Goal: Task Accomplishment & Management: Manage account settings

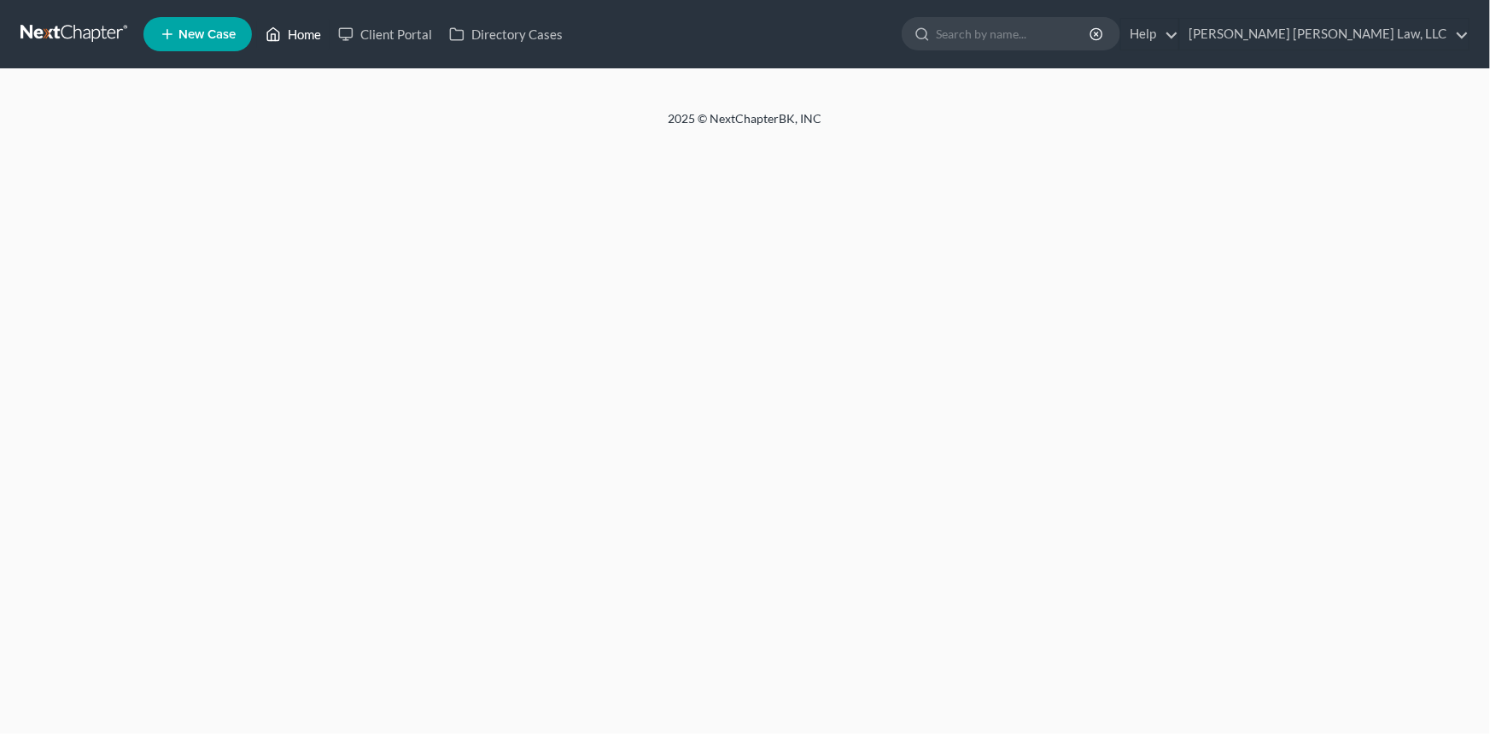
click at [307, 34] on link "Home" at bounding box center [293, 34] width 73 height 31
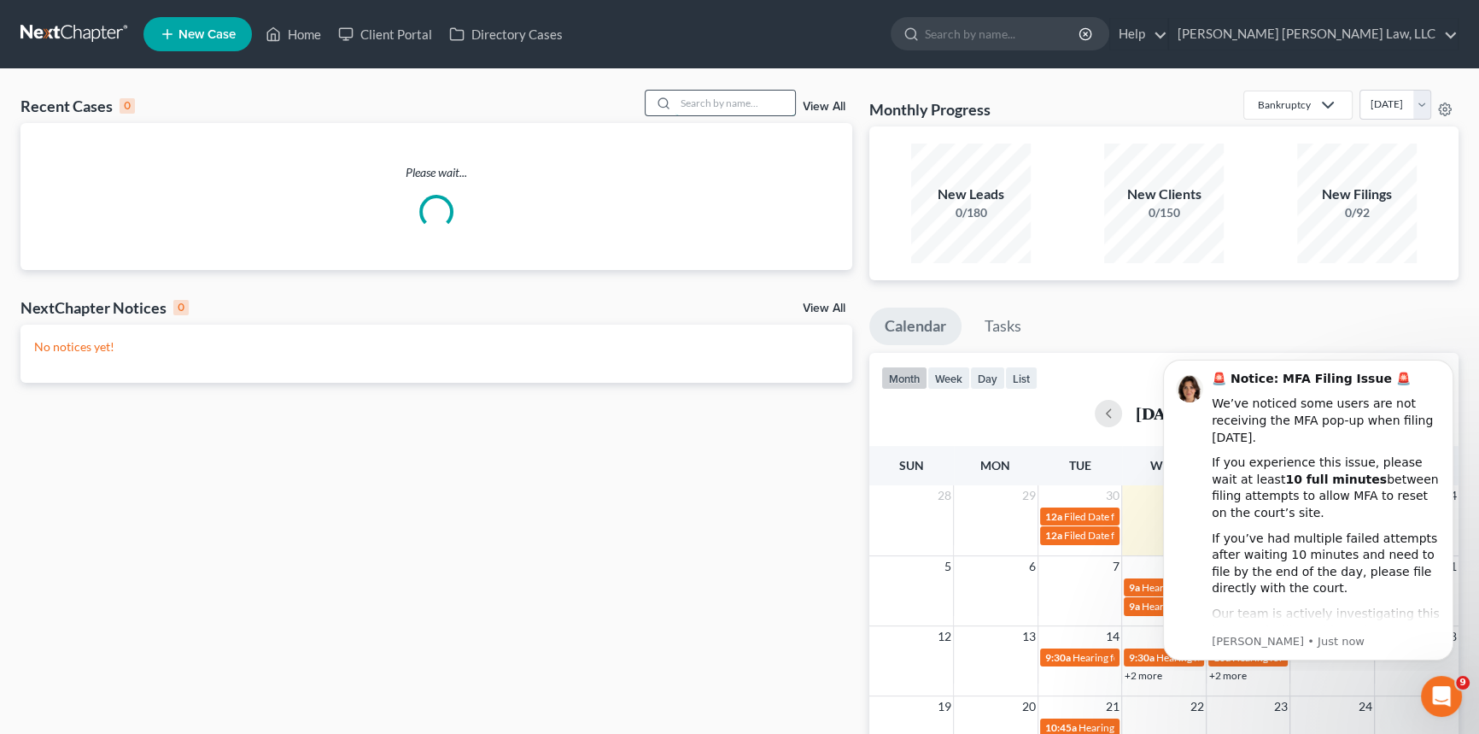
click at [700, 102] on input "search" at bounding box center [736, 103] width 120 height 25
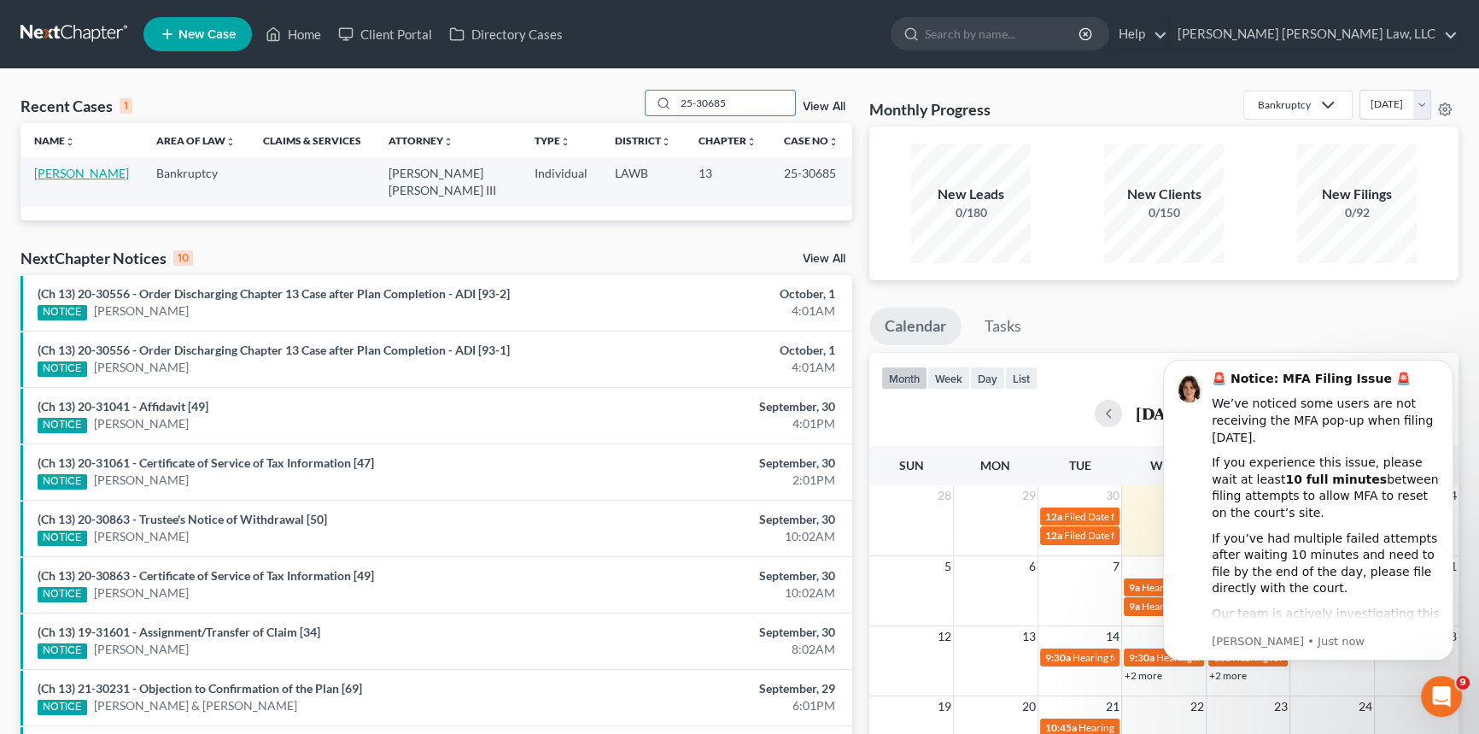
type input "25-30685"
click at [84, 172] on link "[PERSON_NAME]" at bounding box center [81, 173] width 95 height 15
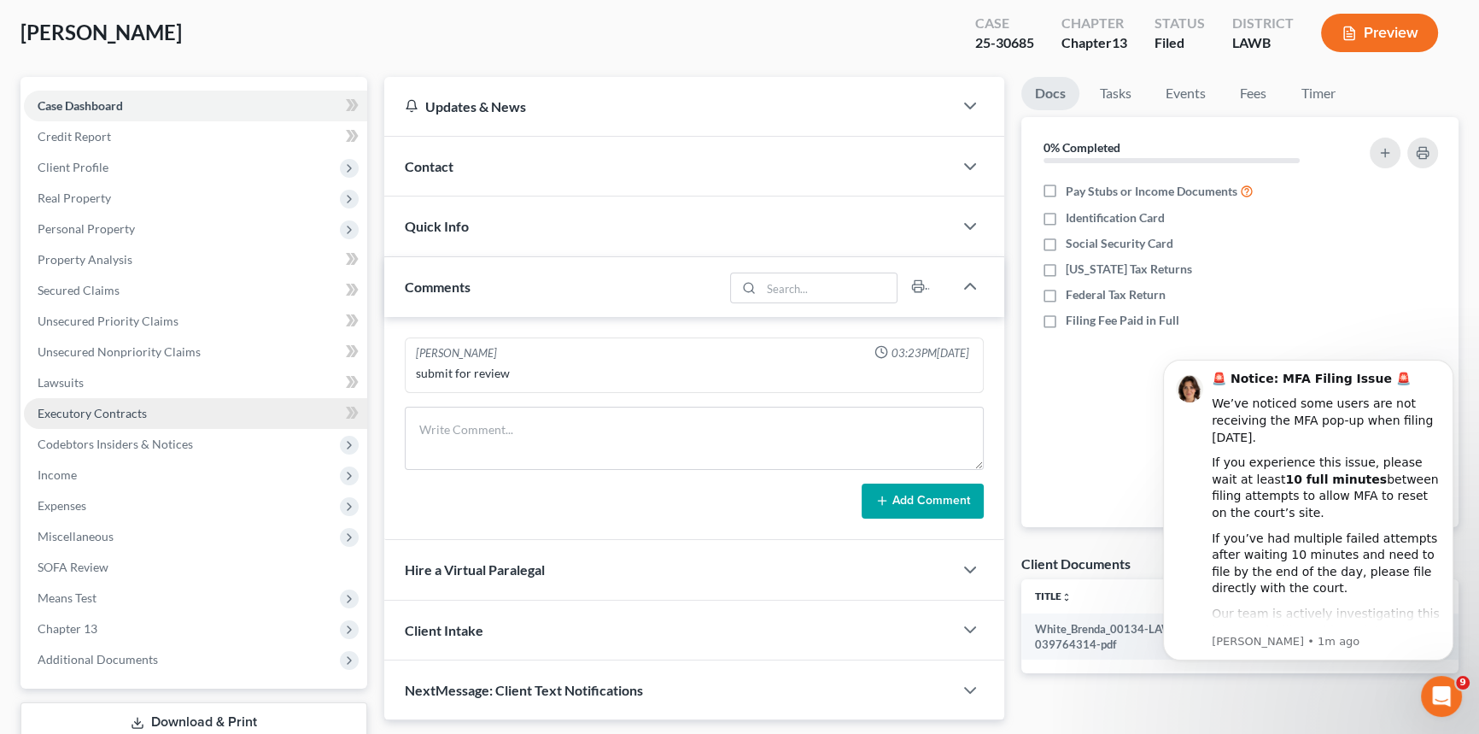
scroll to position [47, 0]
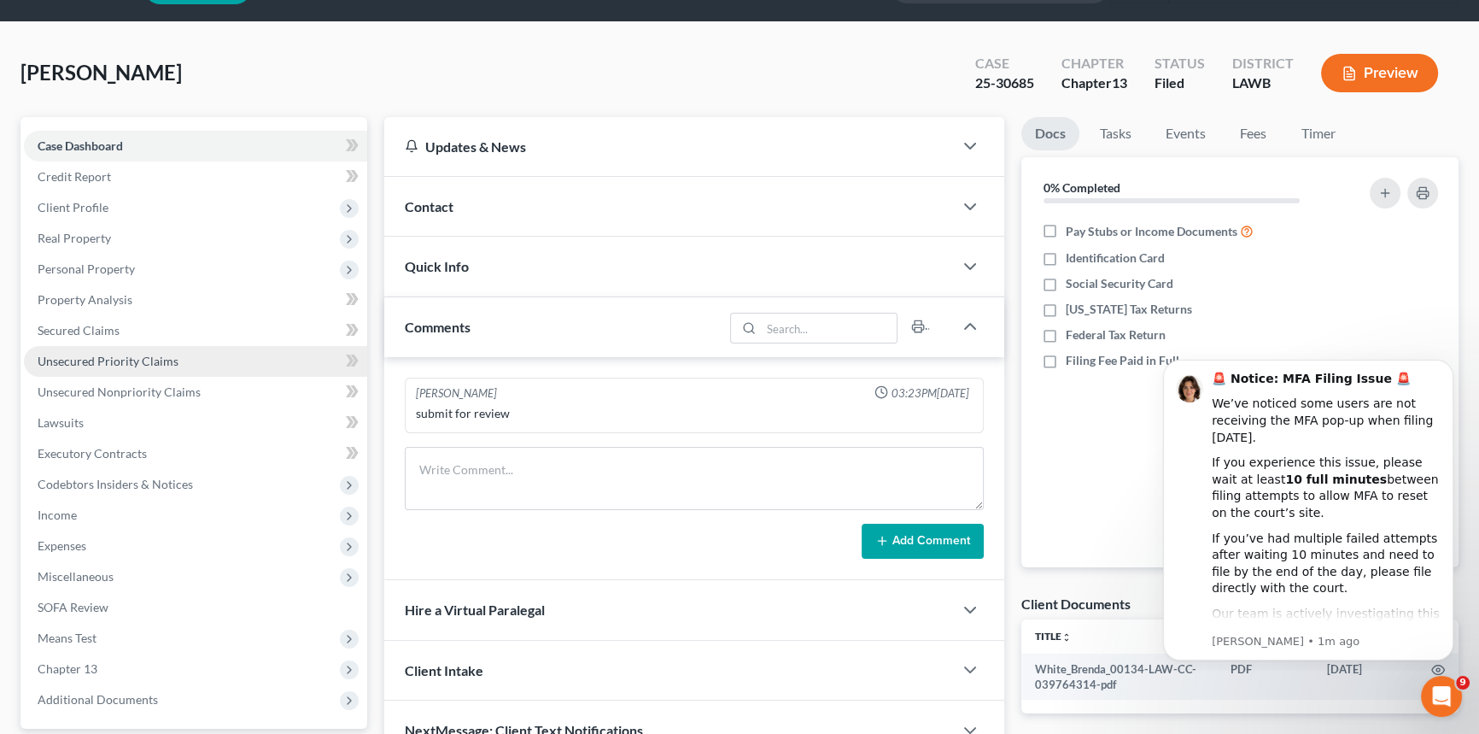
click at [120, 354] on span "Unsecured Priority Claims" at bounding box center [108, 361] width 141 height 15
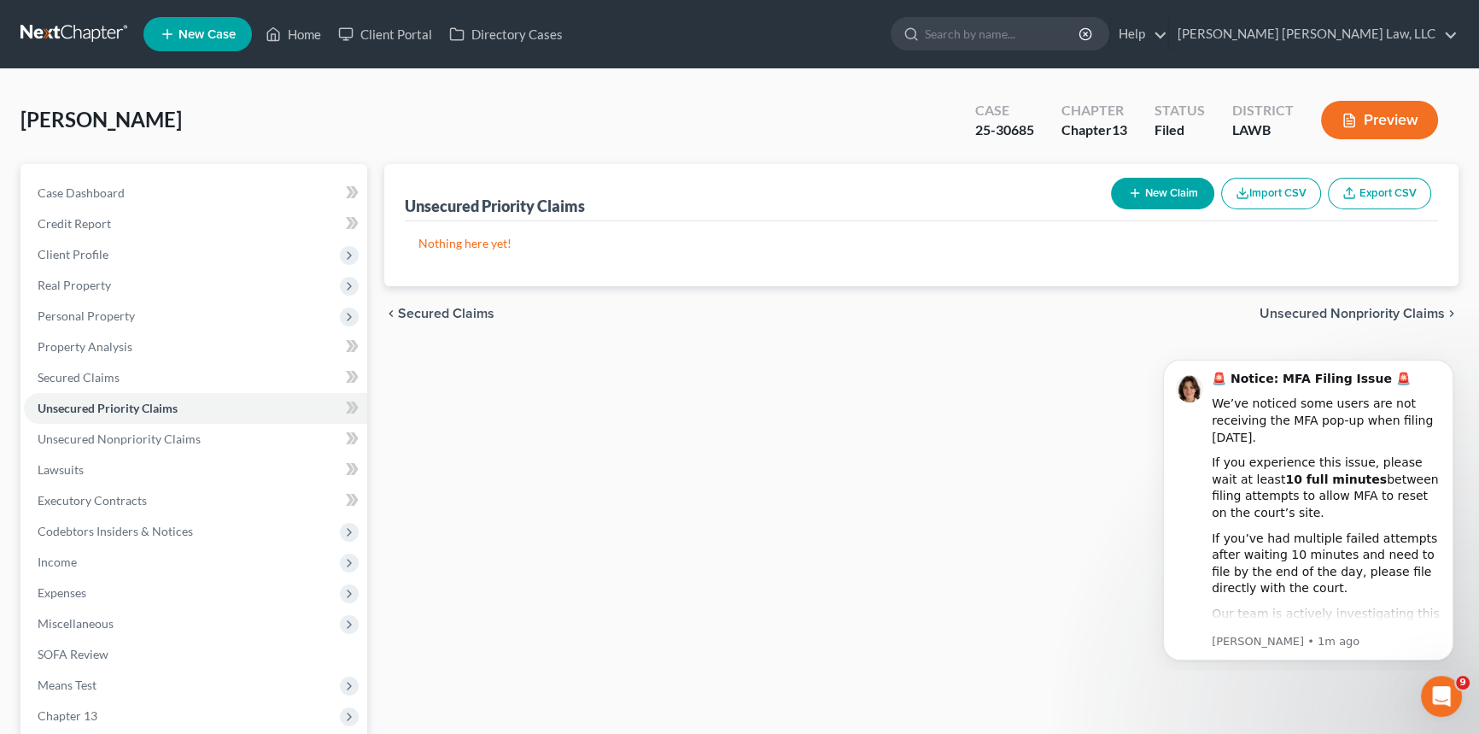
click at [1183, 188] on button "New Claim" at bounding box center [1162, 194] width 103 height 32
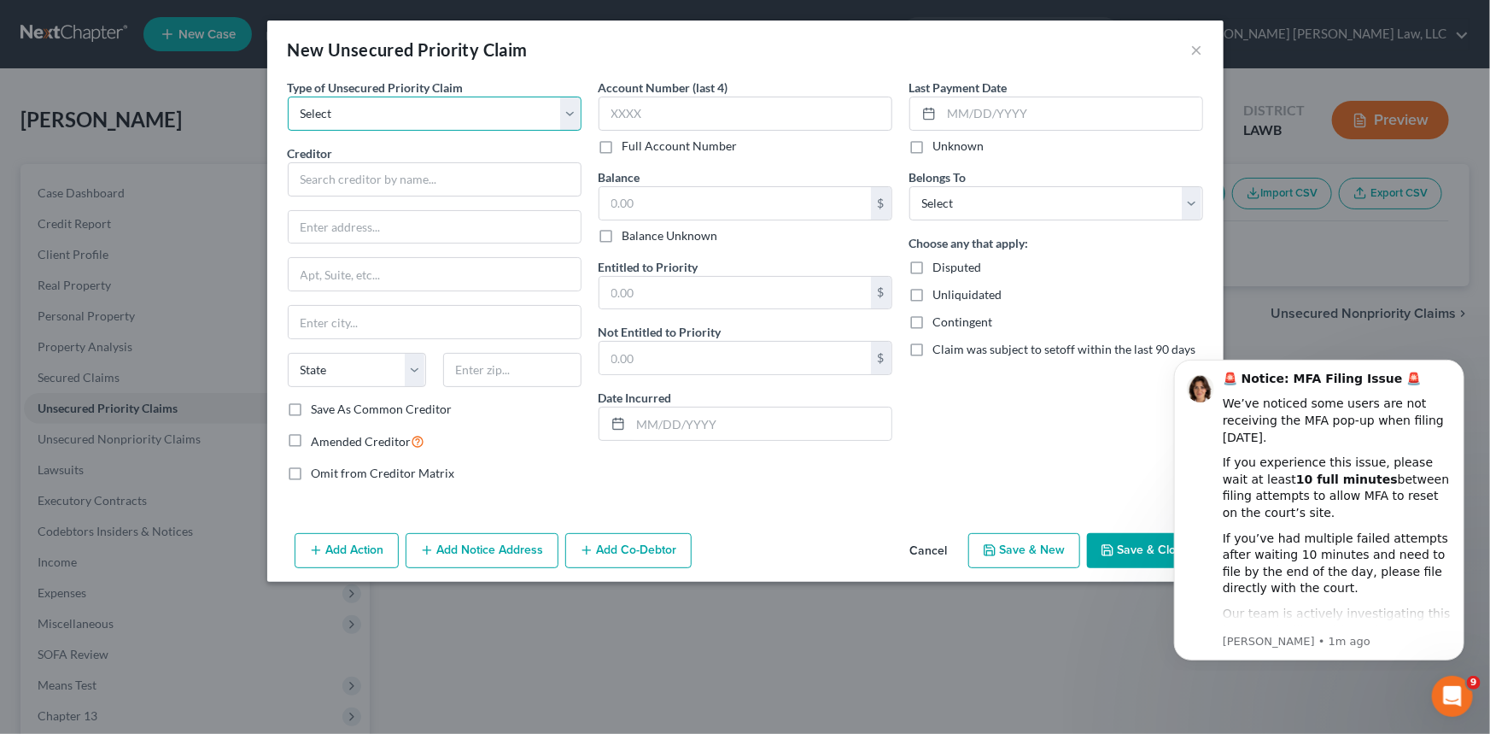
click at [453, 108] on select "Select Taxes & Other Government Units Domestic Support Obligations Extensions o…" at bounding box center [435, 114] width 294 height 34
select select "0"
click at [288, 97] on select "Select Taxes & Other Government Units Domestic Support Obligations Extensions o…" at bounding box center [435, 114] width 294 height 34
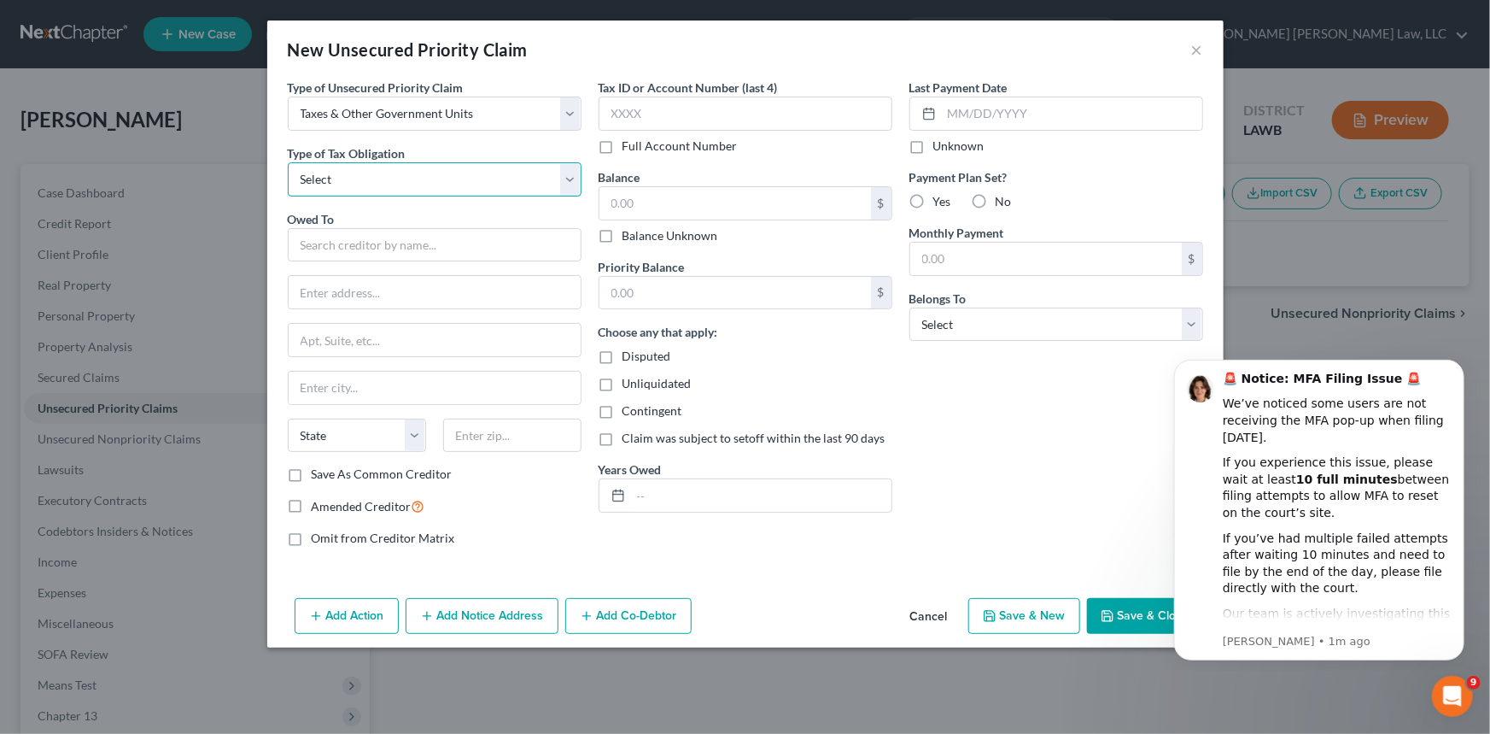
click at [412, 171] on select "Select Federal City State Franchise Tax Board Other" at bounding box center [435, 179] width 294 height 34
select select "2"
click at [288, 162] on select "Select Federal City State Franchise Tax Board Other" at bounding box center [435, 179] width 294 height 34
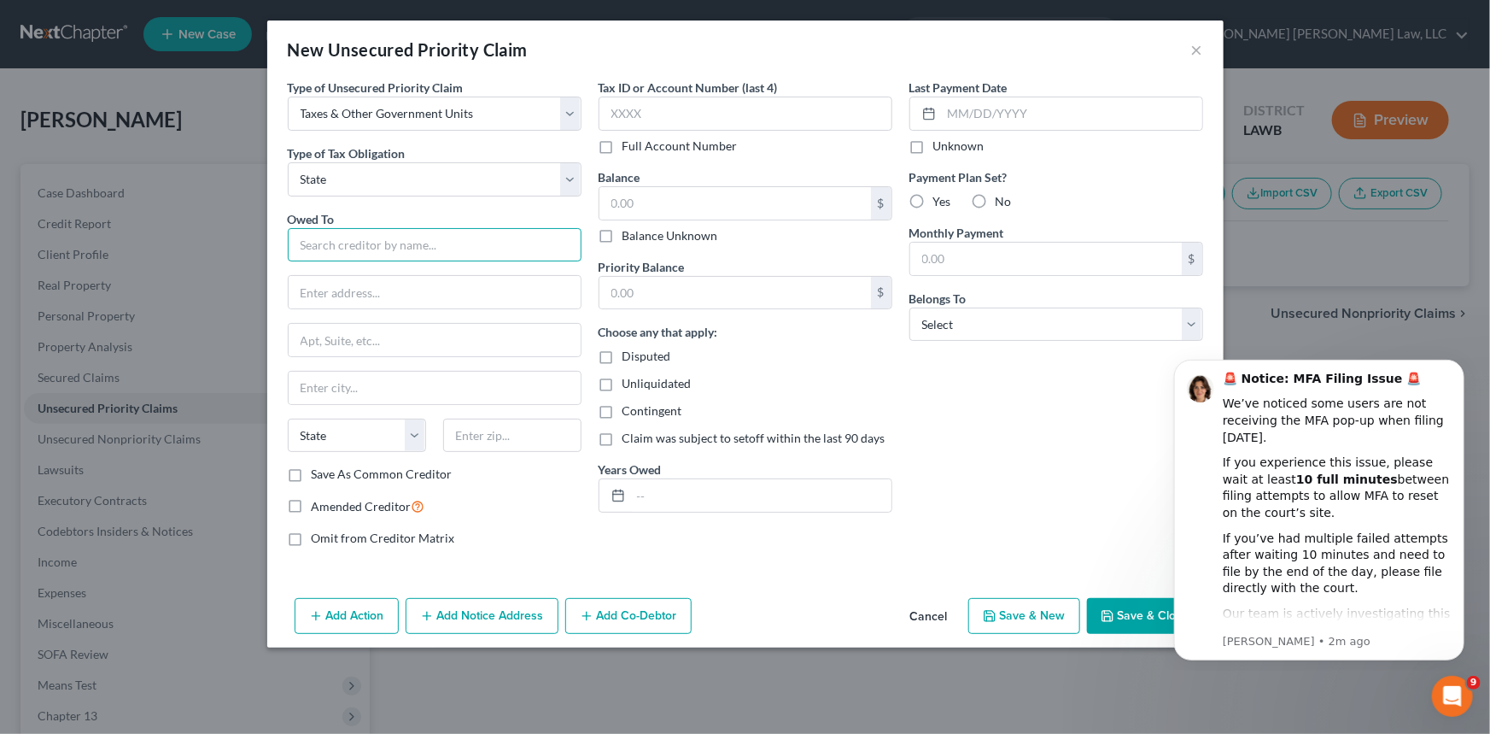
click at [340, 244] on input "text" at bounding box center [435, 245] width 294 height 34
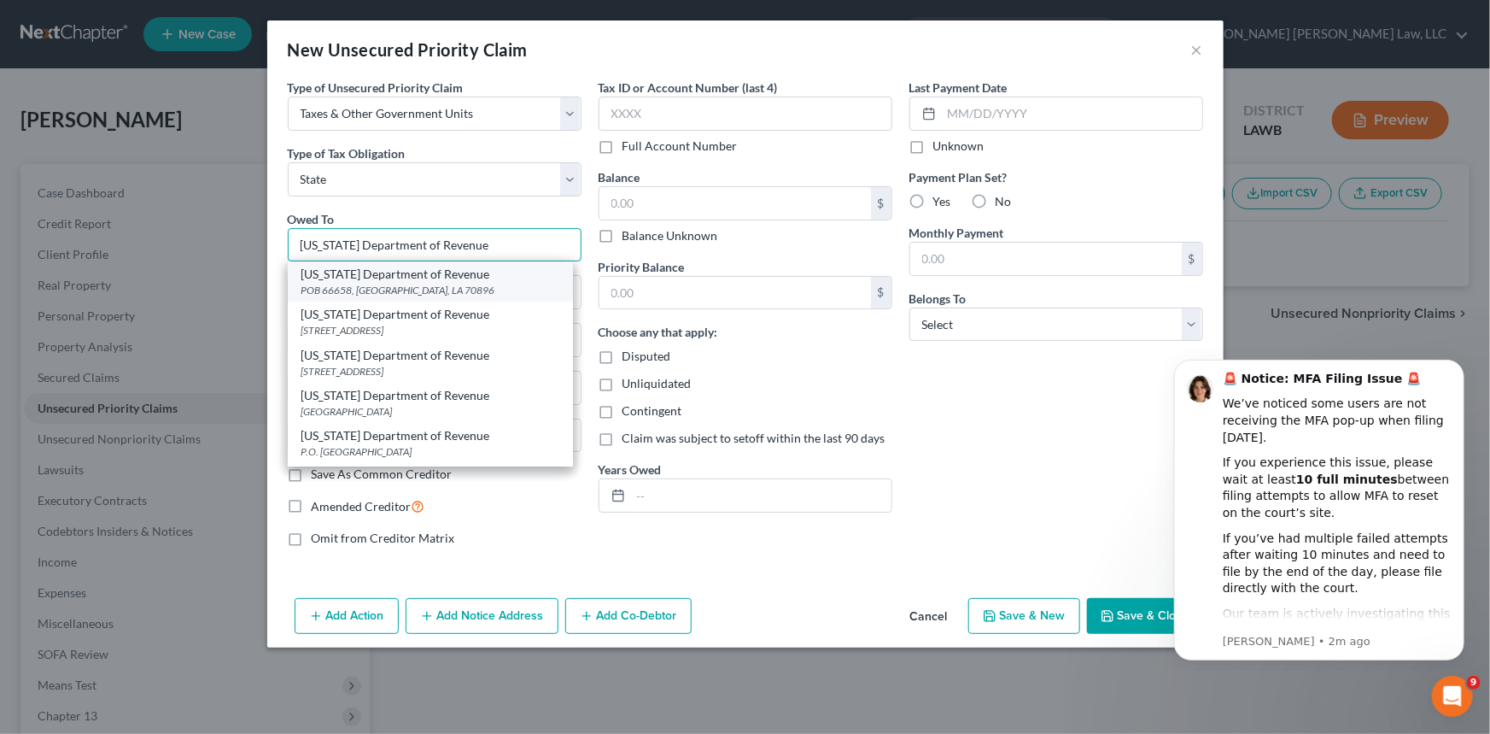
type input "[US_STATE] Department of Revenue"
click at [355, 277] on div "[US_STATE] Department of Revenue" at bounding box center [431, 274] width 258 height 17
type input "POB 66658"
type input "Baton Rouge"
select select "19"
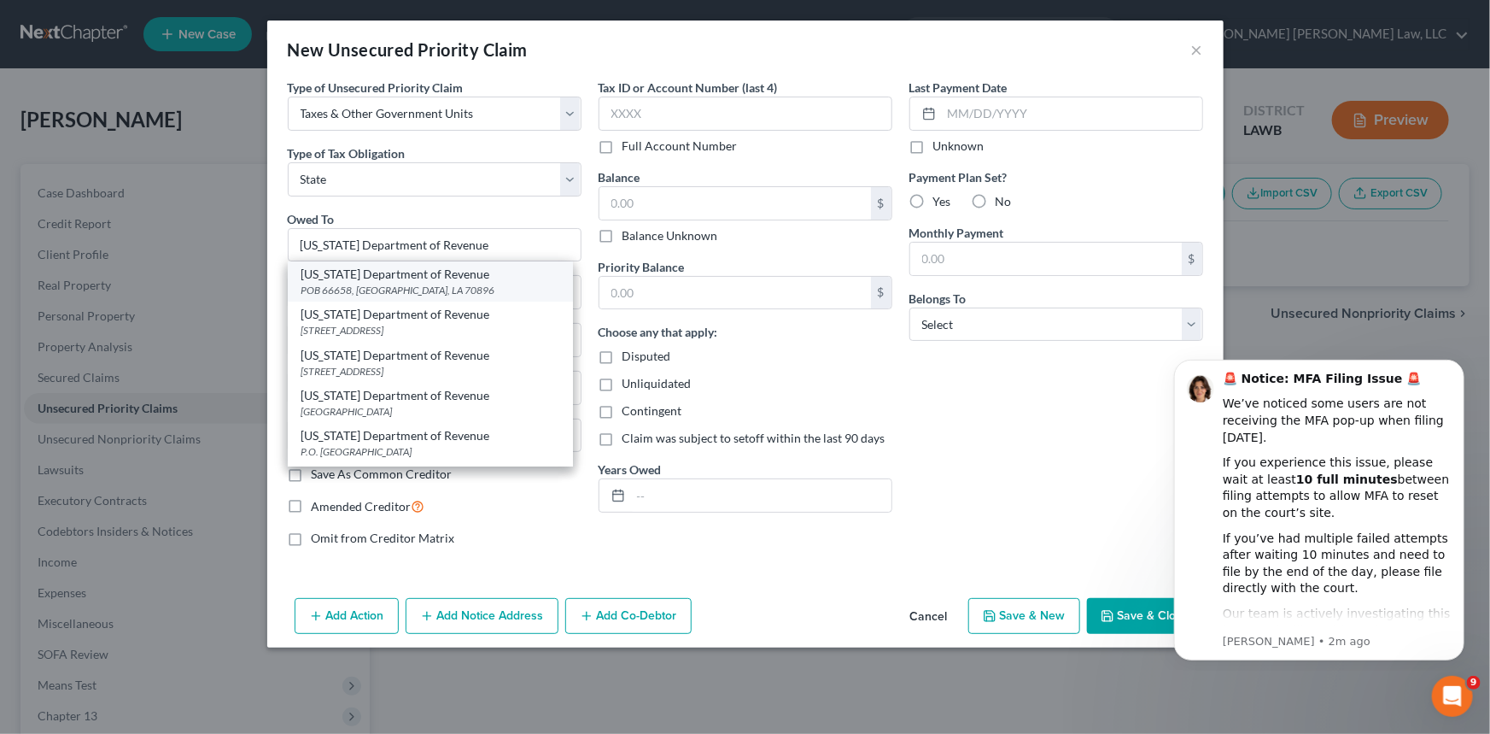
type input "70896"
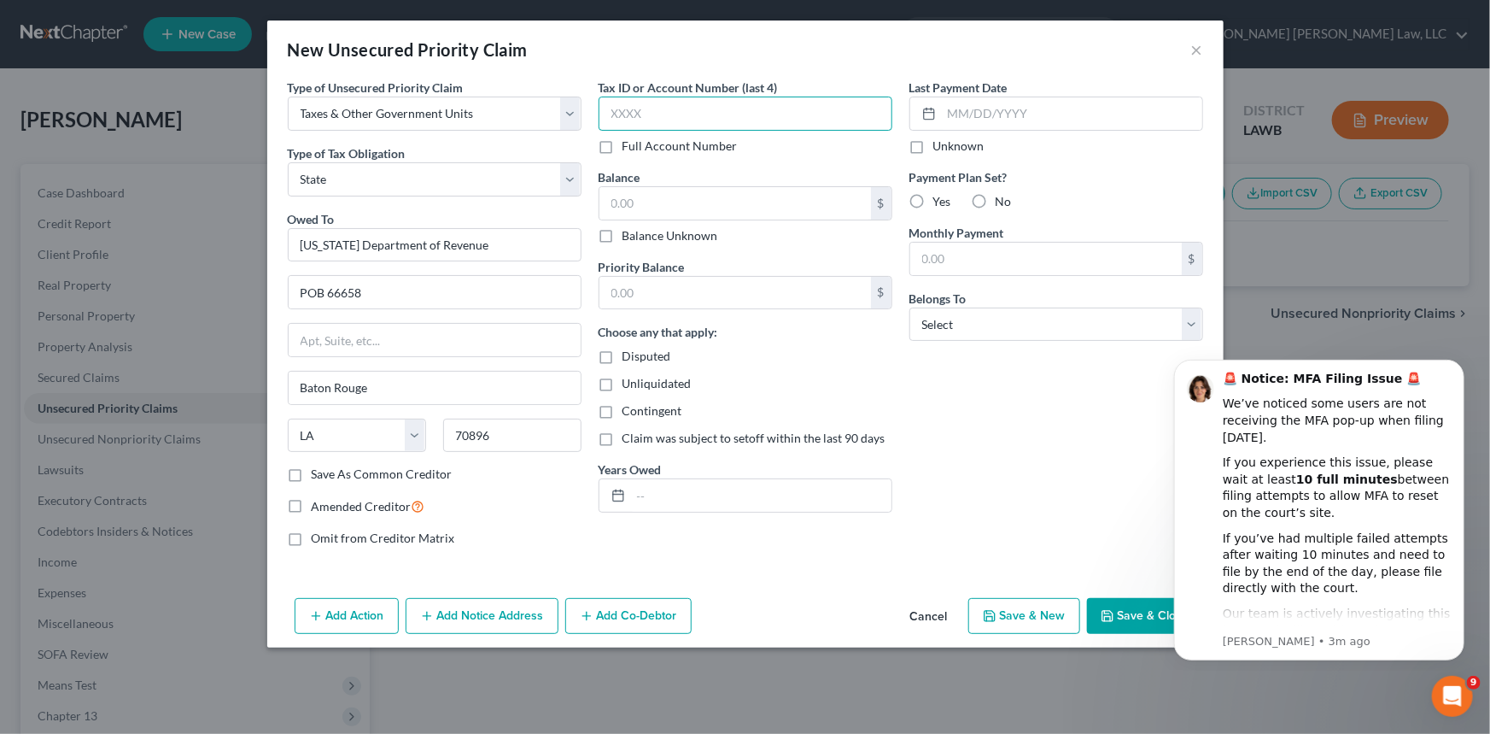
click at [647, 113] on input "text" at bounding box center [746, 114] width 294 height 34
type input "7702"
click at [626, 204] on input "text" at bounding box center [736, 203] width 272 height 32
type input "355.71"
click at [618, 300] on input "text" at bounding box center [736, 293] width 272 height 32
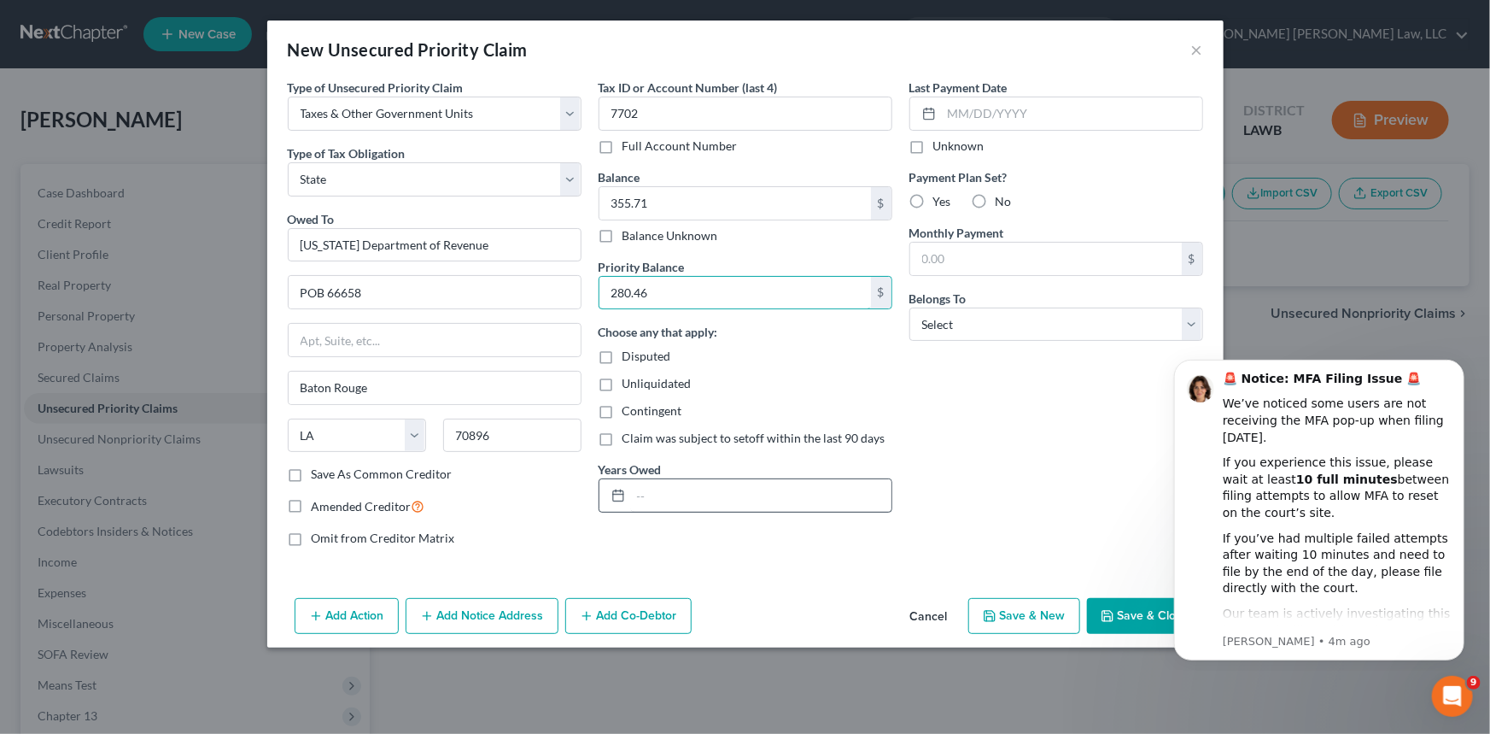
type input "280.46"
click at [641, 489] on input "text" at bounding box center [761, 495] width 261 height 32
type input "2021"
click at [934, 196] on label "Yes" at bounding box center [943, 201] width 18 height 17
click at [940, 196] on input "Yes" at bounding box center [945, 198] width 11 height 11
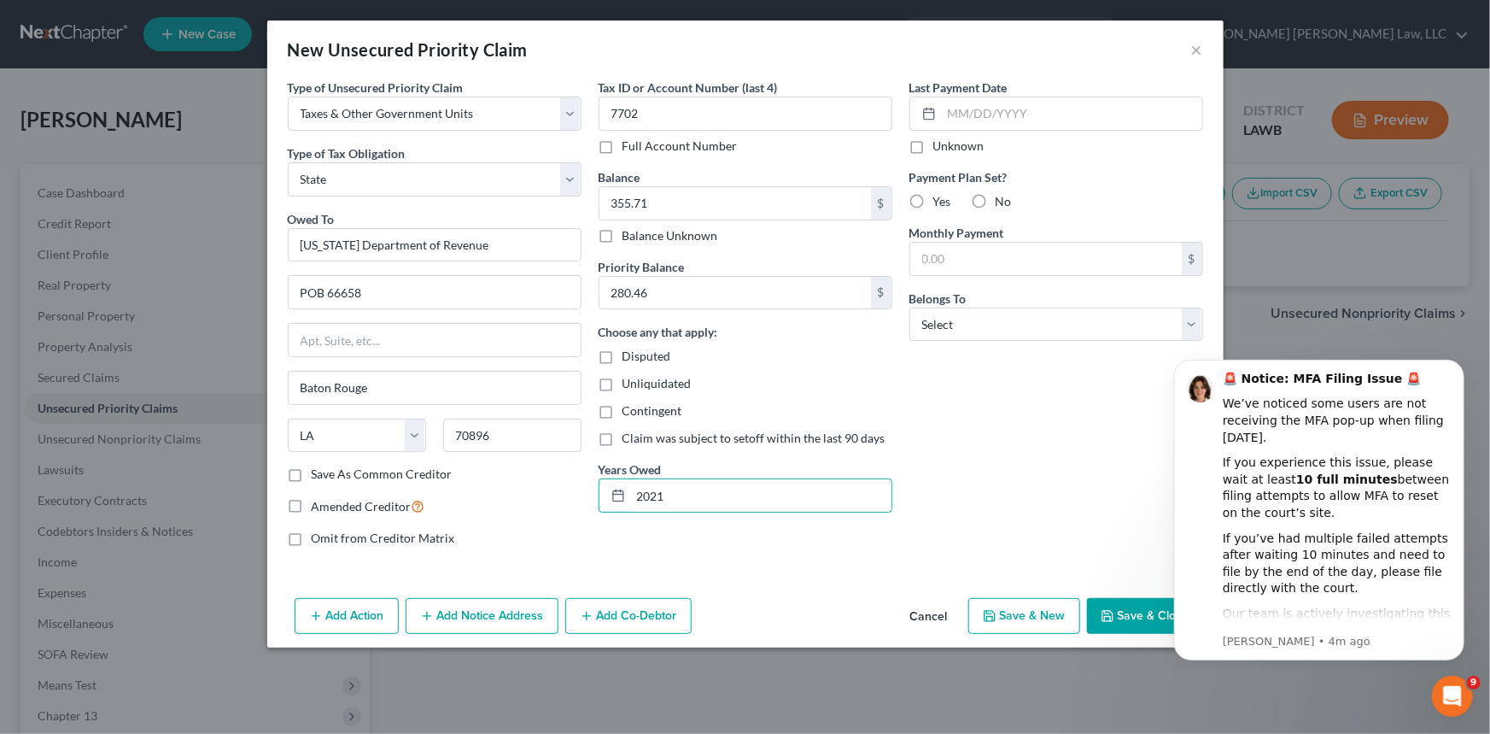
radio input "true"
click at [979, 322] on select "Select Debtor 1 Only Debtor 2 Only Debtor 1 And Debtor 2 Only At Least One Of T…" at bounding box center [1057, 324] width 294 height 34
select select "0"
click at [910, 307] on select "Select Debtor 1 Only Debtor 2 Only Debtor 1 And Debtor 2 Only At Least One Of T…" at bounding box center [1057, 324] width 294 height 34
click at [1139, 618] on button "Save & Close" at bounding box center [1145, 616] width 116 height 36
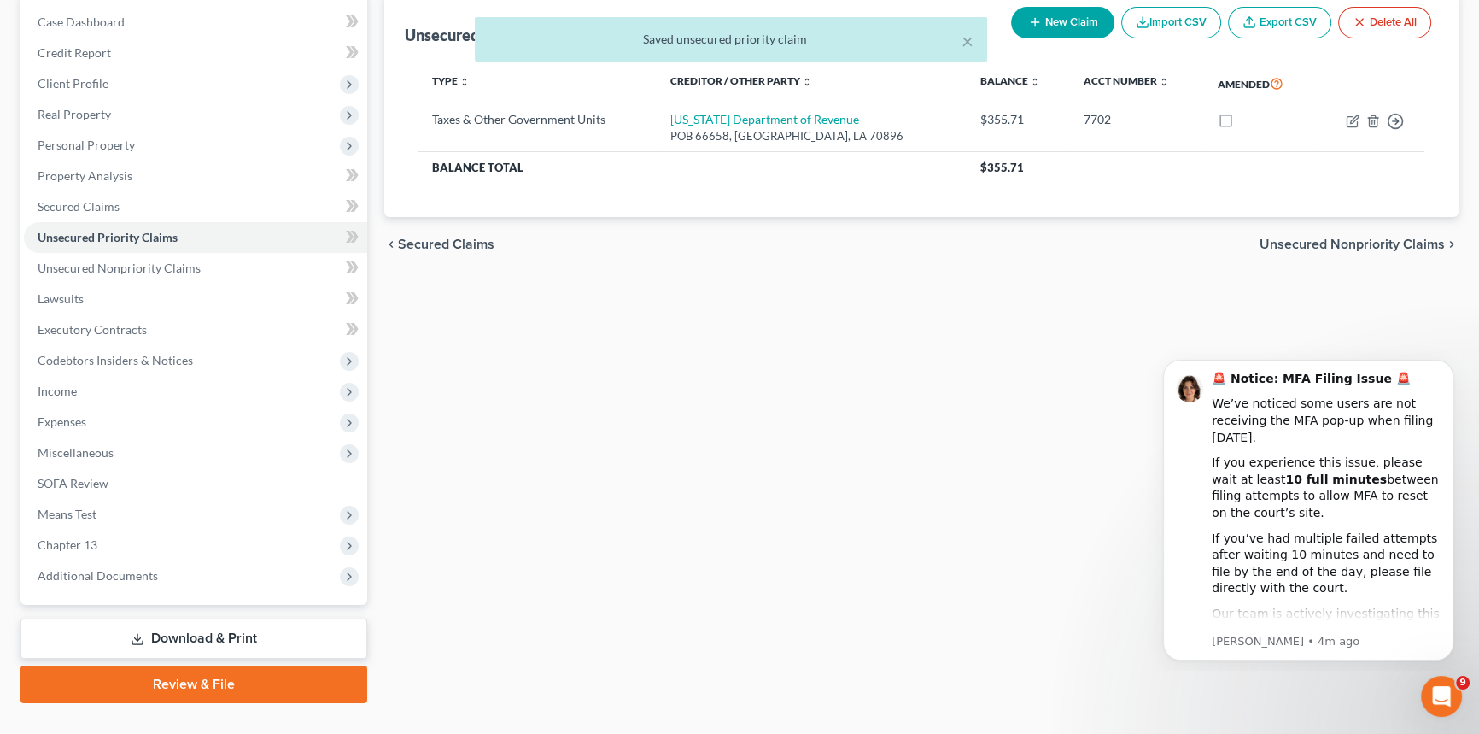
scroll to position [202, 0]
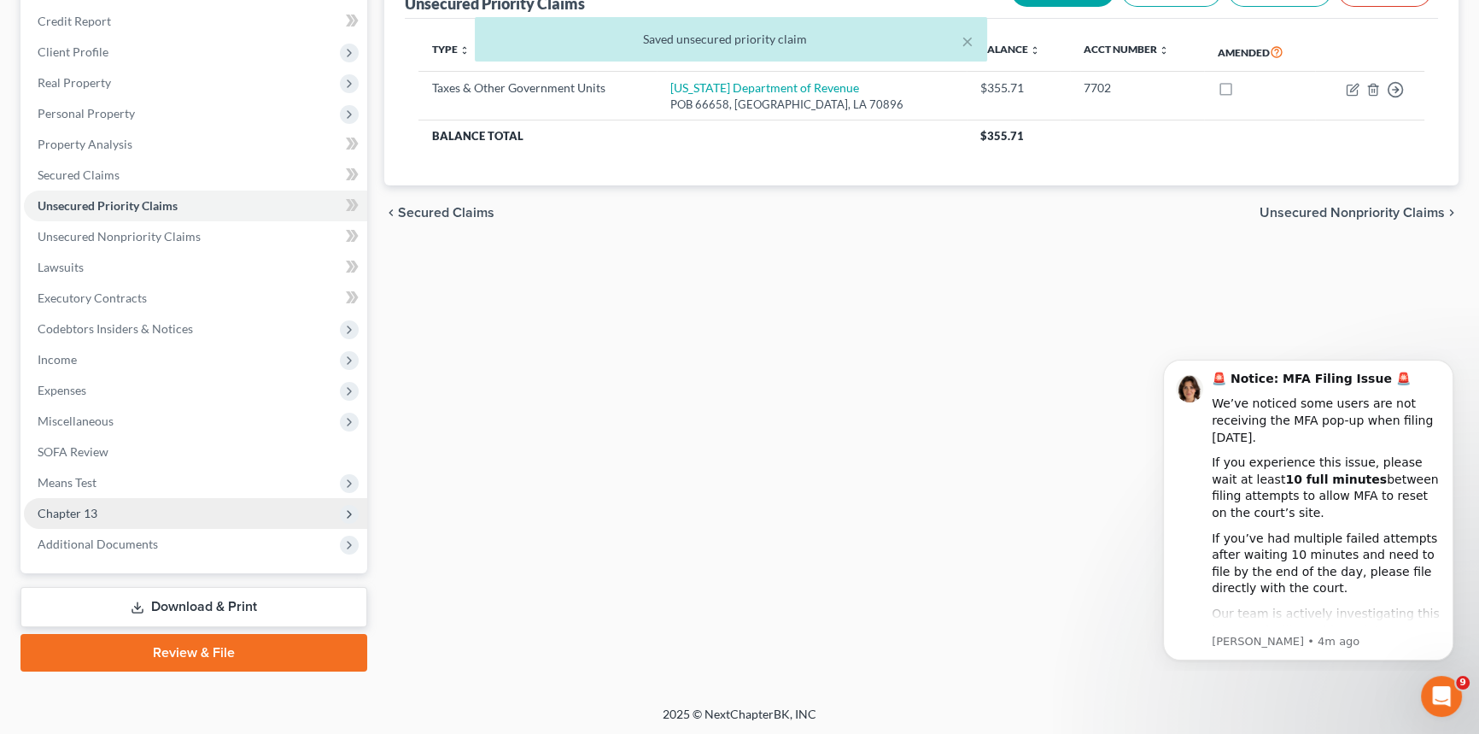
click at [152, 513] on span "Chapter 13" at bounding box center [195, 513] width 343 height 31
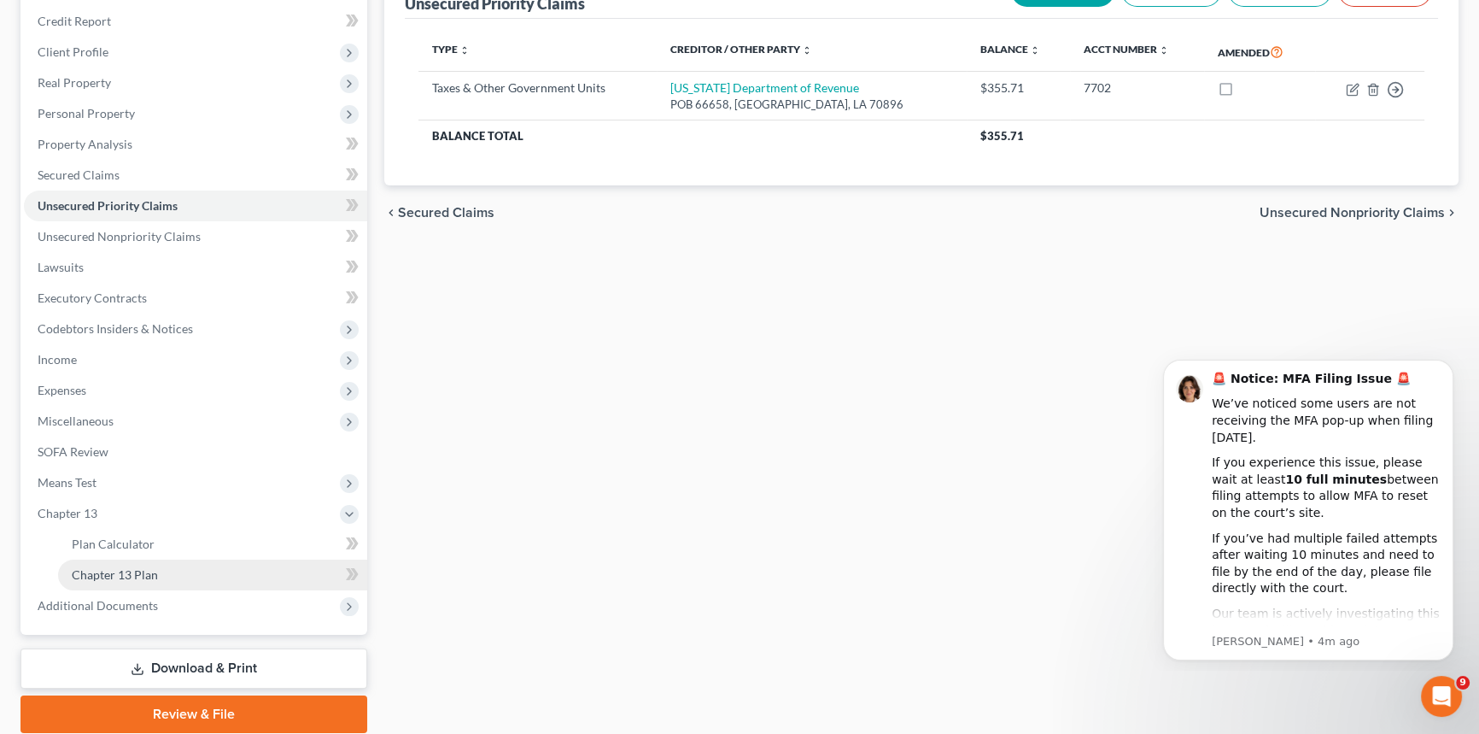
click at [171, 565] on link "Chapter 13 Plan" at bounding box center [212, 574] width 309 height 31
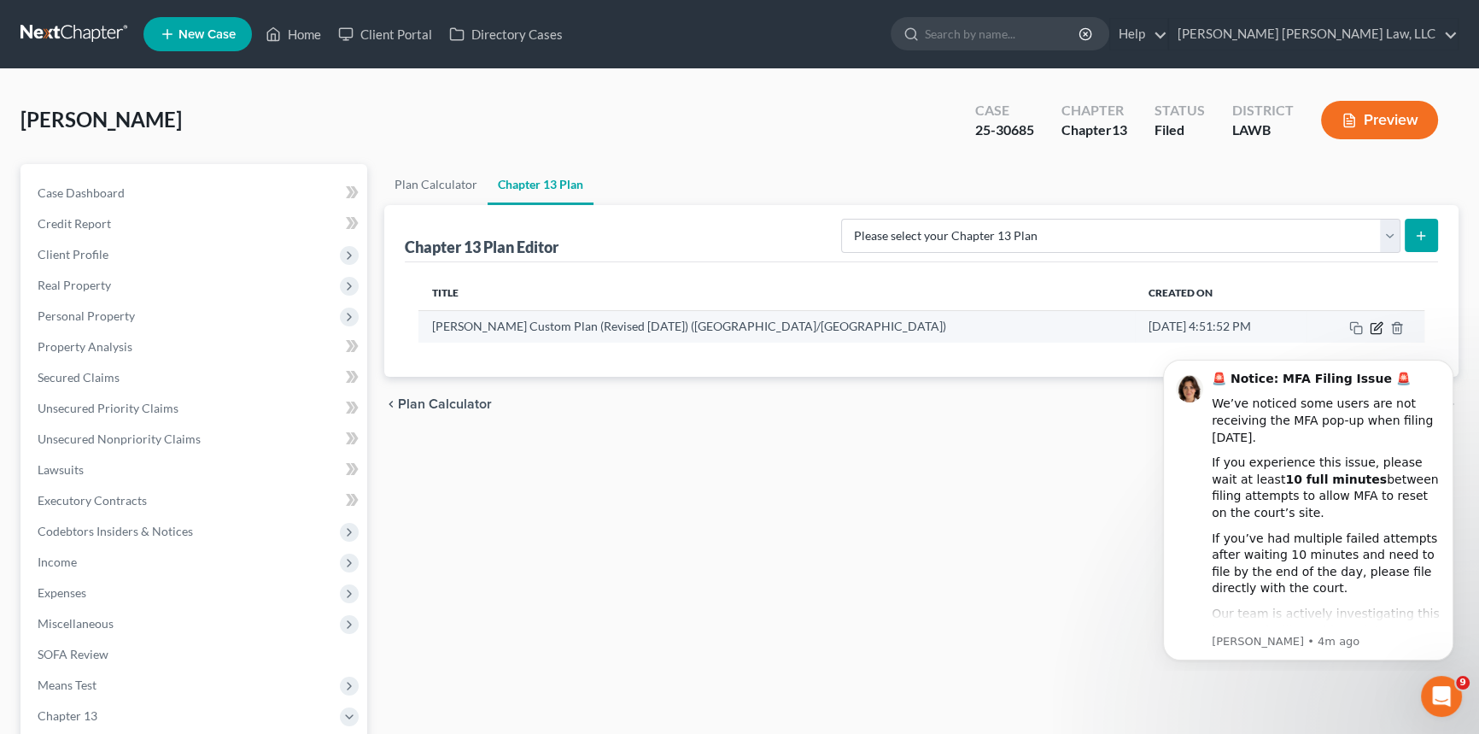
click at [1375, 327] on icon "button" at bounding box center [1377, 328] width 14 height 14
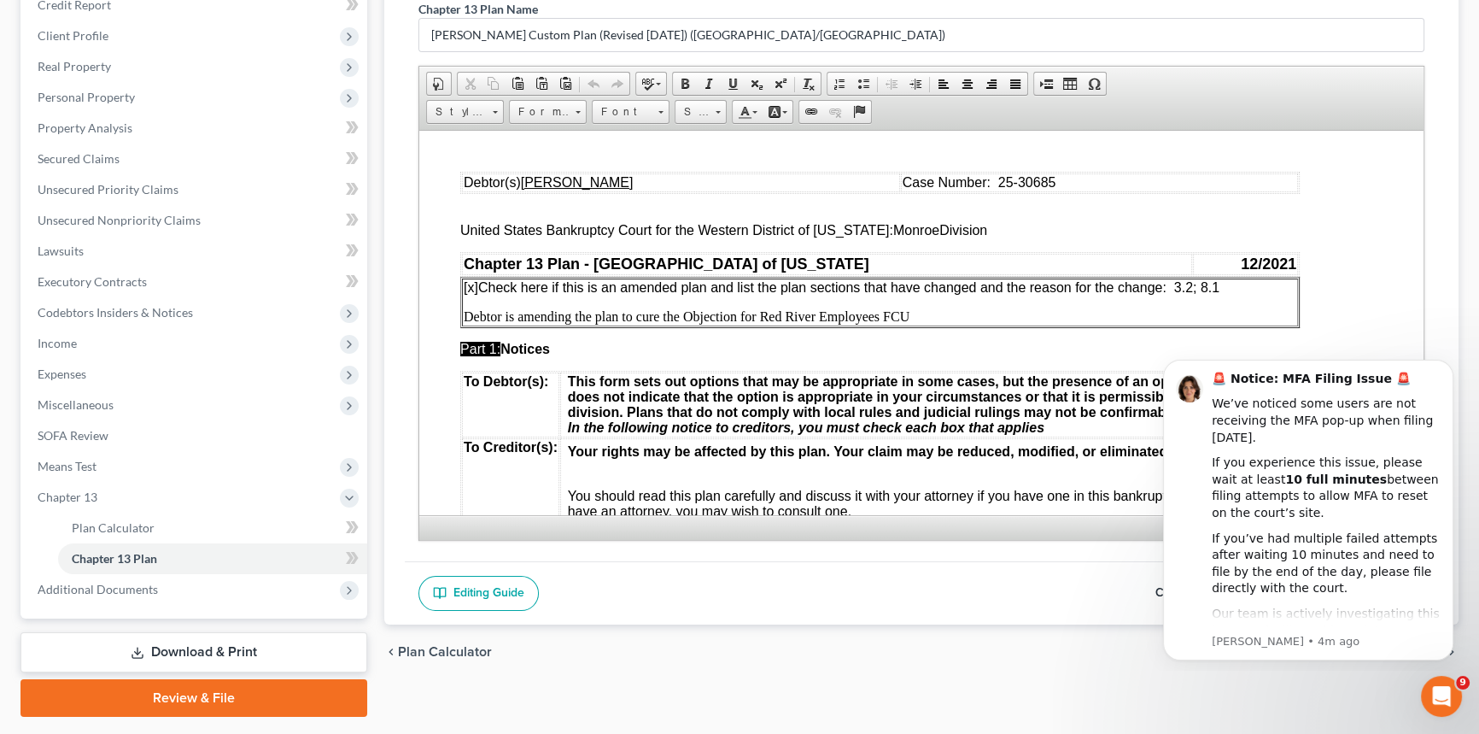
scroll to position [232, 0]
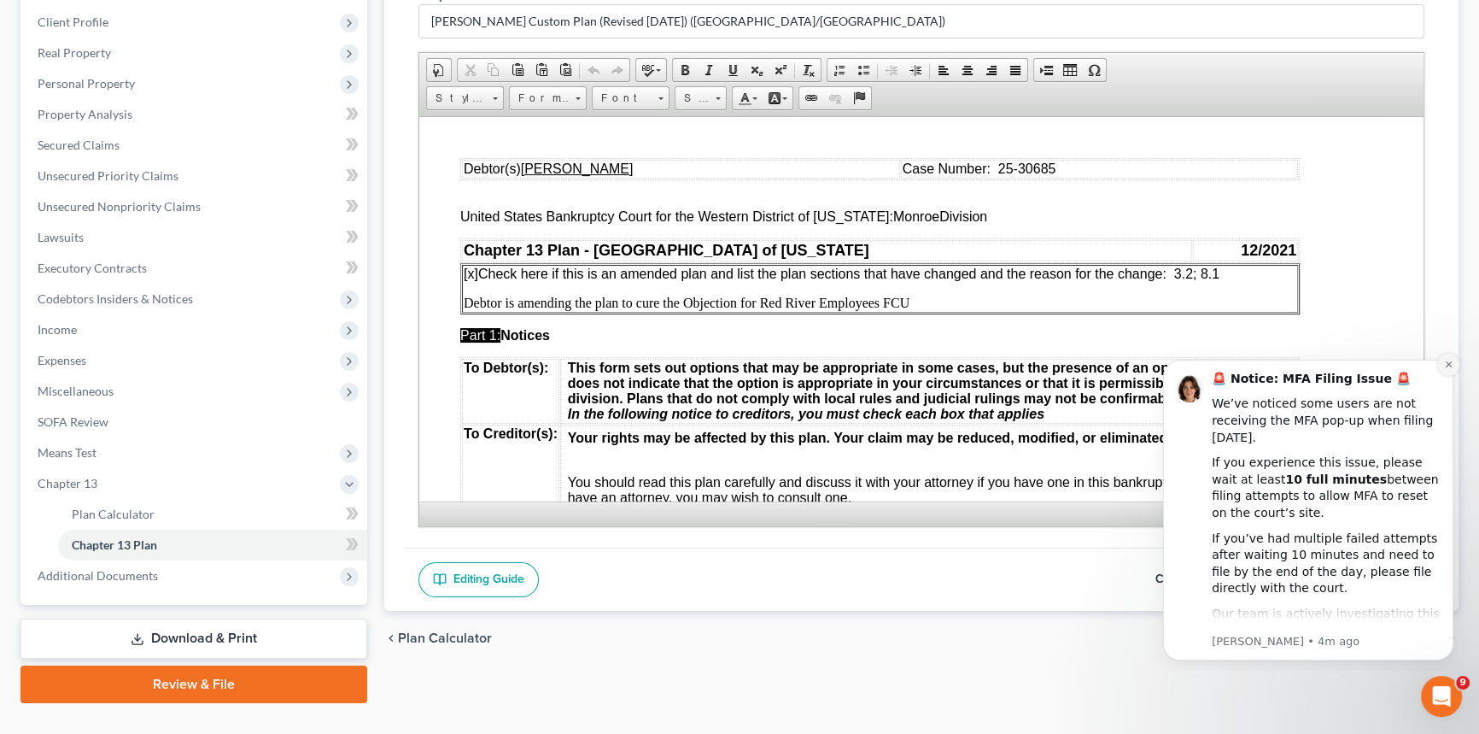
click at [1444, 364] on icon "Dismiss notification" at bounding box center [1448, 364] width 9 height 9
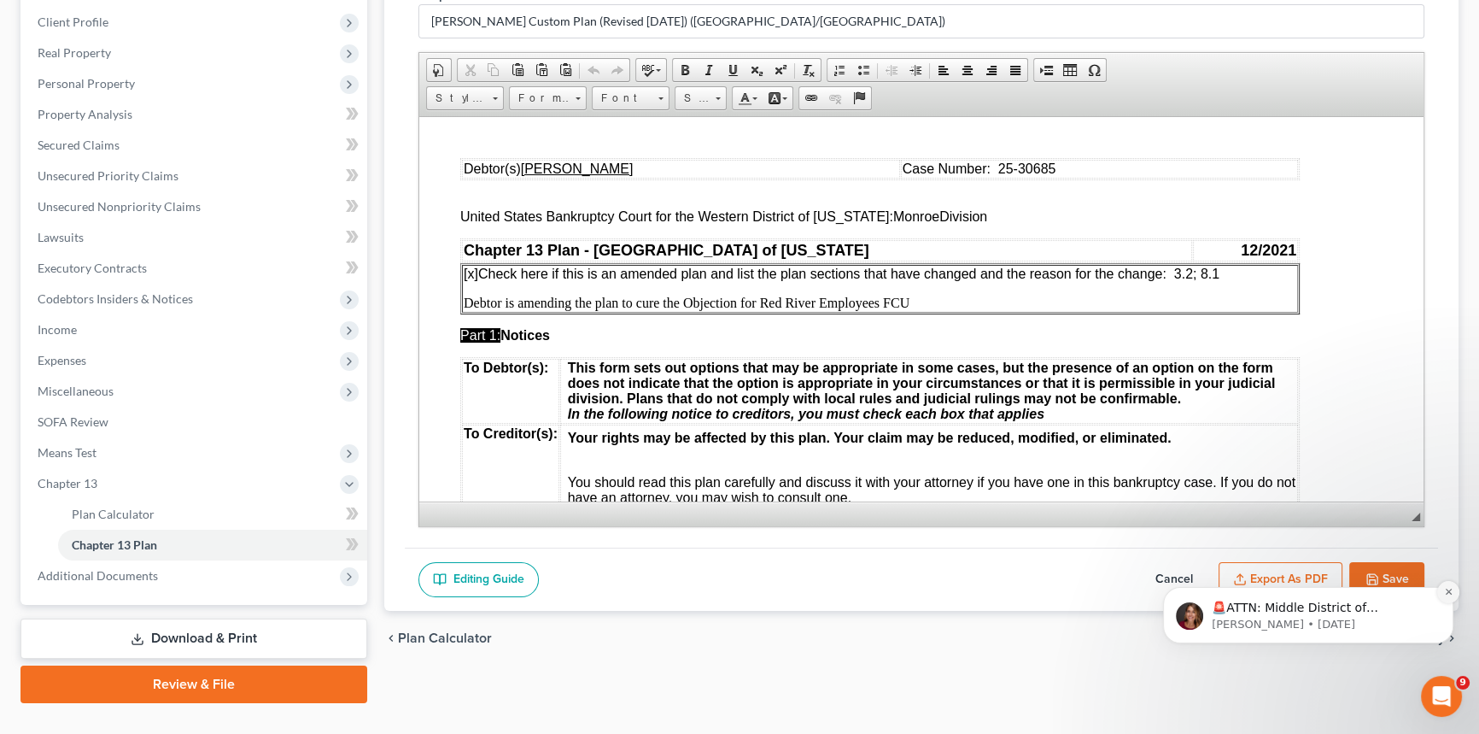
click at [1452, 590] on icon "Dismiss notification" at bounding box center [1448, 591] width 9 height 9
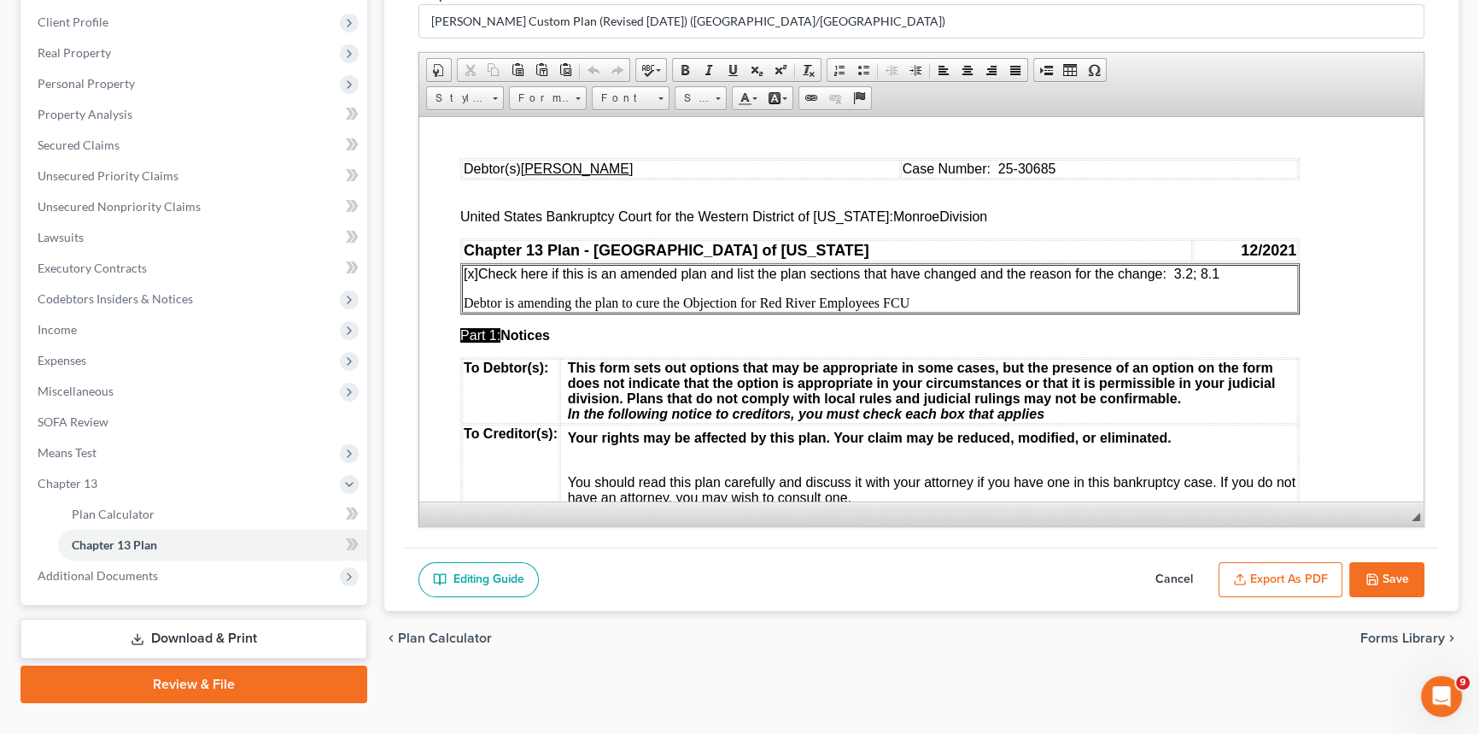
click at [1179, 571] on button "Cancel" at bounding box center [1174, 580] width 75 height 36
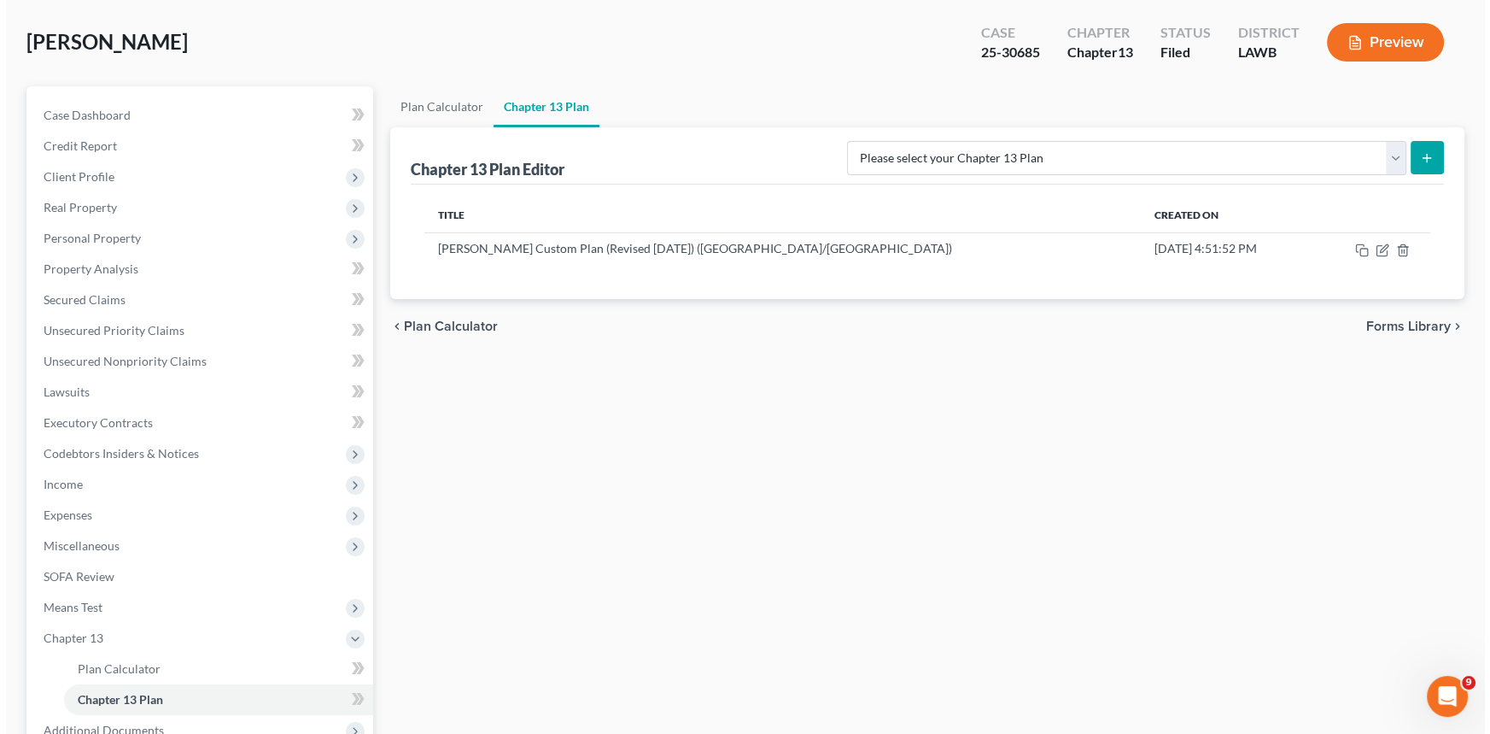
scroll to position [77, 0]
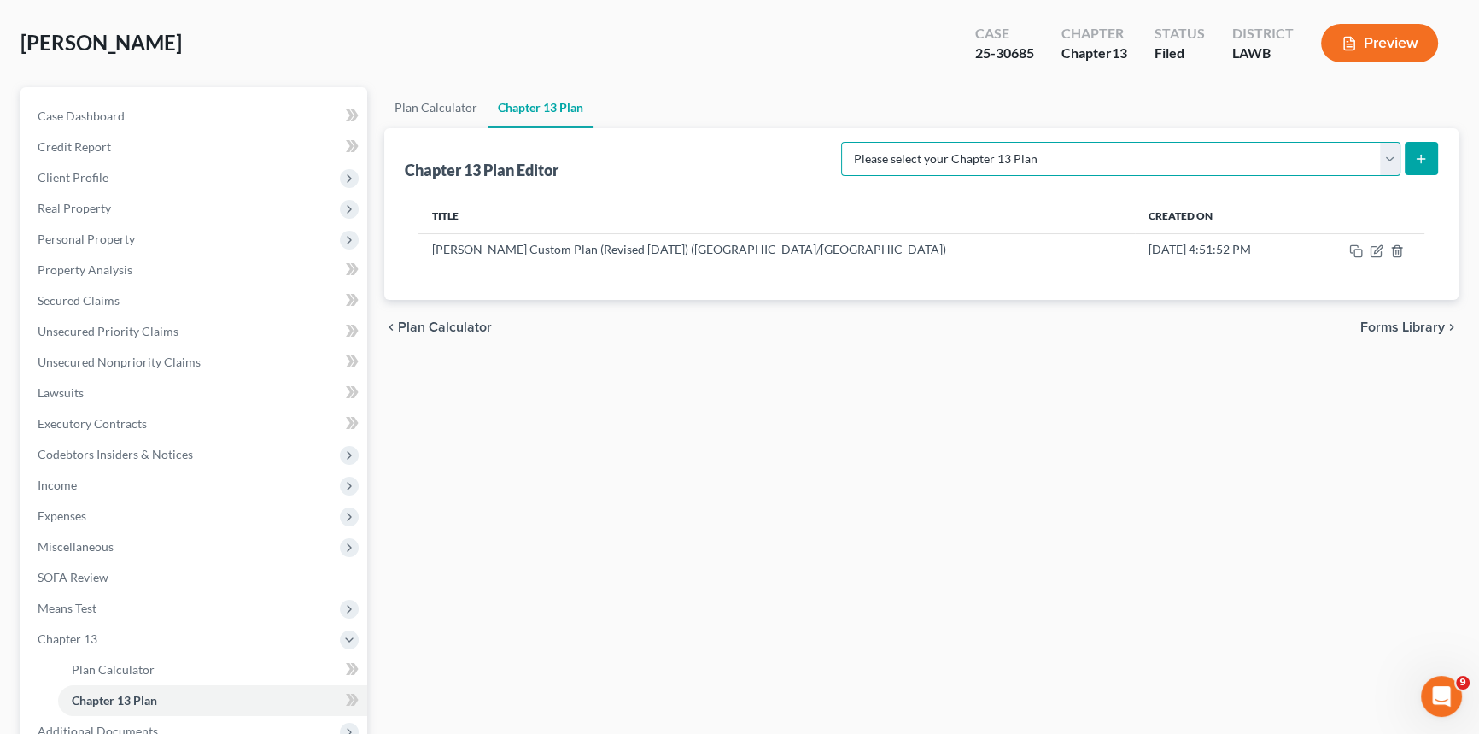
click at [1389, 160] on select "Please select your Chapter 13 Plan [PERSON_NAME] Custom Plan (Revised [DATE]) […" at bounding box center [1120, 159] width 559 height 34
select select "1"
click at [1020, 142] on select "Please select your Chapter 13 Plan [PERSON_NAME] Custom Plan (Revised [DATE]) […" at bounding box center [1120, 159] width 559 height 34
click at [1426, 154] on icon "submit" at bounding box center [1421, 159] width 14 height 14
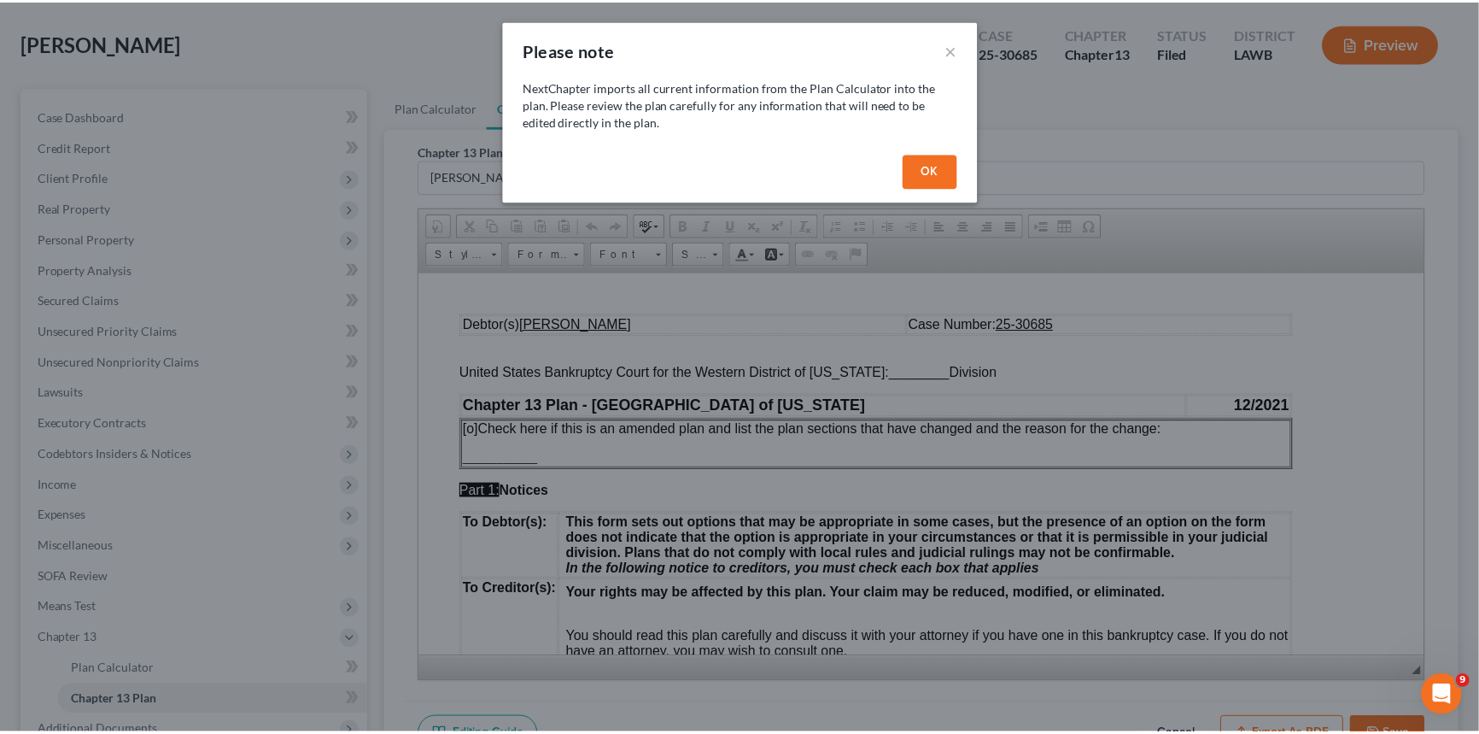
scroll to position [0, 0]
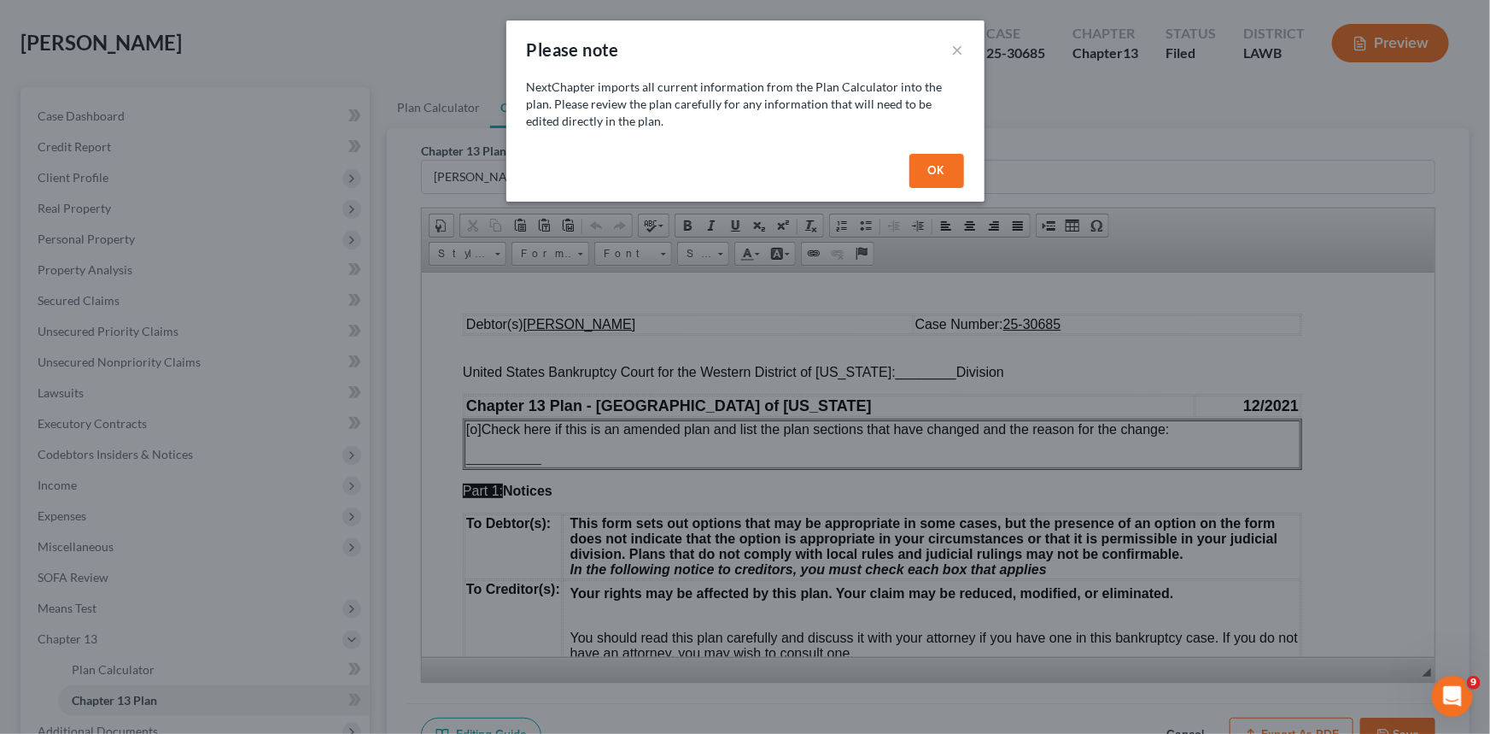
click at [948, 170] on button "OK" at bounding box center [937, 171] width 55 height 34
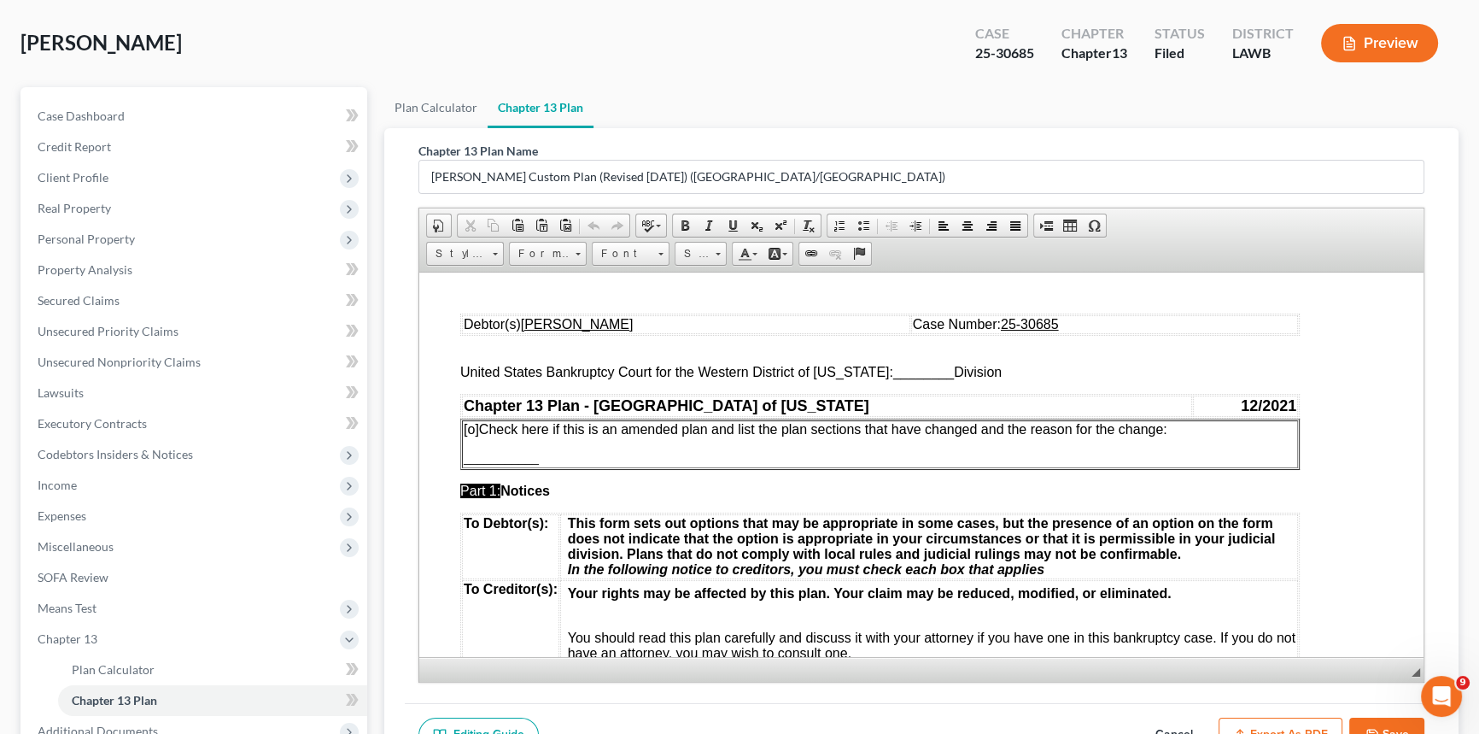
click at [471, 431] on span "[o]" at bounding box center [471, 428] width 15 height 15
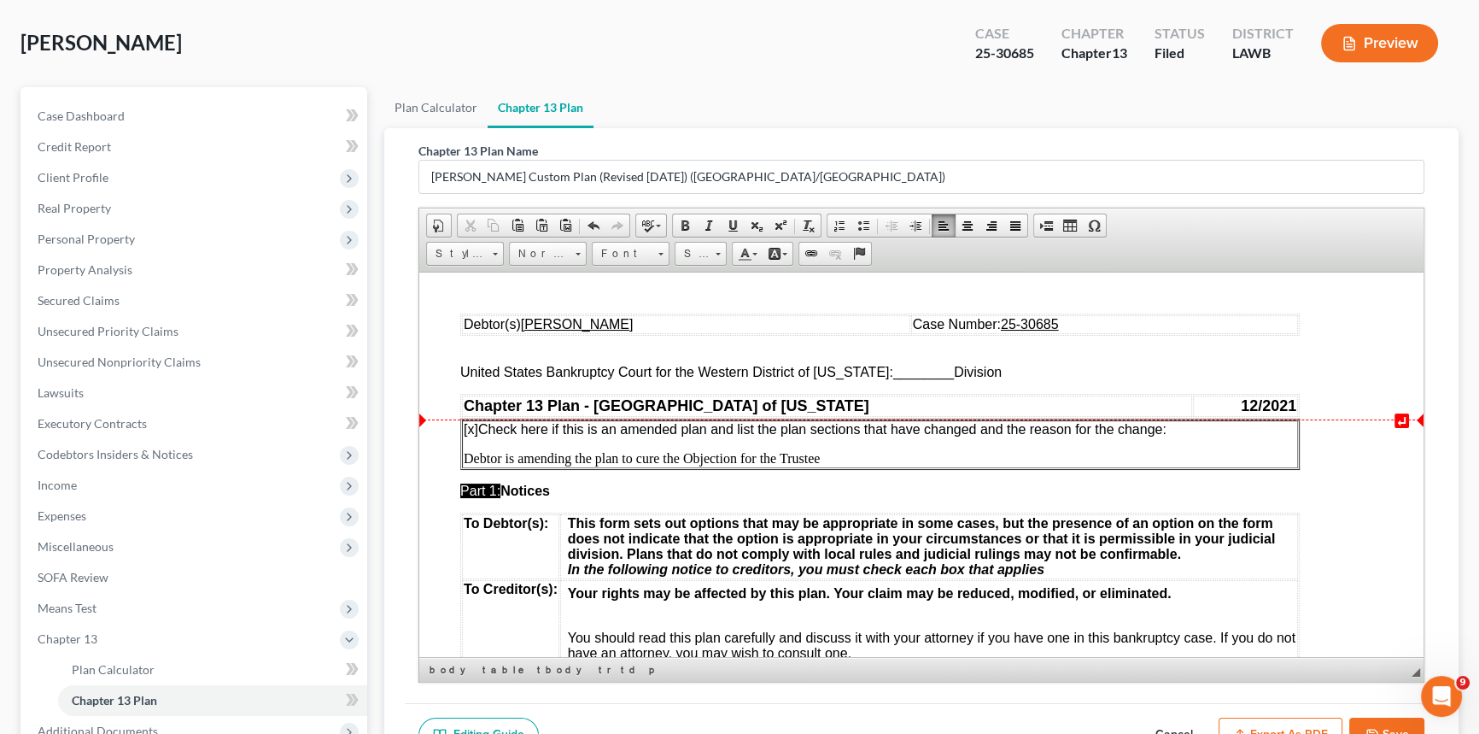
click at [1183, 430] on p "[x ] Check here if this is an amended plan and list the plan sections that have…" at bounding box center [880, 428] width 833 height 15
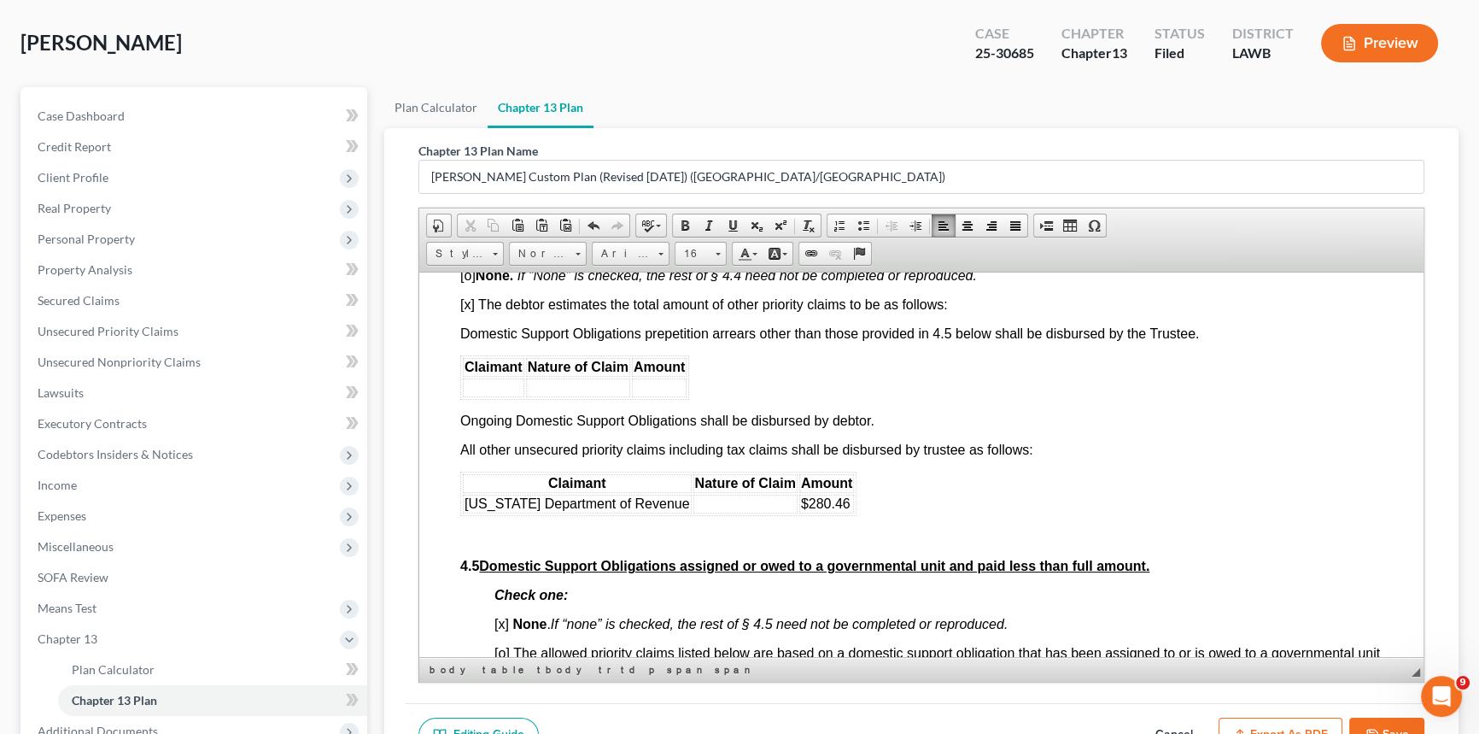
scroll to position [3649, 0]
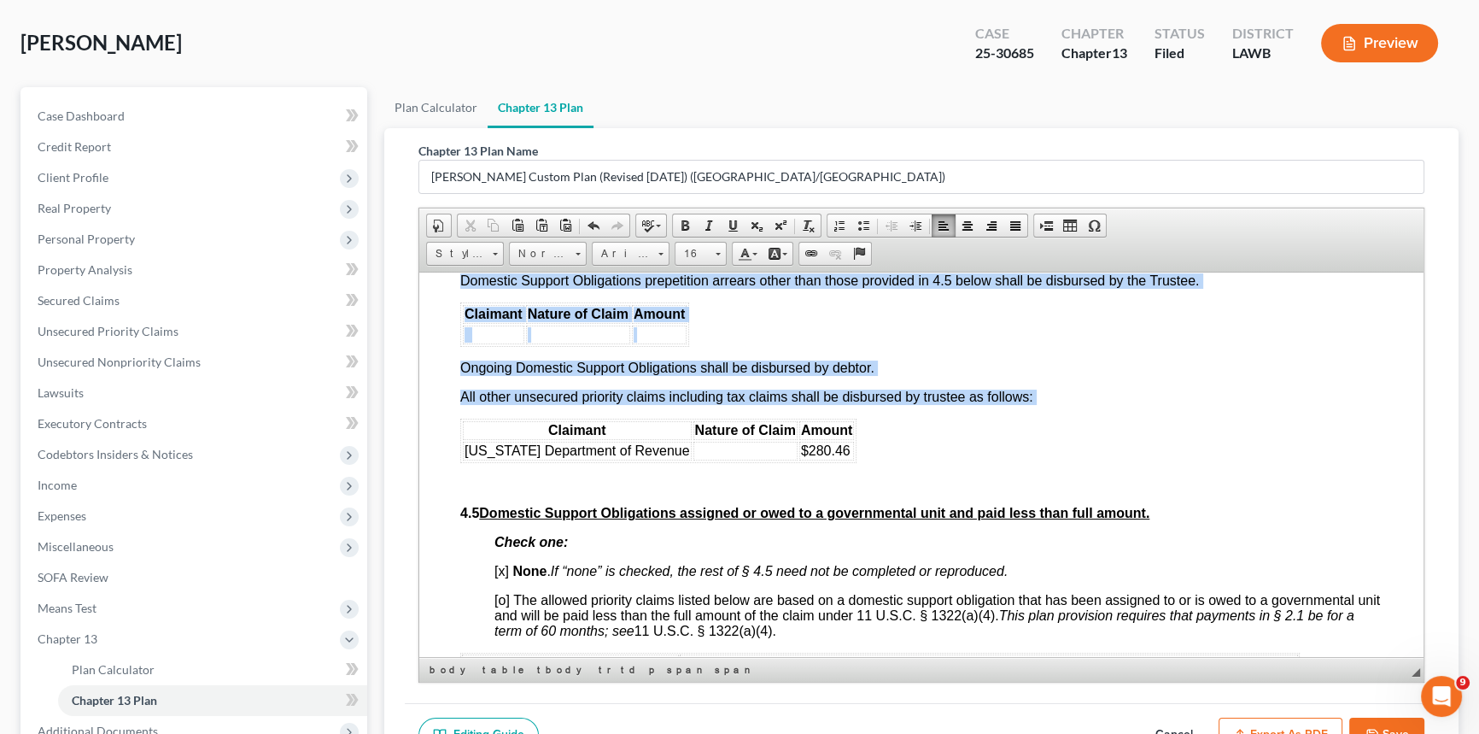
drag, startPoint x: 856, startPoint y: 571, endPoint x: 443, endPoint y: 337, distance: 474.3
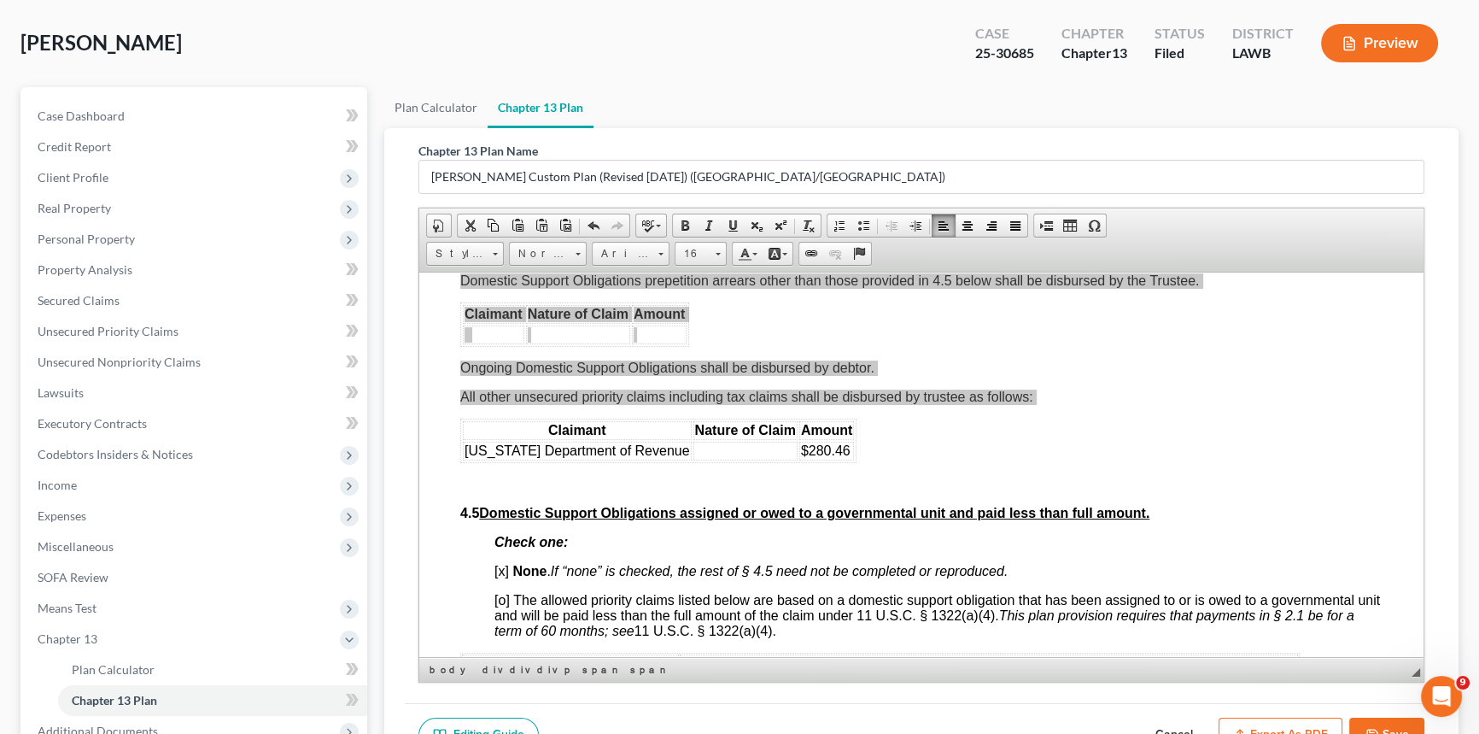
scroll to position [0, 0]
click at [535, 375] on span "Copy" at bounding box center [563, 375] width 91 height 21
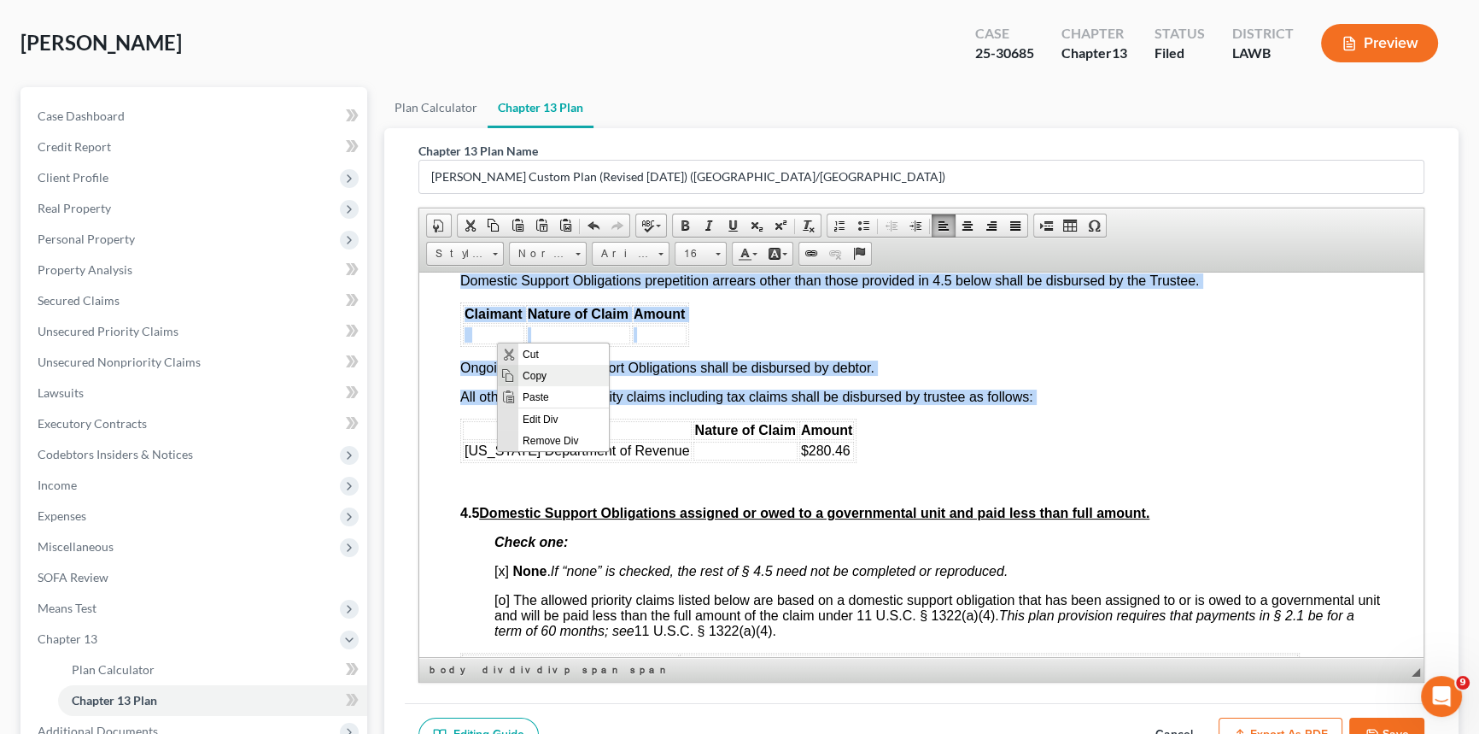
copy div "[o] None. If “None” is checked, the rest of § 4.4 need not be completed or repr…"
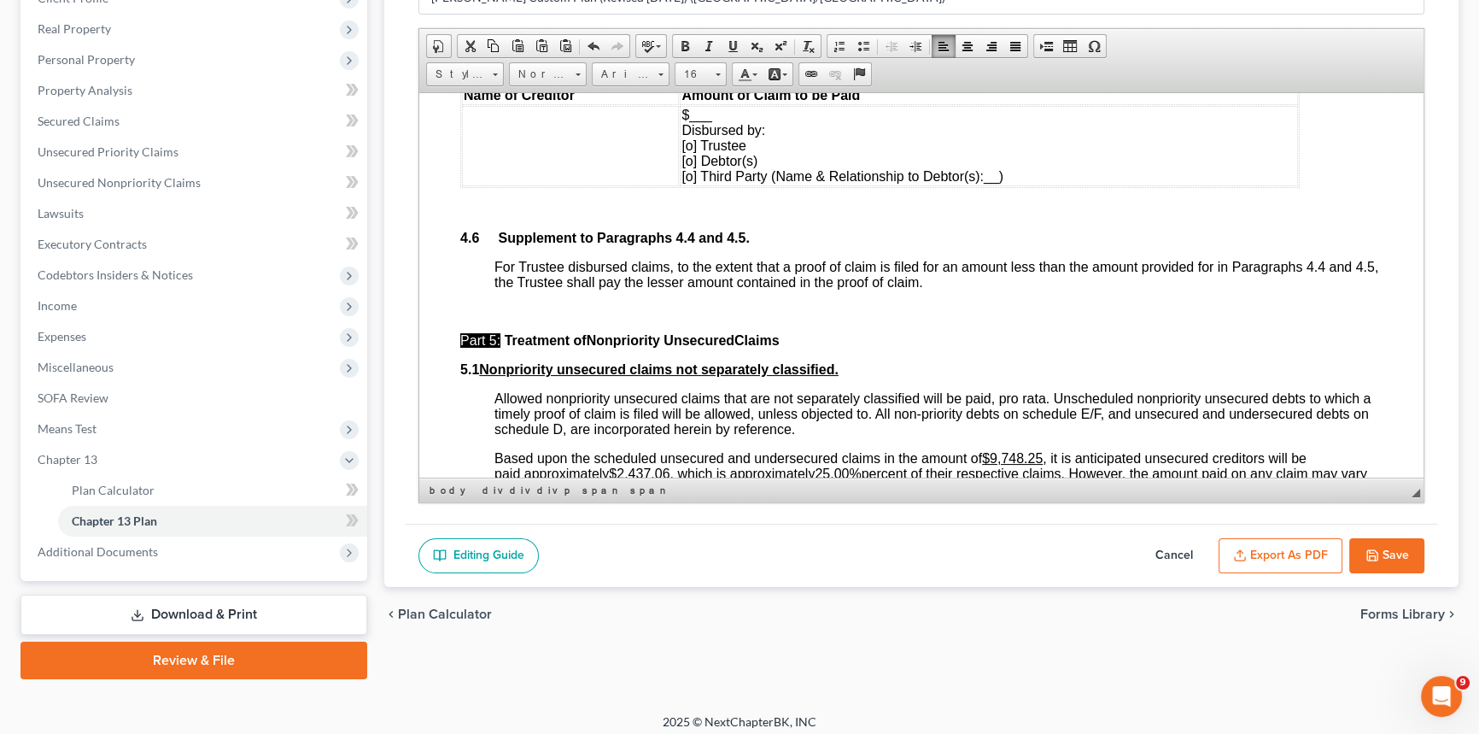
scroll to position [265, 0]
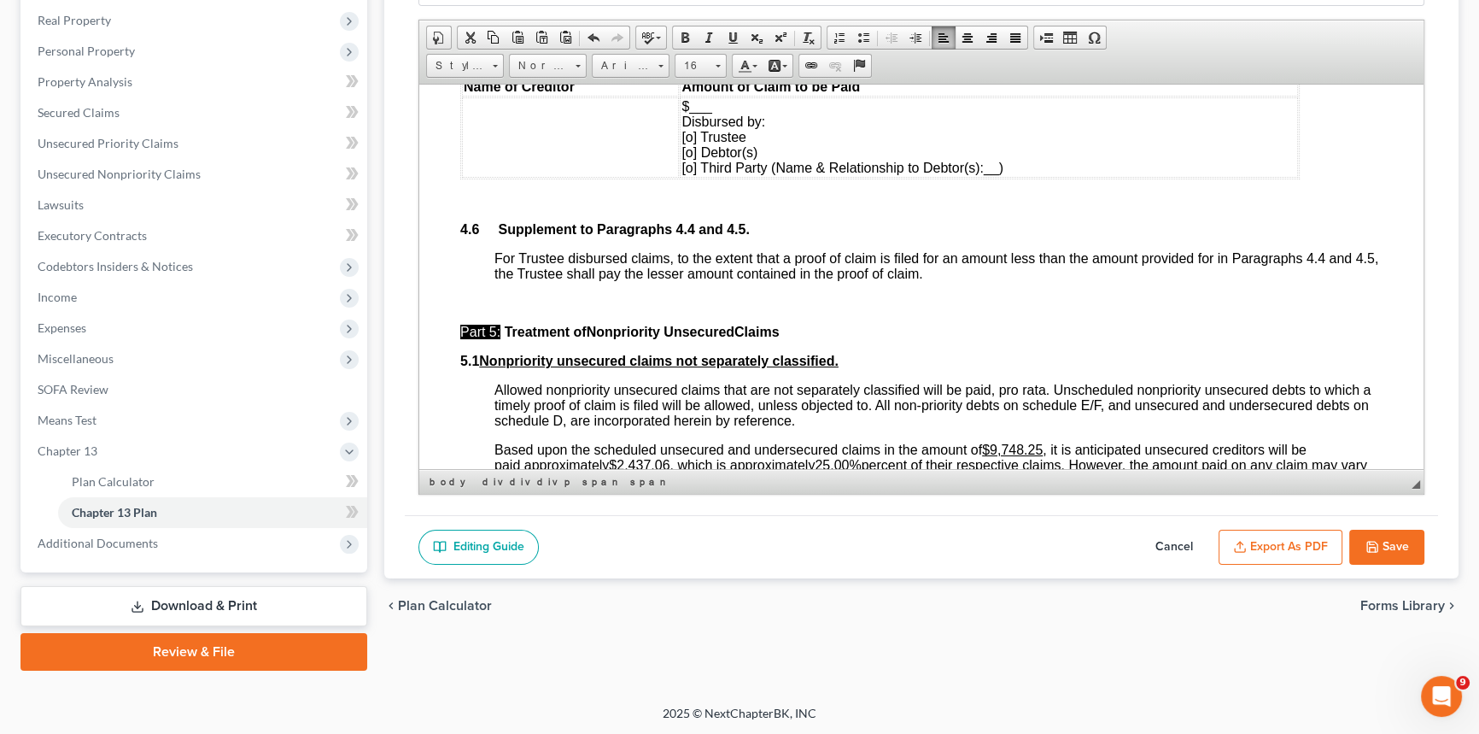
click at [1180, 539] on button "Cancel" at bounding box center [1174, 548] width 75 height 36
select select "1"
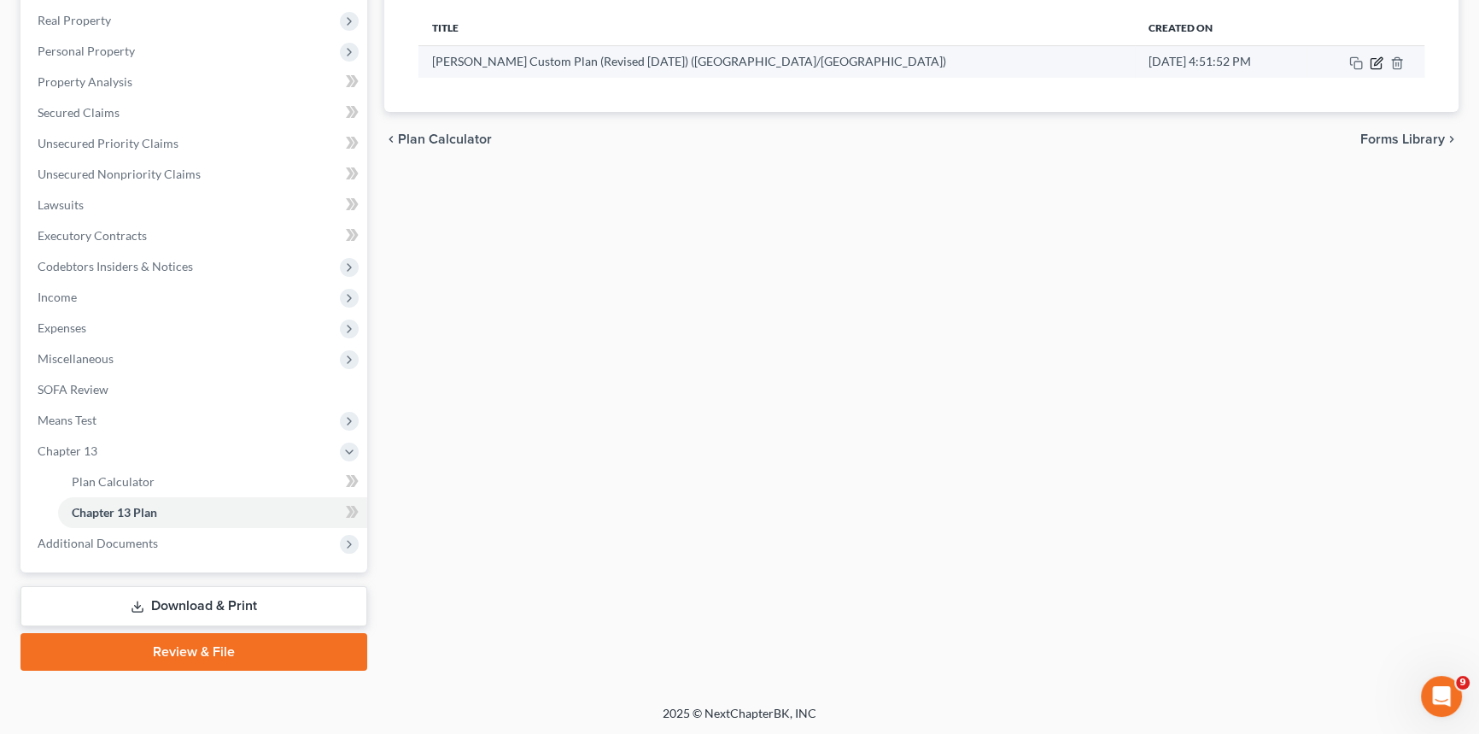
click at [1376, 62] on icon "button" at bounding box center [1378, 61] width 8 height 8
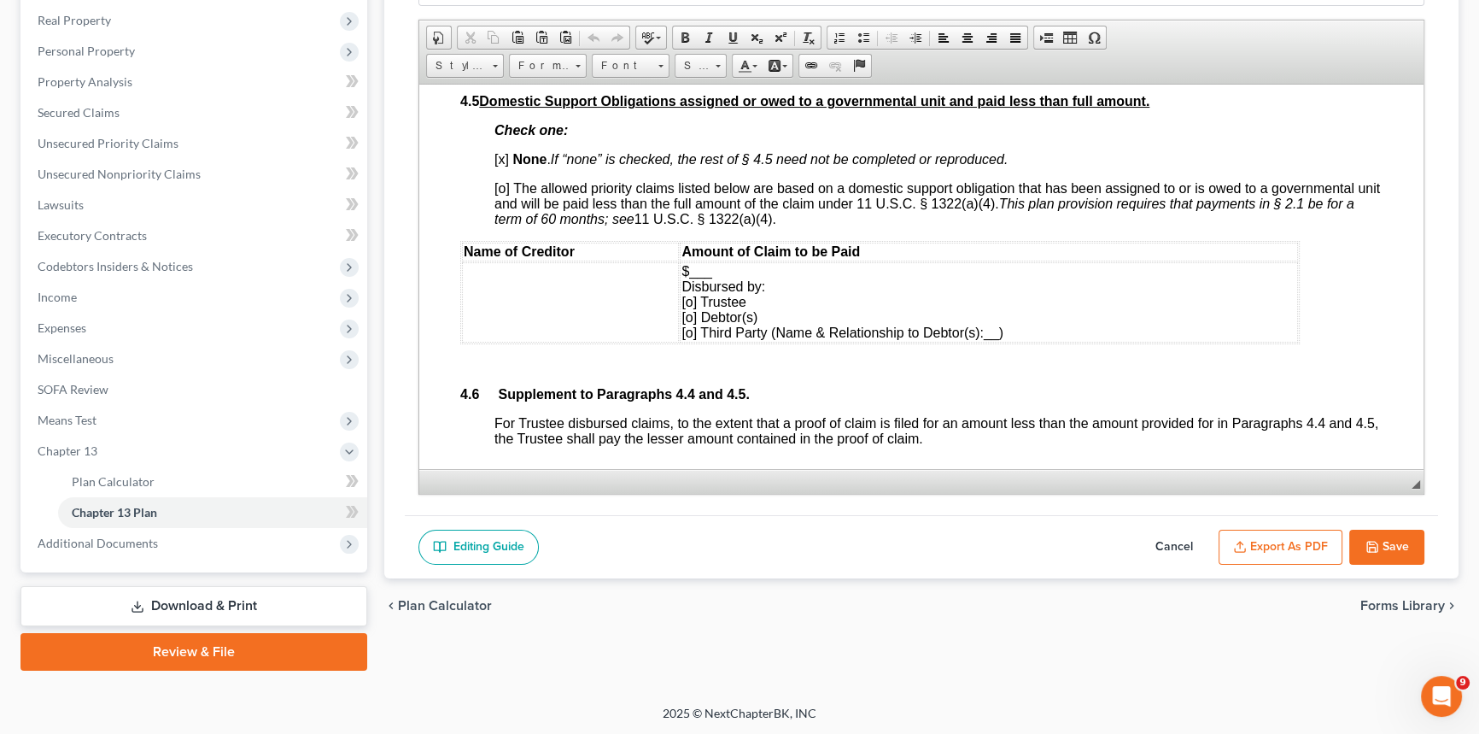
scroll to position [3571, 0]
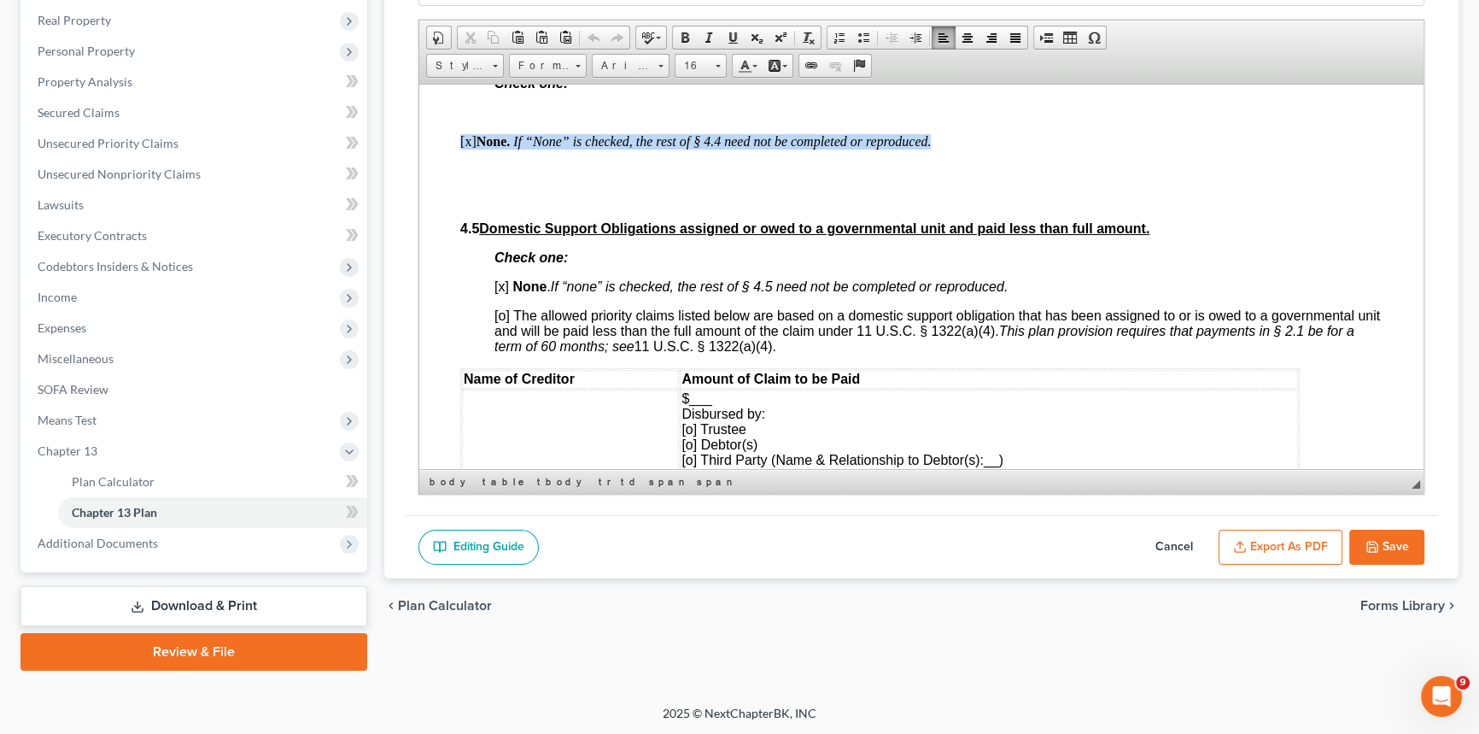
drag, startPoint x: 934, startPoint y: 264, endPoint x: 454, endPoint y: 265, distance: 480.9
paste body
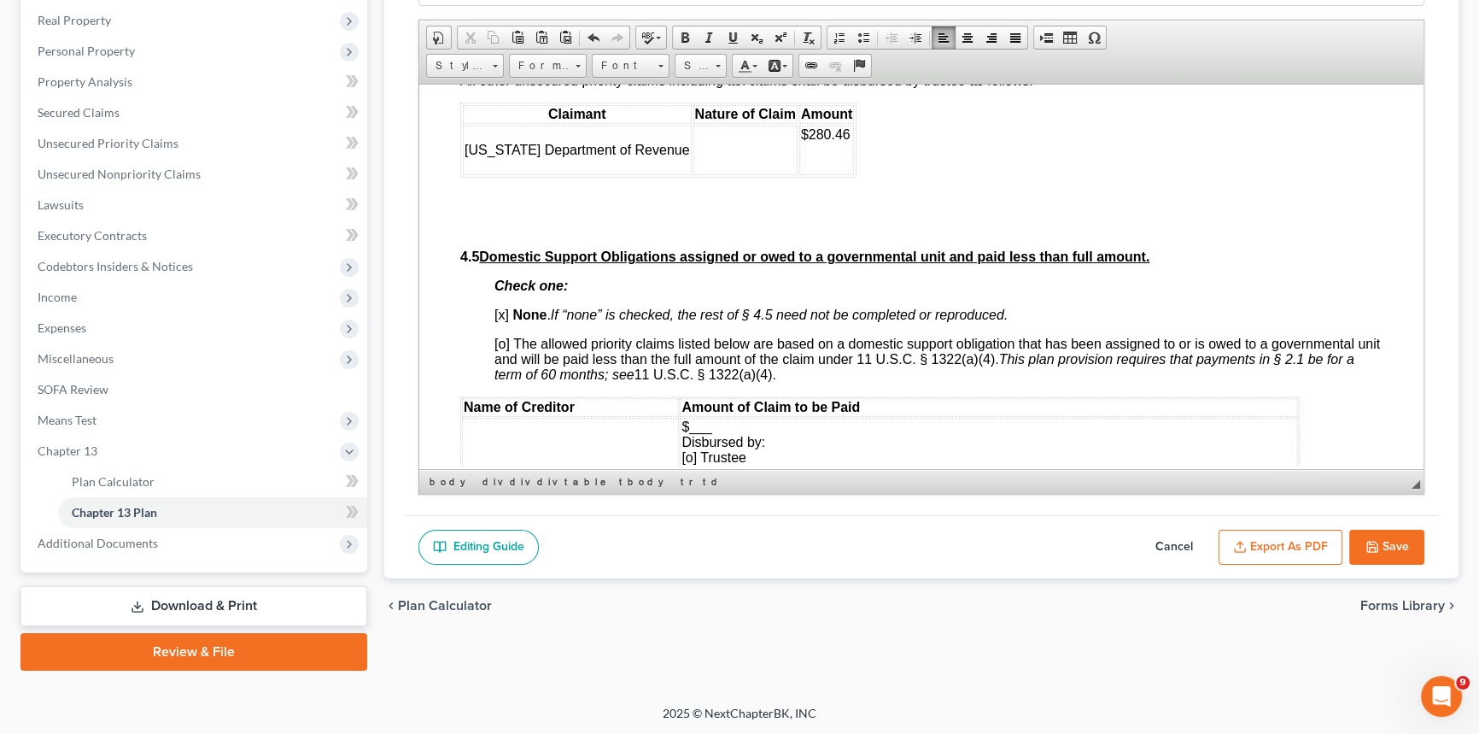
scroll to position [3804, 0]
click at [700, 173] on td at bounding box center [746, 148] width 104 height 50
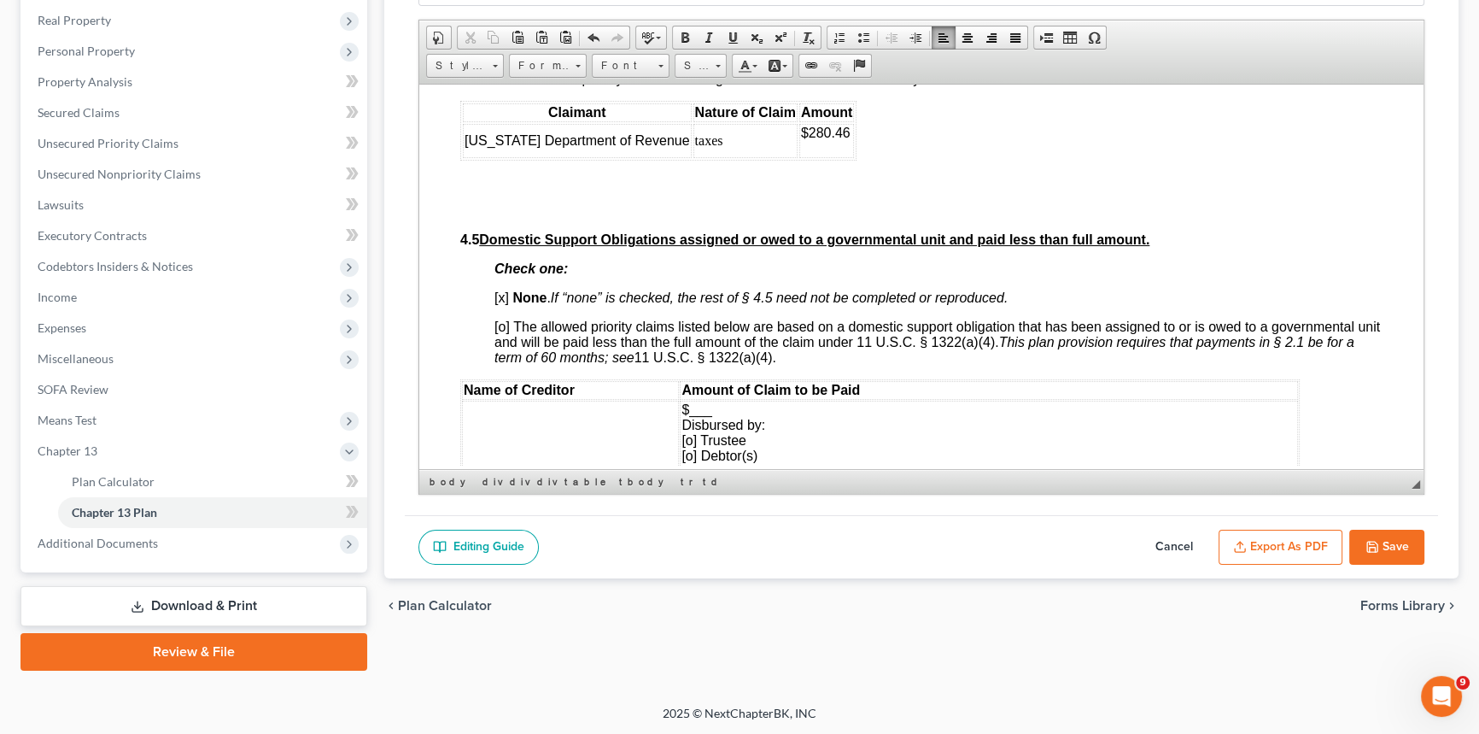
click at [829, 139] on span "$280.46" at bounding box center [826, 132] width 50 height 15
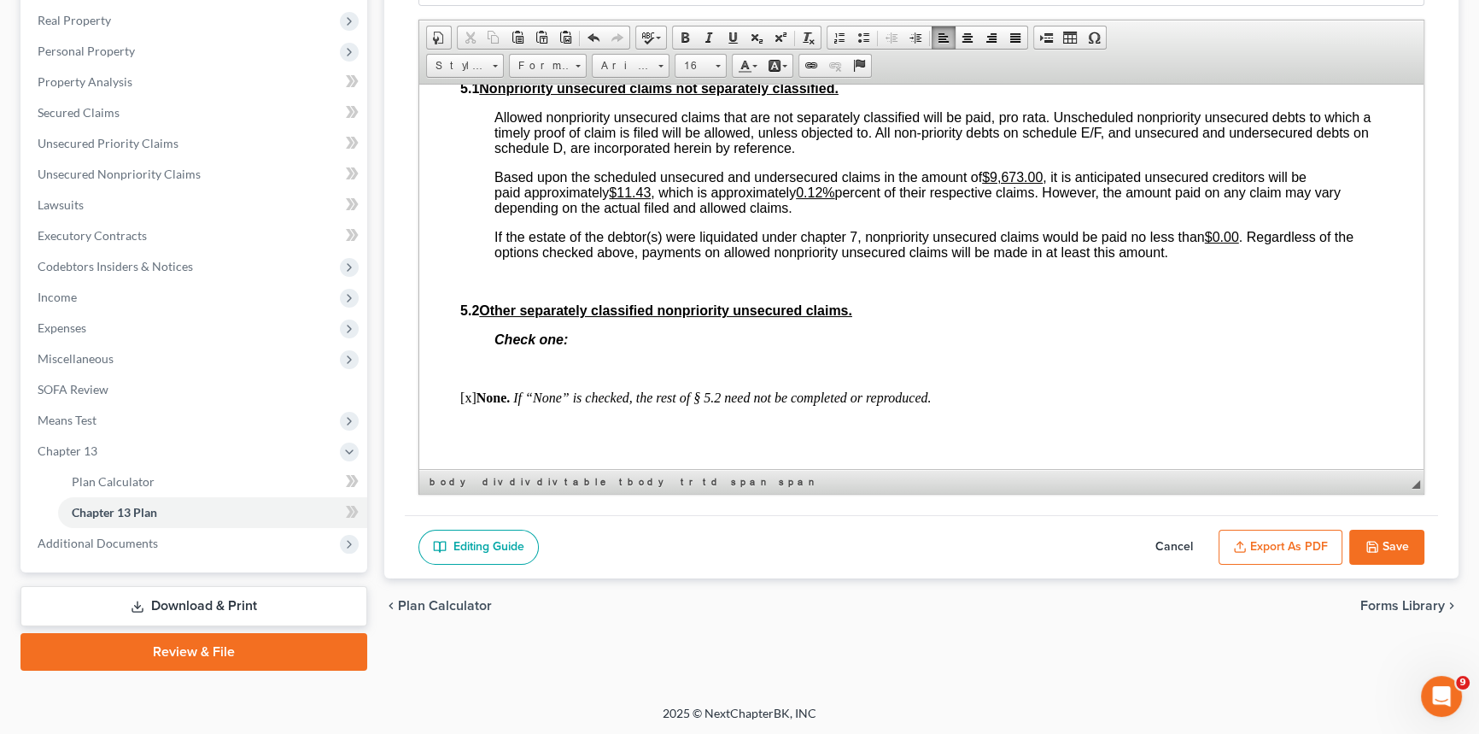
scroll to position [4425, 0]
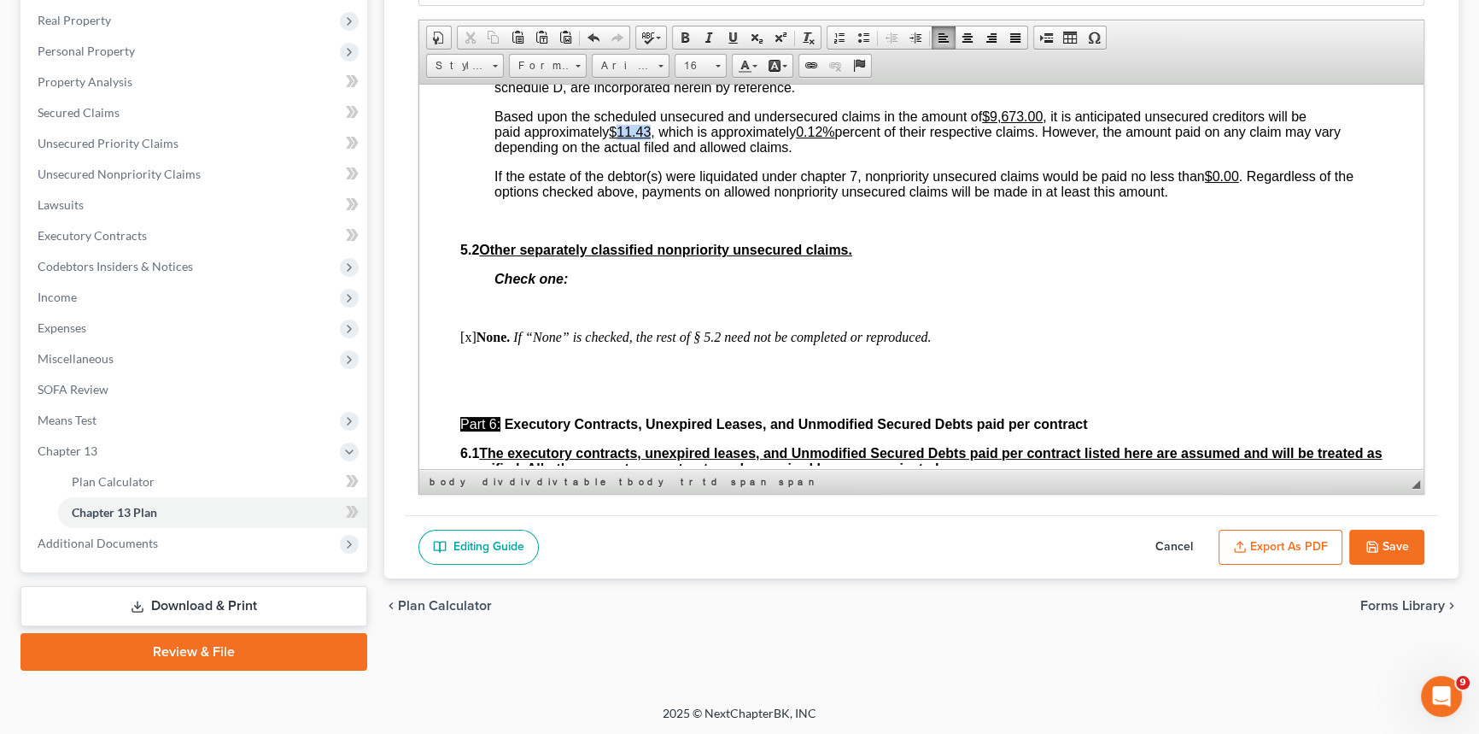
drag, startPoint x: 620, startPoint y: 282, endPoint x: 653, endPoint y: 278, distance: 33.6
click at [653, 154] on span "Based upon the scheduled unsecured and undersecured claims in the amount of $9,…" at bounding box center [918, 130] width 846 height 45
drag, startPoint x: 820, startPoint y: 282, endPoint x: 834, endPoint y: 282, distance: 13.7
click at [834, 138] on u "0.12%" at bounding box center [815, 131] width 38 height 15
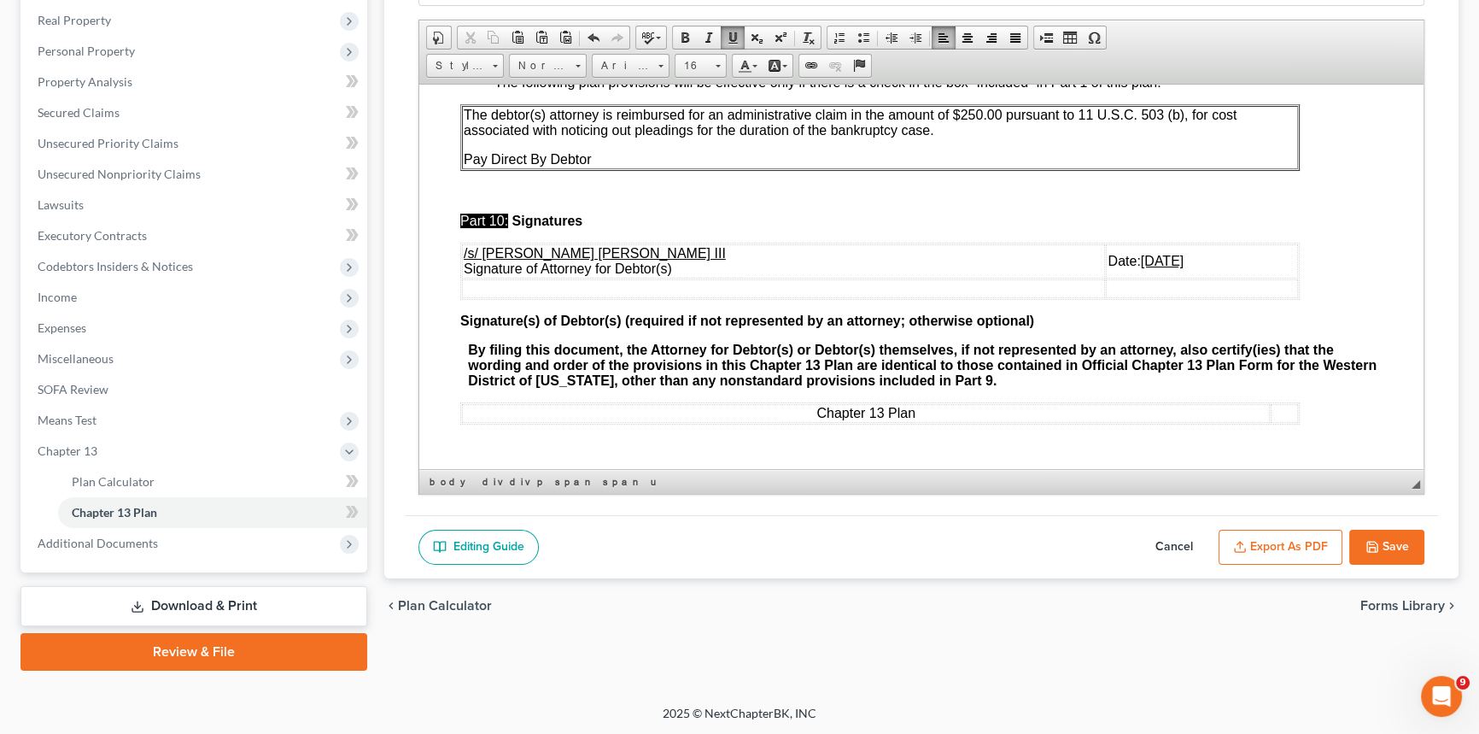
scroll to position [5870, 0]
click at [1141, 258] on u "[DATE]" at bounding box center [1162, 260] width 43 height 15
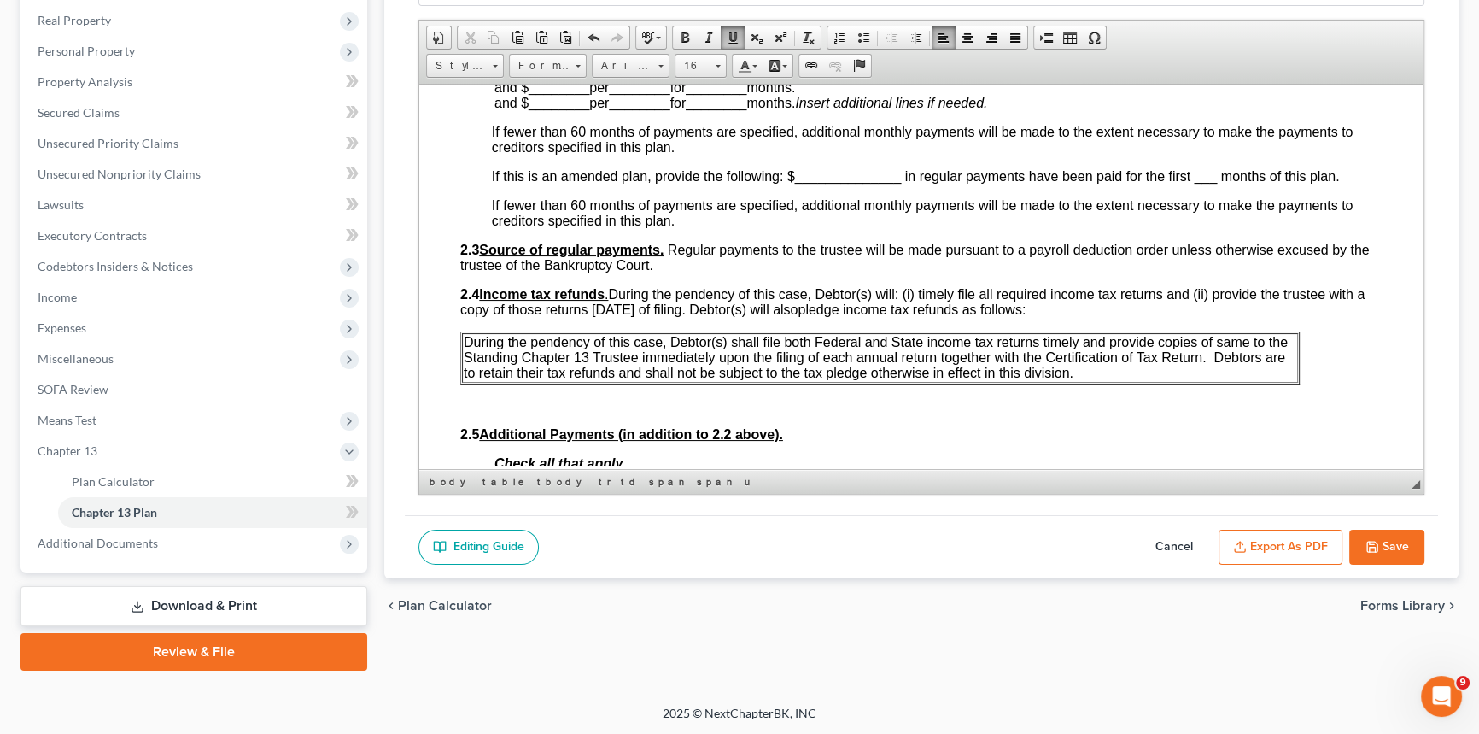
scroll to position [668, 0]
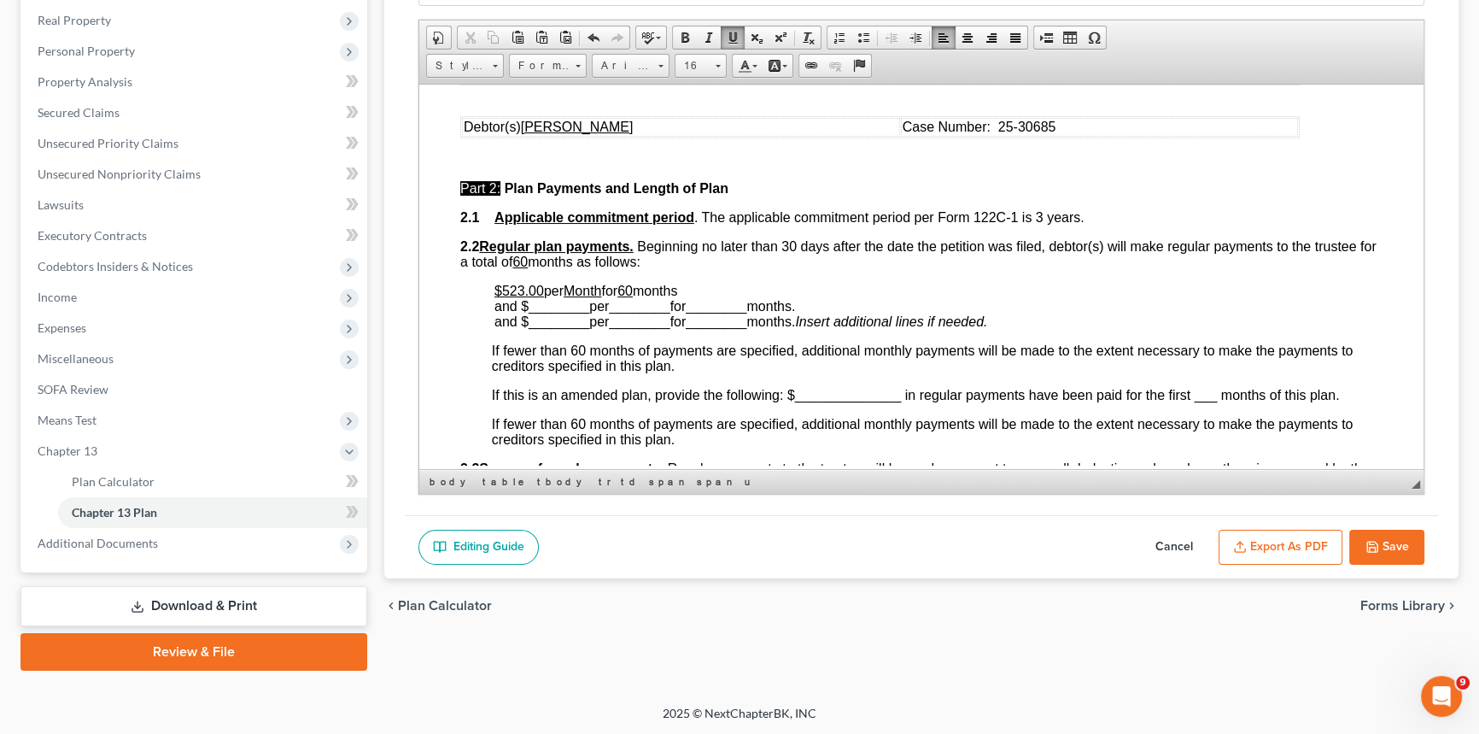
click at [633, 297] on u "60" at bounding box center [625, 290] width 15 height 15
click at [731, 37] on span at bounding box center [733, 38] width 14 height 14
click at [696, 316] on p "$523.00 per Month for 5 ​ months and $ ________ per ________ for ________ month…" at bounding box center [939, 306] width 888 height 46
click at [693, 317] on p "$523.00 per Month for 5 months and $ ________ per ________ for ________ months.…" at bounding box center [939, 306] width 888 height 46
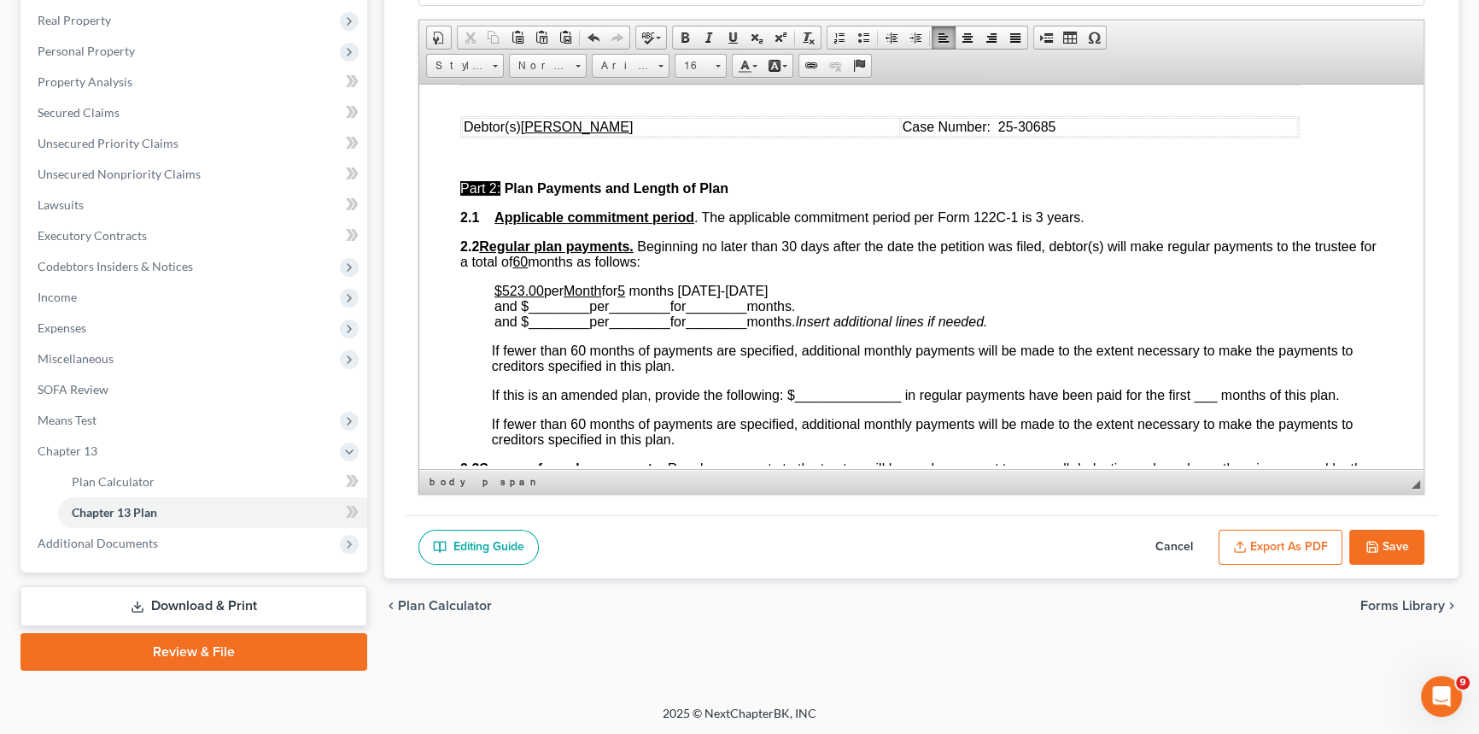
click at [552, 313] on span "________" at bounding box center [559, 305] width 61 height 15
click at [630, 313] on span "________" at bounding box center [620, 305] width 61 height 15
click at [678, 313] on span "________" at bounding box center [678, 305] width 61 height 15
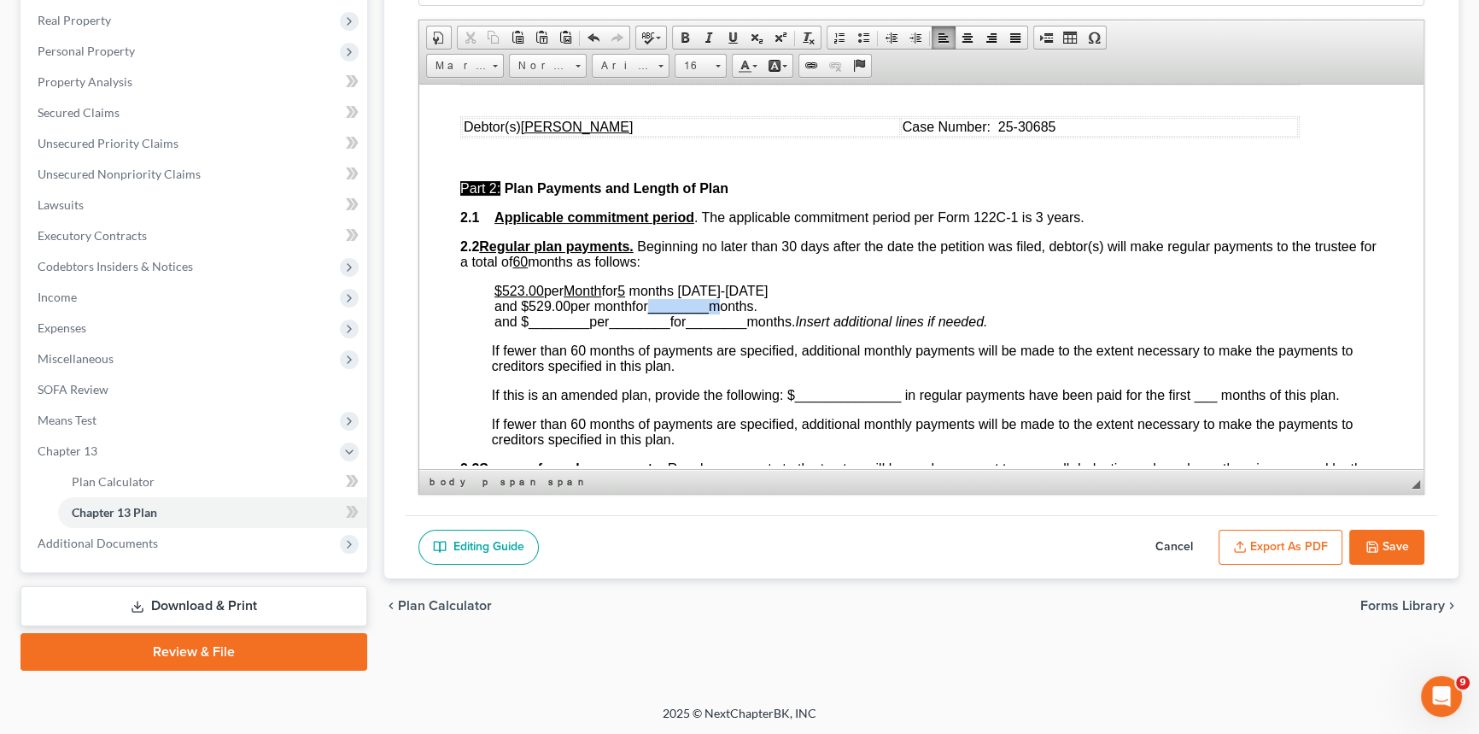
click at [678, 313] on span "________" at bounding box center [678, 305] width 61 height 15
click at [722, 313] on span "months [DATE]-[DATE] and $529.00 per month for 55 months." at bounding box center [631, 298] width 273 height 30
click at [548, 313] on span "months [DATE]-[DATE] and $529.00 per month for 55 months beginning [DATE]." at bounding box center [660, 298] width 331 height 30
click at [733, 33] on span at bounding box center [733, 38] width 14 height 14
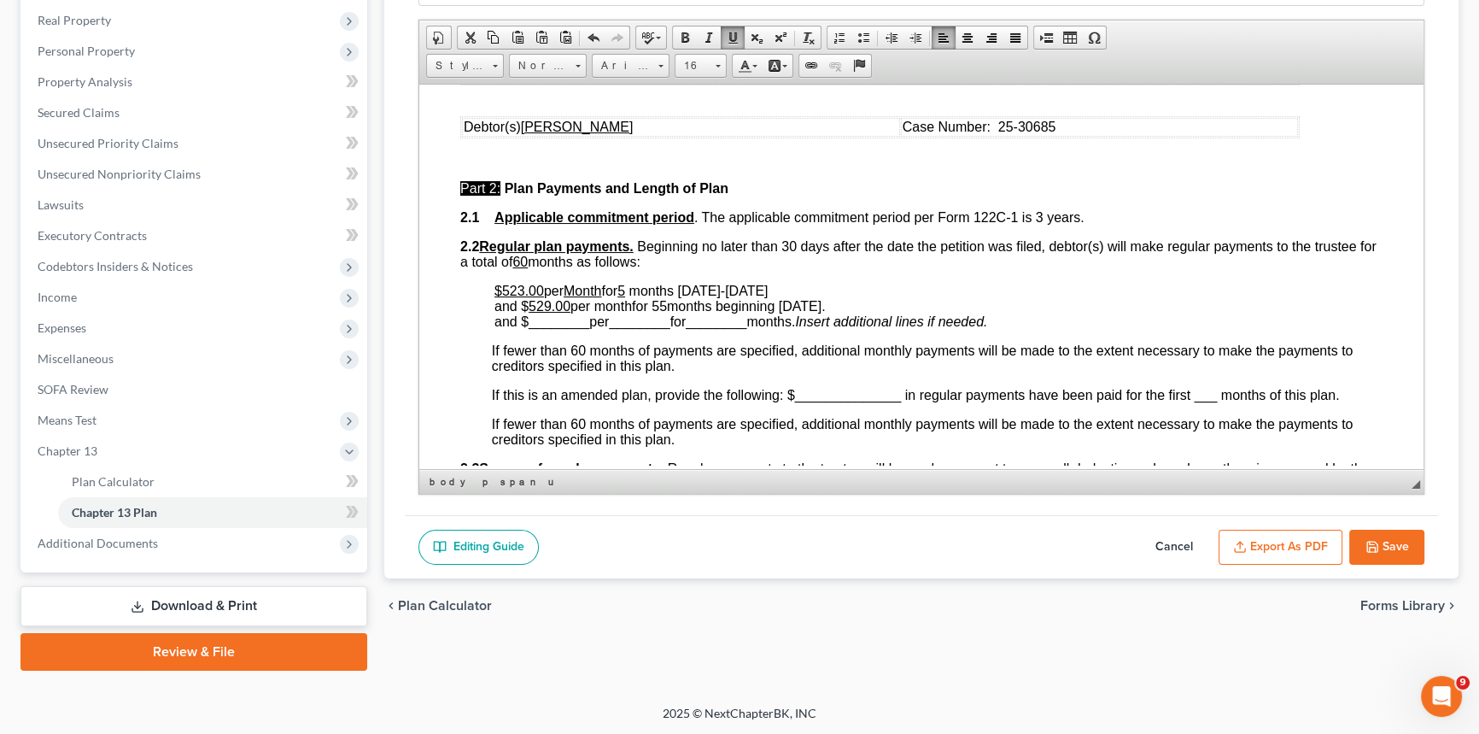
click at [613, 313] on span "months [DATE]-[DATE] and $ 529.00 per month for 55 months beginning [DATE]." at bounding box center [660, 298] width 331 height 30
click at [729, 34] on span at bounding box center [733, 38] width 14 height 14
click at [669, 313] on span "months [DATE]-[DATE] and $ 529.00 per month for 55 months beginning [DATE]." at bounding box center [658, 298] width 327 height 30
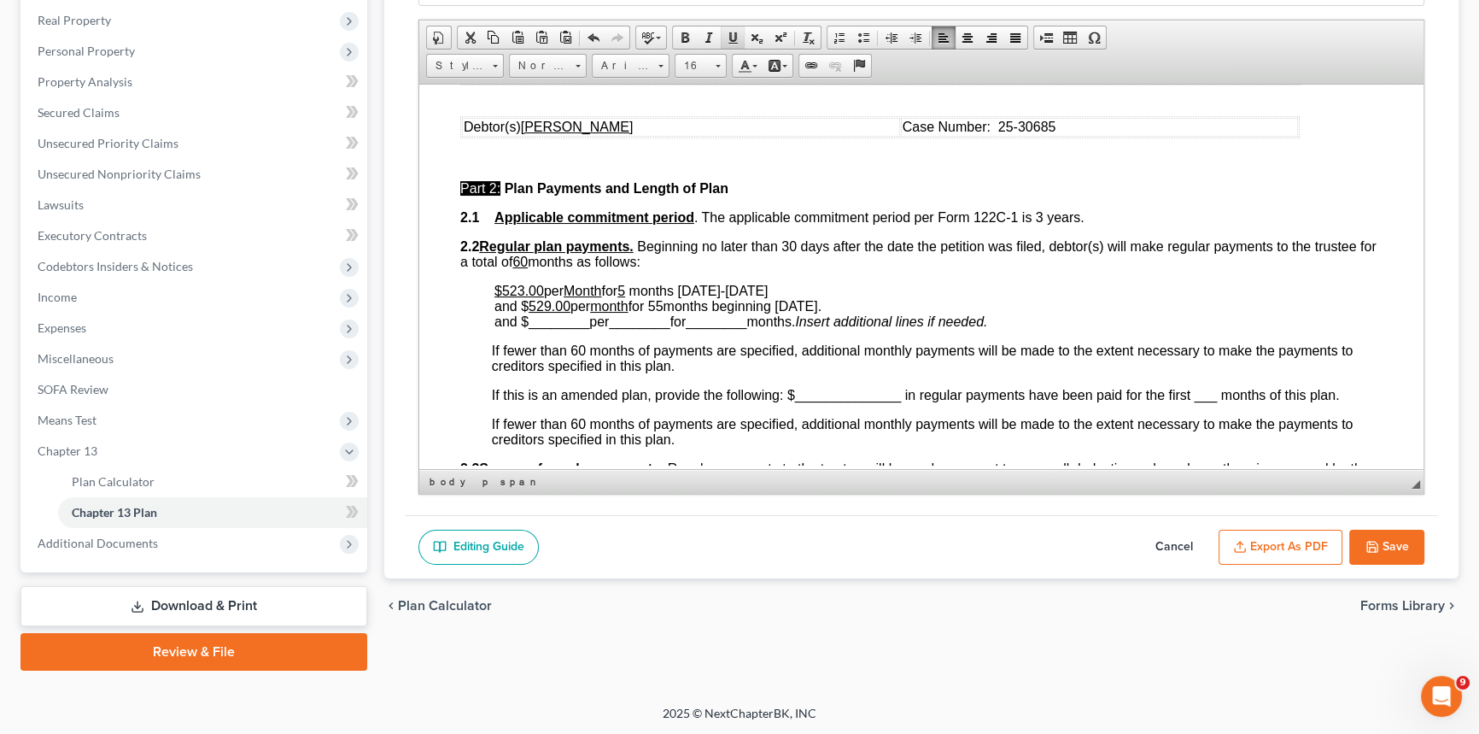
click at [739, 37] on link "Underline" at bounding box center [733, 37] width 24 height 22
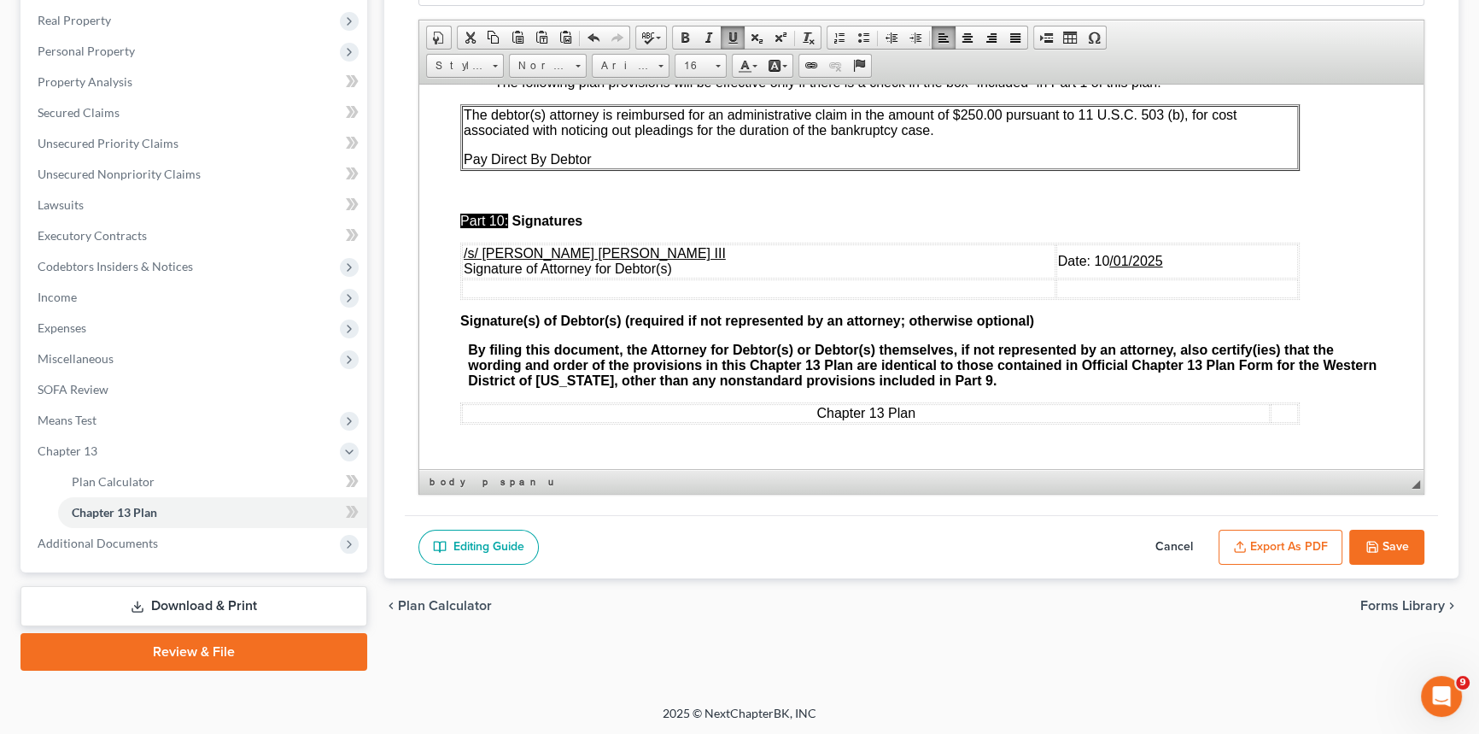
scroll to position [5870, 0]
click at [1062, 255] on span "Date: [DATE]" at bounding box center [1110, 260] width 105 height 15
click at [740, 34] on link "Underline" at bounding box center [733, 37] width 24 height 22
click at [1277, 548] on button "Export as PDF" at bounding box center [1281, 548] width 124 height 36
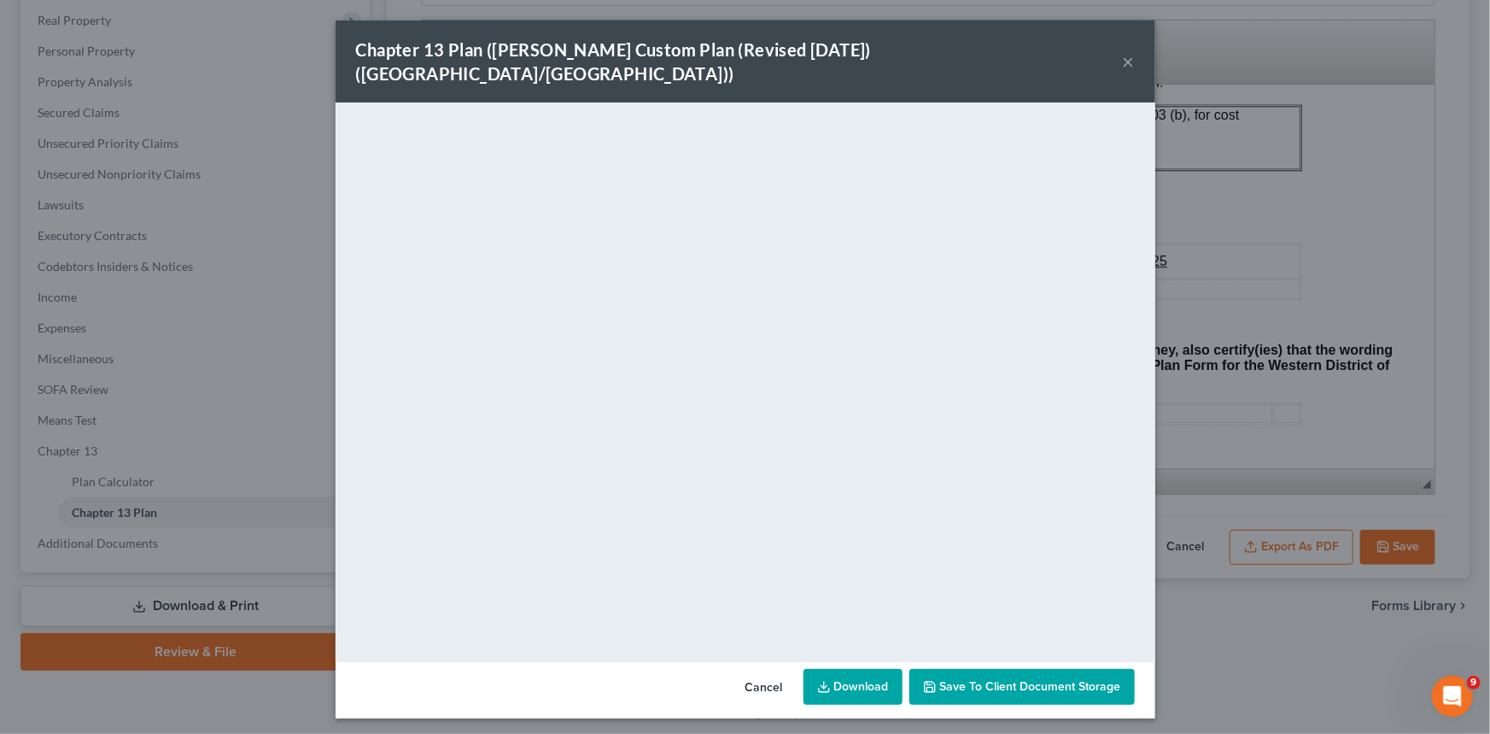
click at [1127, 53] on button "×" at bounding box center [1129, 61] width 12 height 20
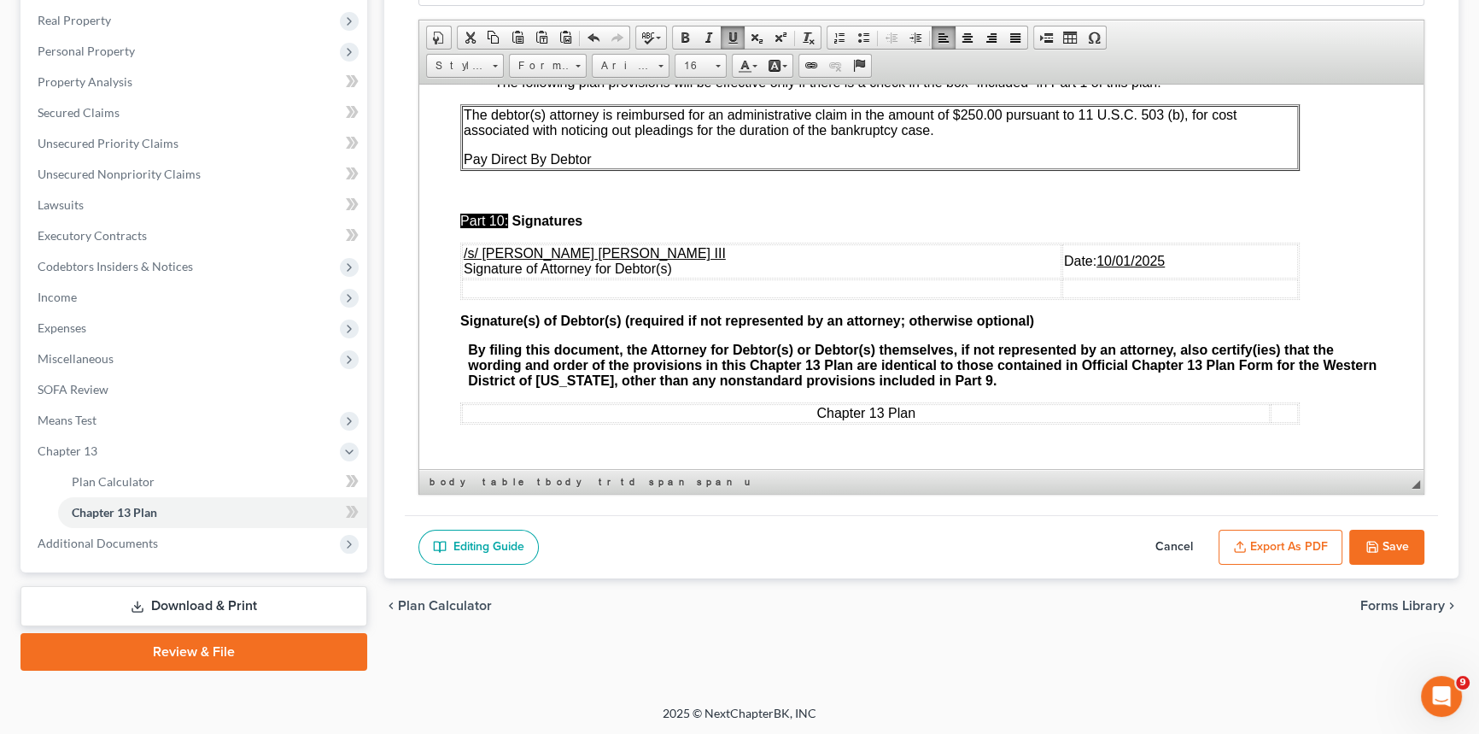
click at [1395, 548] on button "Save" at bounding box center [1387, 548] width 75 height 36
select select "1"
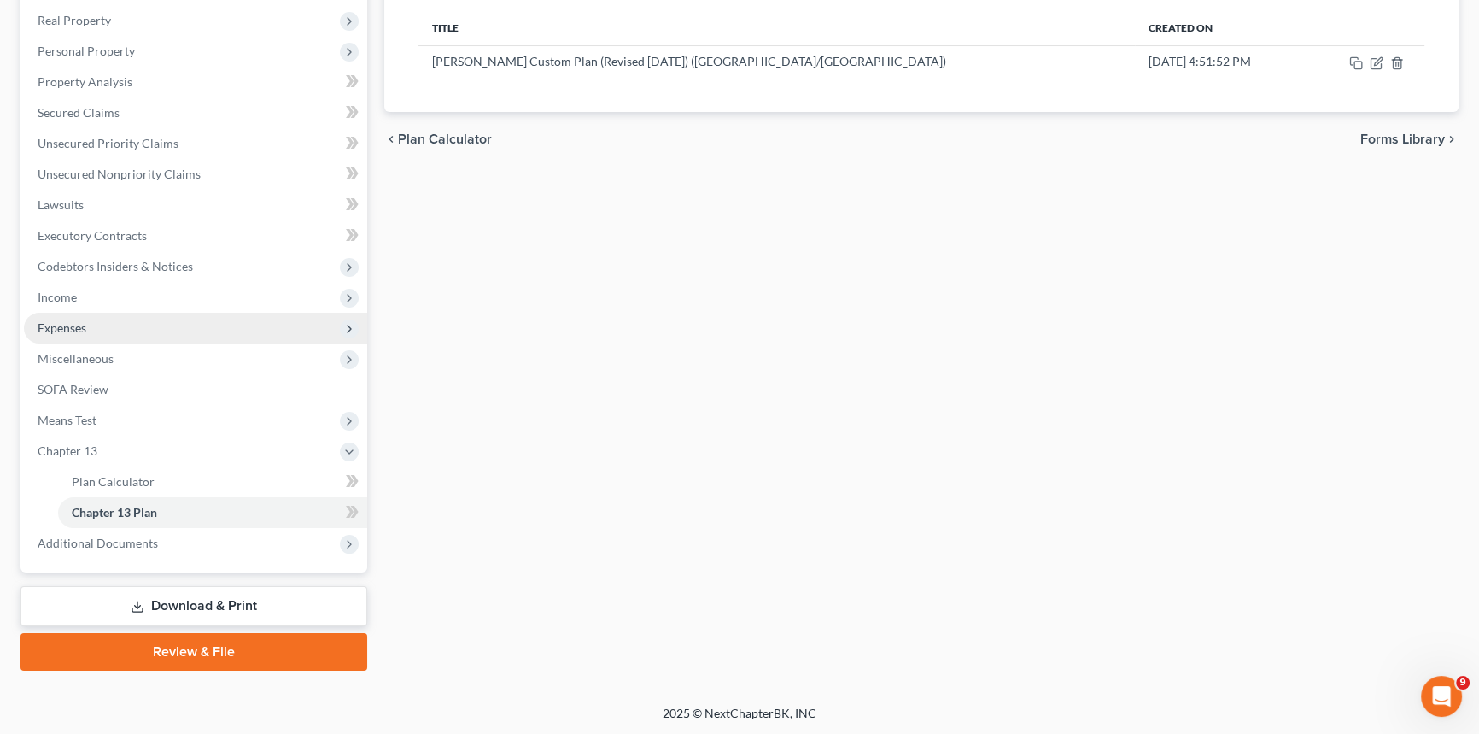
click at [155, 329] on span "Expenses" at bounding box center [195, 328] width 343 height 31
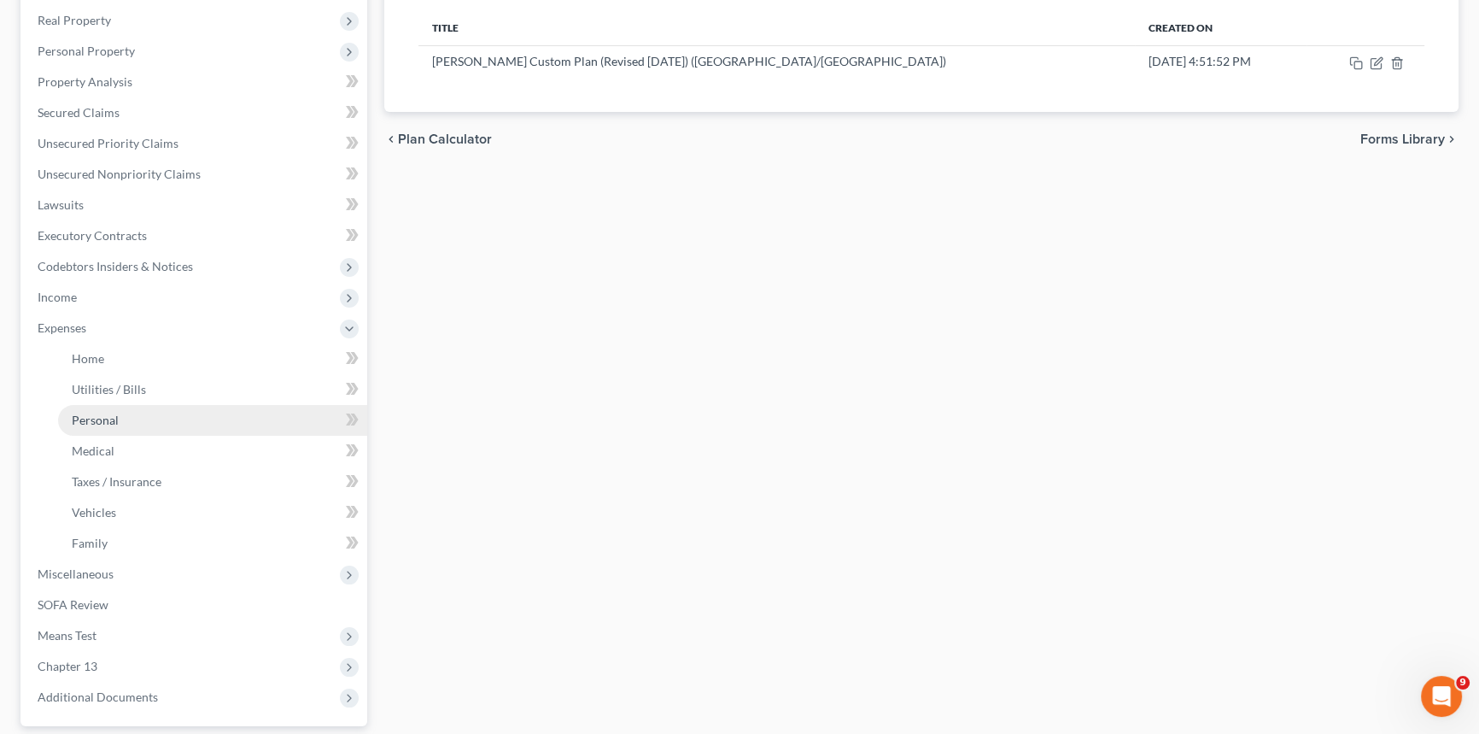
click at [154, 416] on link "Personal" at bounding box center [212, 420] width 309 height 31
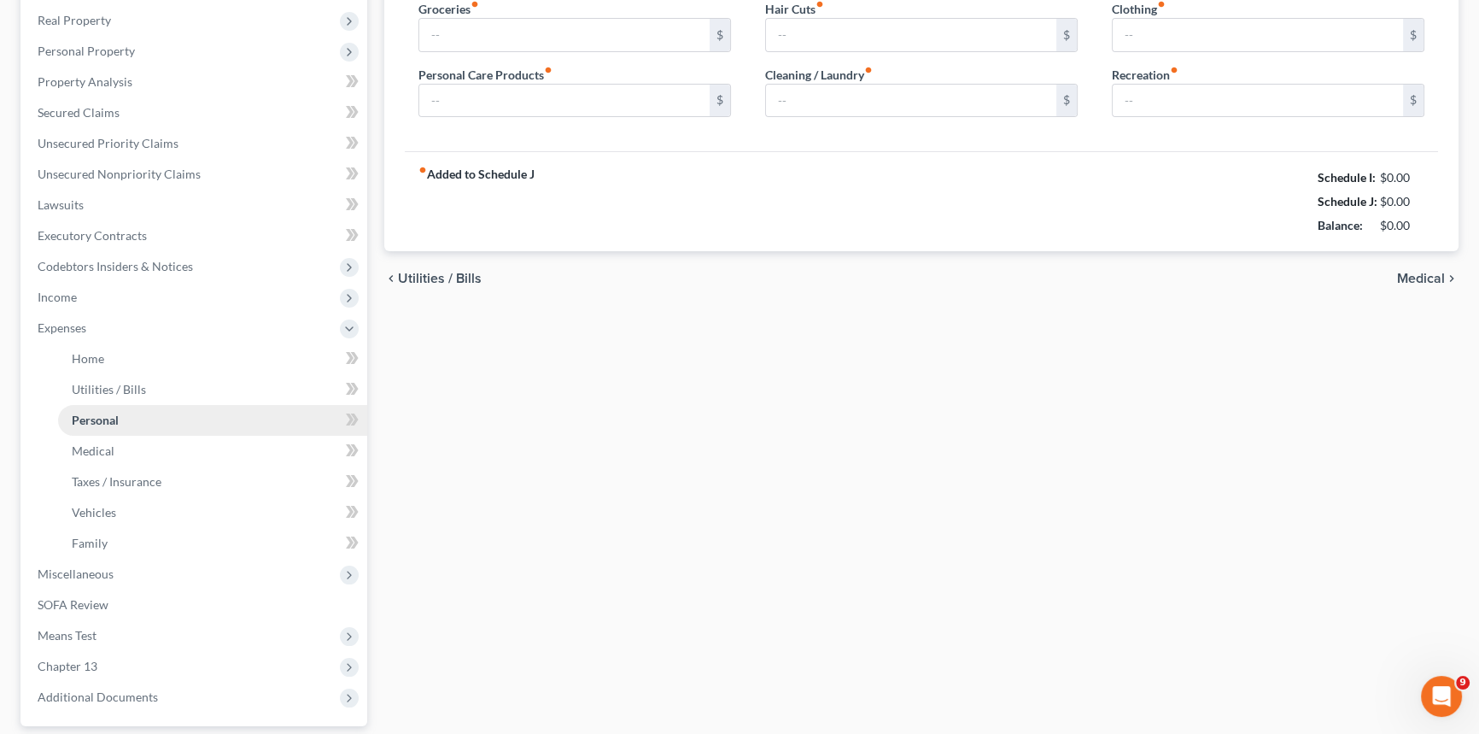
scroll to position [15, 0]
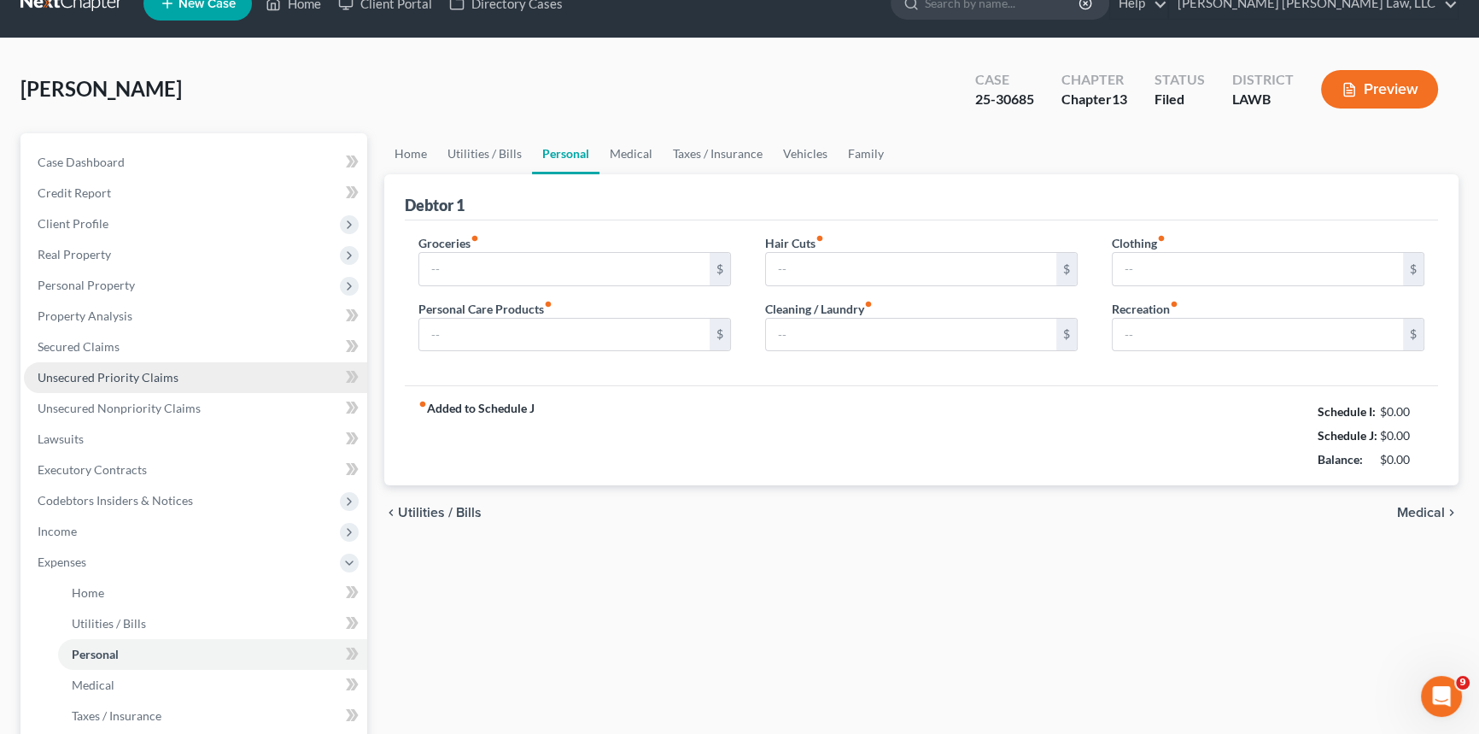
type input "150.00"
type input "30.00"
type input "0.00"
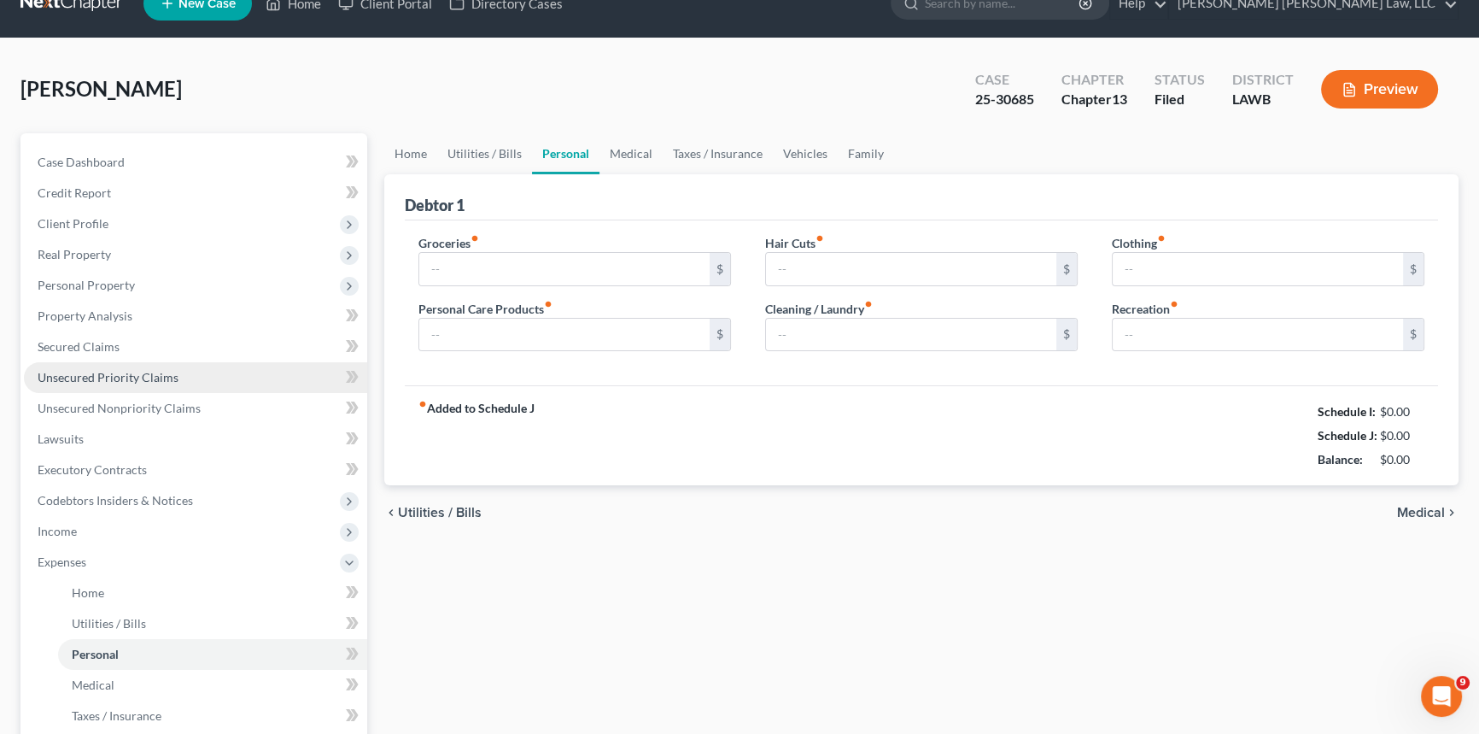
type input "0.00"
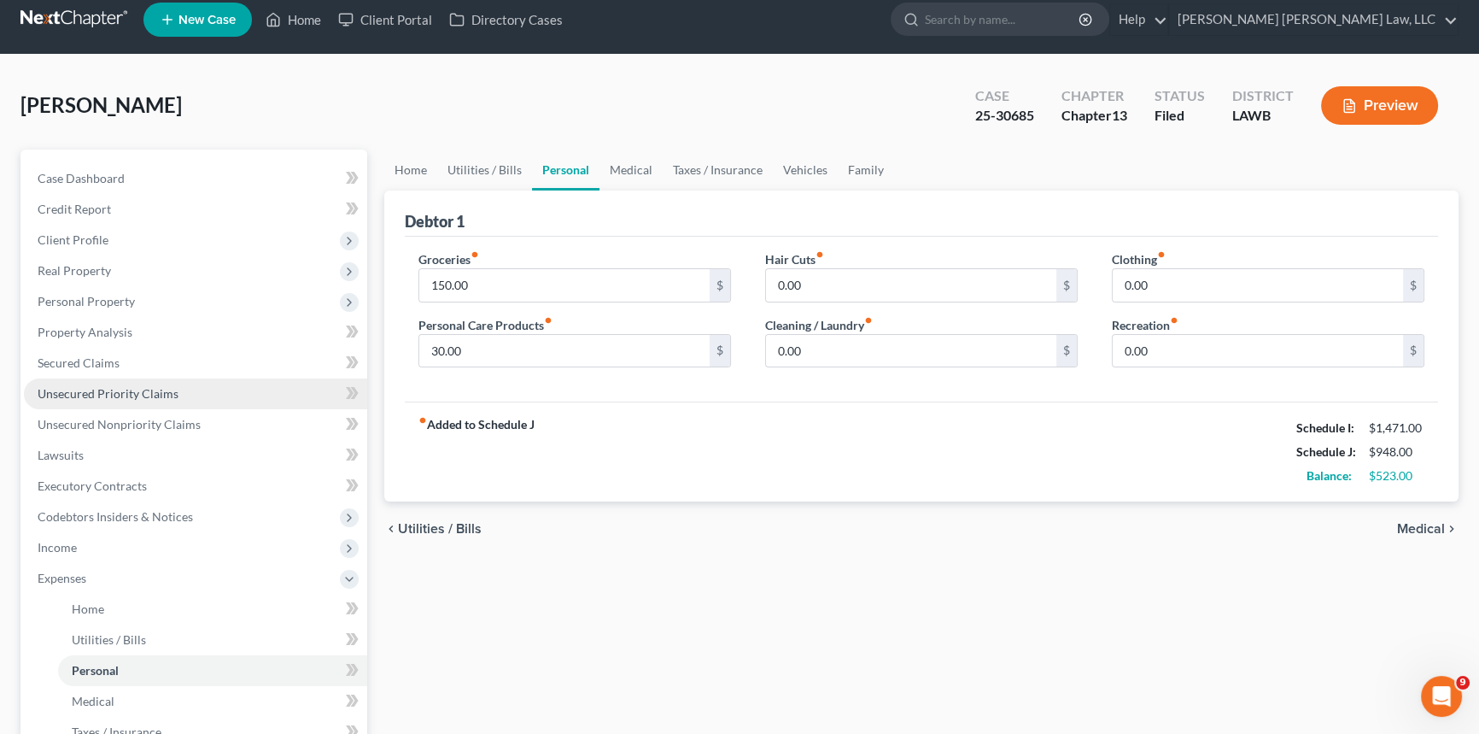
scroll to position [0, 0]
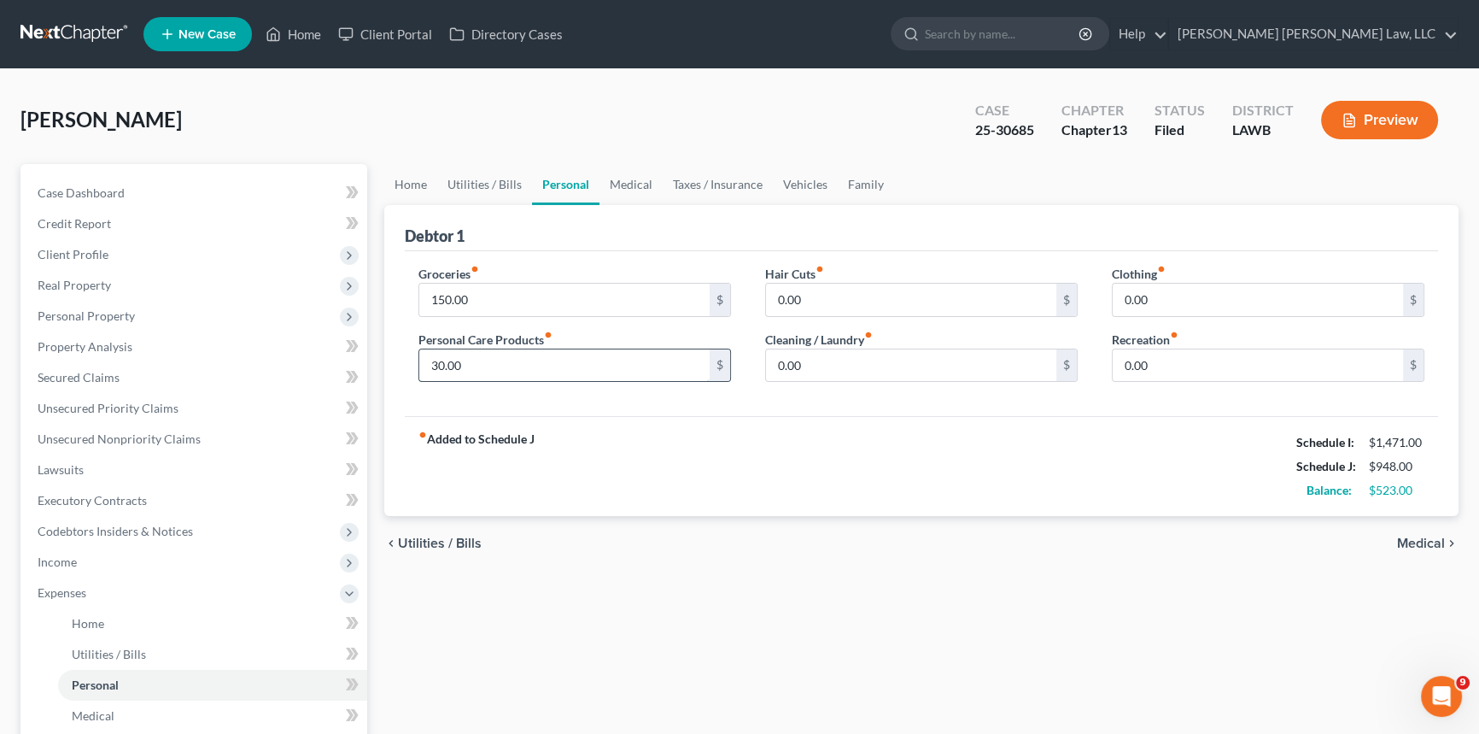
click at [465, 360] on input "30.00" at bounding box center [564, 365] width 290 height 32
click at [483, 293] on input "150.00" at bounding box center [564, 300] width 290 height 32
click at [466, 364] on input "23.00" at bounding box center [564, 365] width 290 height 32
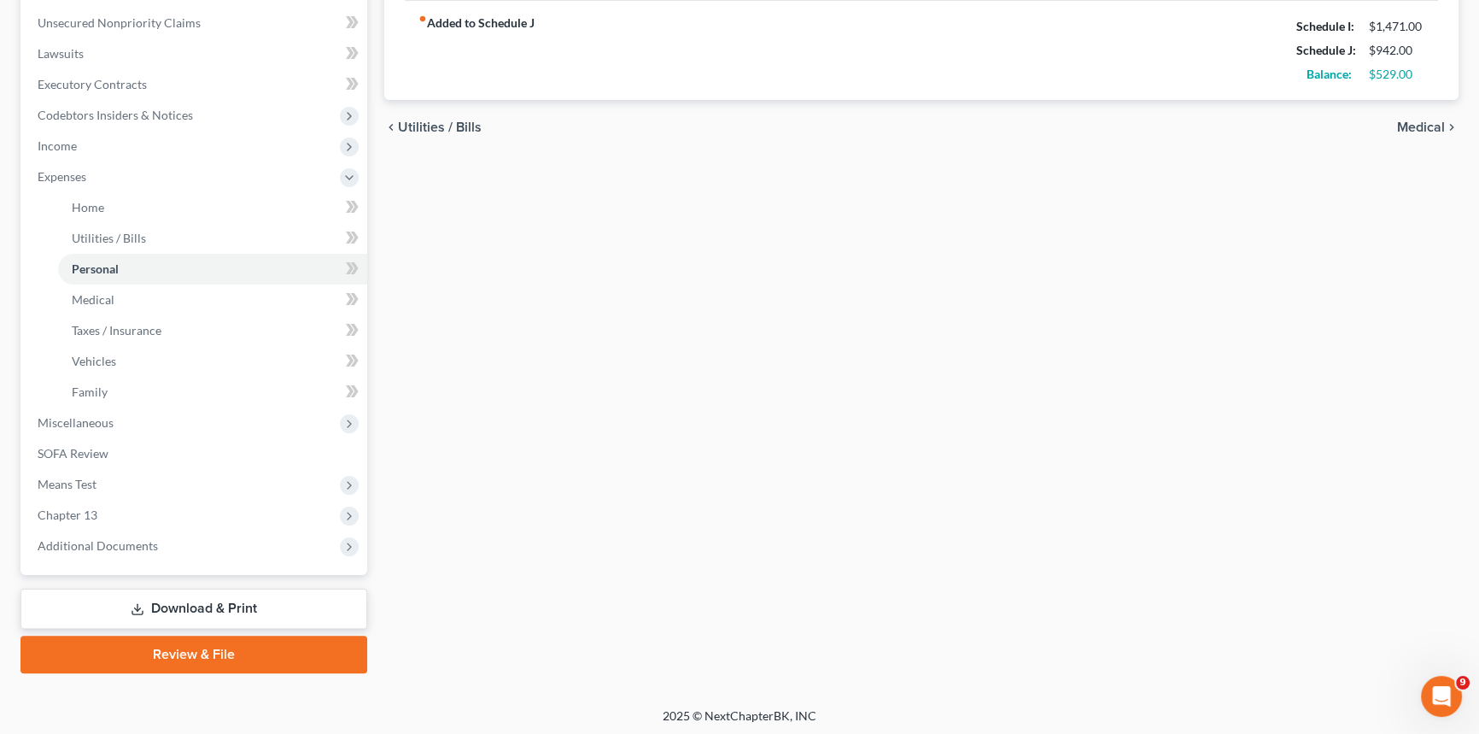
scroll to position [419, 0]
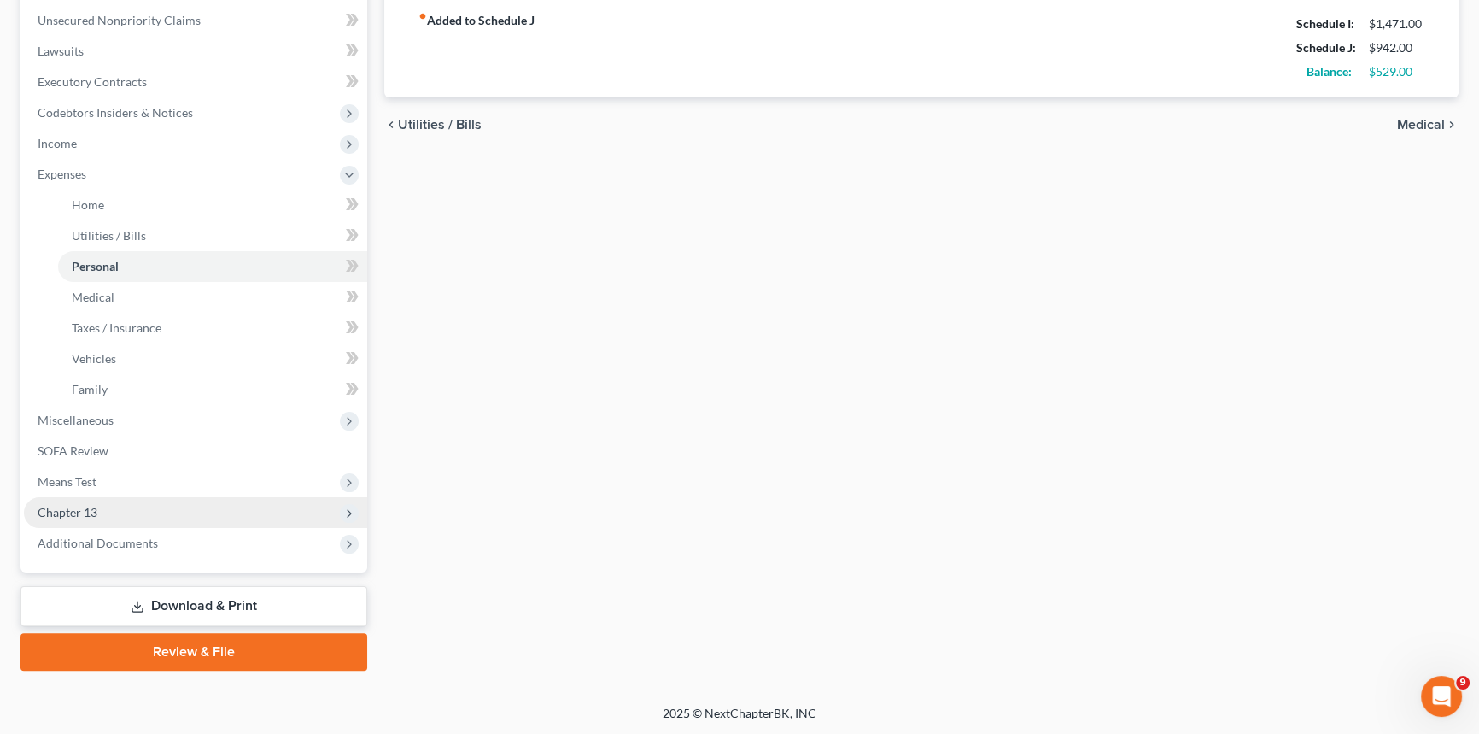
type input "24.00"
click at [180, 520] on span "Chapter 13" at bounding box center [195, 512] width 343 height 31
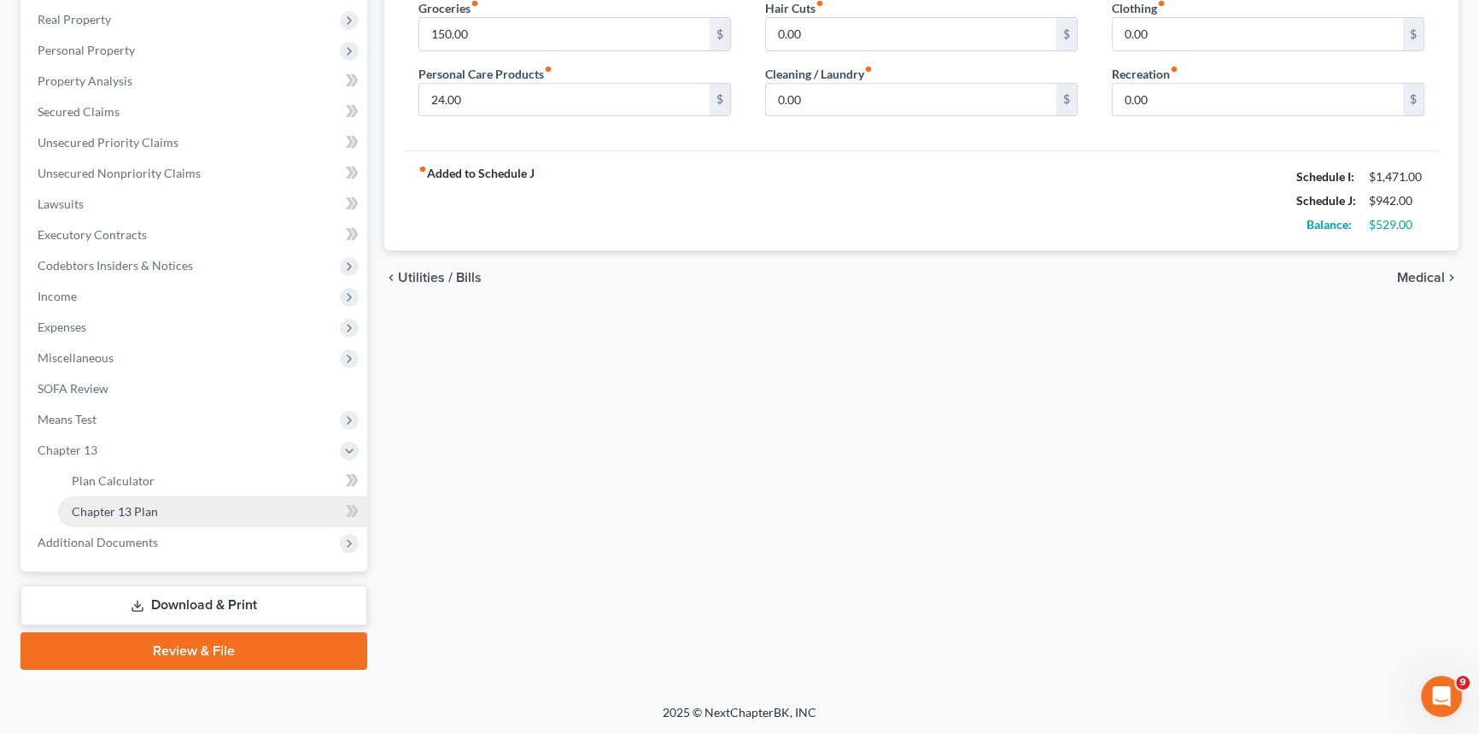
scroll to position [265, 0]
click at [204, 515] on link "Chapter 13 Plan" at bounding box center [212, 512] width 309 height 31
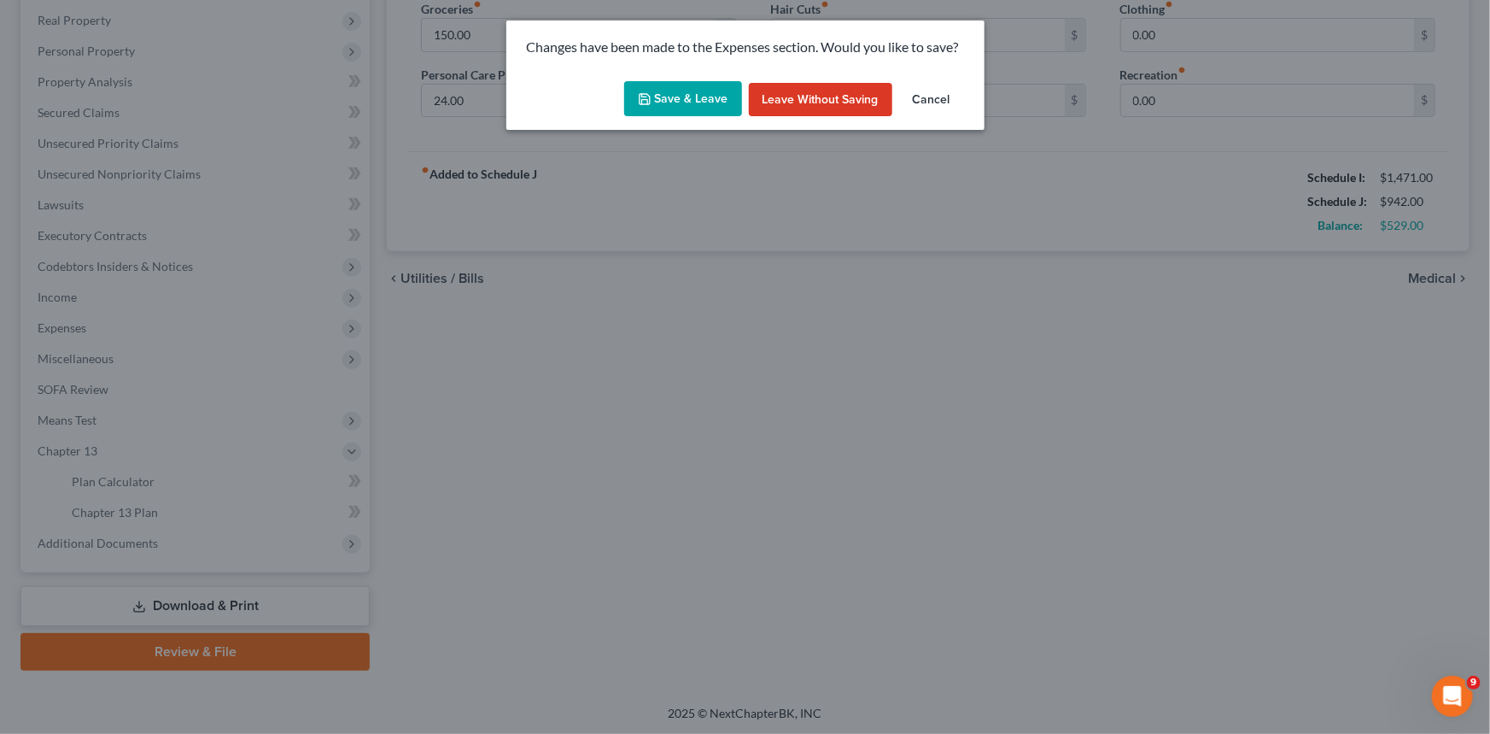
click at [685, 93] on button "Save & Leave" at bounding box center [683, 99] width 118 height 36
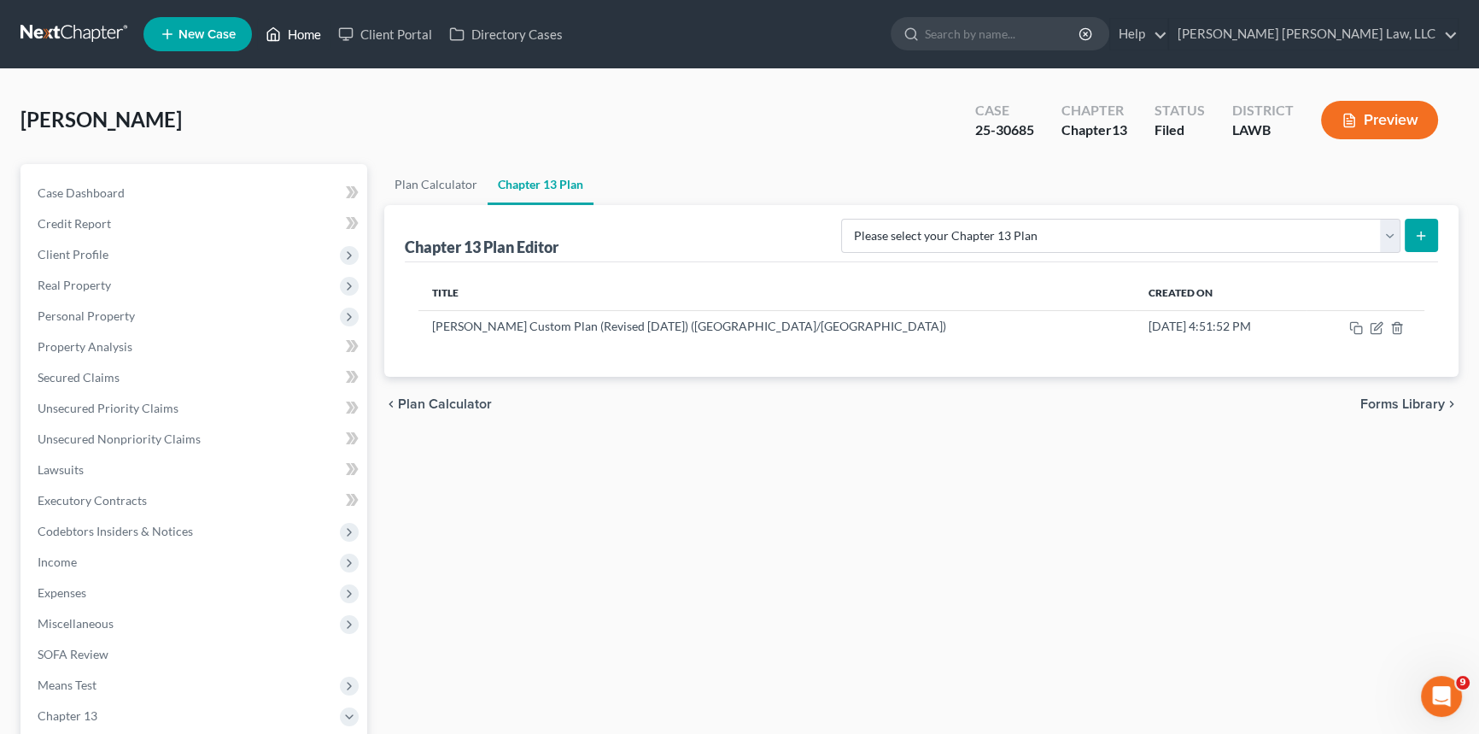
click at [296, 29] on link "Home" at bounding box center [293, 34] width 73 height 31
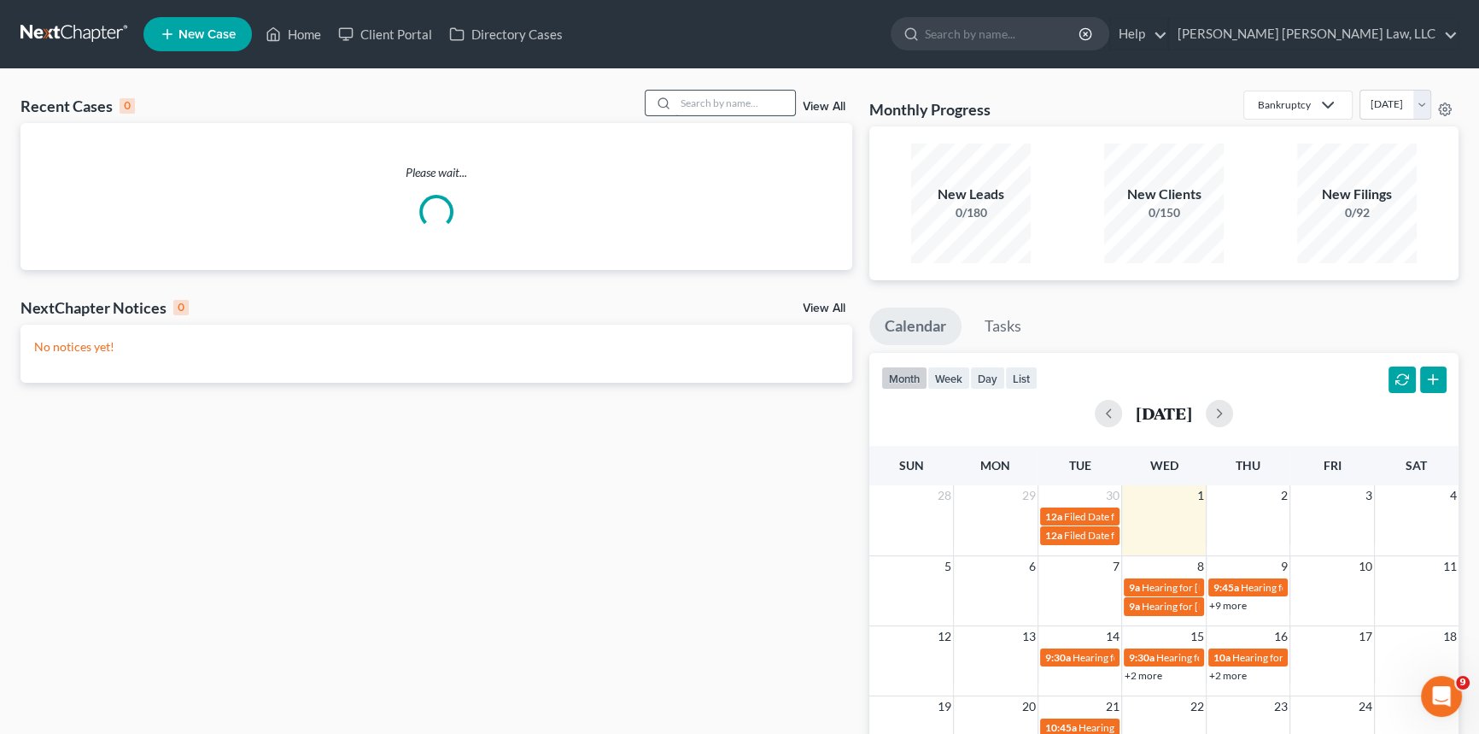
click at [709, 98] on input "search" at bounding box center [736, 103] width 120 height 25
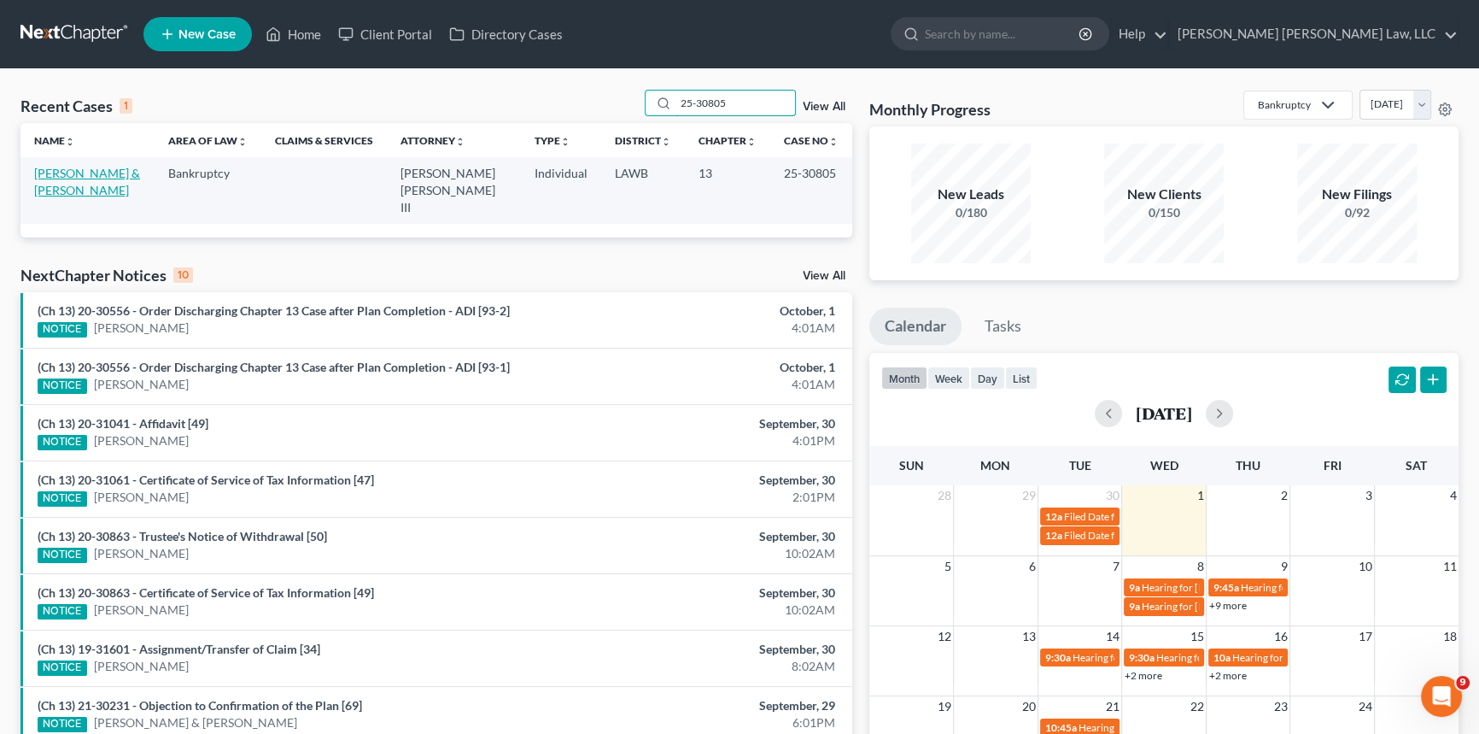
type input "25-30805"
click at [73, 173] on link "[PERSON_NAME] & [PERSON_NAME]" at bounding box center [87, 182] width 106 height 32
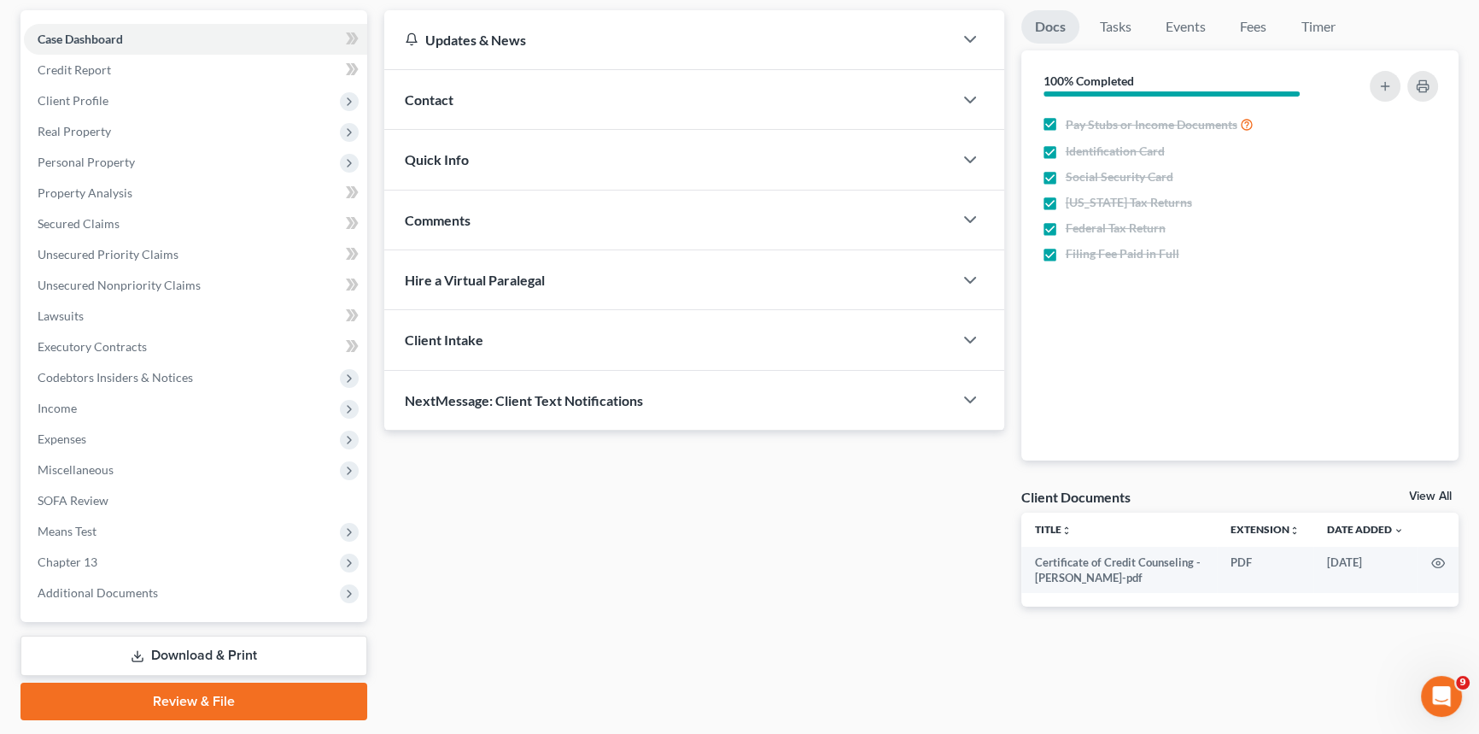
scroll to position [155, 0]
click at [128, 431] on span "Expenses" at bounding box center [195, 438] width 343 height 31
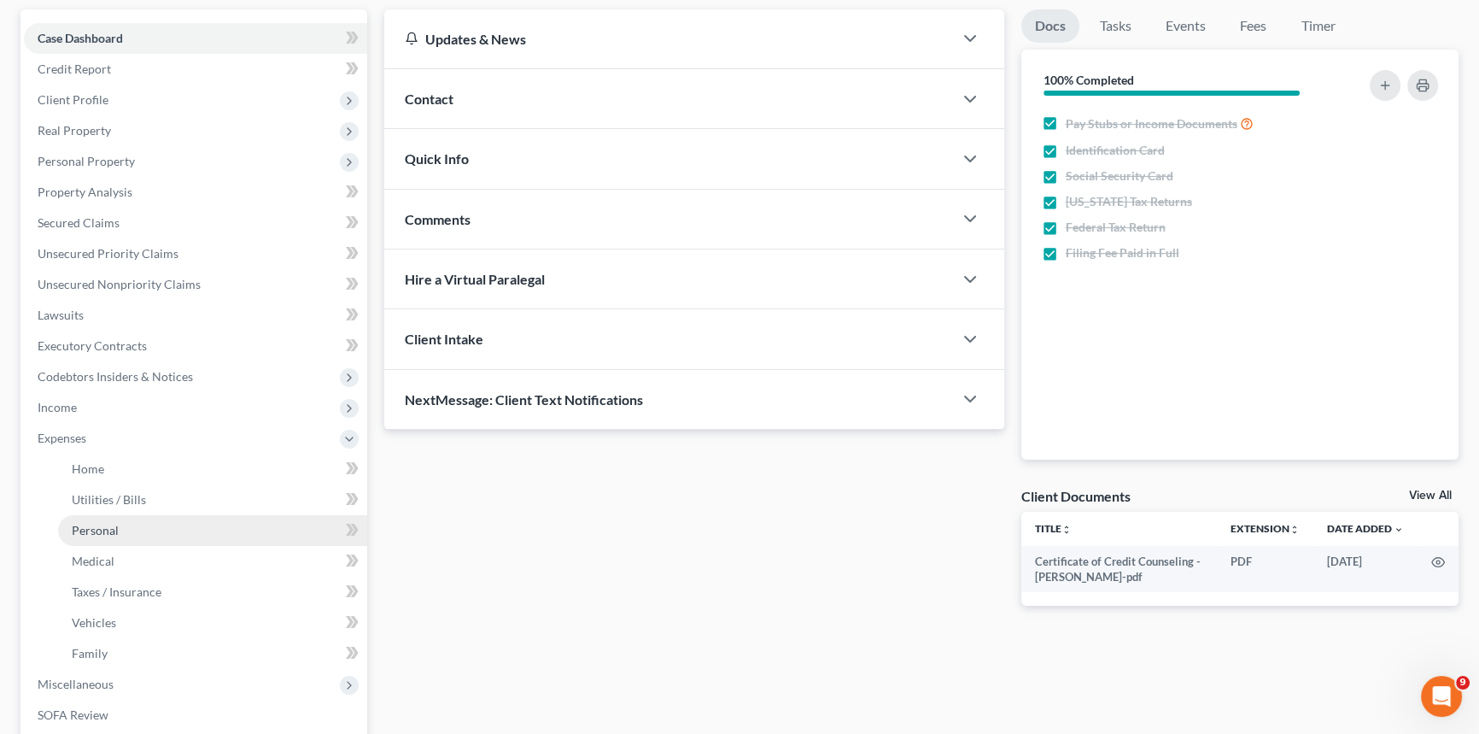
click at [150, 518] on link "Personal" at bounding box center [212, 530] width 309 height 31
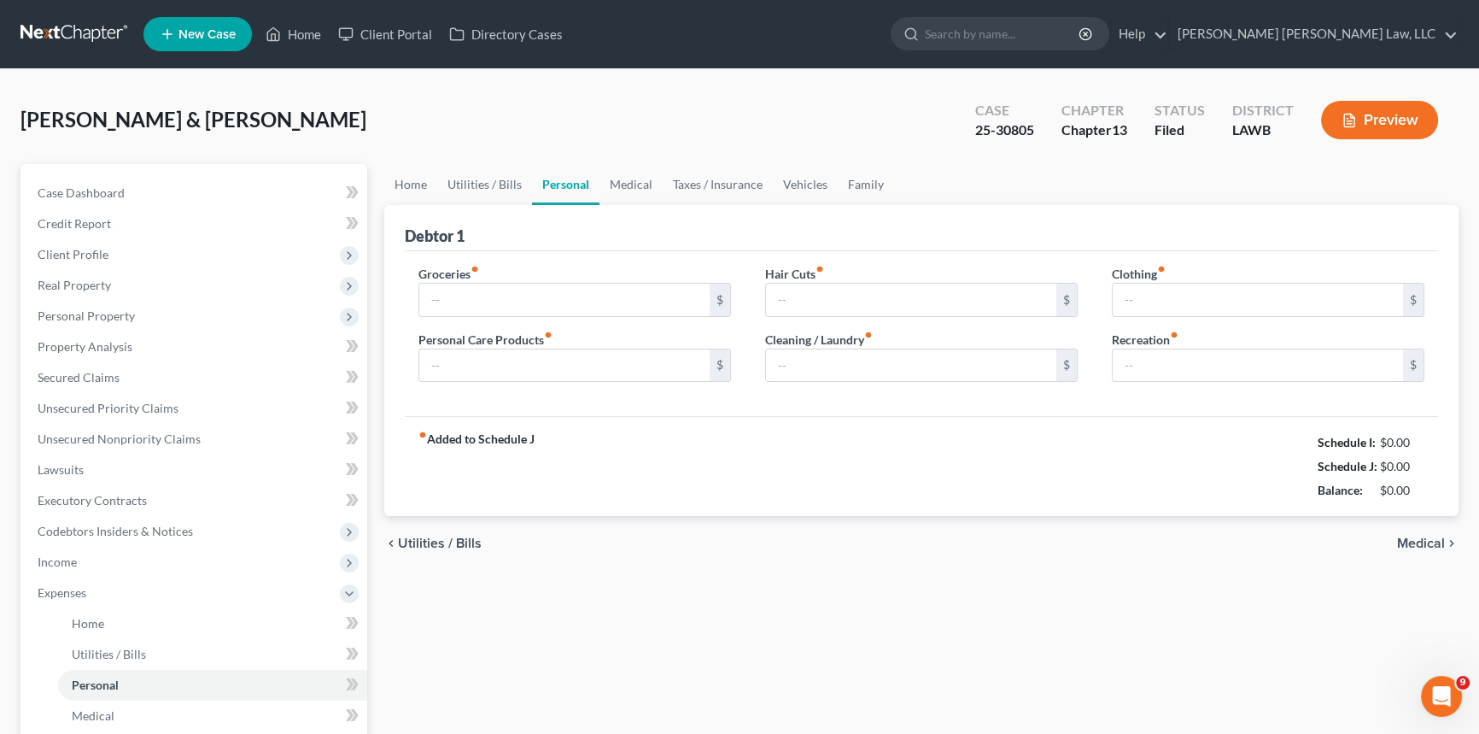
type input "863.00"
type input "271.00"
type input "75.00"
type input "91.00"
type input "181.00"
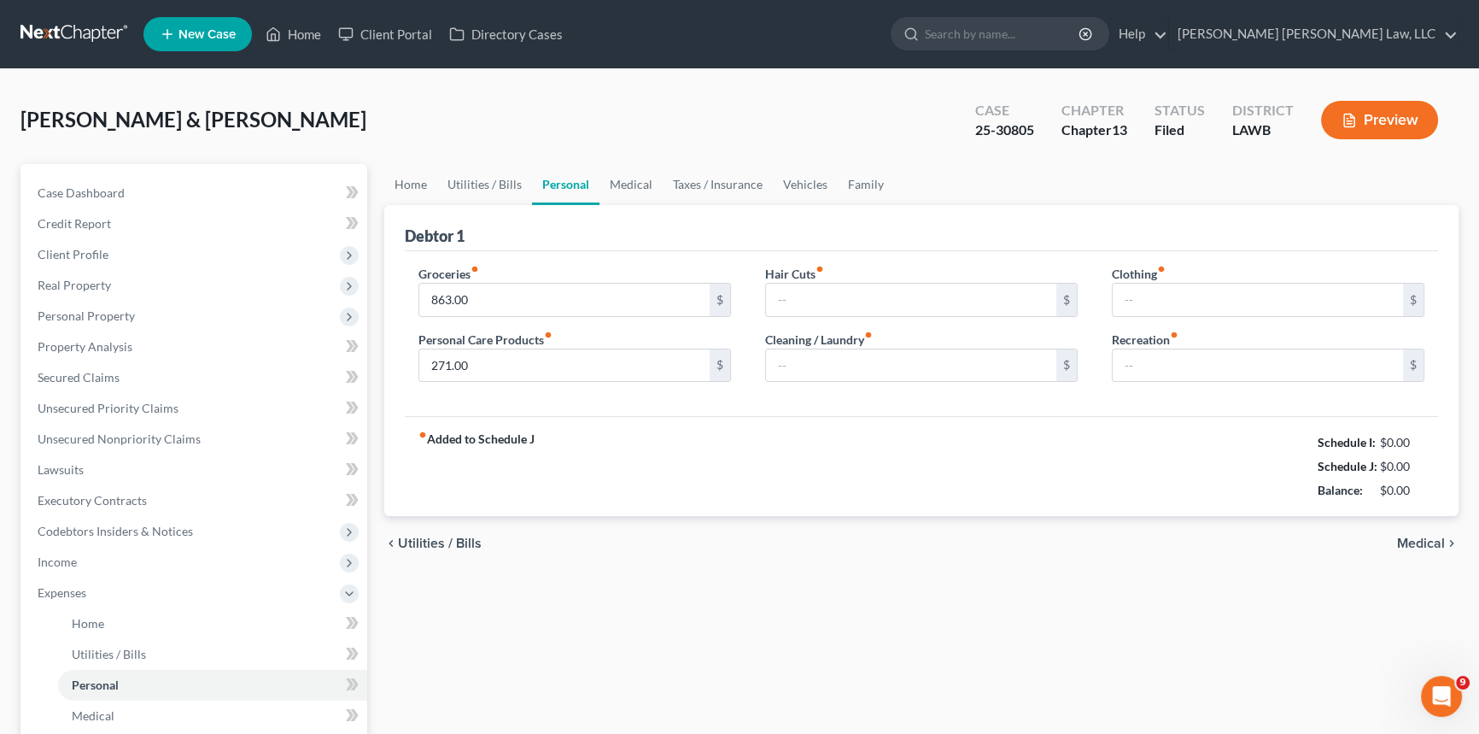
type input "0.00"
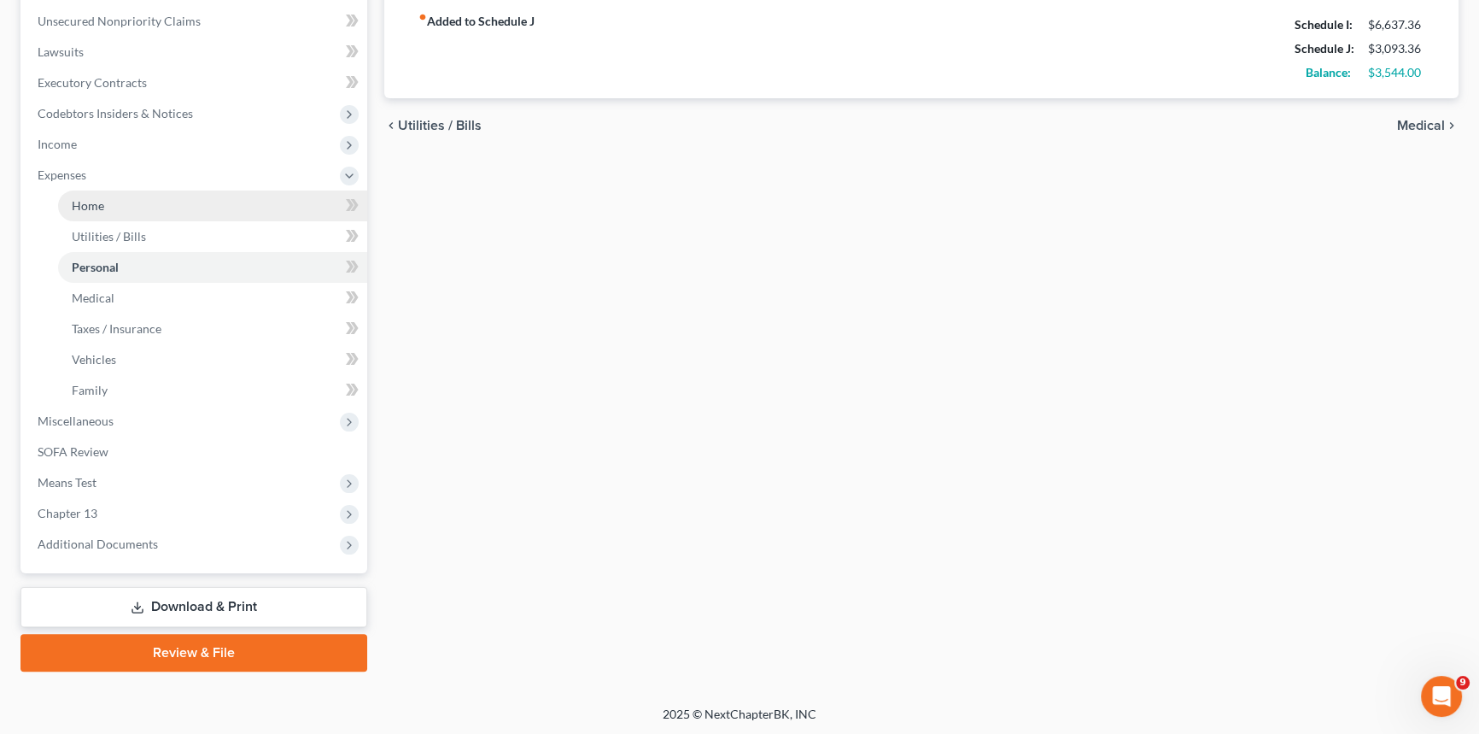
scroll to position [419, 0]
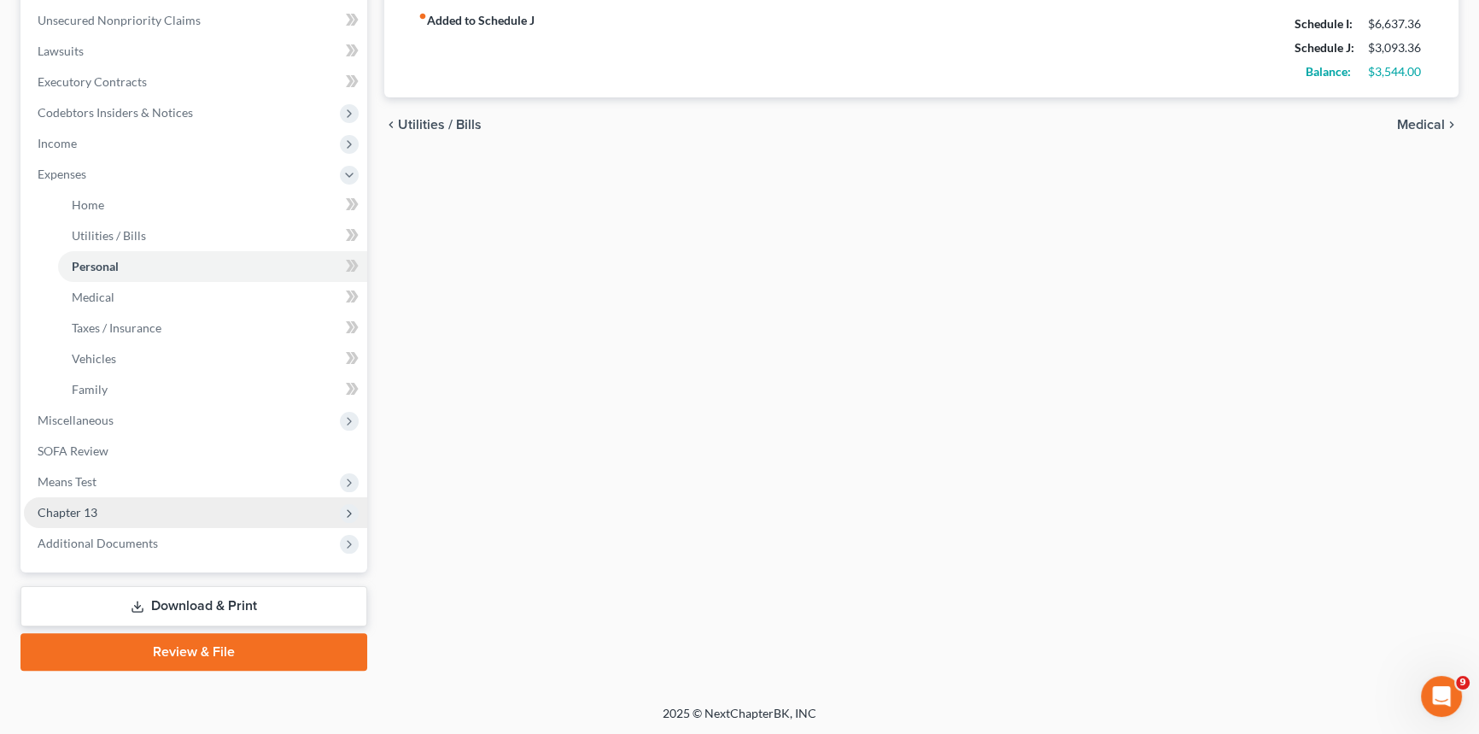
click at [108, 501] on span "Chapter 13" at bounding box center [195, 512] width 343 height 31
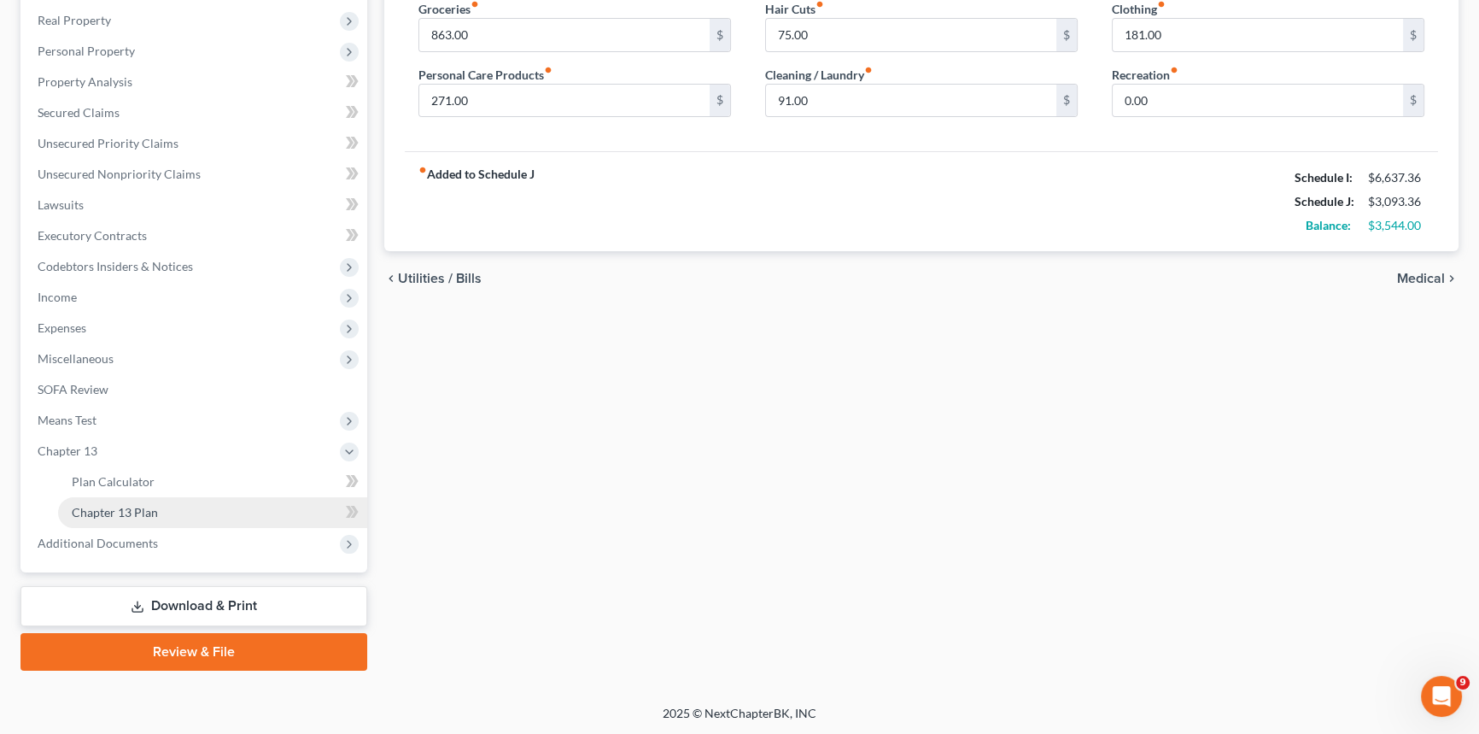
click at [135, 508] on span "Chapter 13 Plan" at bounding box center [115, 512] width 86 height 15
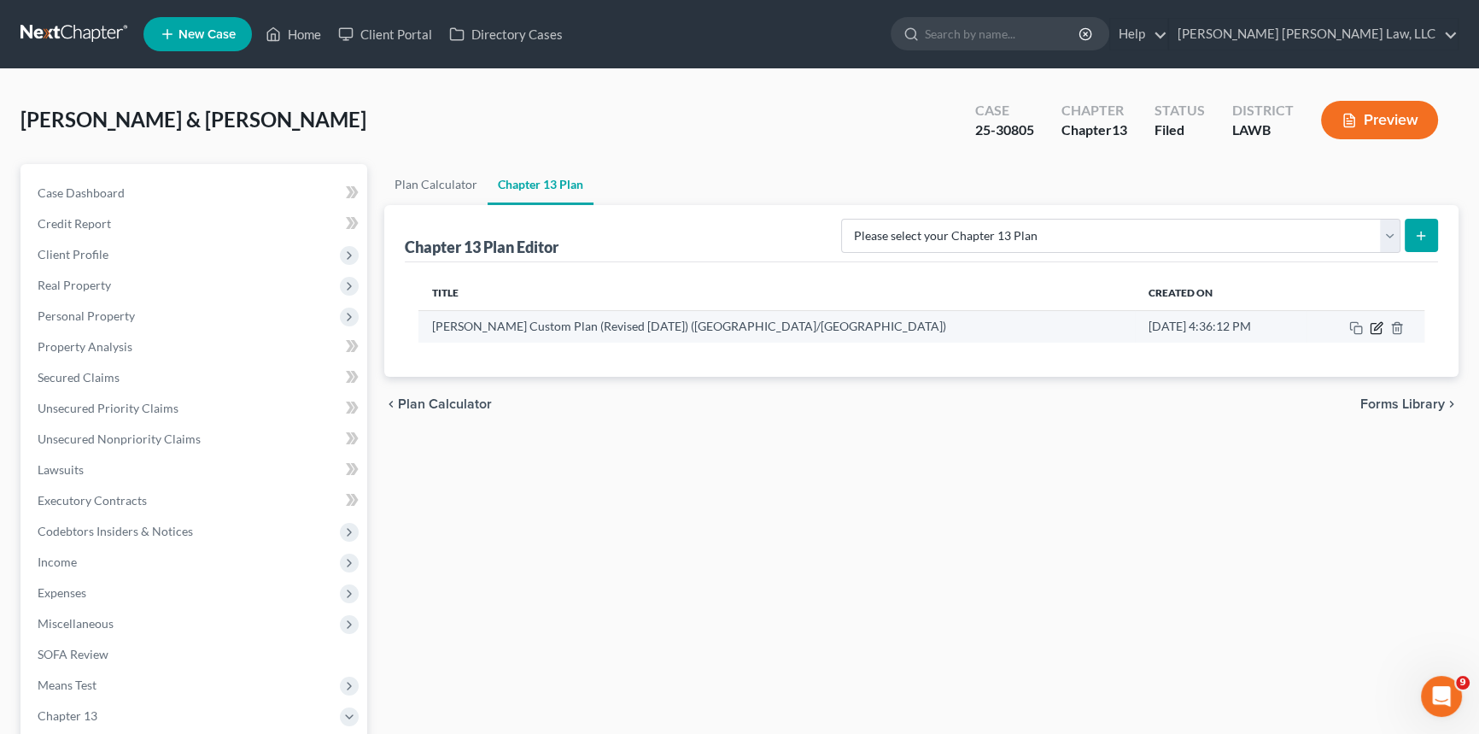
click at [1379, 325] on icon "button" at bounding box center [1378, 326] width 8 height 8
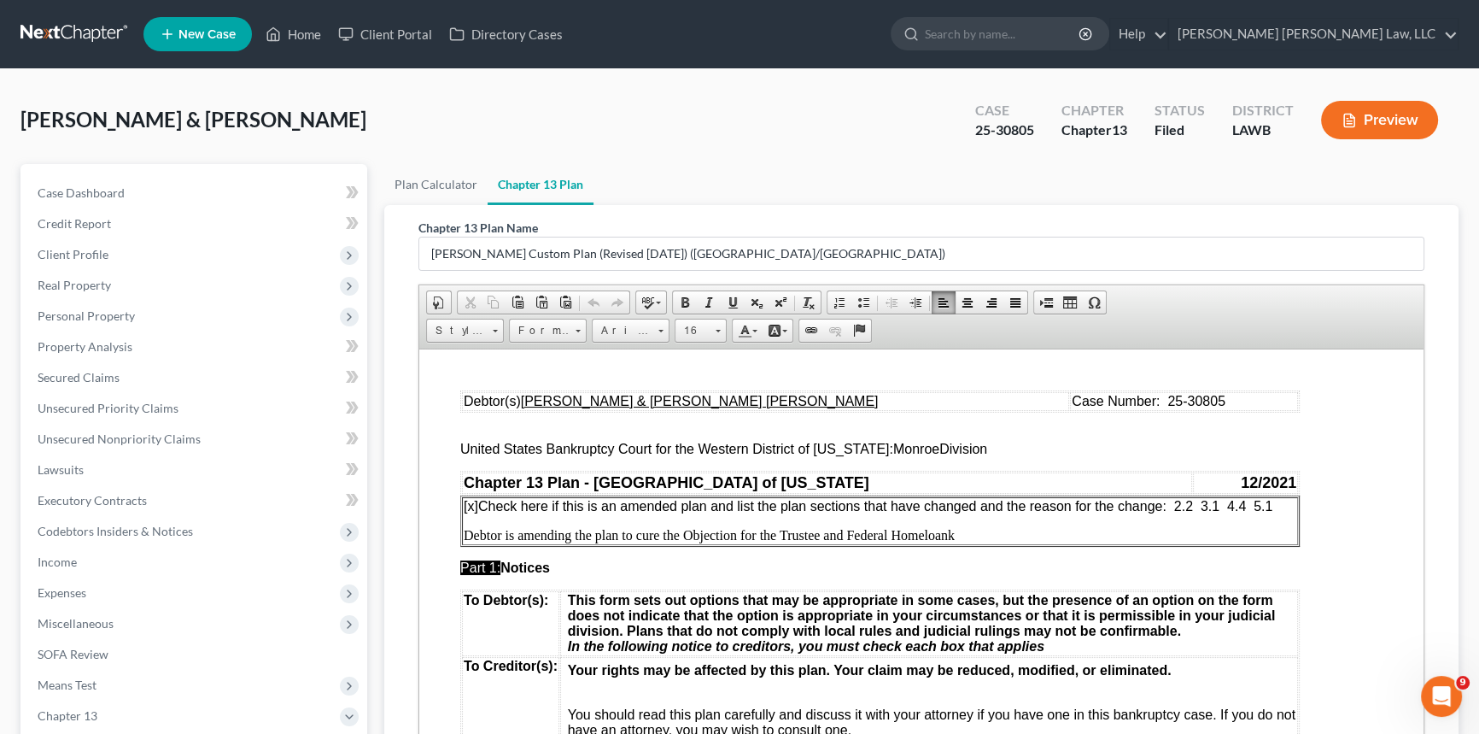
drag, startPoint x: 1207, startPoint y: 507, endPoint x: 1276, endPoint y: 507, distance: 69.2
click at [1276, 507] on p "[x] Check here if this is an amended plan and list the plan sections that have …" at bounding box center [880, 505] width 833 height 15
drag, startPoint x: 824, startPoint y: 535, endPoint x: 955, endPoint y: 538, distance: 130.7
click at [955, 538] on p "Debtor is amending the plan to cure the Objection for the Trustee and Federal H…" at bounding box center [880, 534] width 833 height 15
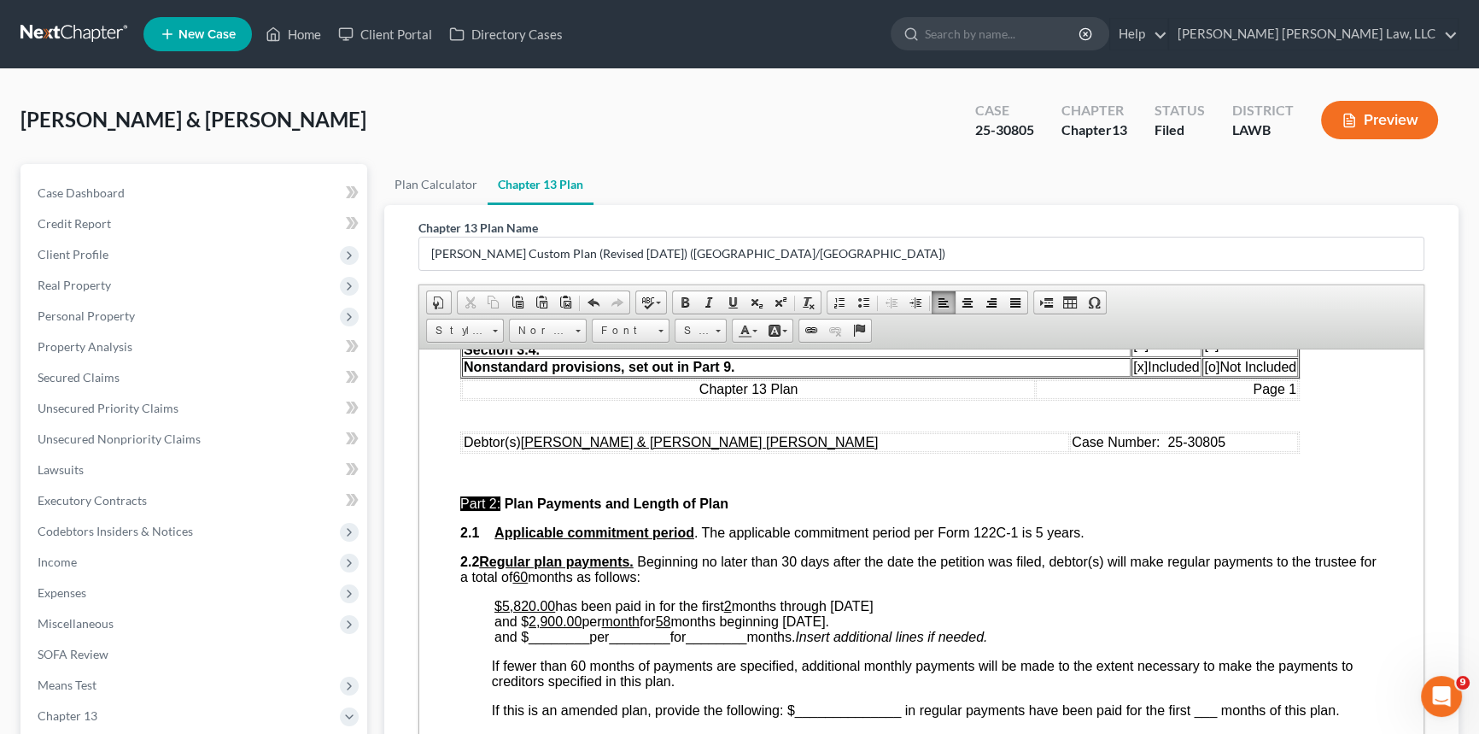
scroll to position [699, 0]
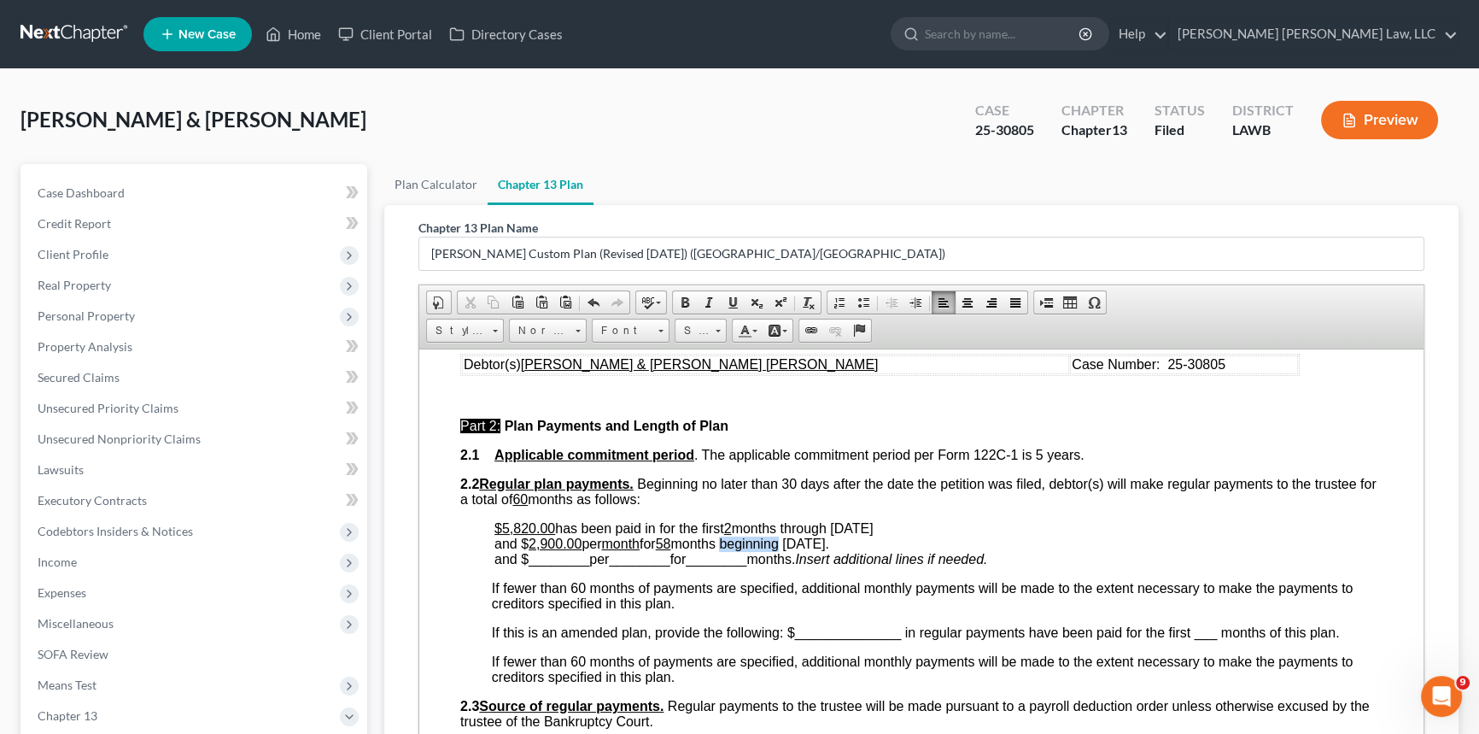
drag, startPoint x: 737, startPoint y: 567, endPoint x: 795, endPoint y: 569, distance: 58.1
click at [795, 550] on span "and $ 2,900.00 per month for 58 months beginning [DATE]." at bounding box center [662, 543] width 335 height 15
click at [554, 565] on span "________" at bounding box center [559, 558] width 61 height 15
click at [635, 565] on span "________" at bounding box center [628, 558] width 61 height 15
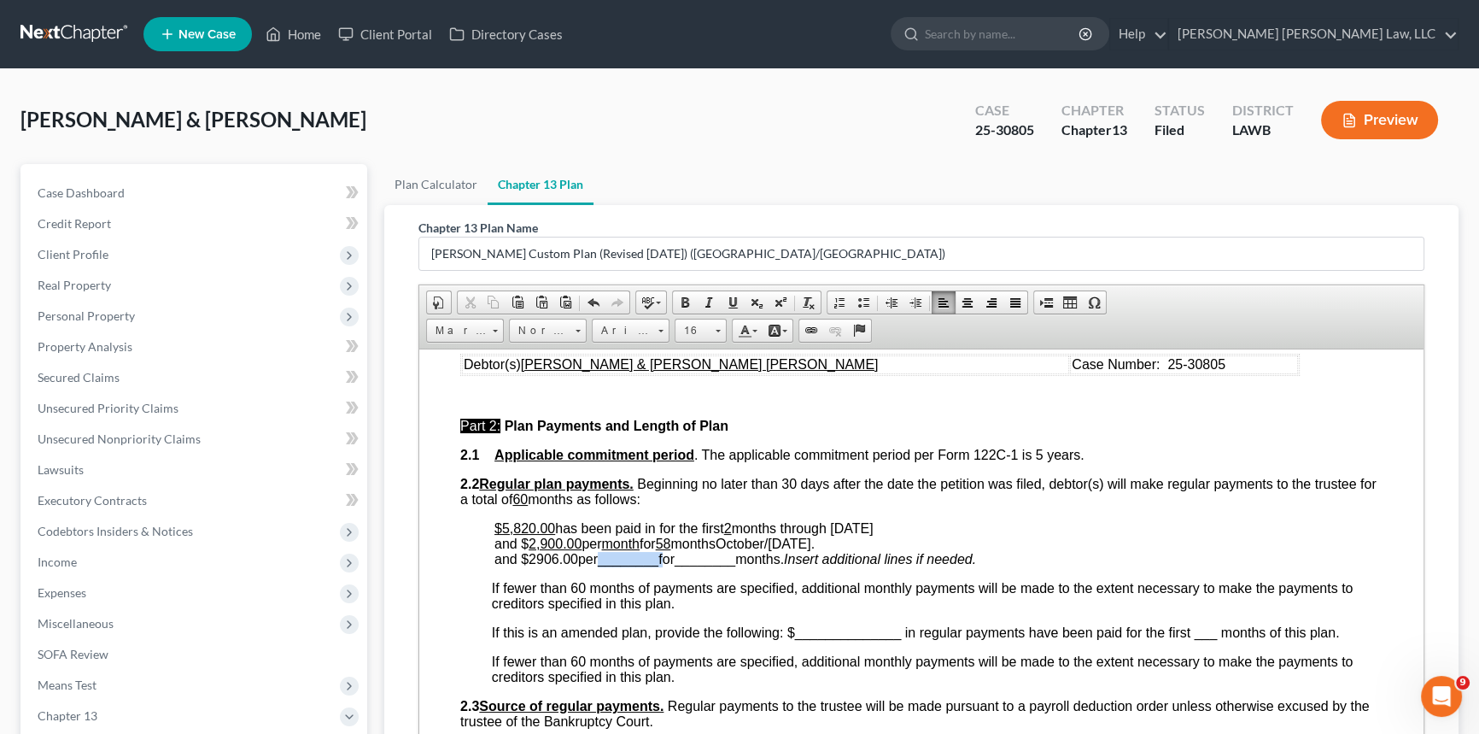
click at [635, 565] on span "________" at bounding box center [628, 558] width 61 height 15
click at [685, 565] on span "________" at bounding box center [686, 558] width 61 height 15
click at [671, 550] on u "58" at bounding box center [663, 543] width 15 height 15
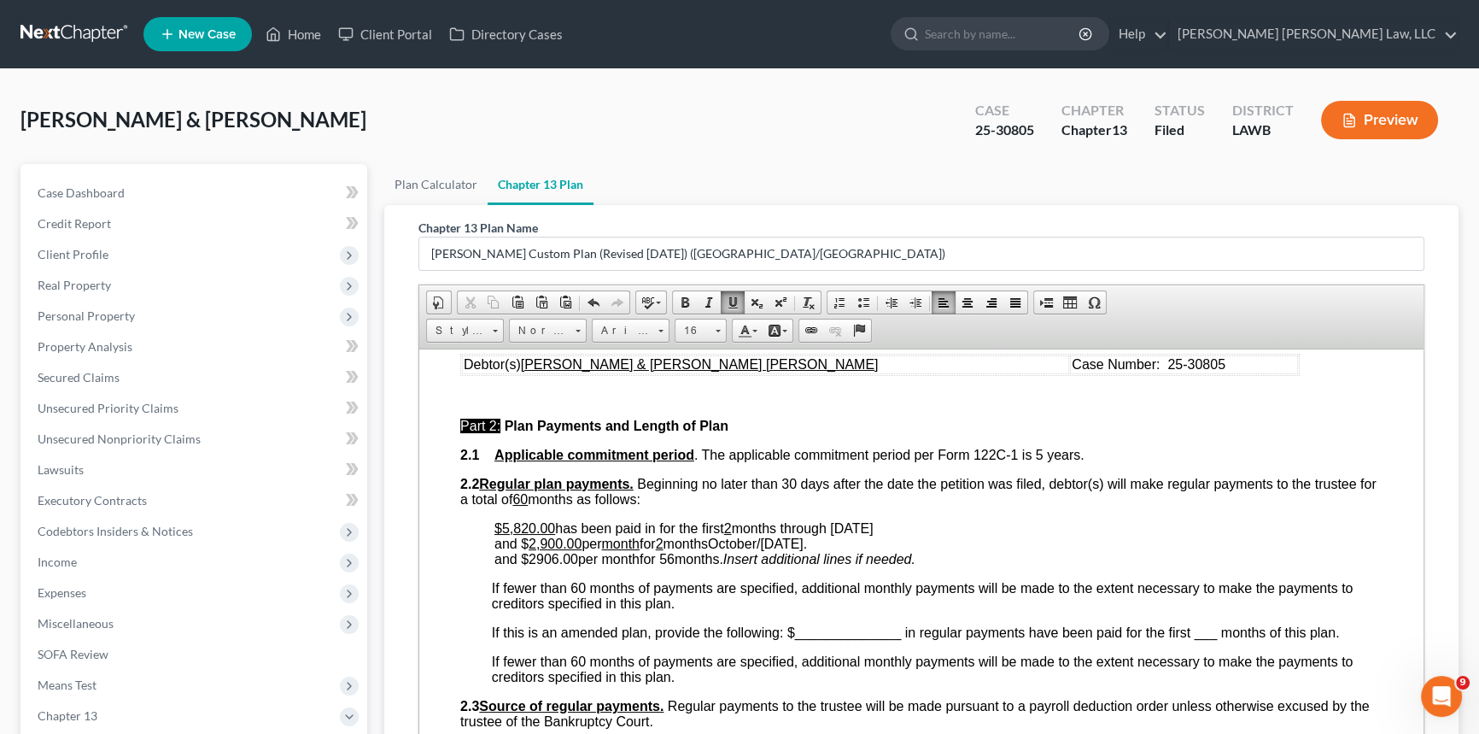
click at [733, 306] on span at bounding box center [733, 303] width 14 height 14
click at [723, 565] on span "and $ 2906.00 per month for 56 months." at bounding box center [609, 558] width 229 height 15
click at [673, 565] on span "and $ 2906.00 per month for 56 months beginning [DATE]." at bounding box center [664, 558] width 338 height 15
click at [723, 302] on link "Underline" at bounding box center [733, 302] width 24 height 22
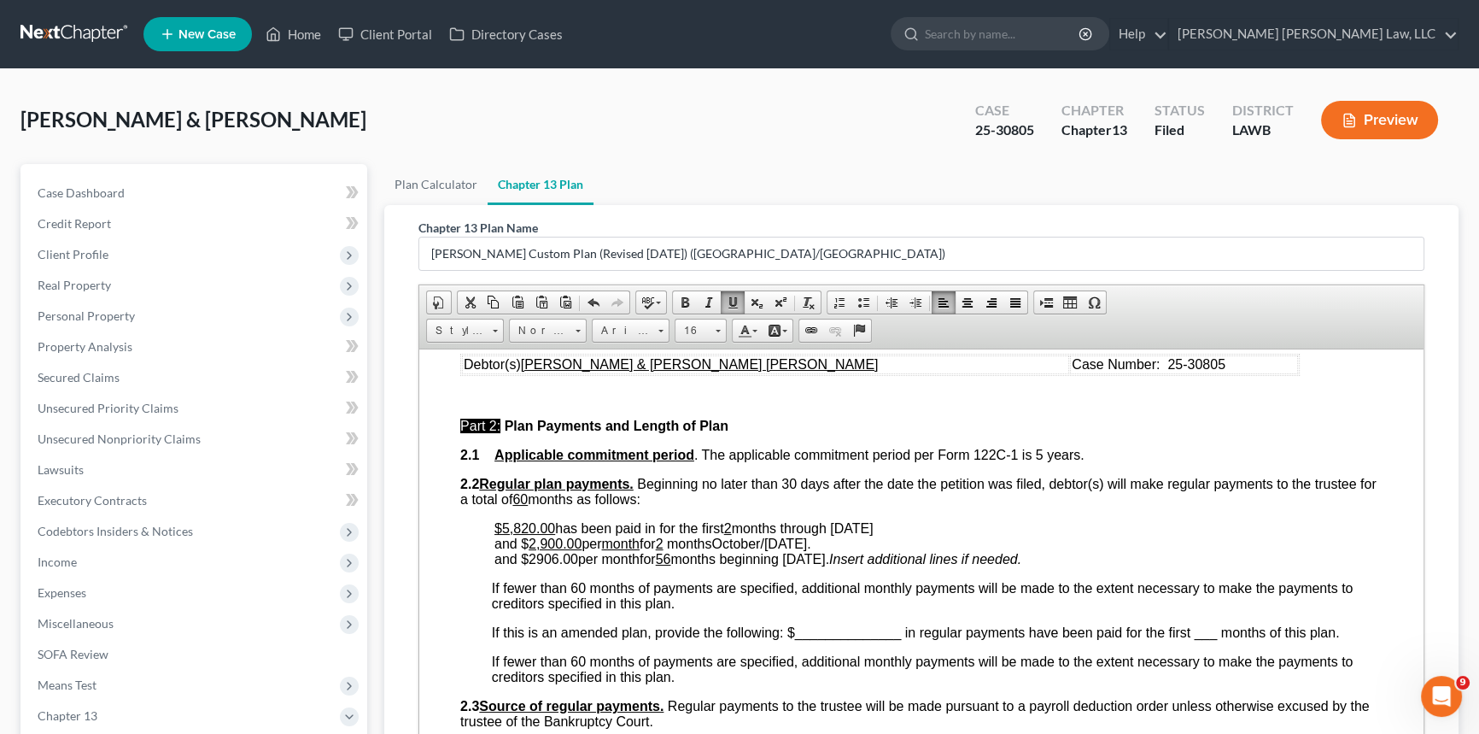
click at [622, 565] on span "and $ 2906.00 per month for 56 months beginning [DATE]." at bounding box center [662, 558] width 335 height 15
click at [735, 302] on span at bounding box center [733, 303] width 14 height 14
click at [539, 565] on span "2906.00" at bounding box center [554, 558] width 50 height 15
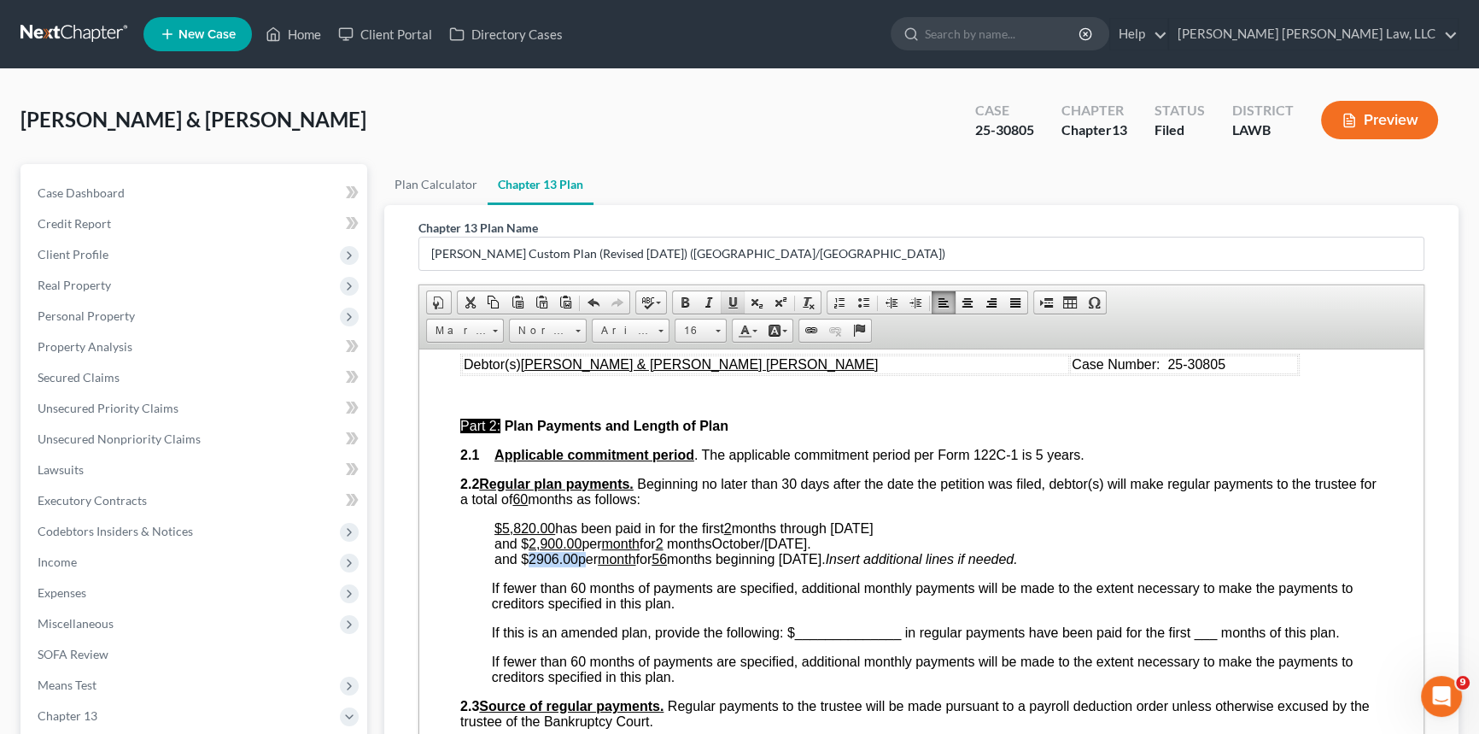
click at [730, 301] on span at bounding box center [733, 303] width 14 height 14
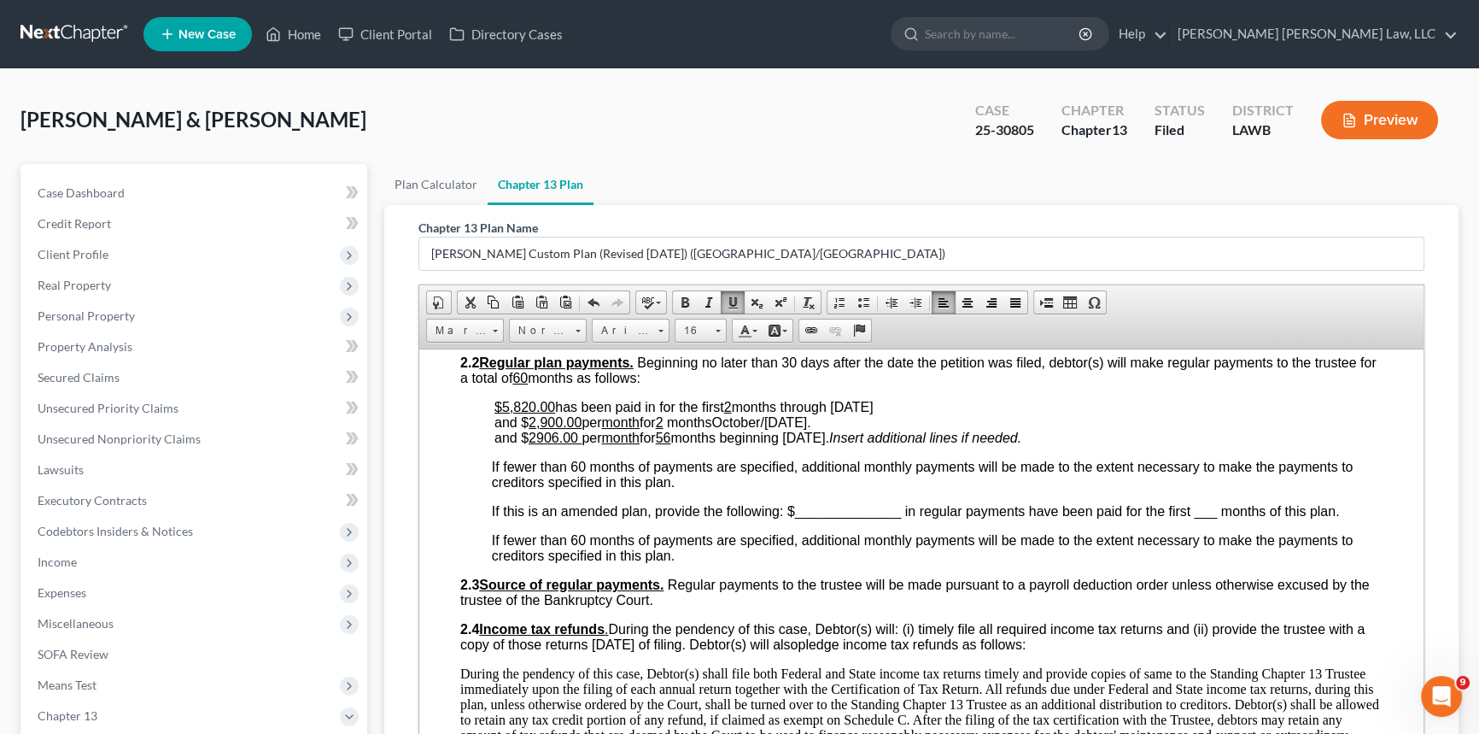
scroll to position [854, 0]
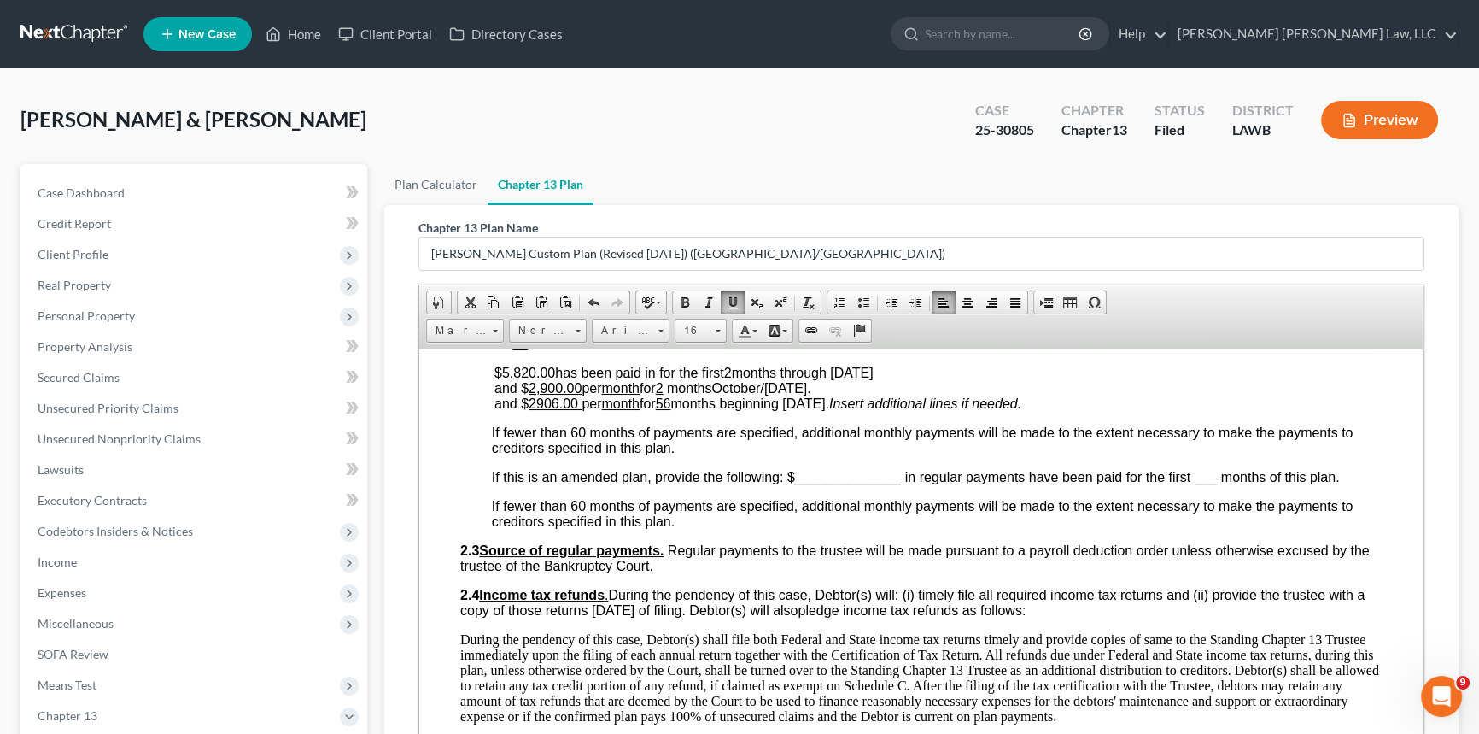
click at [533, 410] on span "2906.00" at bounding box center [554, 402] width 50 height 15
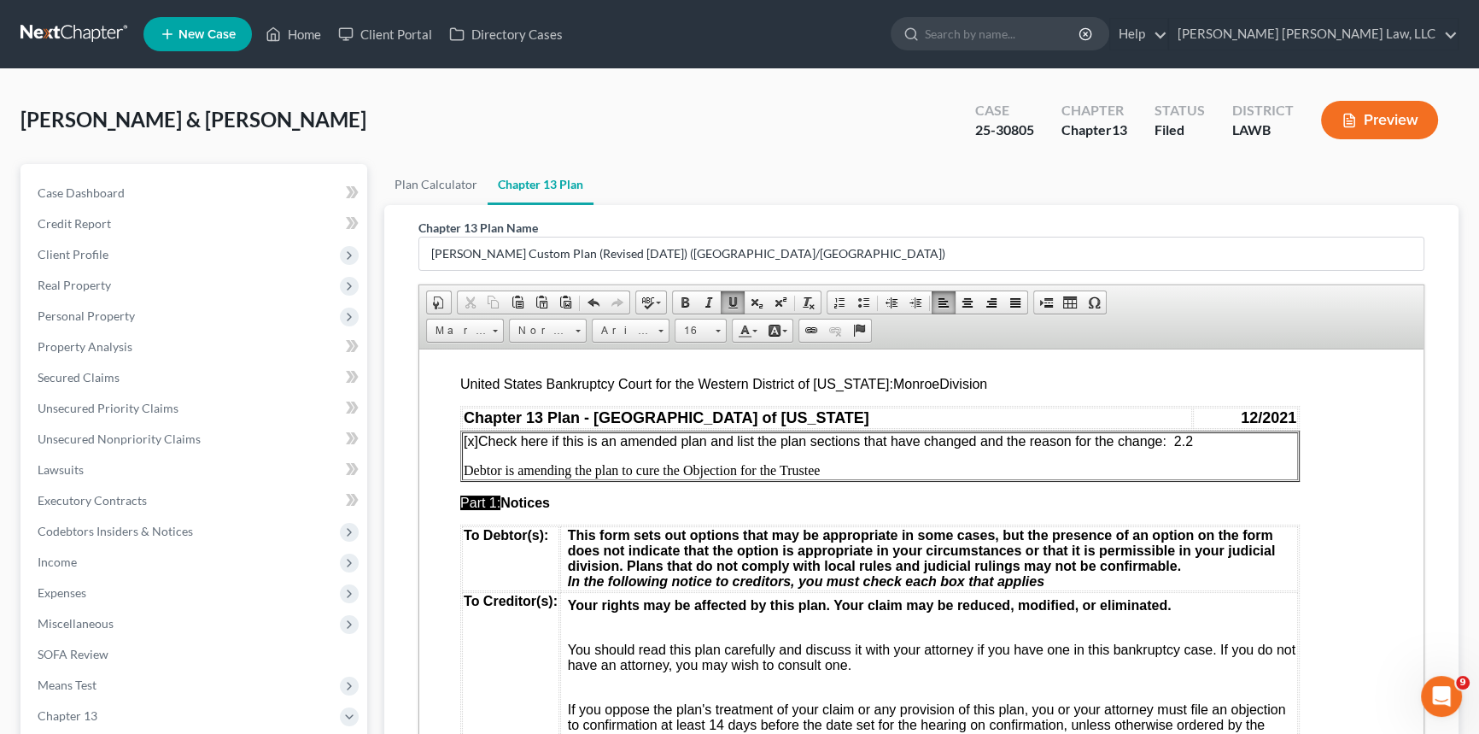
scroll to position [0, 0]
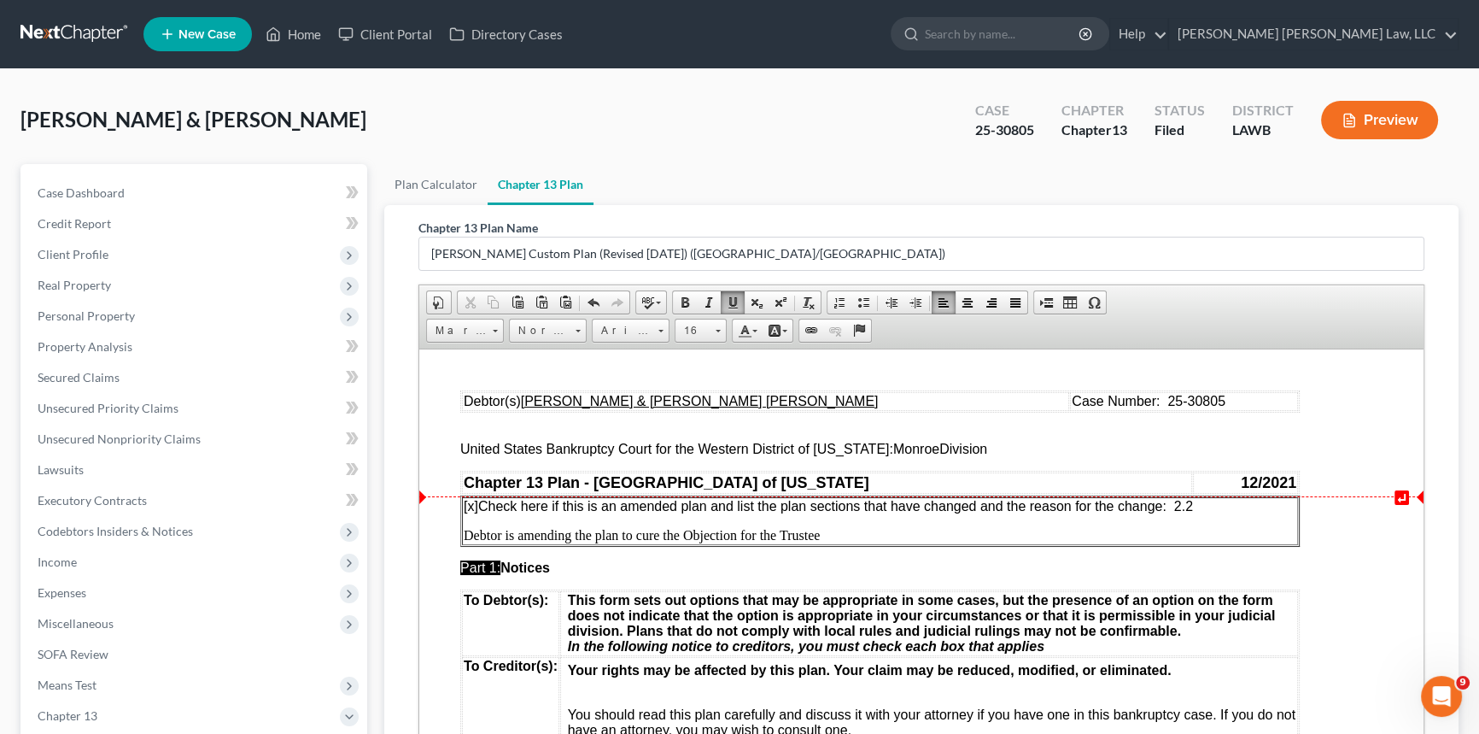
click at [1193, 510] on span "[x] Check here if this is an amended plan and list the plan sections that have …" at bounding box center [828, 505] width 729 height 15
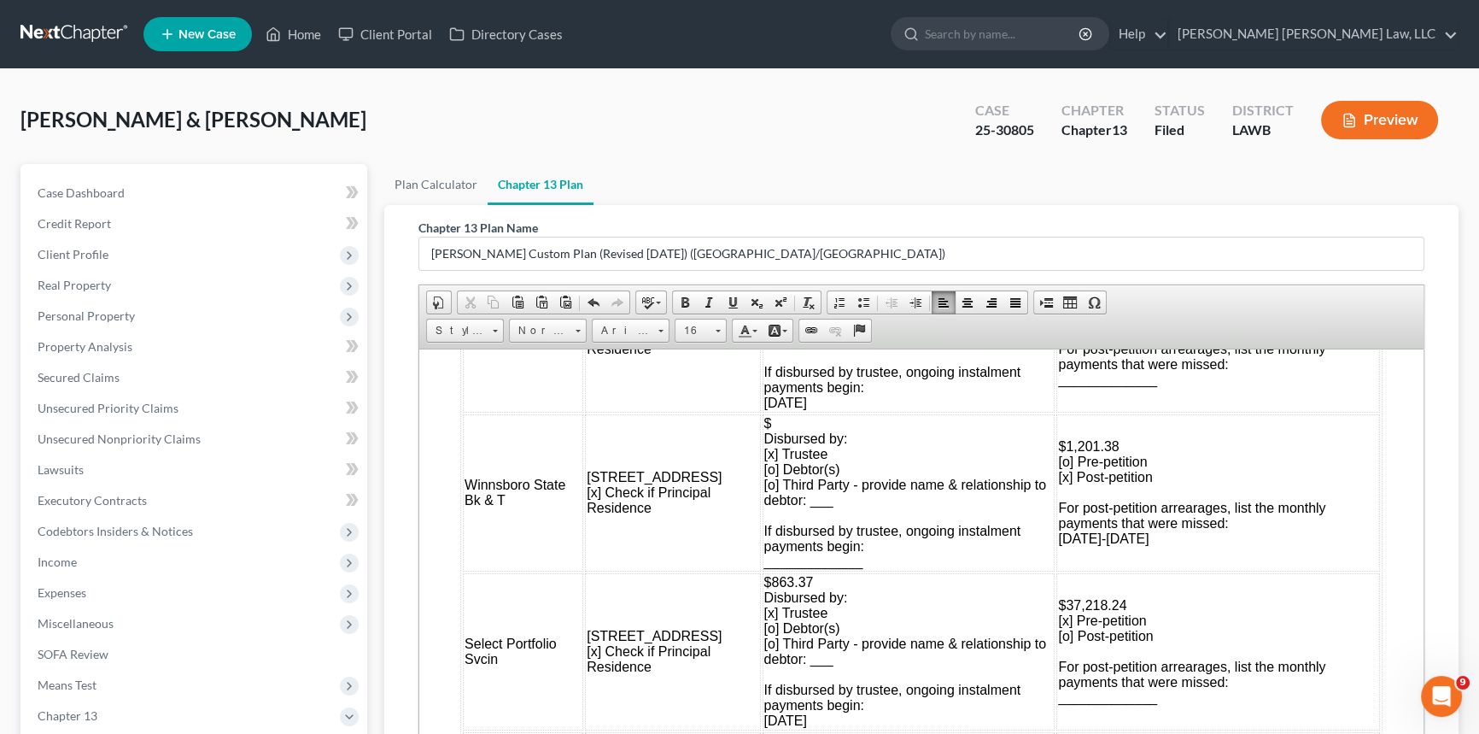
scroll to position [1941, 0]
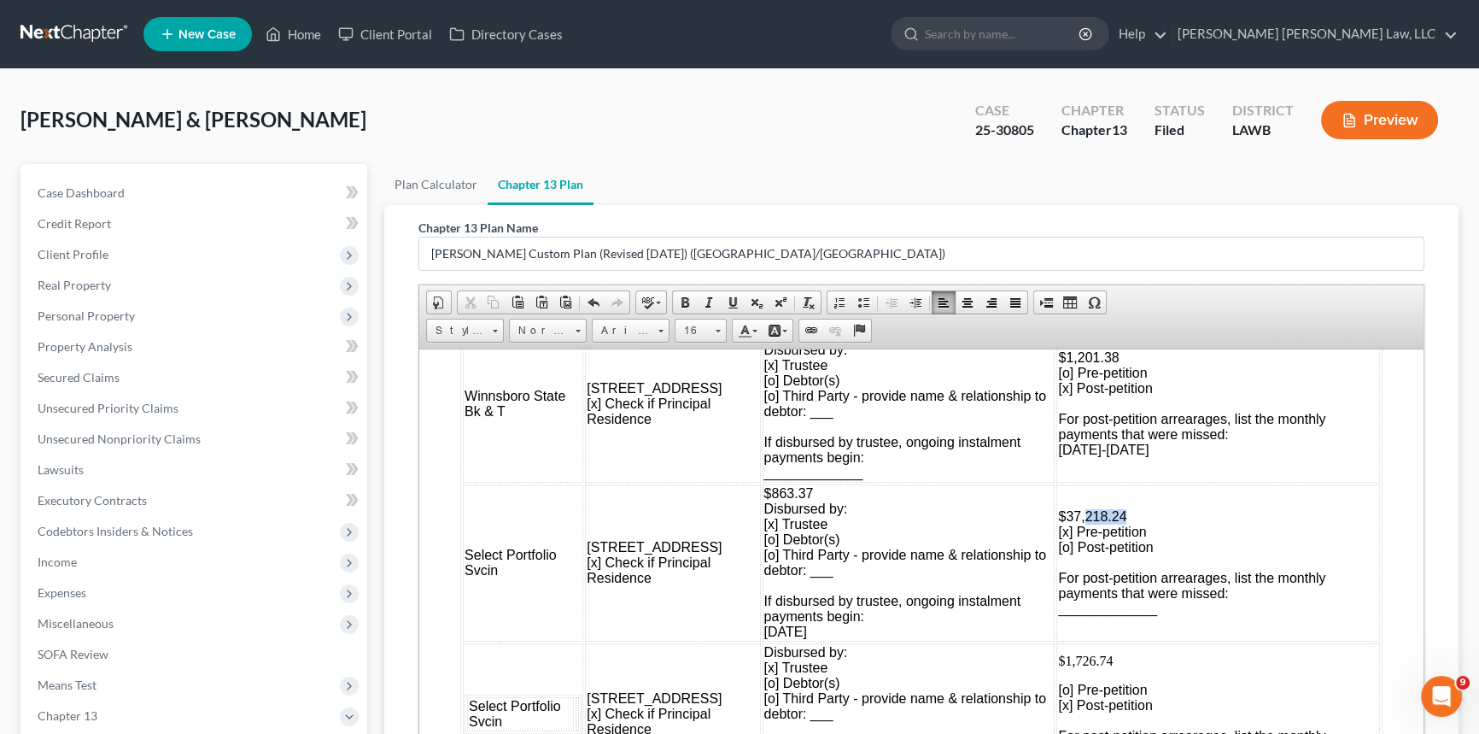
drag, startPoint x: 1069, startPoint y: 596, endPoint x: 1110, endPoint y: 594, distance: 40.2
click at [1110, 523] on span "$37,218.24" at bounding box center [1092, 515] width 68 height 15
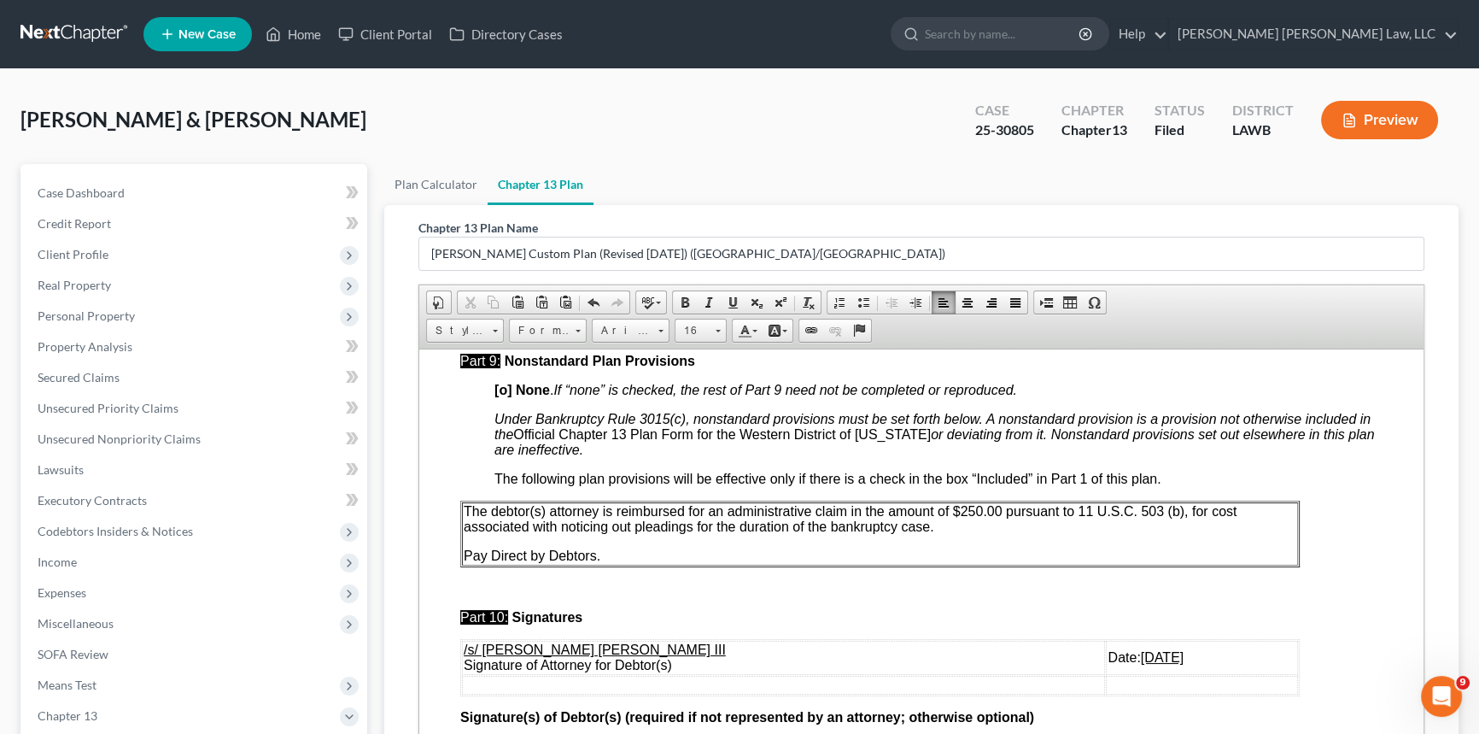
scroll to position [5945, 0]
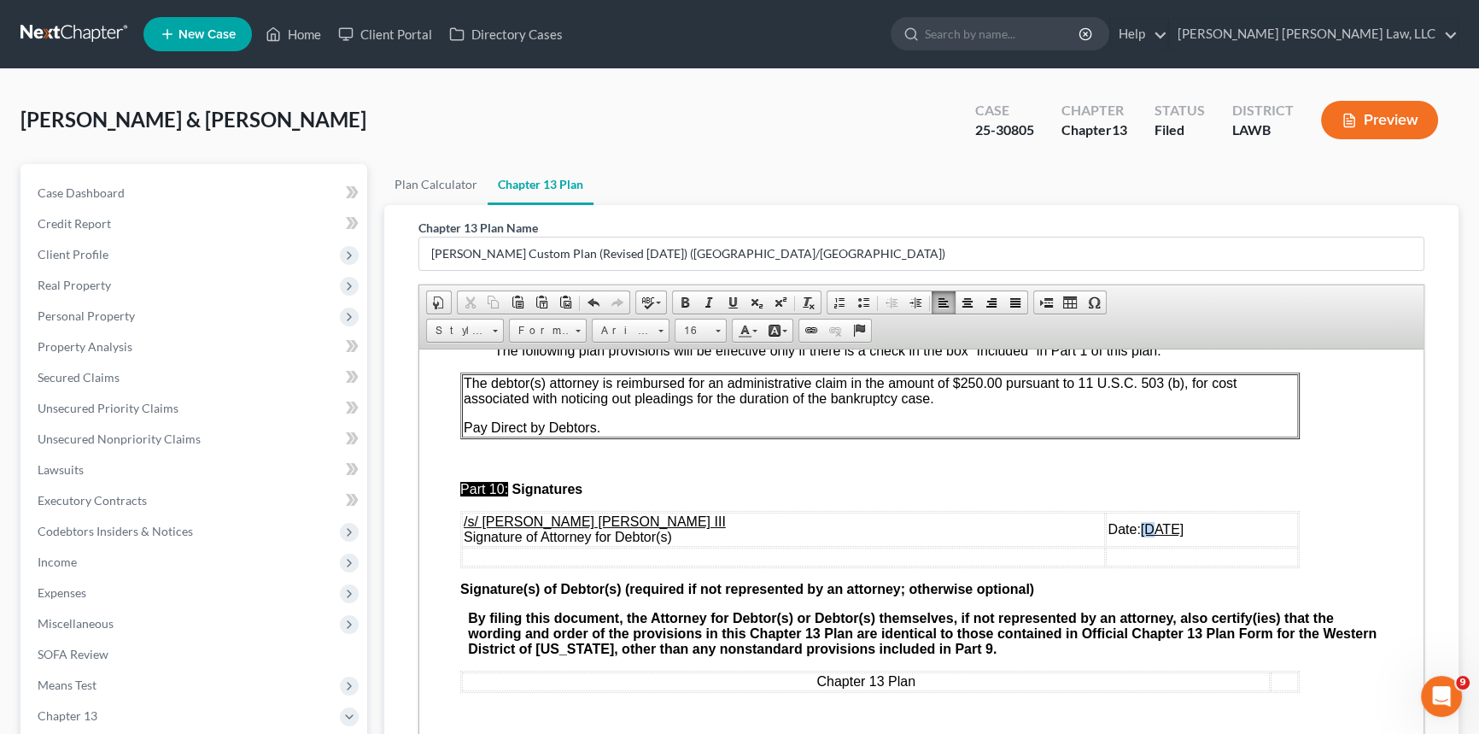
drag, startPoint x: 1068, startPoint y: 521, endPoint x: 1055, endPoint y: 523, distance: 12.9
click at [1141, 523] on u "[DATE]" at bounding box center [1162, 528] width 43 height 15
drag, startPoint x: 1072, startPoint y: 522, endPoint x: 1086, endPoint y: 522, distance: 13.7
click at [1141, 522] on u "[DATE]" at bounding box center [1162, 528] width 43 height 15
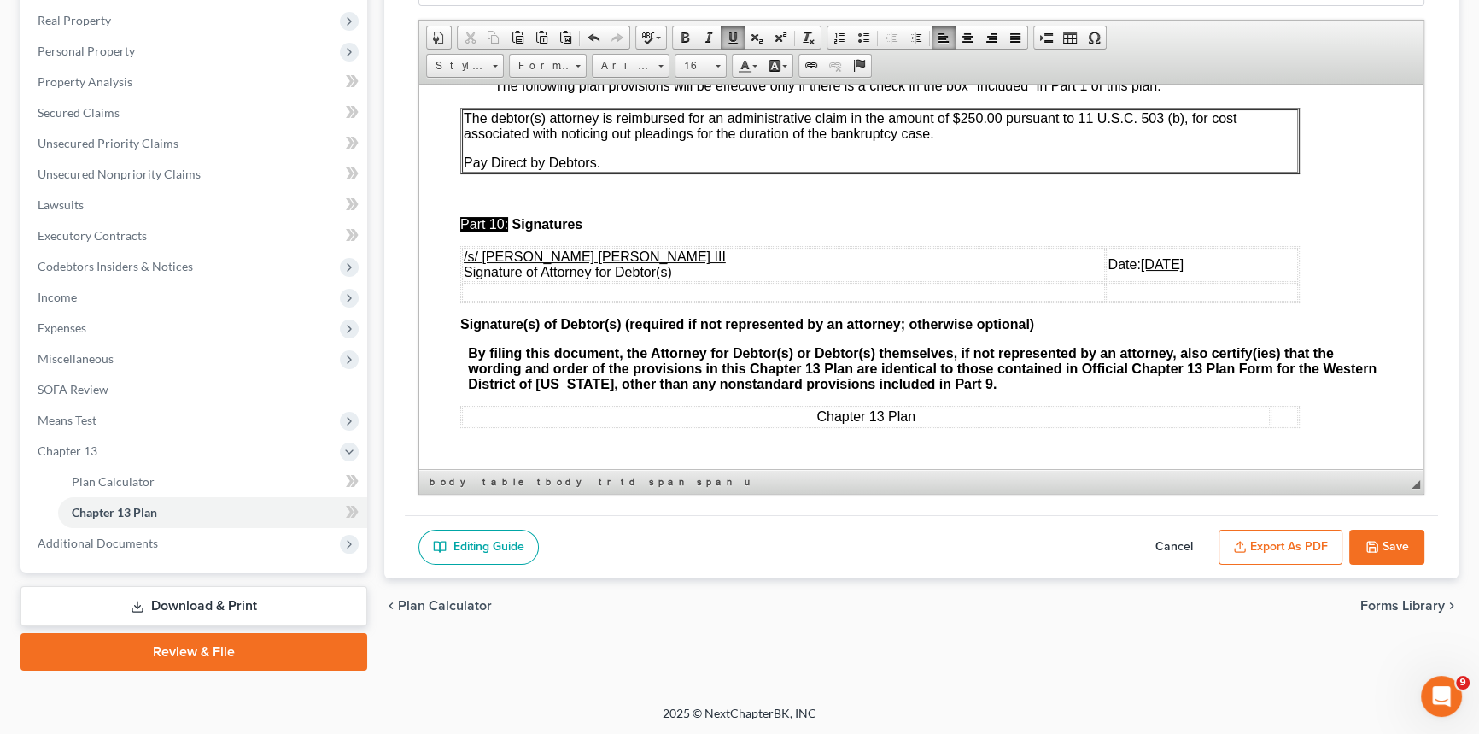
click at [1297, 553] on button "Export as PDF" at bounding box center [1281, 548] width 124 height 36
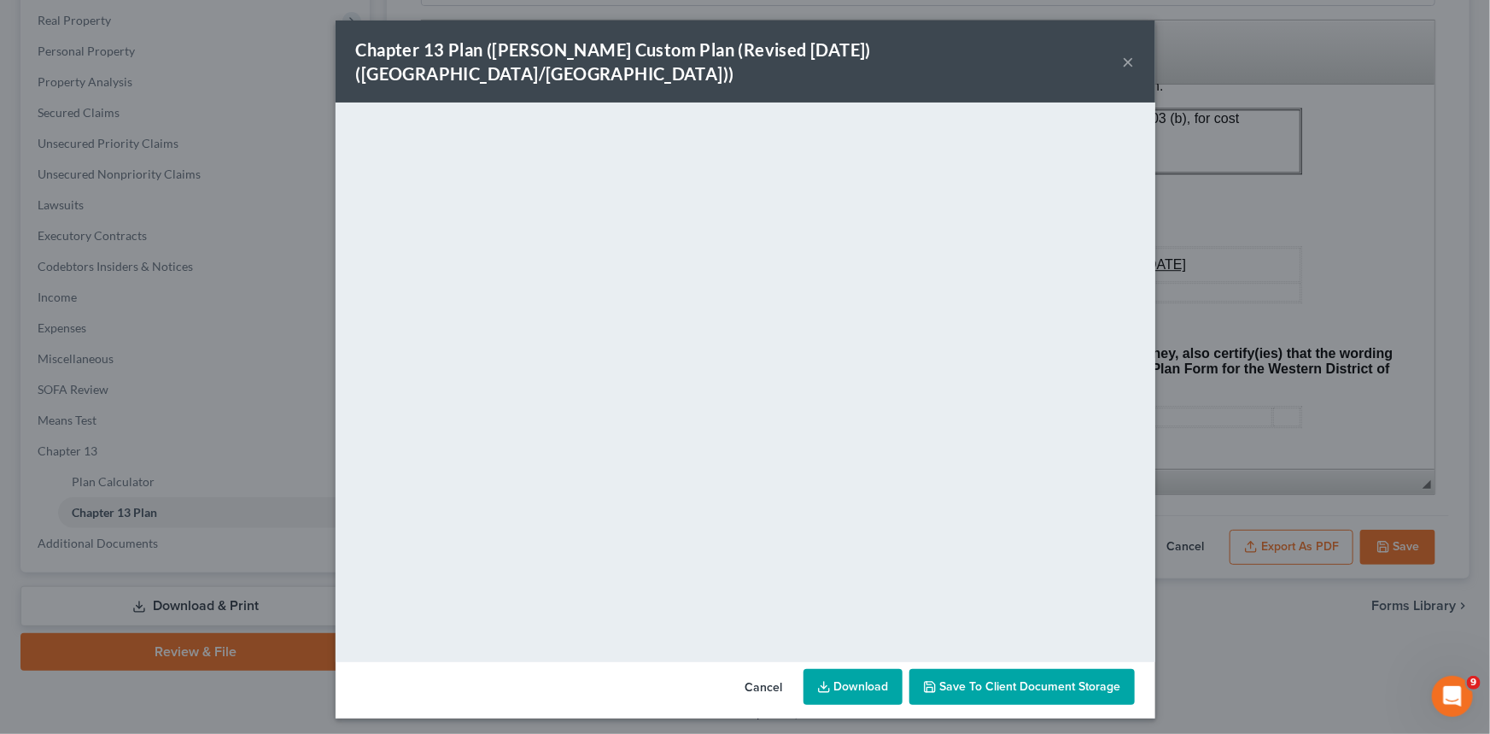
click at [1126, 51] on button "×" at bounding box center [1129, 61] width 12 height 20
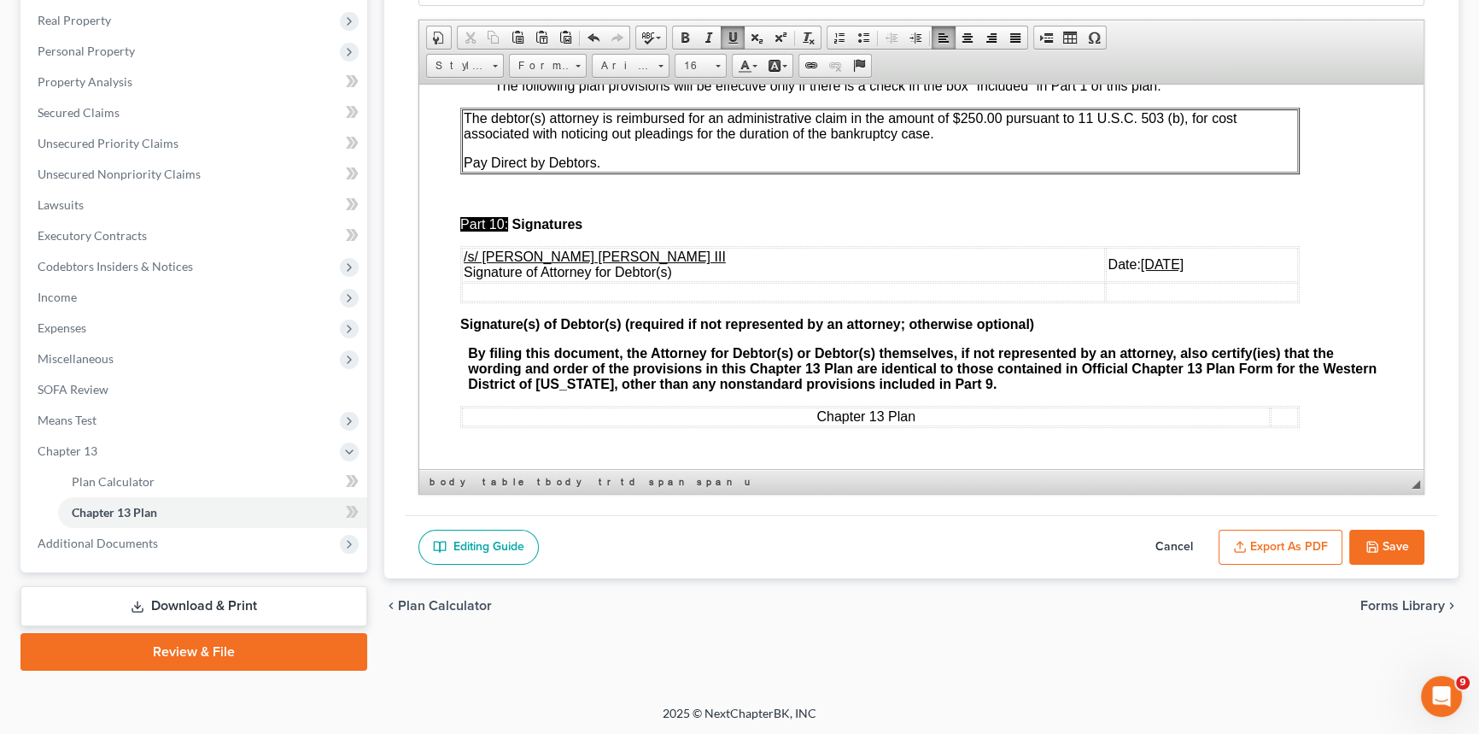
click at [1392, 530] on button "Save" at bounding box center [1387, 548] width 75 height 36
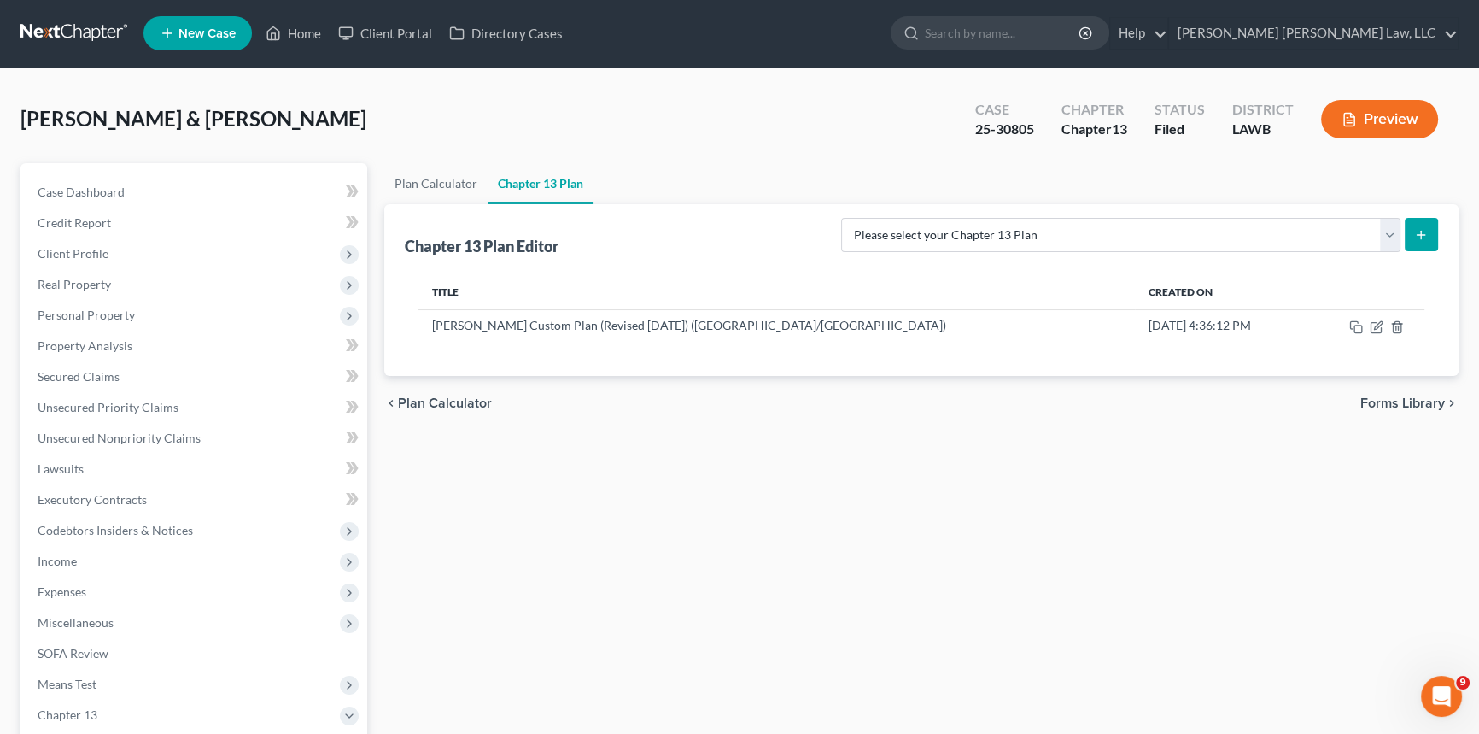
scroll to position [0, 0]
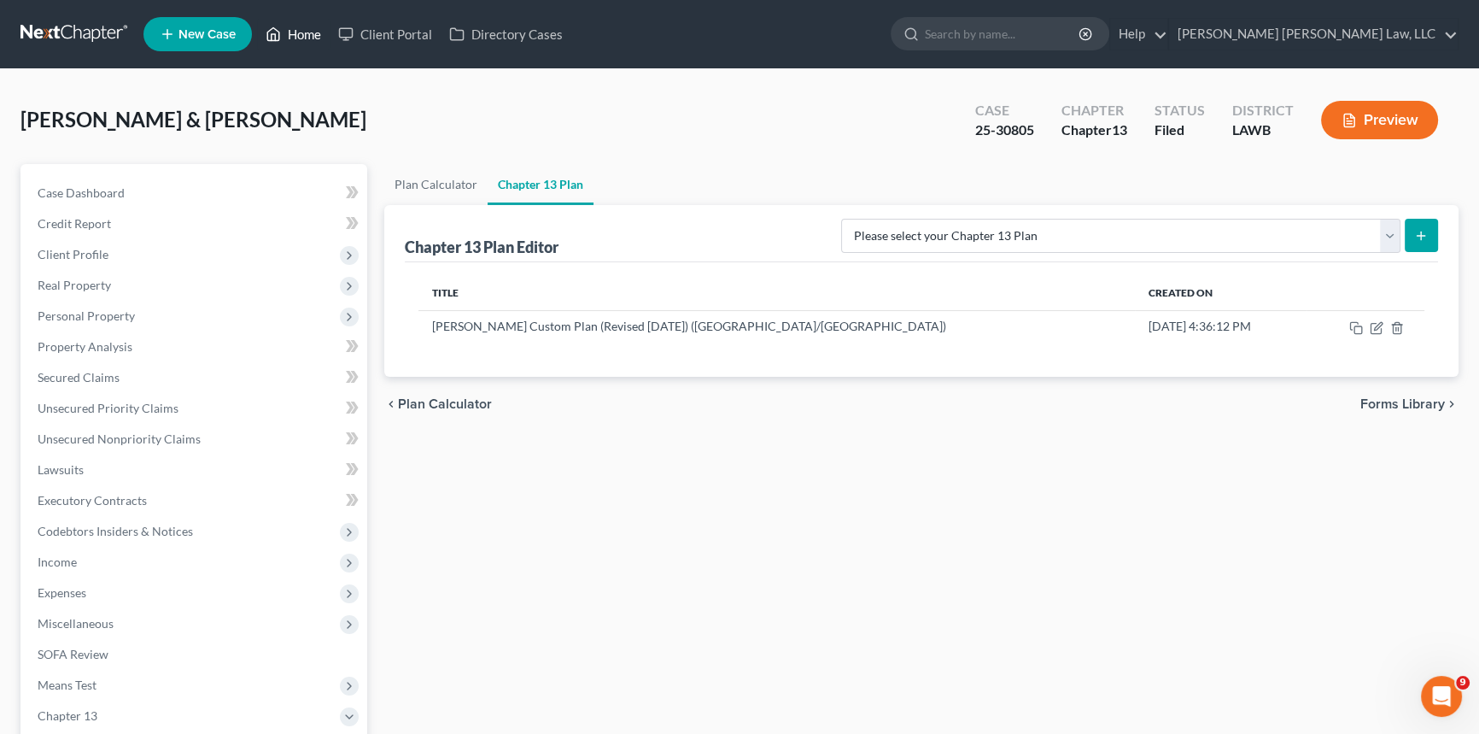
click at [301, 32] on link "Home" at bounding box center [293, 34] width 73 height 31
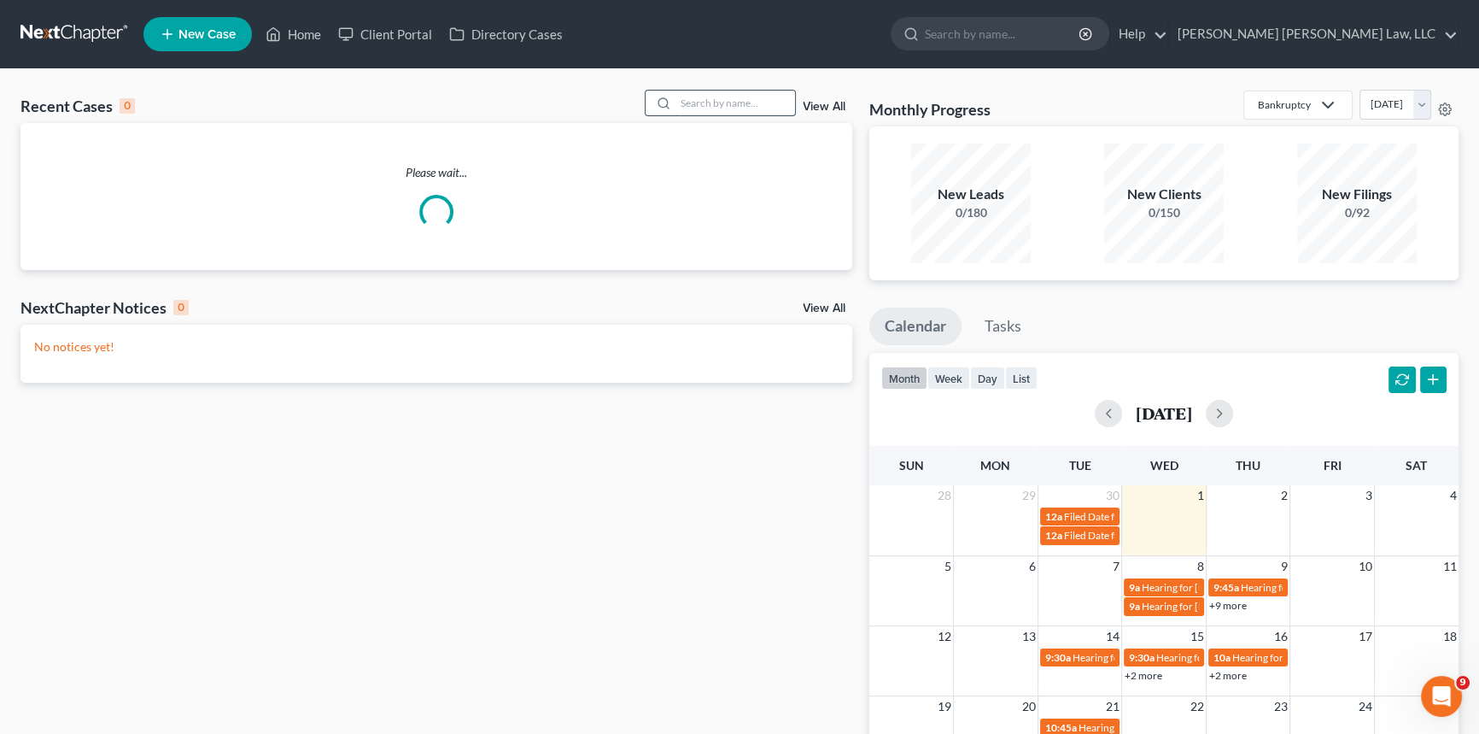
click at [678, 102] on input "search" at bounding box center [736, 103] width 120 height 25
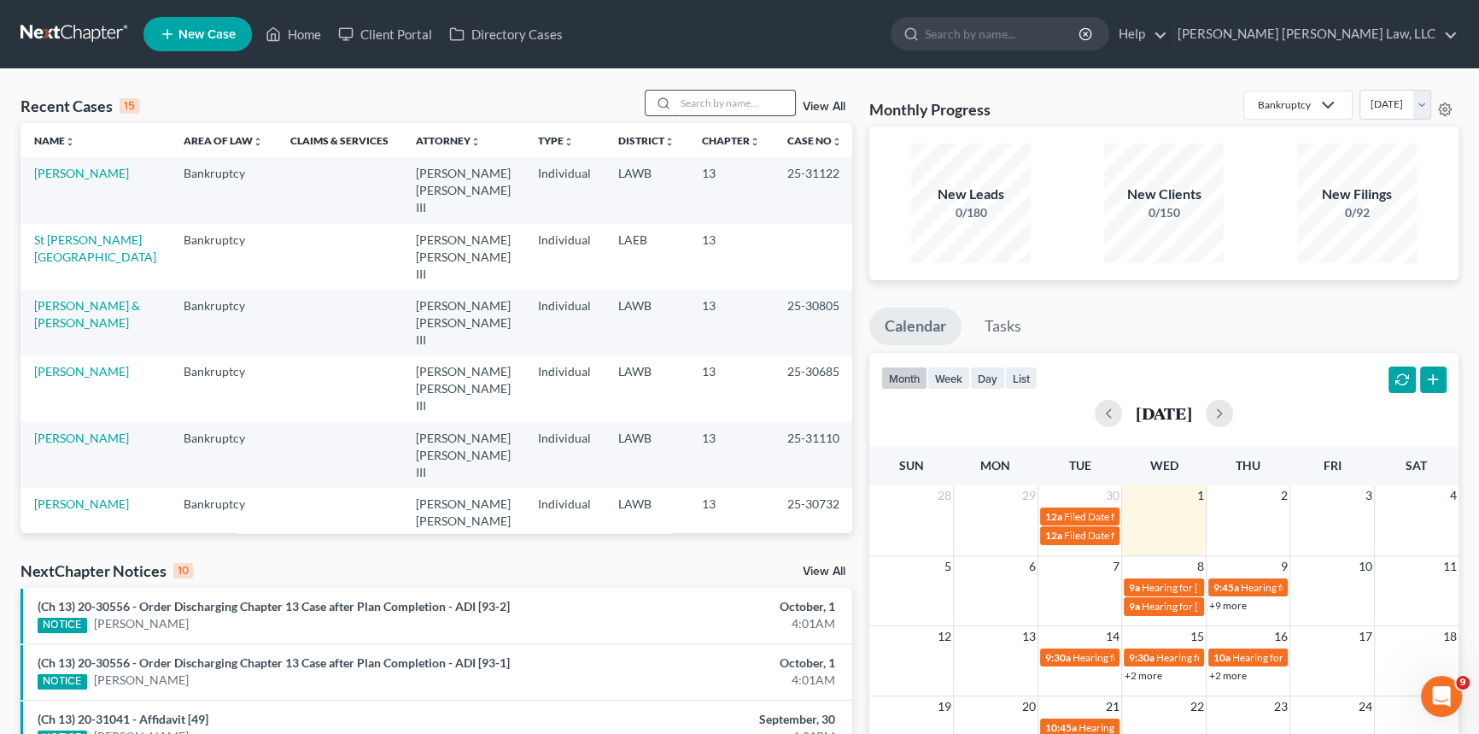
click at [683, 102] on input "search" at bounding box center [736, 103] width 120 height 25
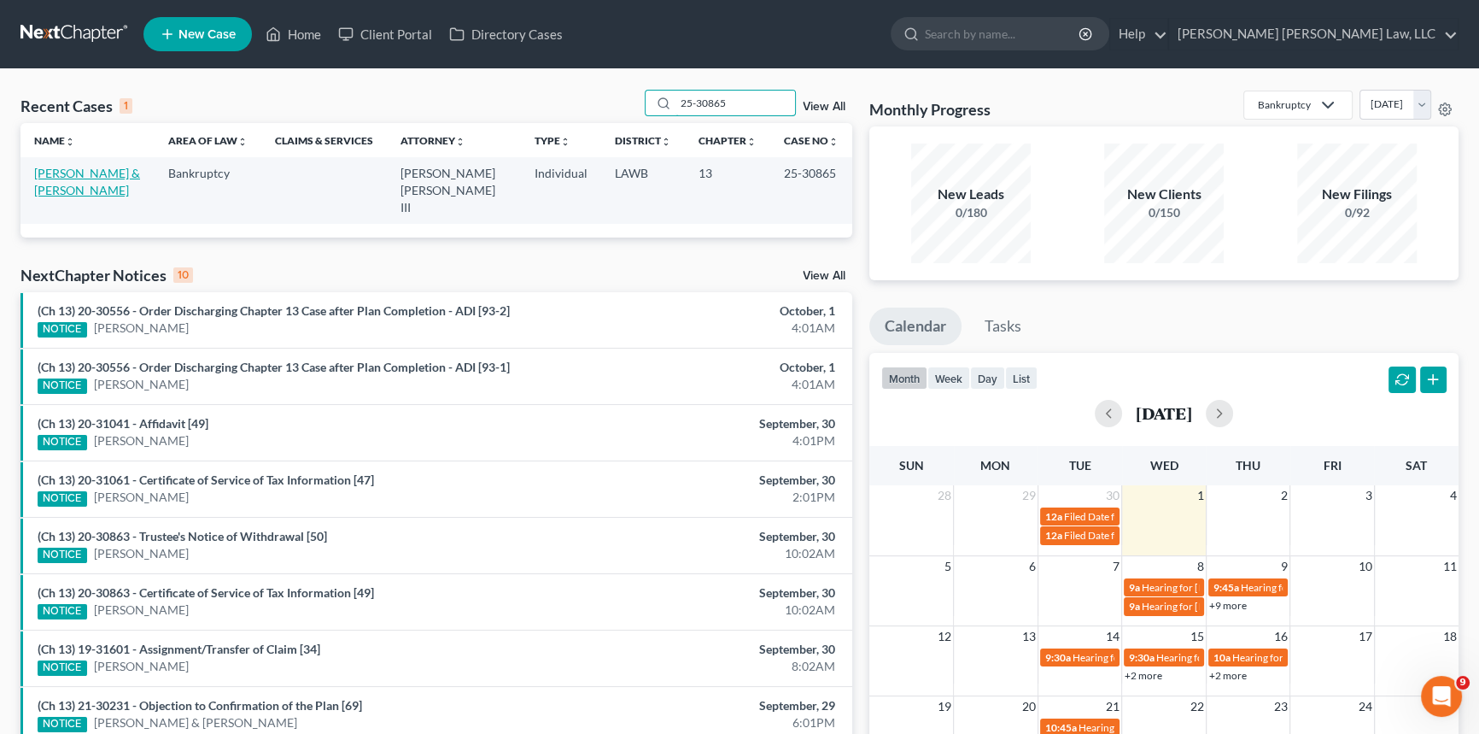
type input "25-30865"
click at [69, 171] on link "[PERSON_NAME] & [PERSON_NAME]" at bounding box center [87, 182] width 106 height 32
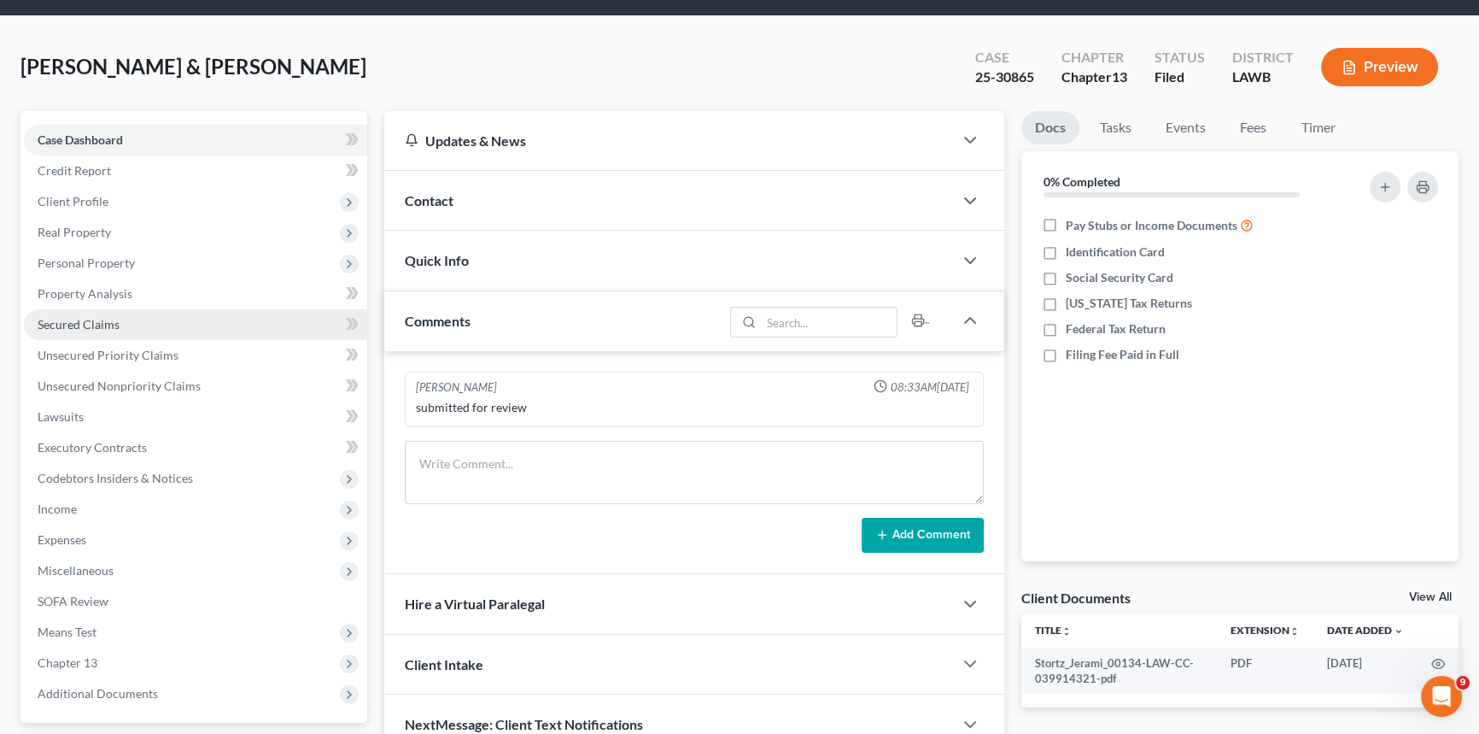
scroll to position [202, 0]
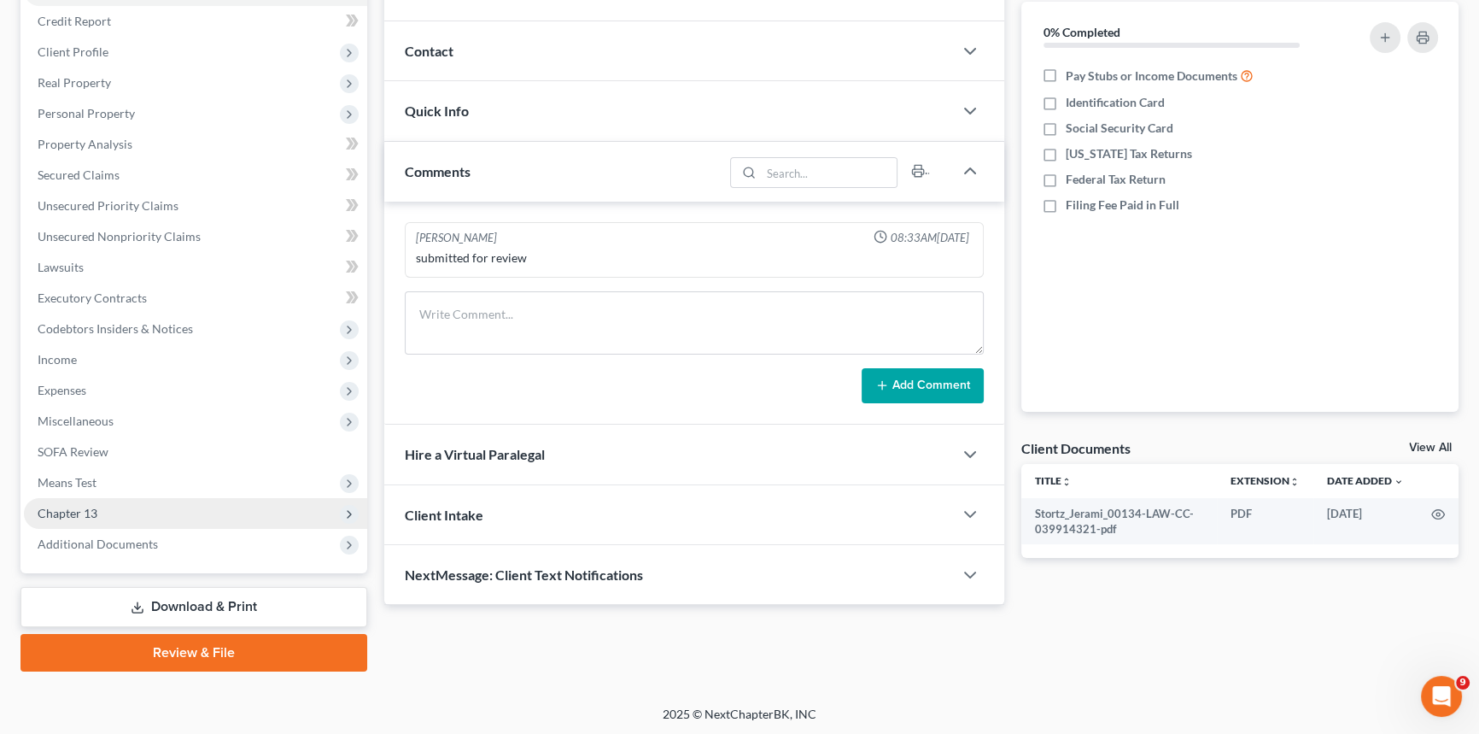
click at [124, 512] on span "Chapter 13" at bounding box center [195, 513] width 343 height 31
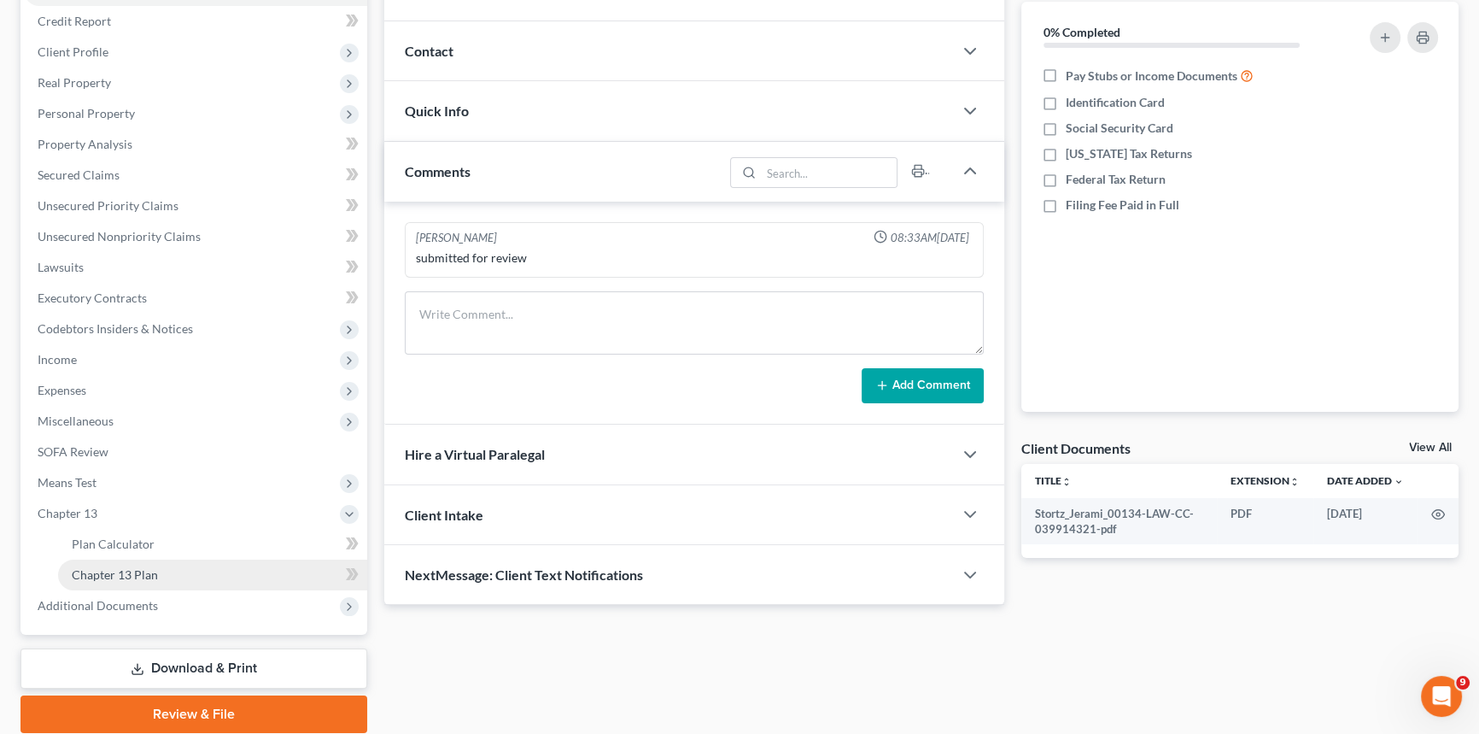
click at [145, 571] on span "Chapter 13 Plan" at bounding box center [115, 574] width 86 height 15
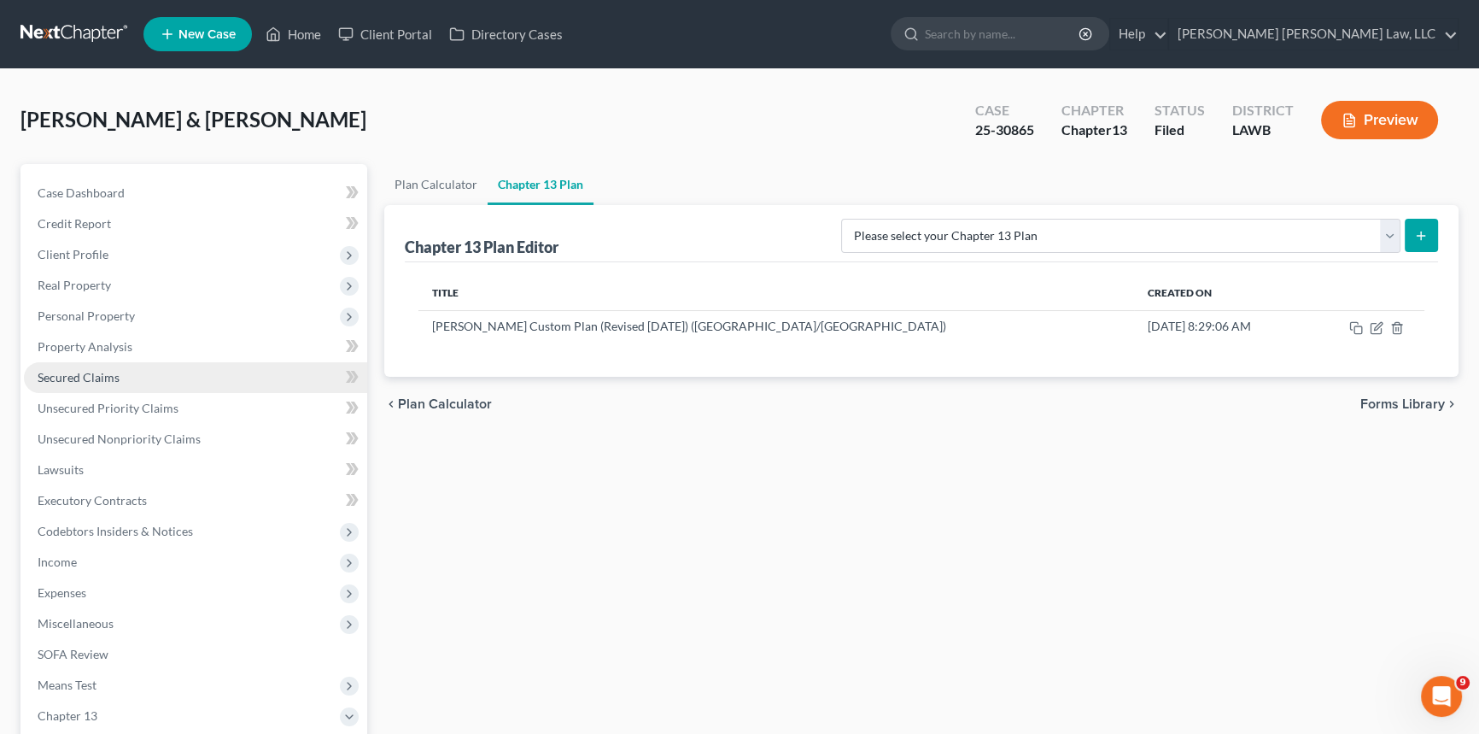
click at [111, 376] on span "Secured Claims" at bounding box center [79, 377] width 82 height 15
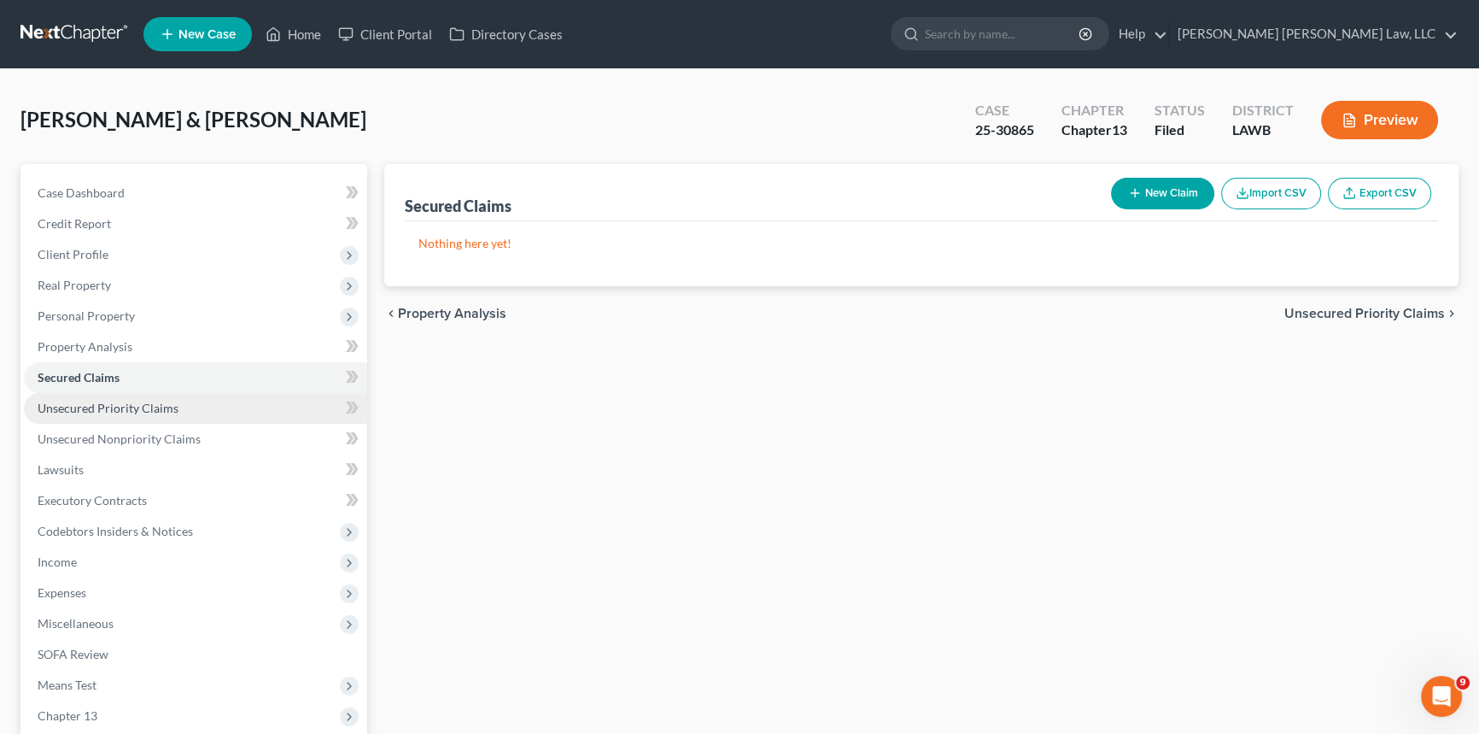
click at [124, 409] on span "Unsecured Priority Claims" at bounding box center [108, 408] width 141 height 15
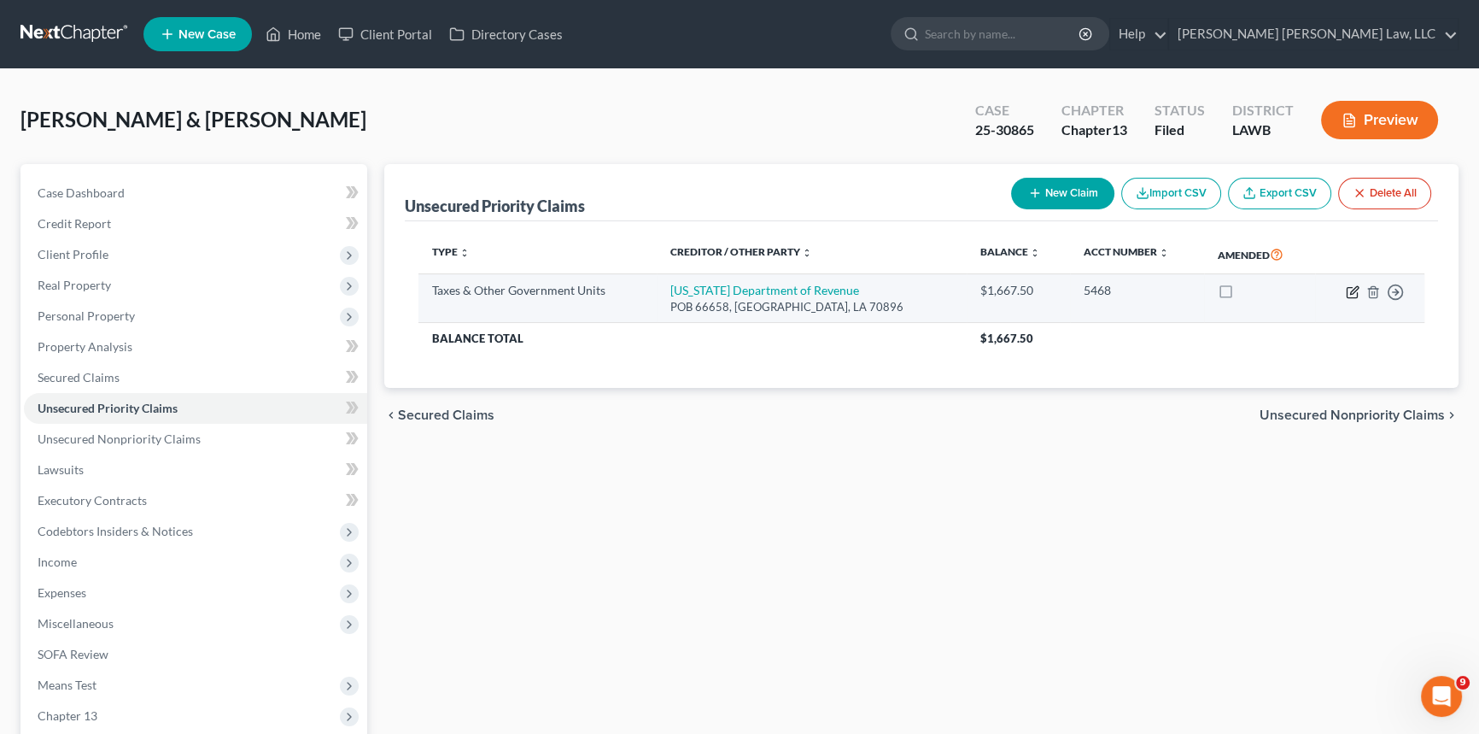
click at [1353, 288] on icon "button" at bounding box center [1354, 290] width 8 height 8
select select "2"
select select "19"
select select "0"
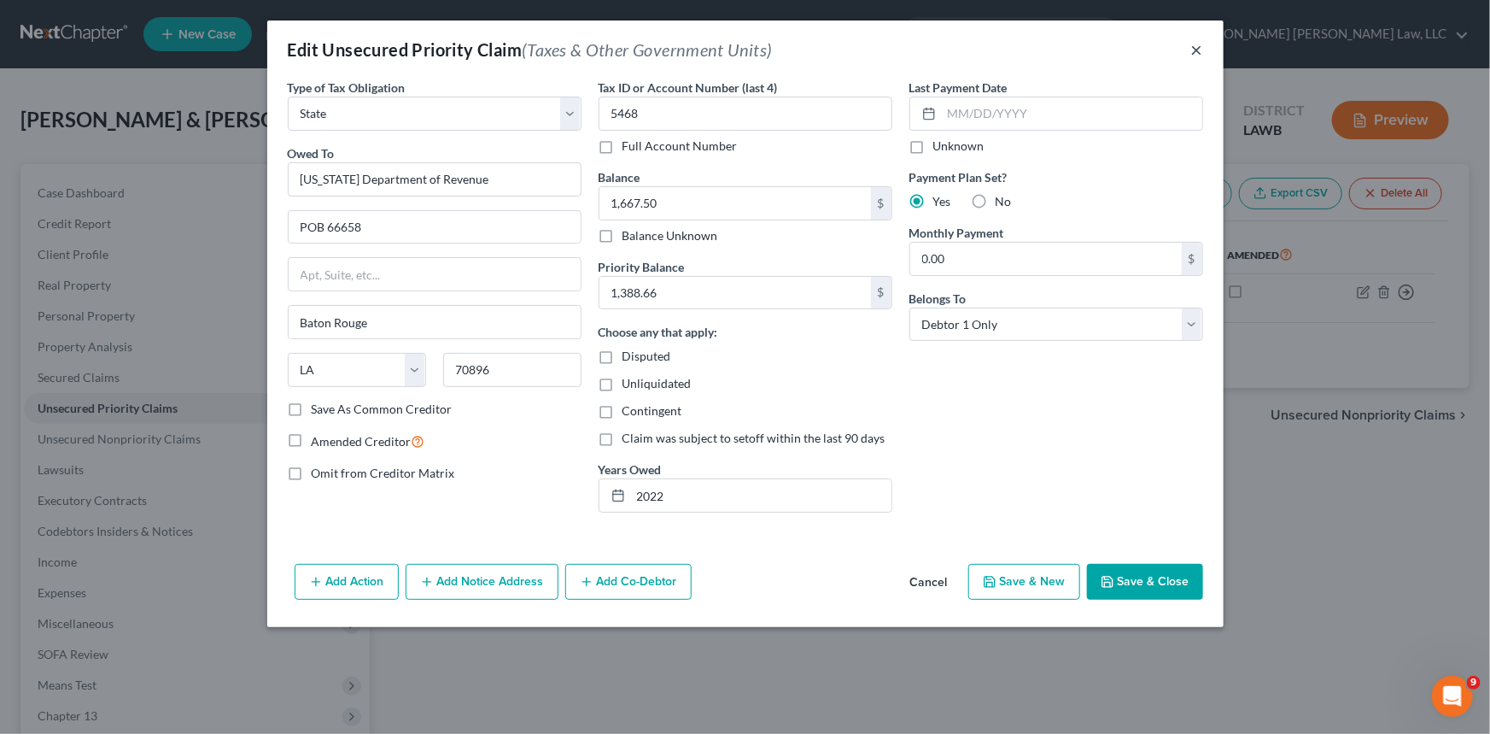
click at [1196, 46] on button "×" at bounding box center [1198, 49] width 12 height 20
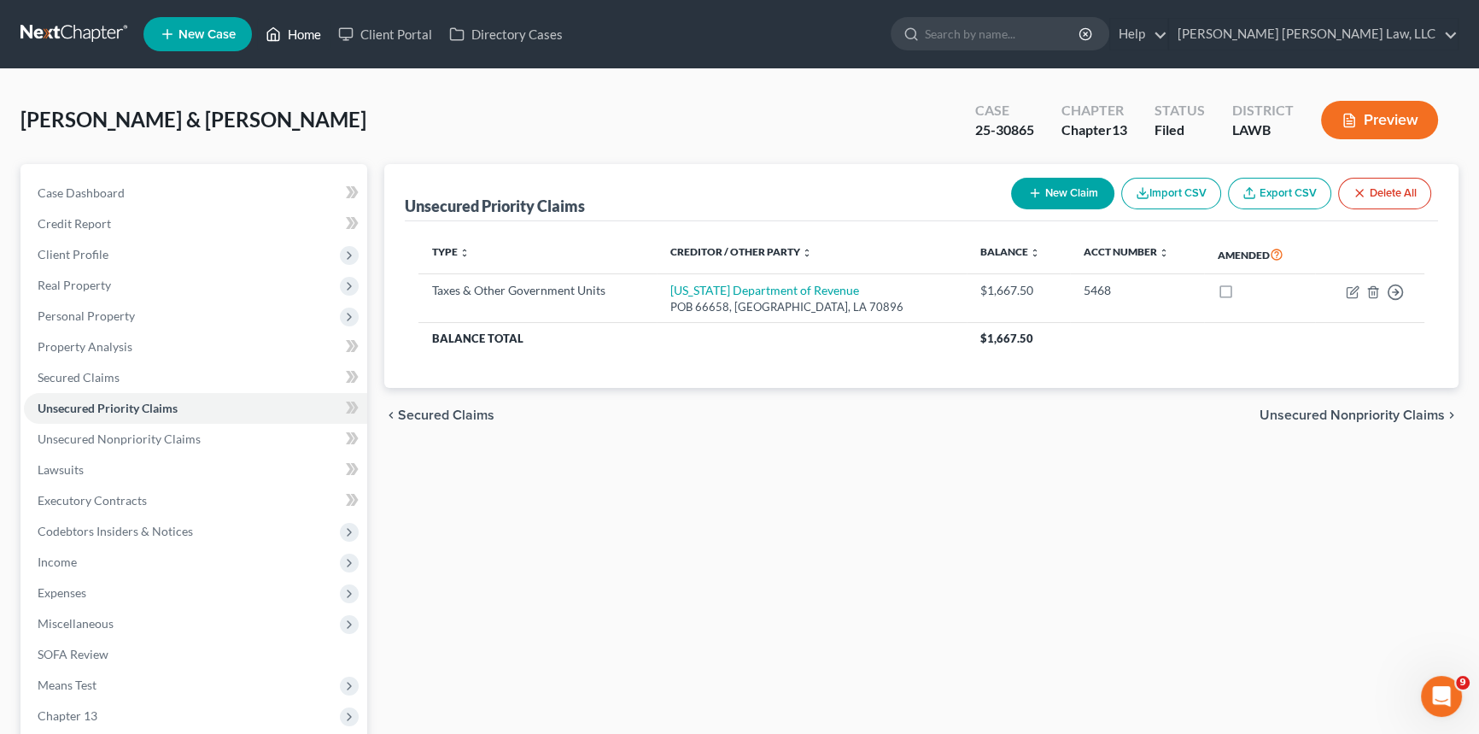
click at [298, 32] on link "Home" at bounding box center [293, 34] width 73 height 31
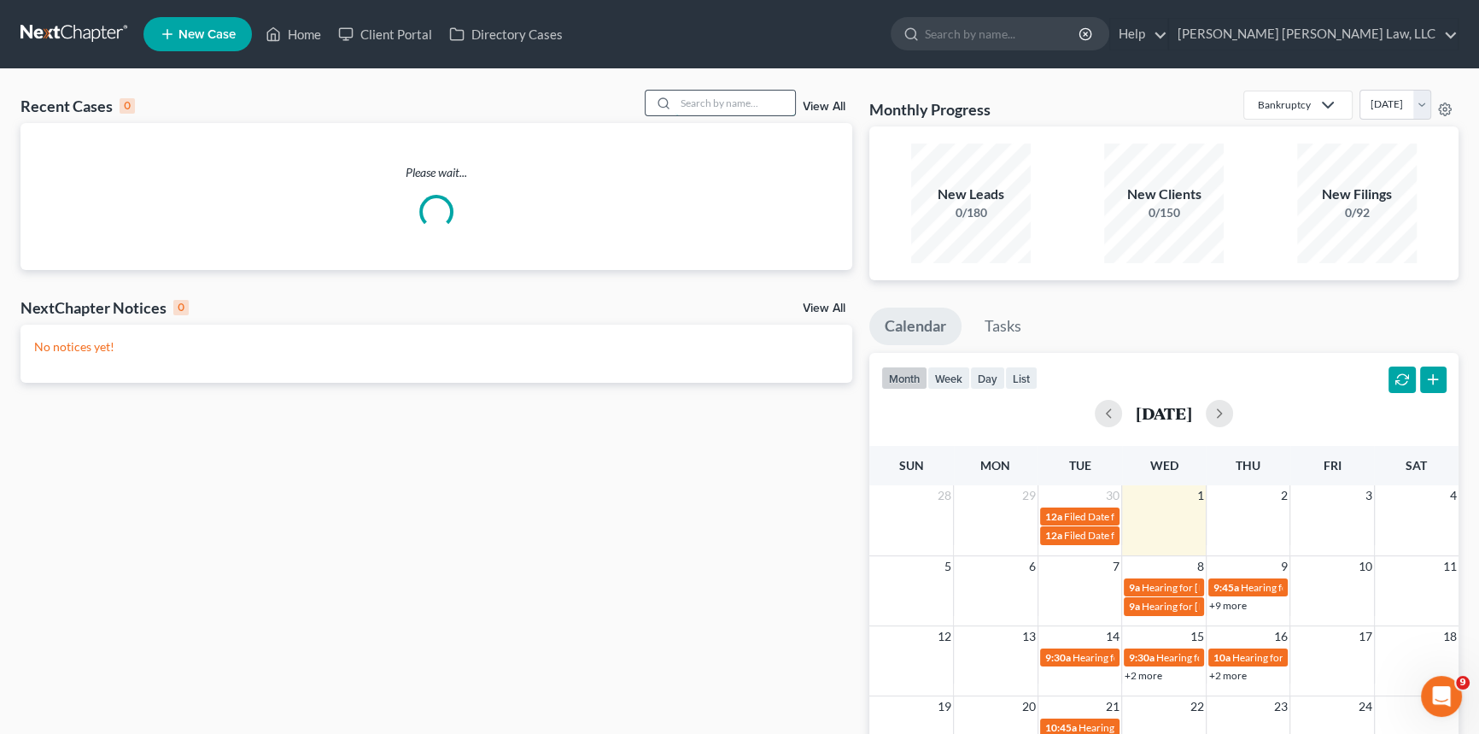
click at [728, 105] on input "search" at bounding box center [736, 103] width 120 height 25
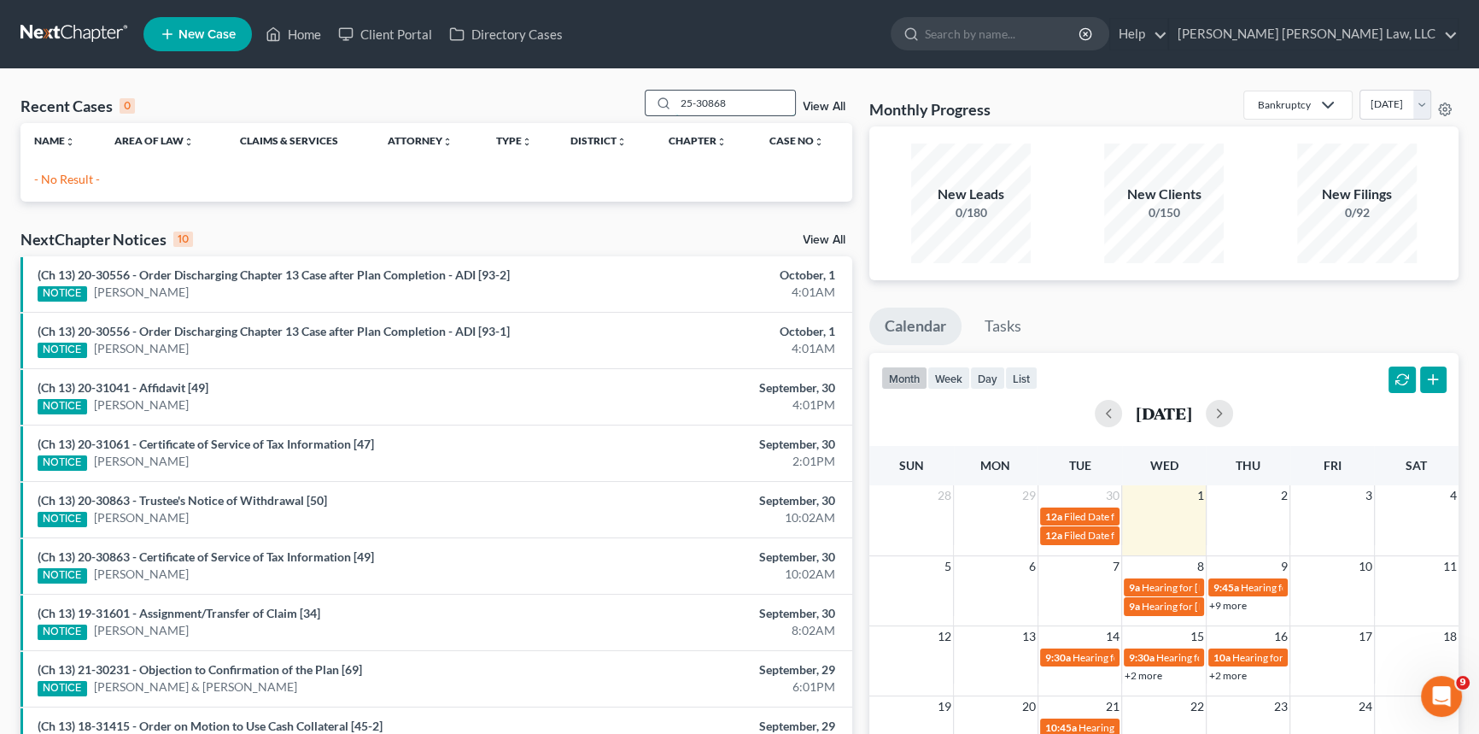
type input "25-30868"
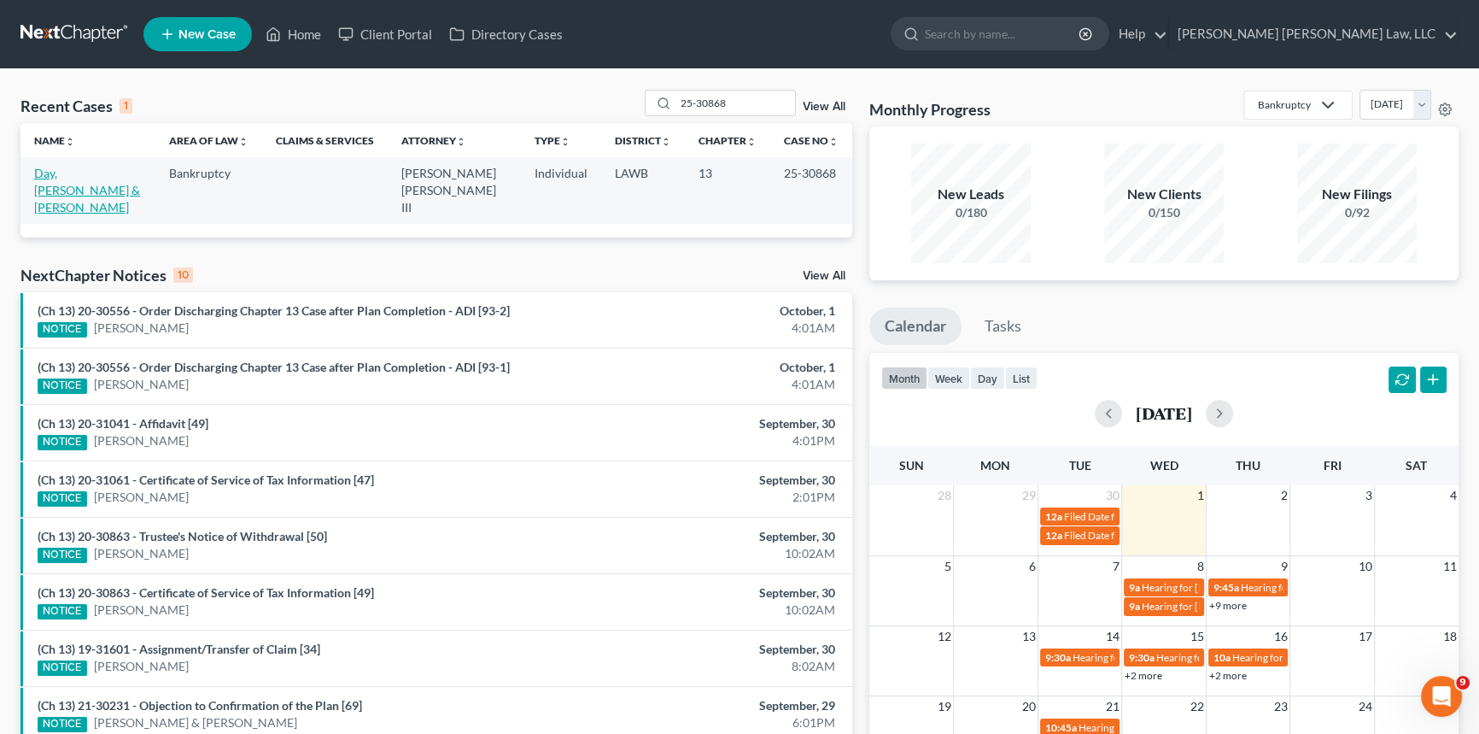
click at [102, 174] on link "Day, [PERSON_NAME] & [PERSON_NAME]" at bounding box center [87, 190] width 106 height 49
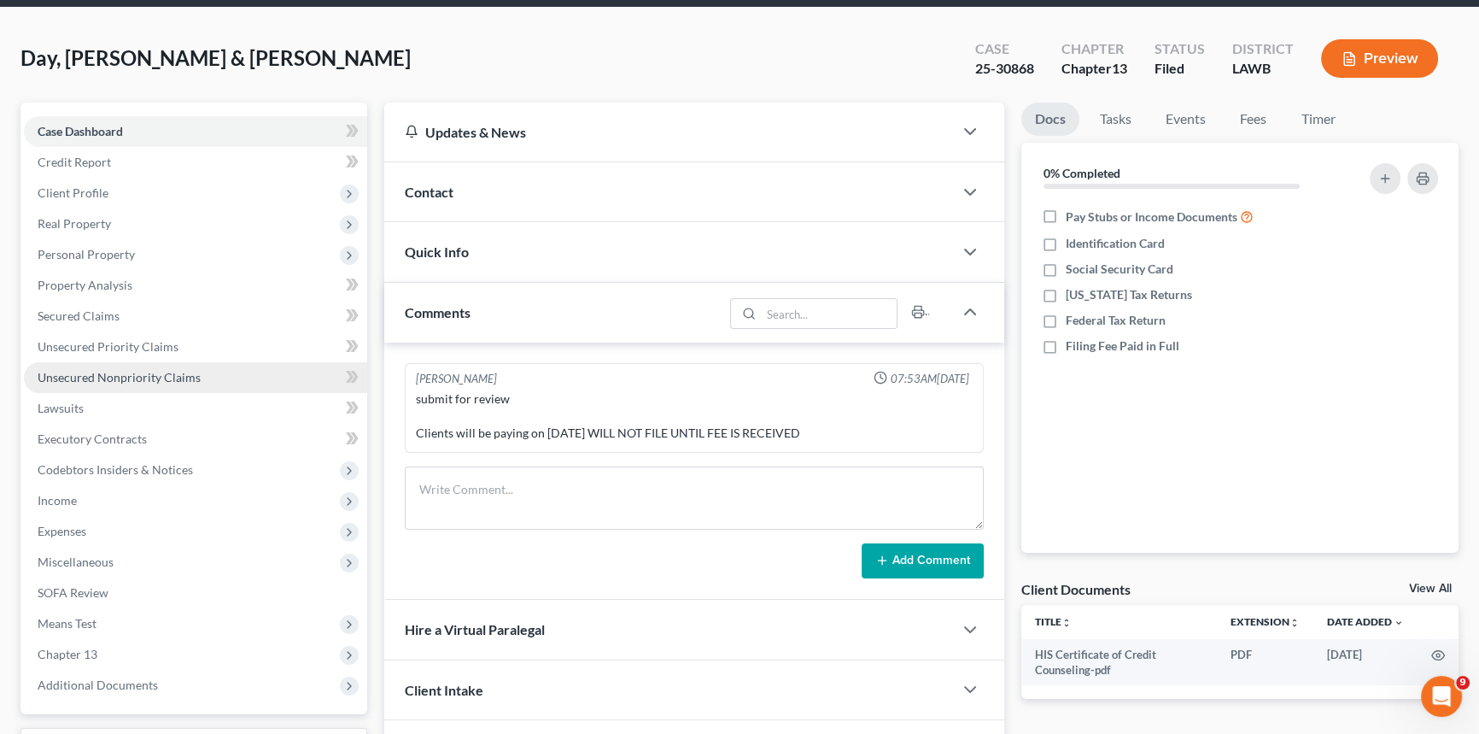
scroll to position [202, 0]
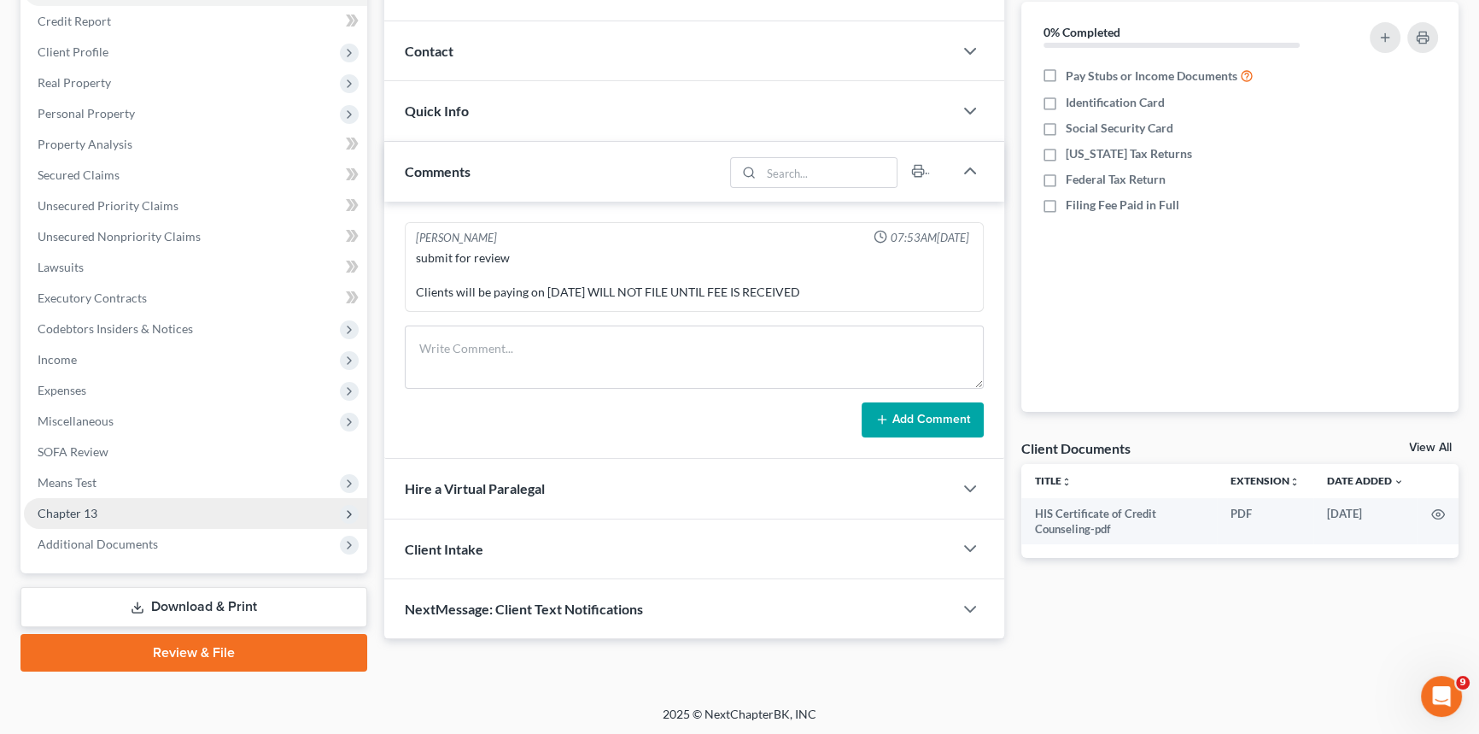
click at [120, 519] on span "Chapter 13" at bounding box center [195, 513] width 343 height 31
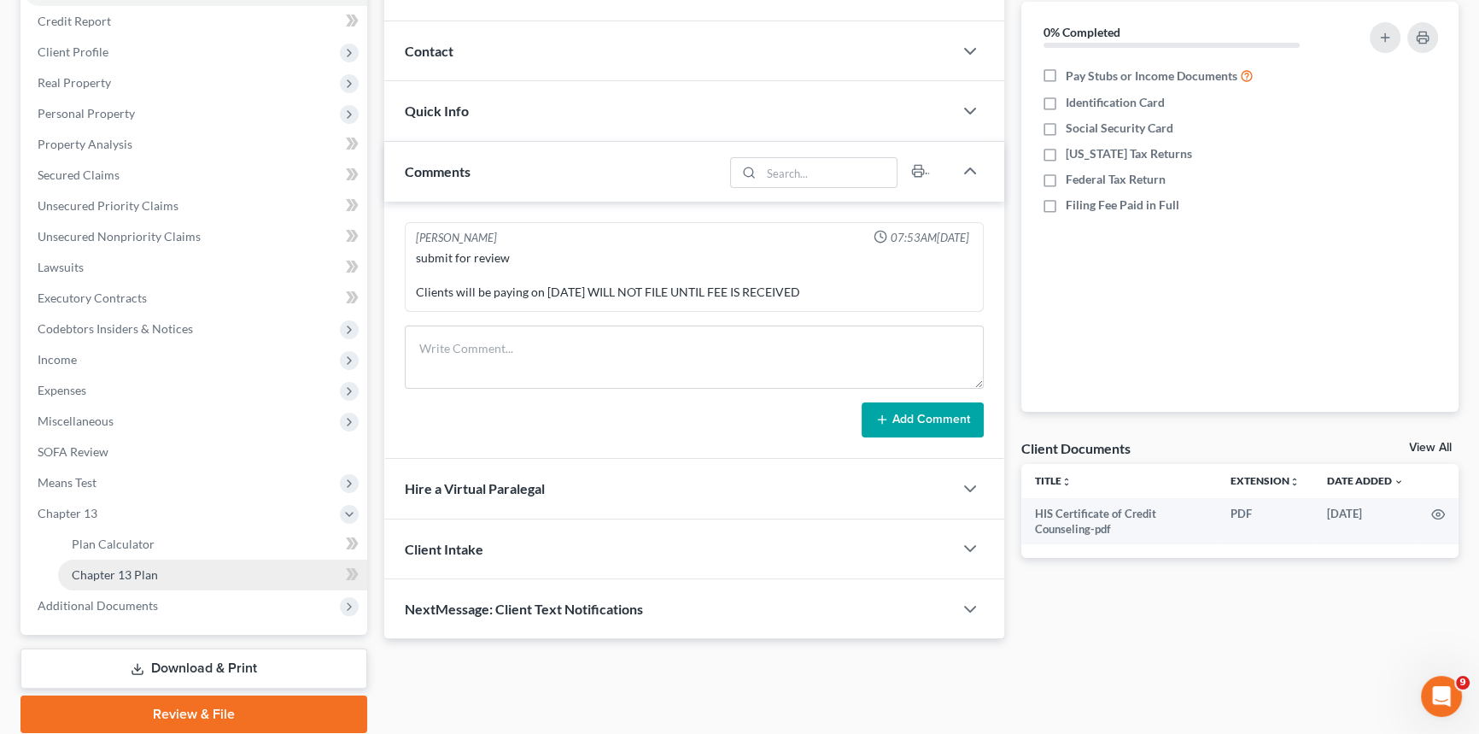
click at [170, 572] on link "Chapter 13 Plan" at bounding box center [212, 574] width 309 height 31
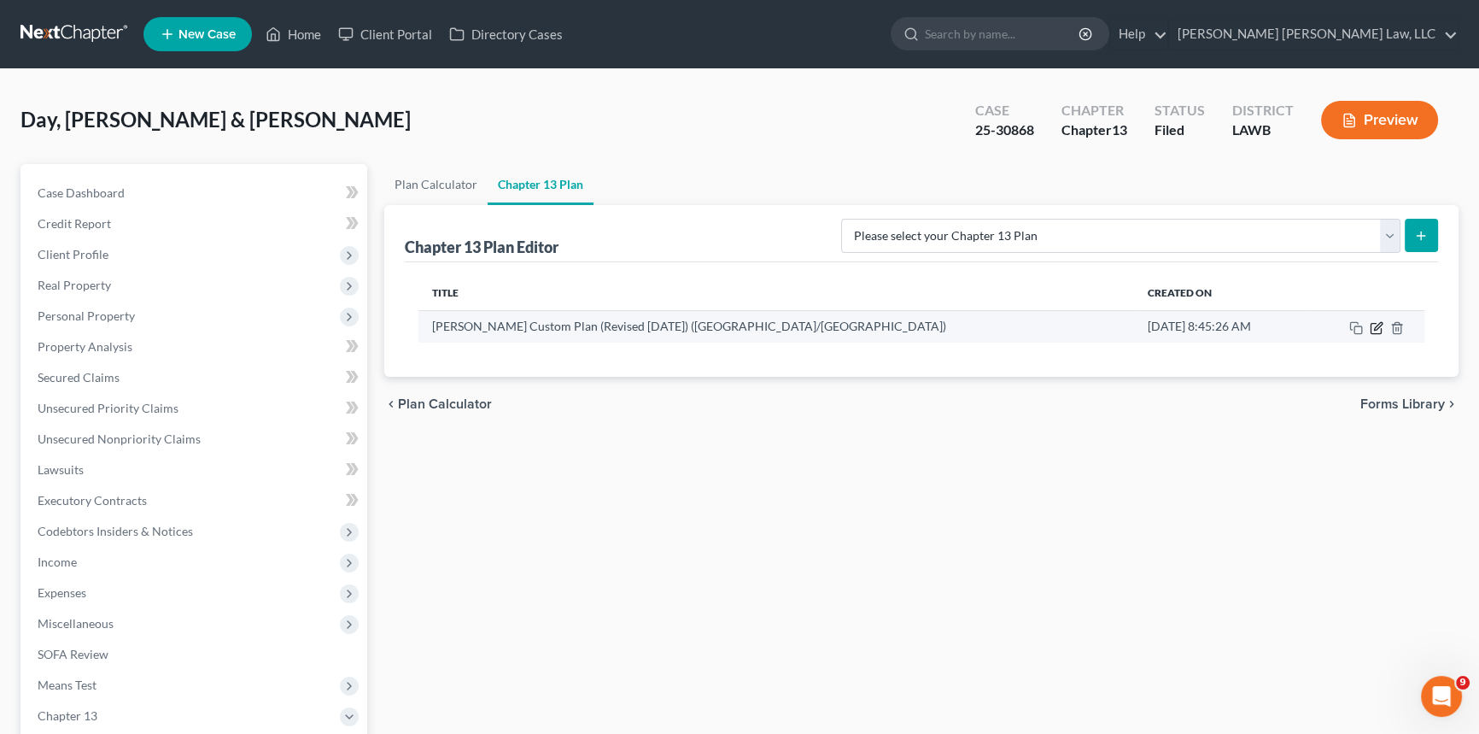
click at [1377, 322] on icon "button" at bounding box center [1377, 328] width 14 height 14
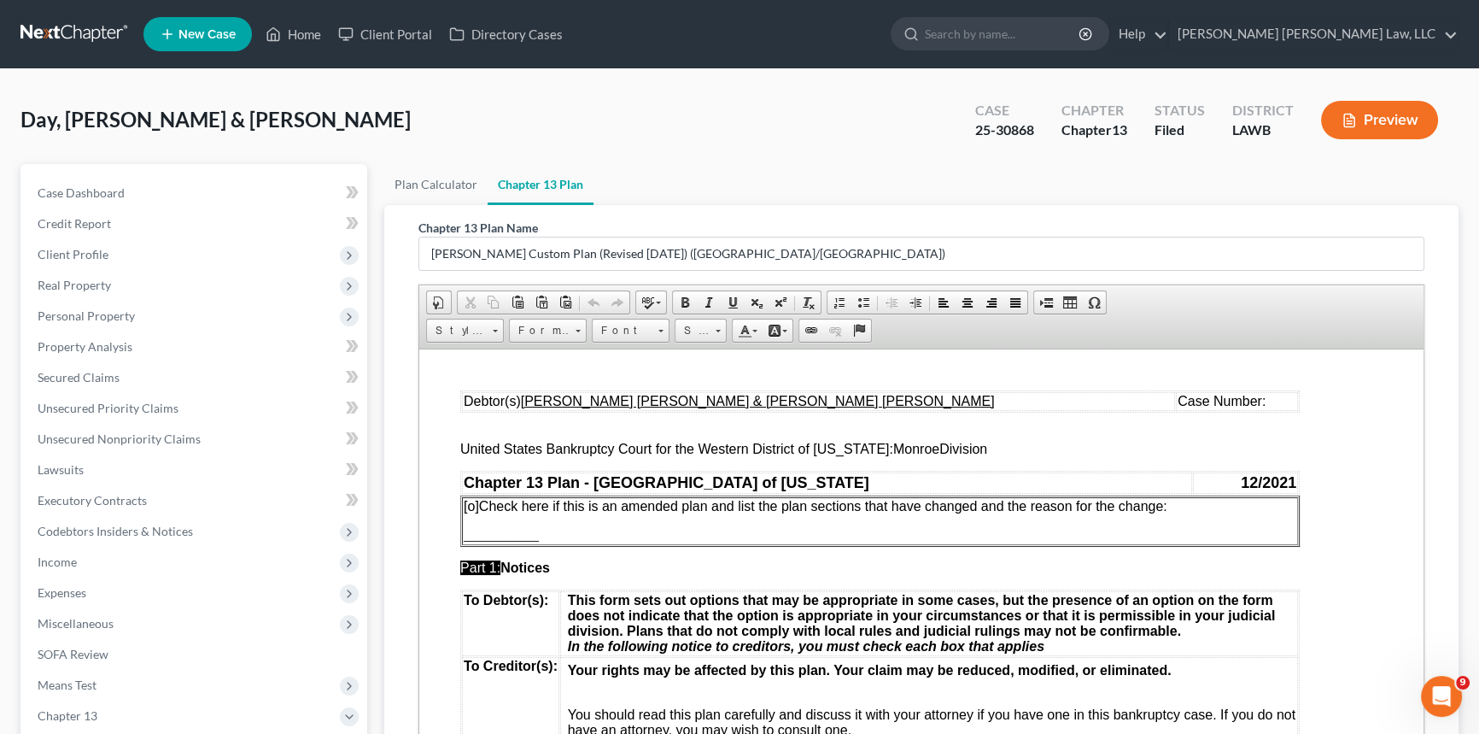
click at [1186, 403] on td "Case Number:" at bounding box center [1237, 400] width 122 height 19
click at [471, 509] on span "[o]" at bounding box center [471, 505] width 15 height 15
drag, startPoint x: 843, startPoint y: 536, endPoint x: 820, endPoint y: 536, distance: 23.1
click at [820, 536] on p "Debtor is amending the plan to cure the Objection for the Trustee and LDR" at bounding box center [880, 534] width 833 height 15
click at [856, 536] on p "Debtor is amending the plan to cure the Objection for the Trustee, LDR" at bounding box center [880, 534] width 833 height 15
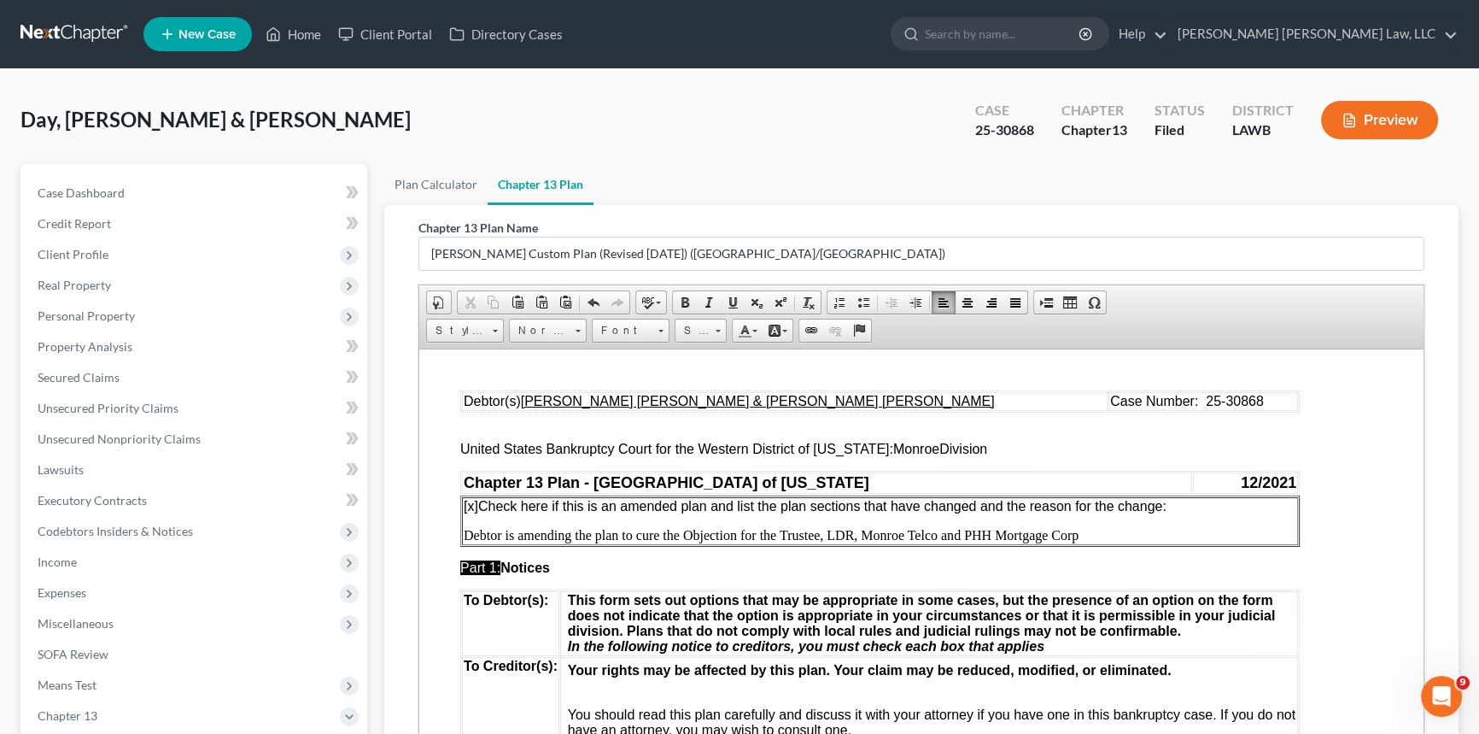
click at [1167, 507] on span "[x ] Check here if this is an amended plan and list the plan sections that have…" at bounding box center [815, 505] width 703 height 15
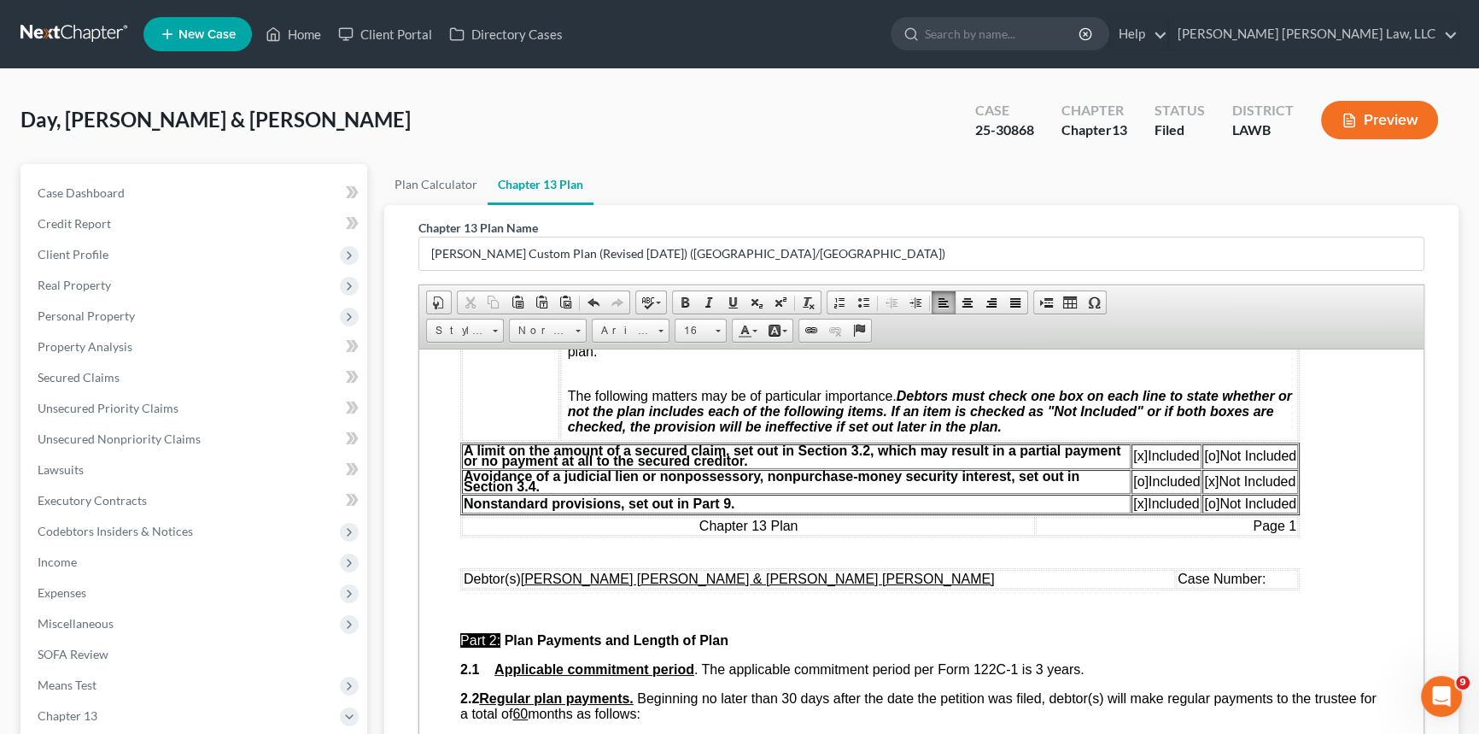
scroll to position [543, 0]
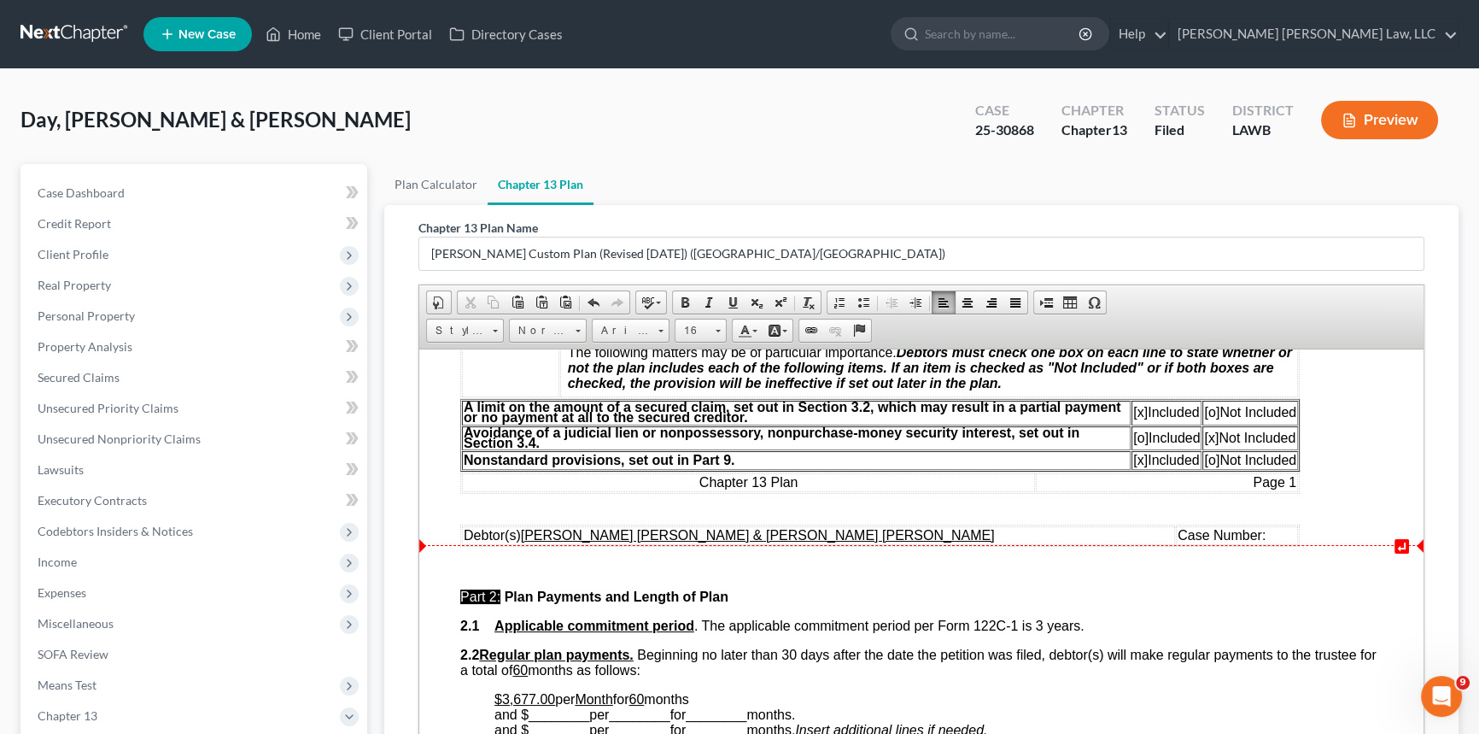
drag, startPoint x: 1178, startPoint y: 553, endPoint x: 1197, endPoint y: 553, distance: 18.8
click at [1179, 542] on span "Case Number:" at bounding box center [1222, 534] width 88 height 15
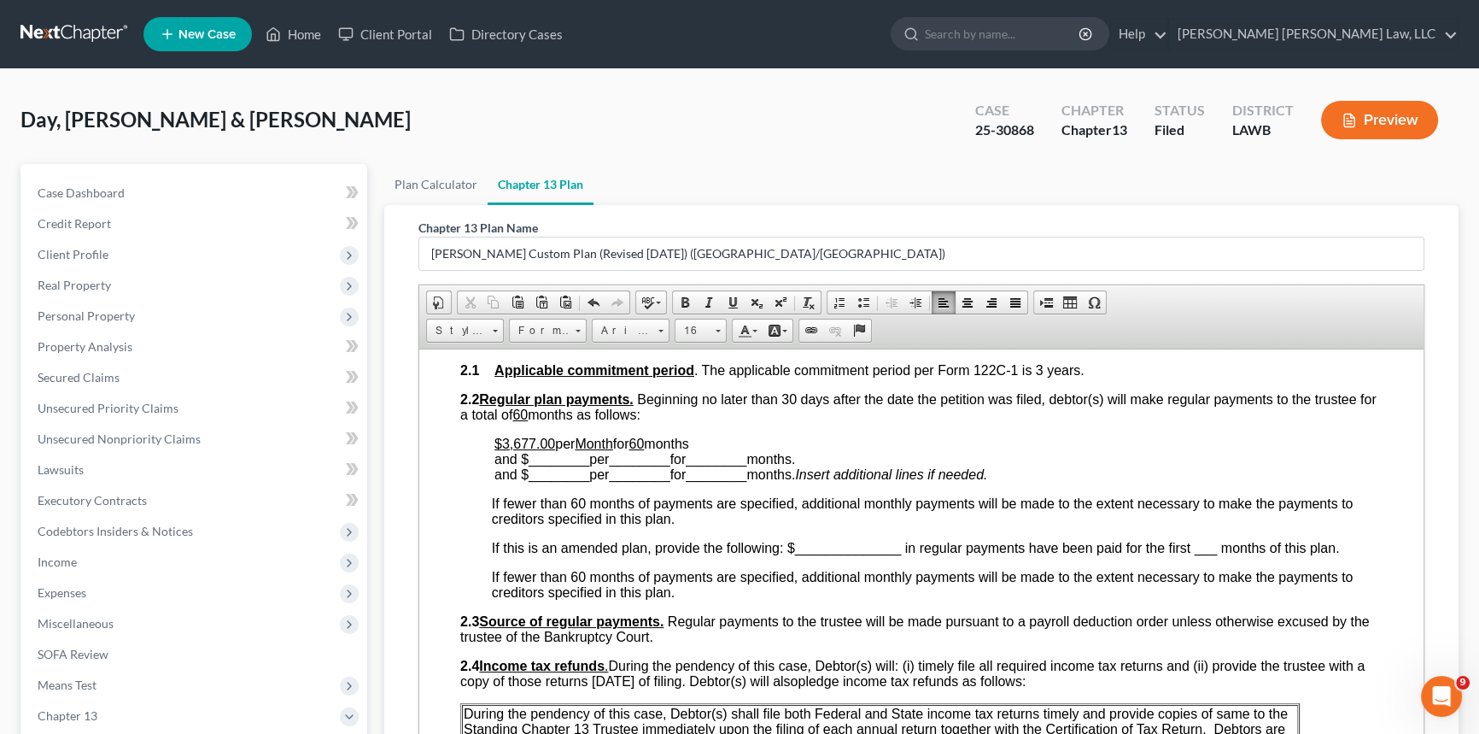
scroll to position [776, 0]
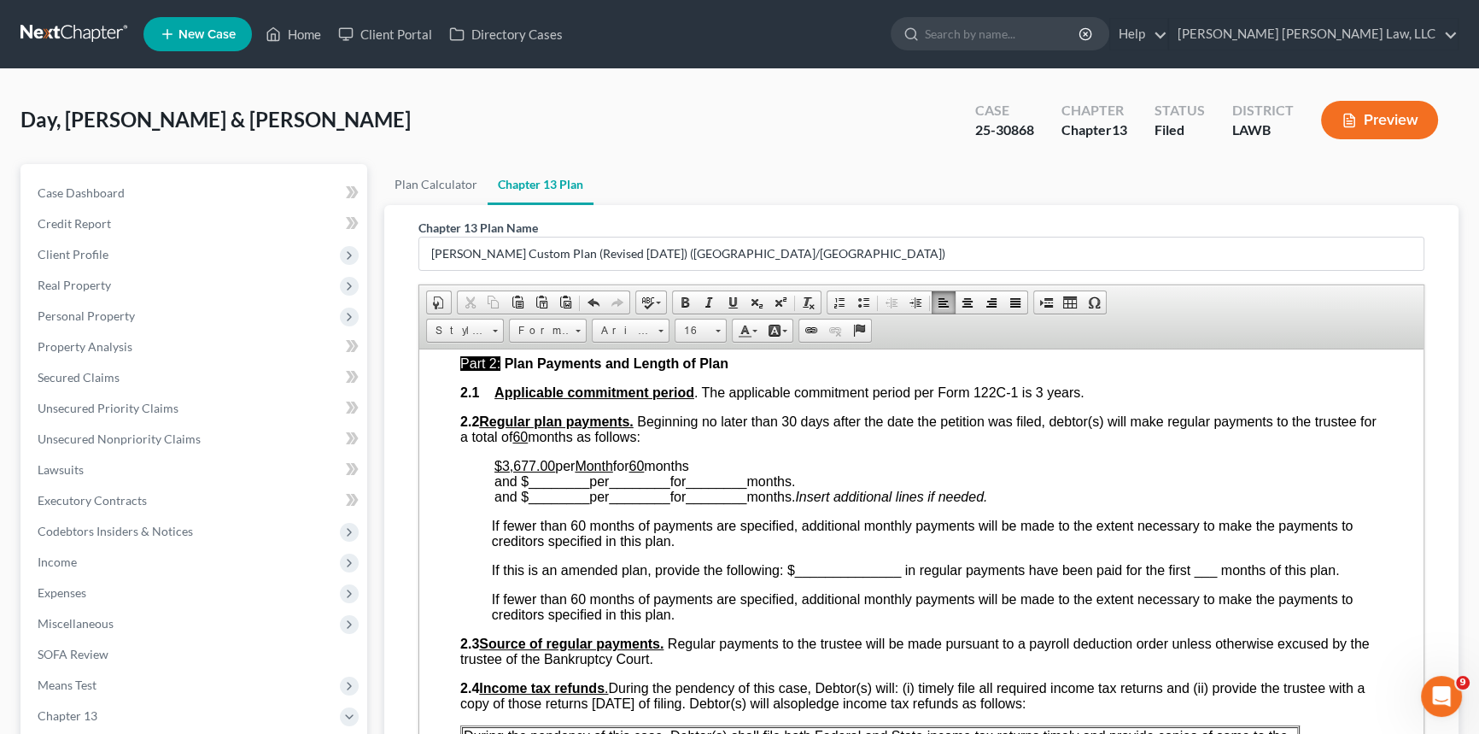
click at [1038, 399] on span "2.1 Applicable commitment period . The applicable commitment period per Form 12…" at bounding box center [772, 391] width 624 height 15
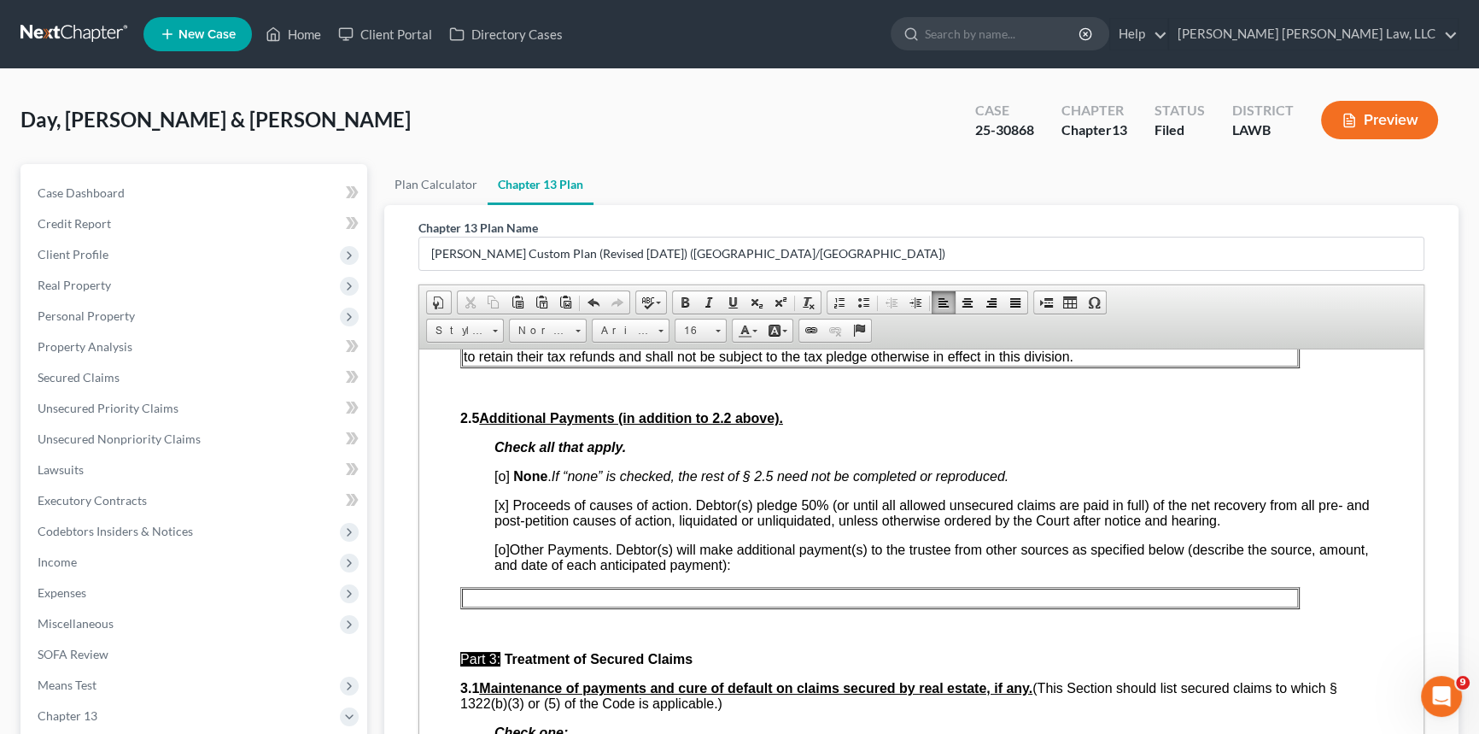
scroll to position [1164, 0]
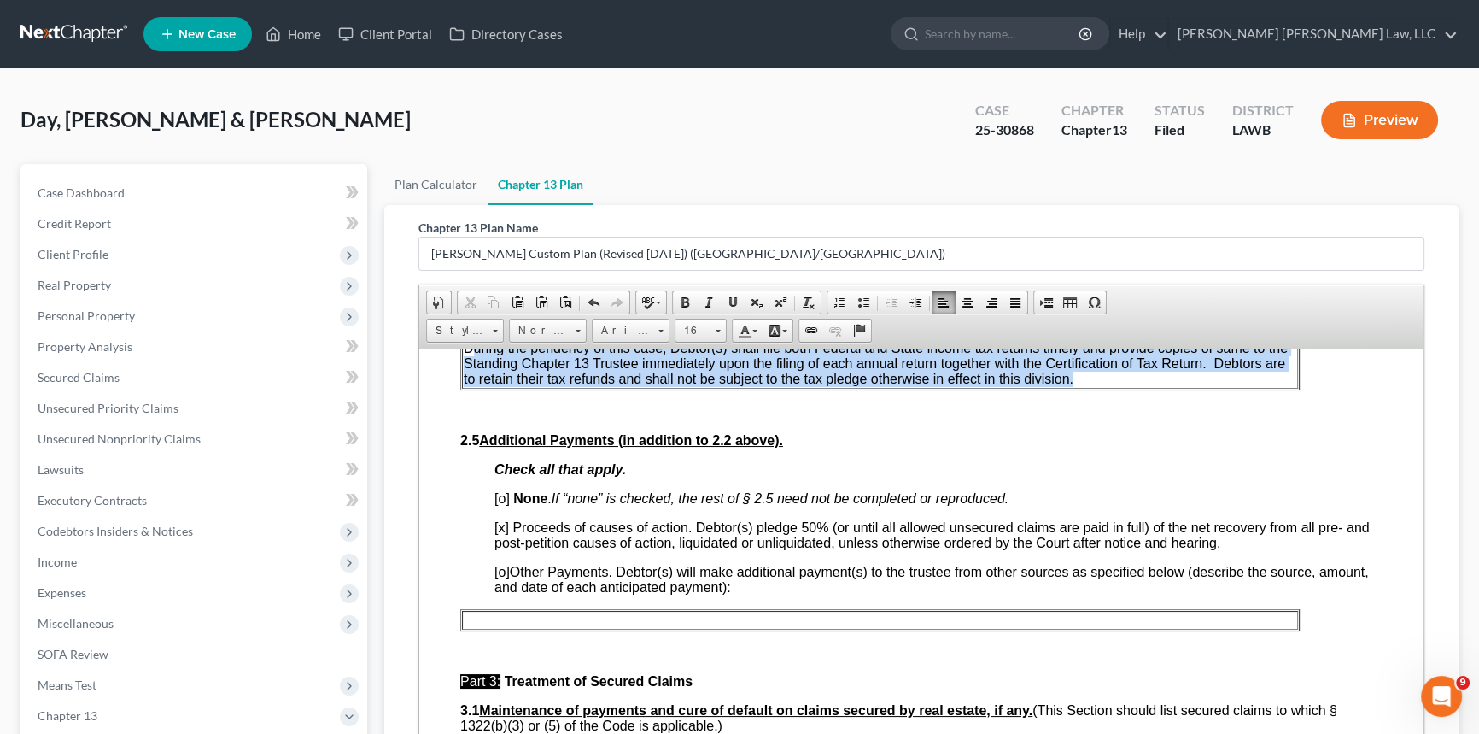
drag, startPoint x: 1082, startPoint y: 419, endPoint x: 475, endPoint y: 381, distance: 608.5
click at [475, 381] on p "During the pendency of this case, Debtor(s) shall file both Federal and State i…" at bounding box center [880, 363] width 833 height 46
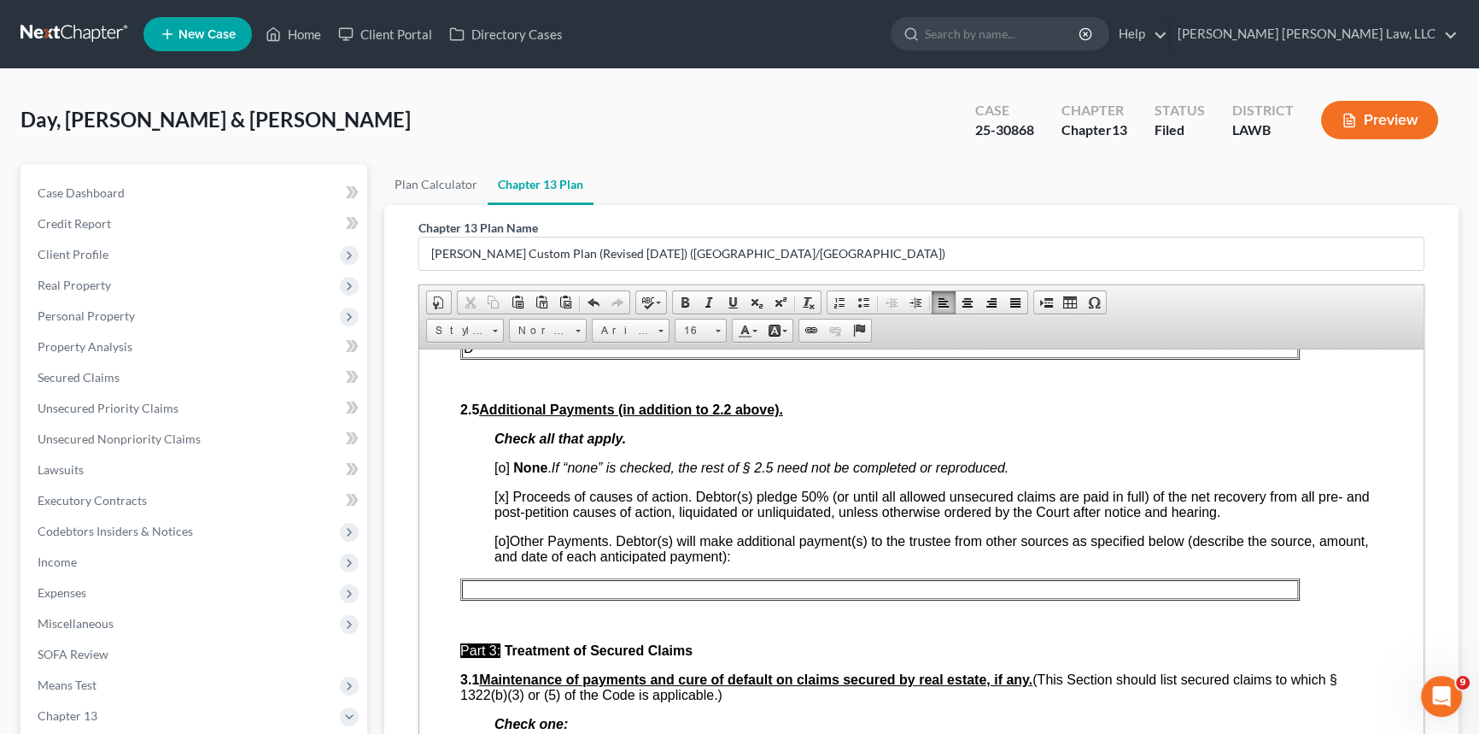
click at [484, 355] on p "D" at bounding box center [880, 347] width 833 height 15
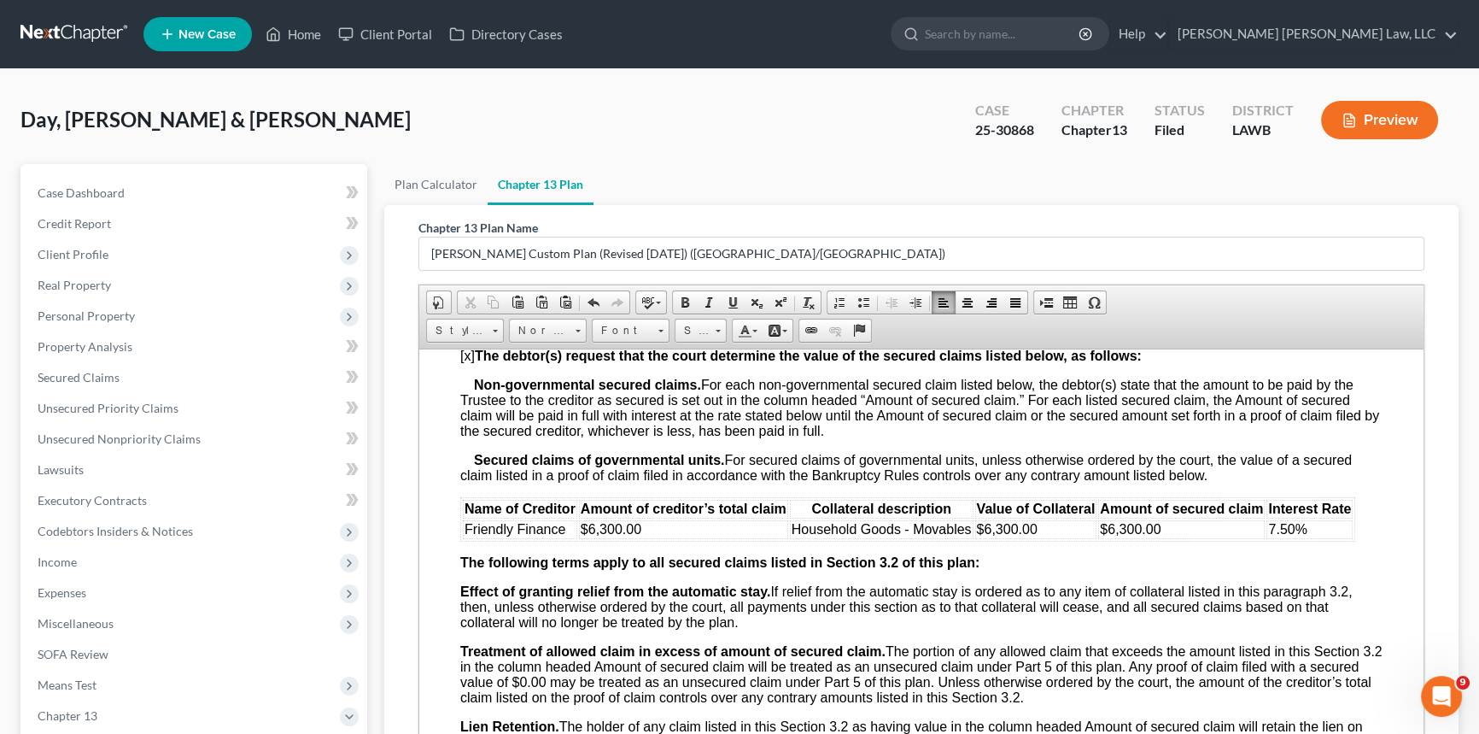
scroll to position [2639, 0]
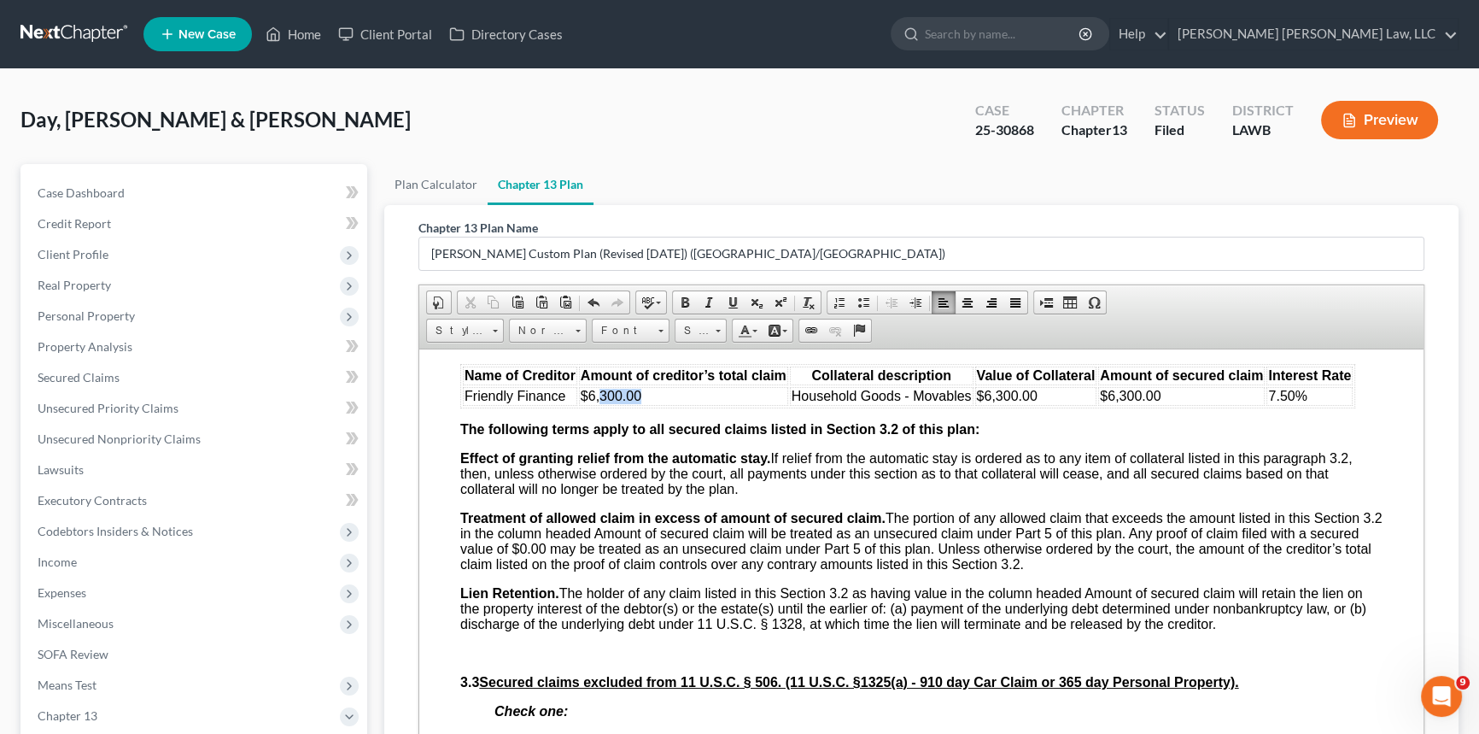
drag, startPoint x: 599, startPoint y: 494, endPoint x: 642, endPoint y: 495, distance: 43.6
click at [641, 405] on td "$6,300.00" at bounding box center [683, 395] width 209 height 19
drag, startPoint x: 995, startPoint y: 495, endPoint x: 1039, endPoint y: 497, distance: 44.5
click at [1039, 405] on td "$6,300.00" at bounding box center [1036, 395] width 122 height 19
drag, startPoint x: 1120, startPoint y: 494, endPoint x: 1163, endPoint y: 500, distance: 44.0
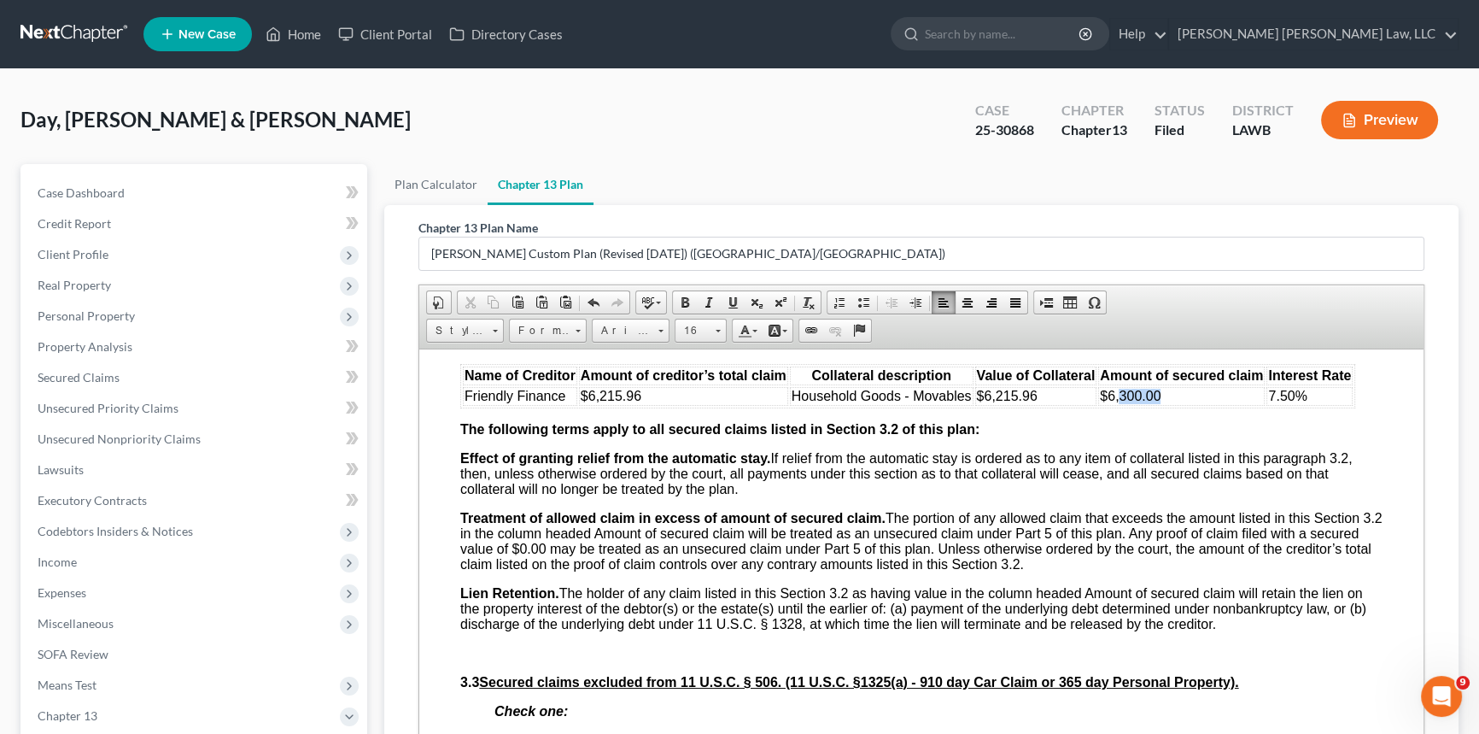
click at [1163, 405] on td "$6,300.00" at bounding box center [1181, 395] width 167 height 19
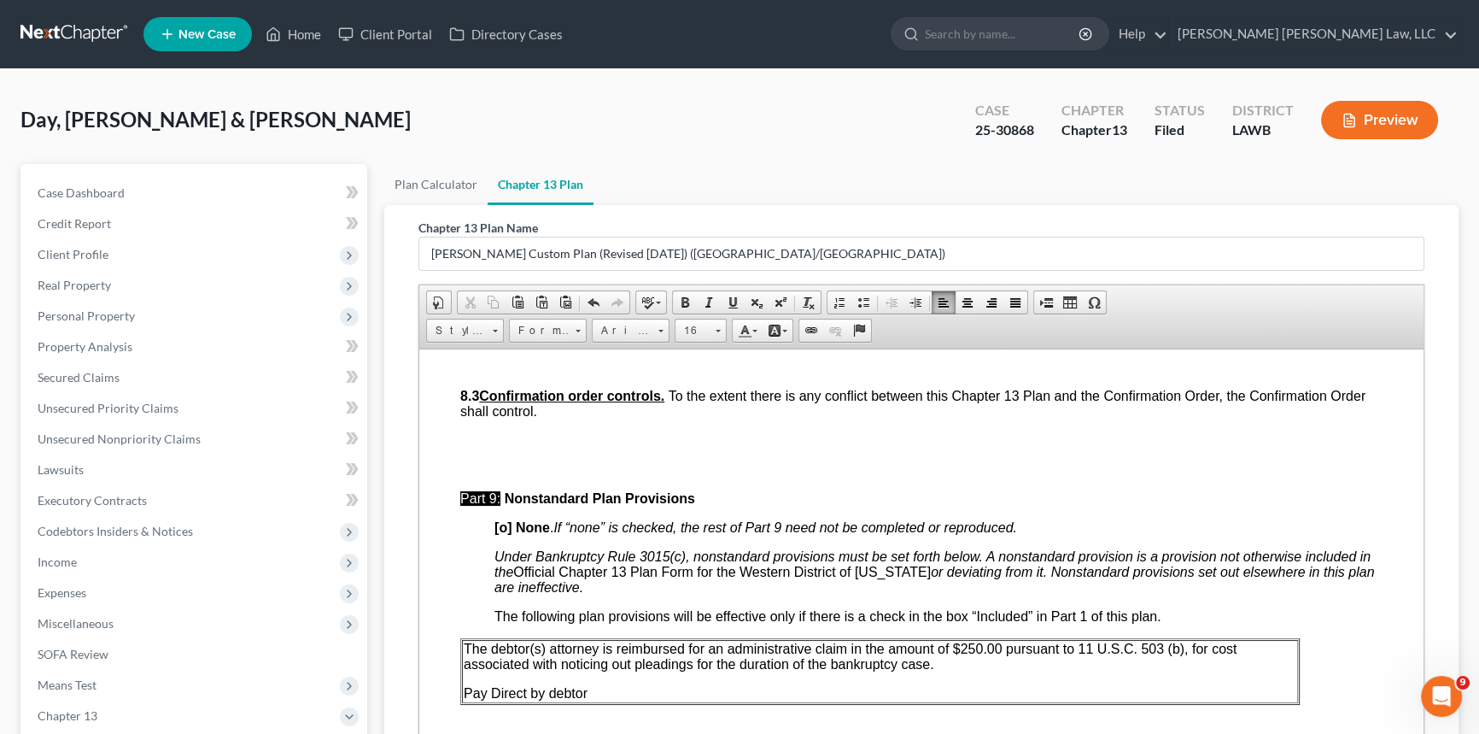
scroll to position [6056, 0]
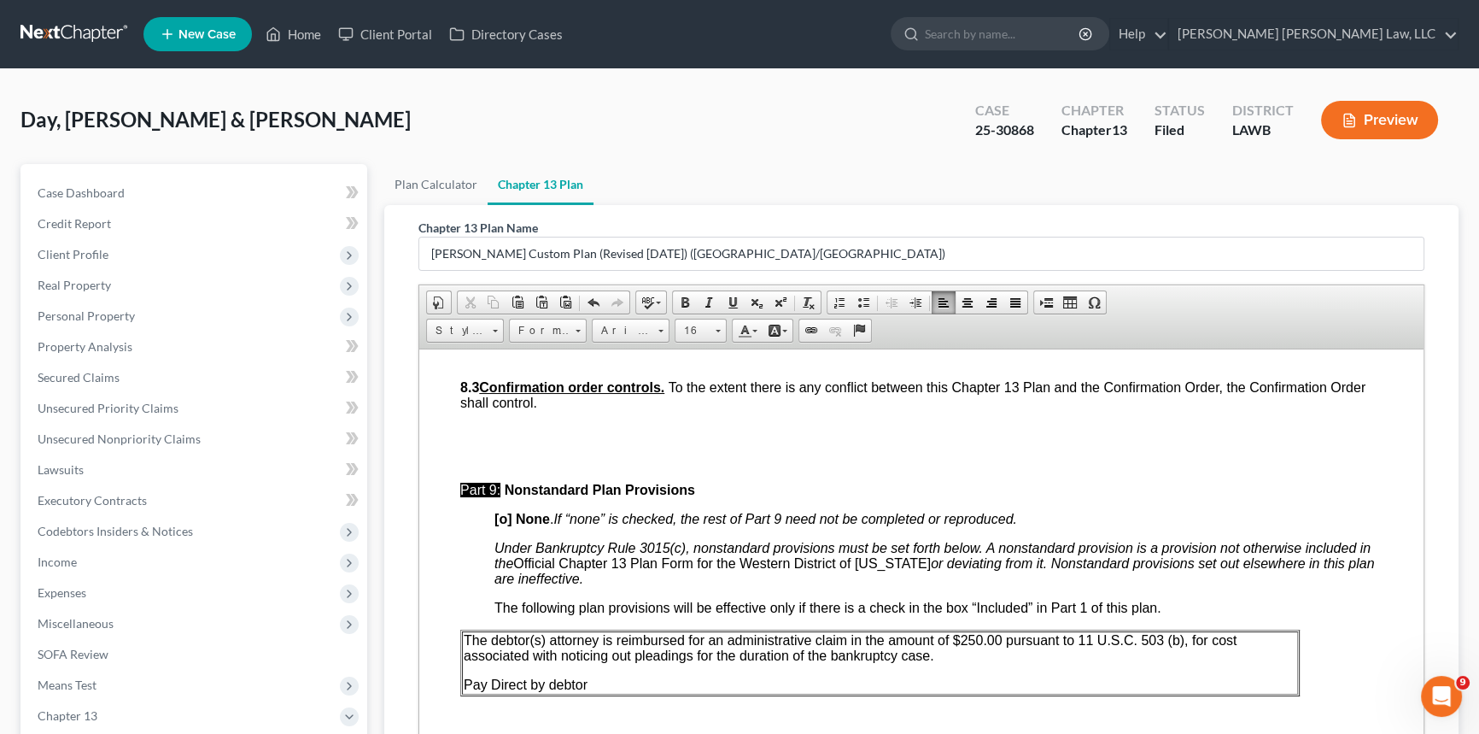
click at [496, 261] on p at bounding box center [939, 253] width 888 height 15
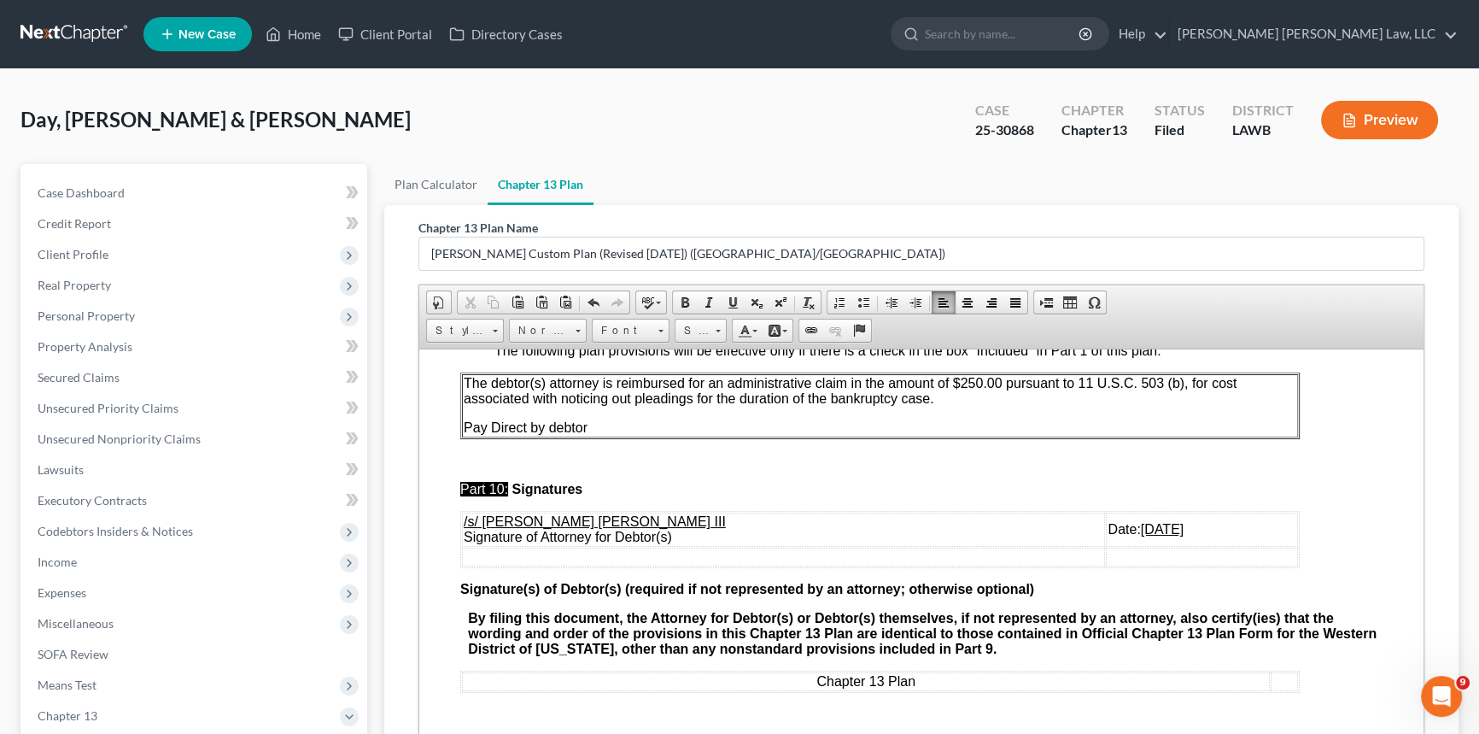
scroll to position [6559, 0]
drag, startPoint x: 1068, startPoint y: 523, endPoint x: 1052, endPoint y: 524, distance: 15.4
click at [1141, 524] on u "[DATE]" at bounding box center [1162, 528] width 43 height 15
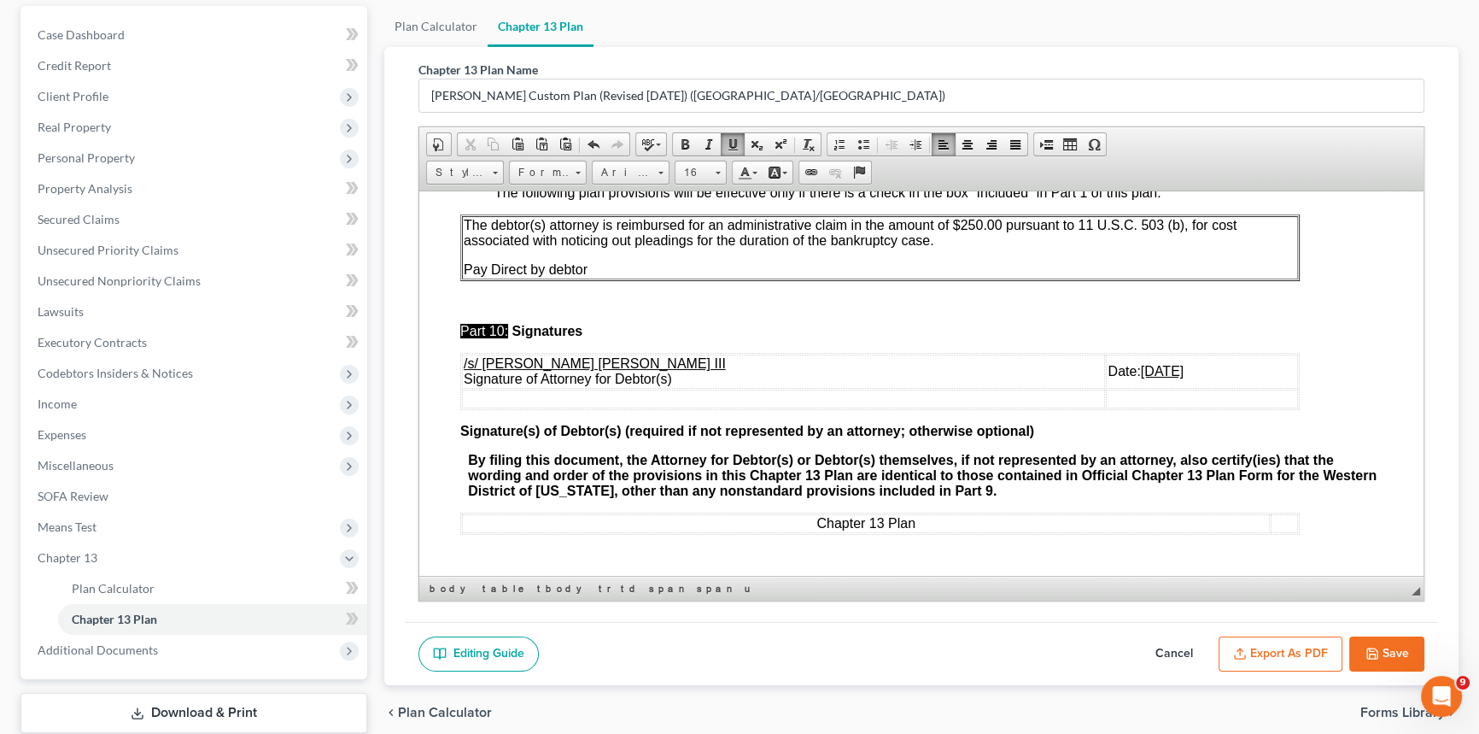
scroll to position [265, 0]
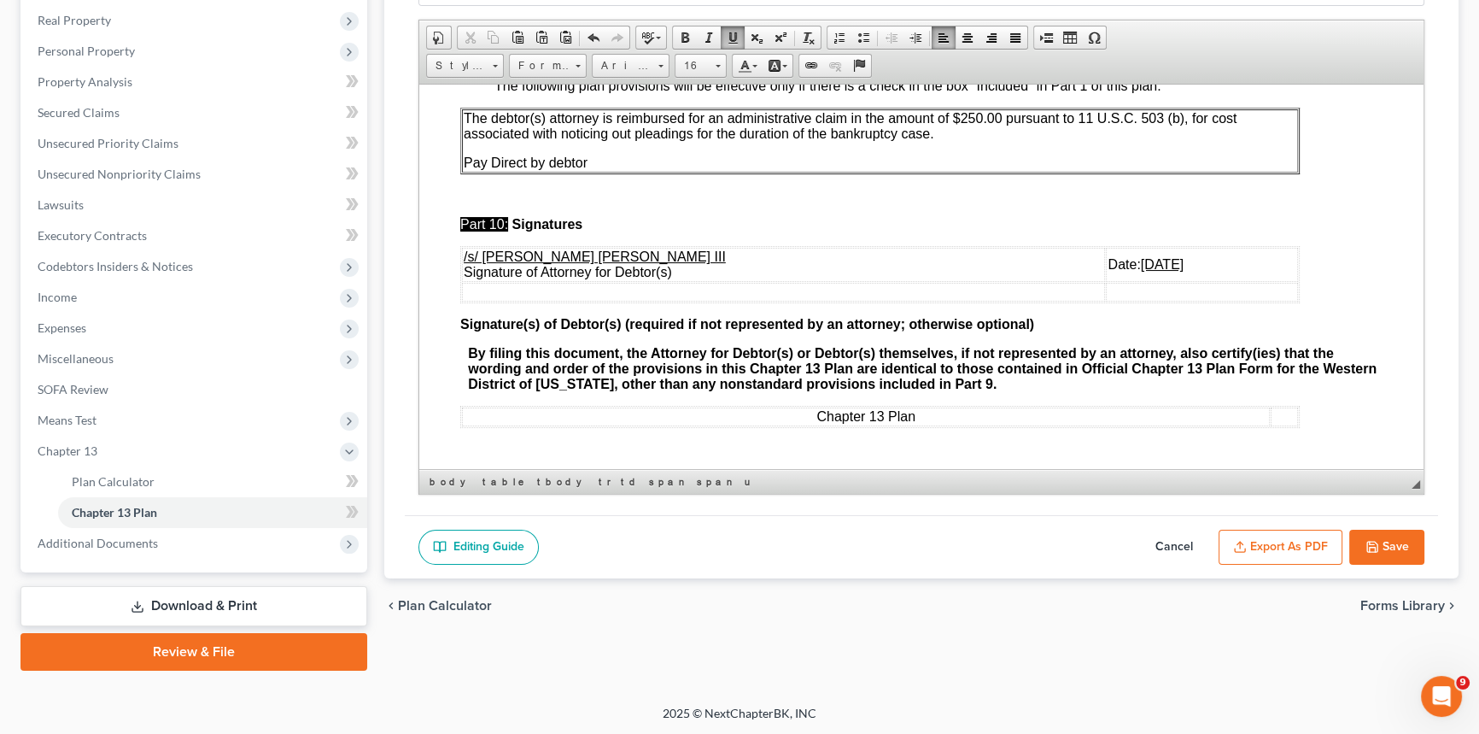
click at [1397, 547] on button "Save" at bounding box center [1387, 548] width 75 height 36
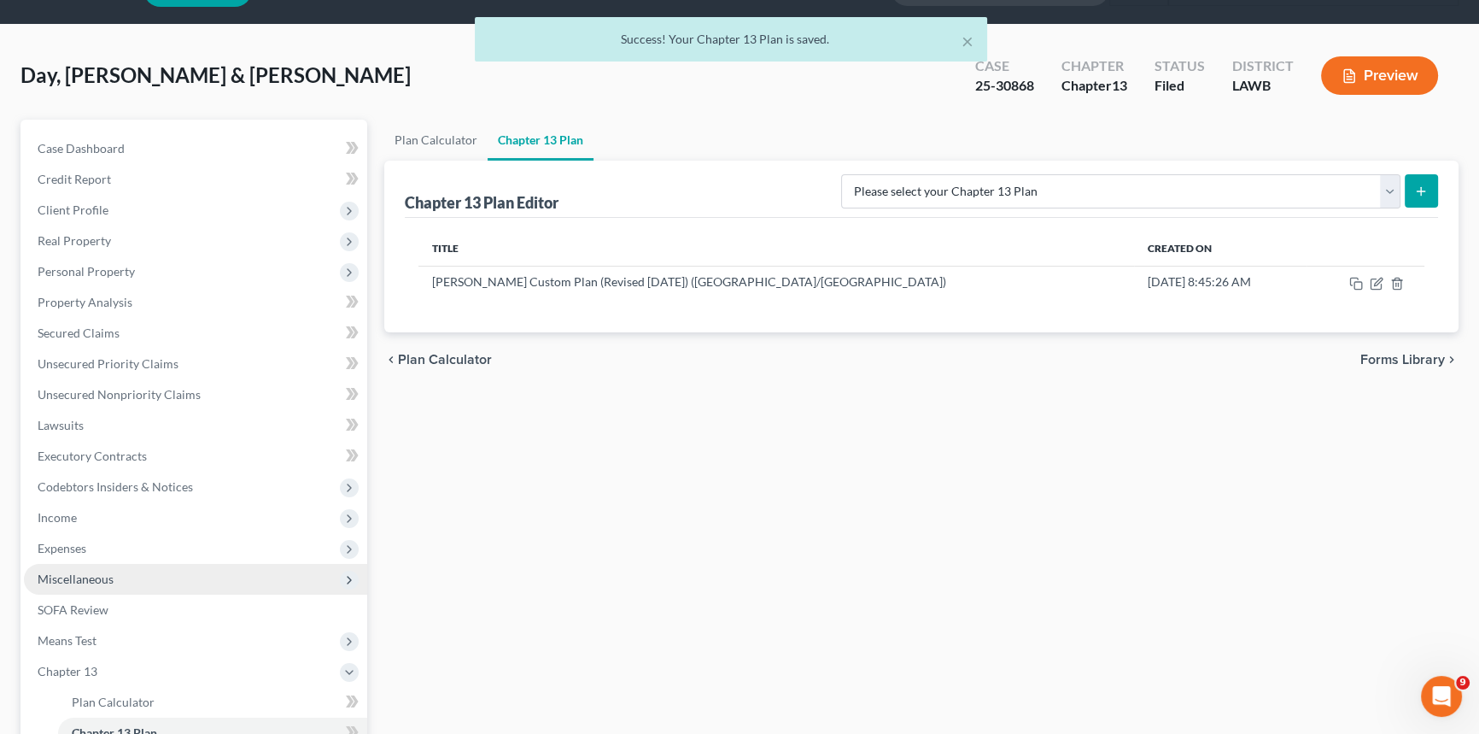
scroll to position [0, 0]
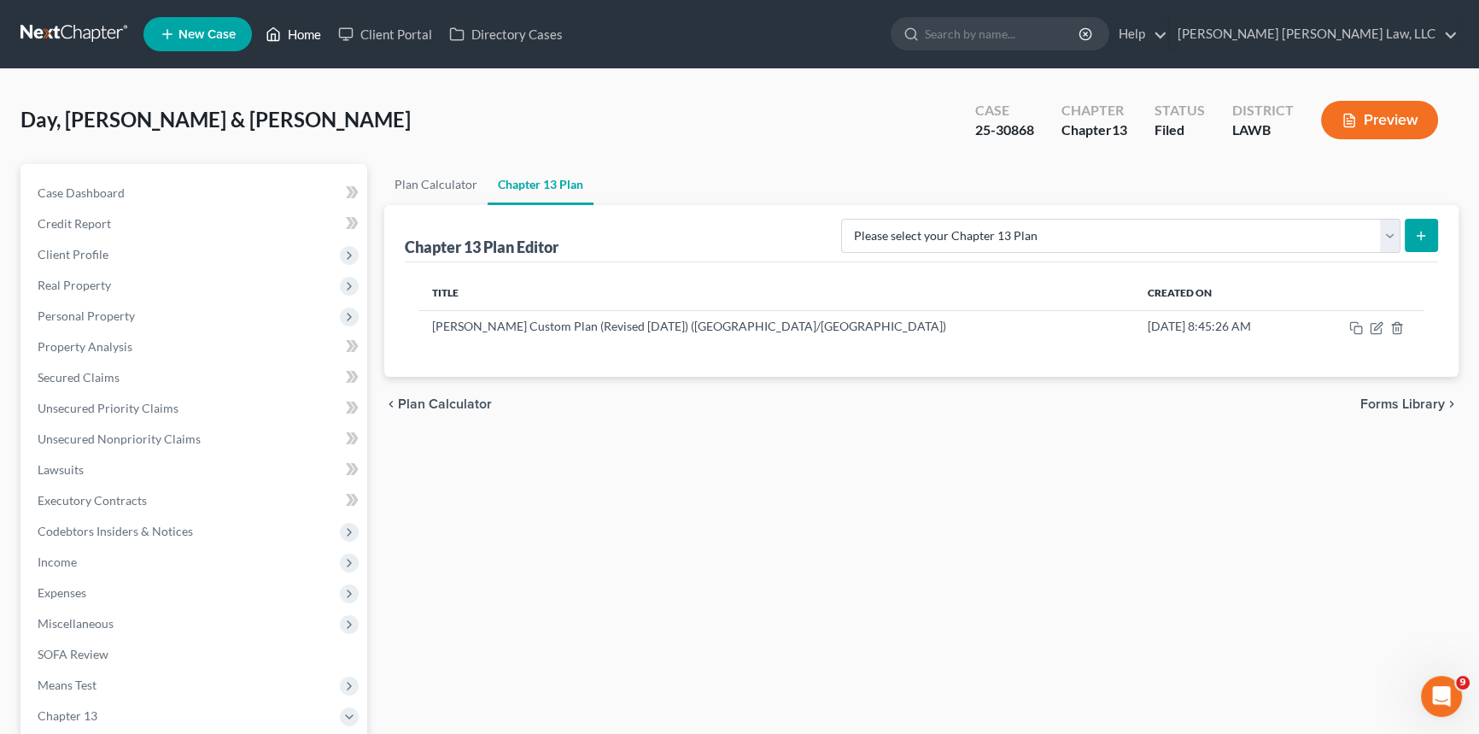
click at [299, 28] on link "Home" at bounding box center [293, 34] width 73 height 31
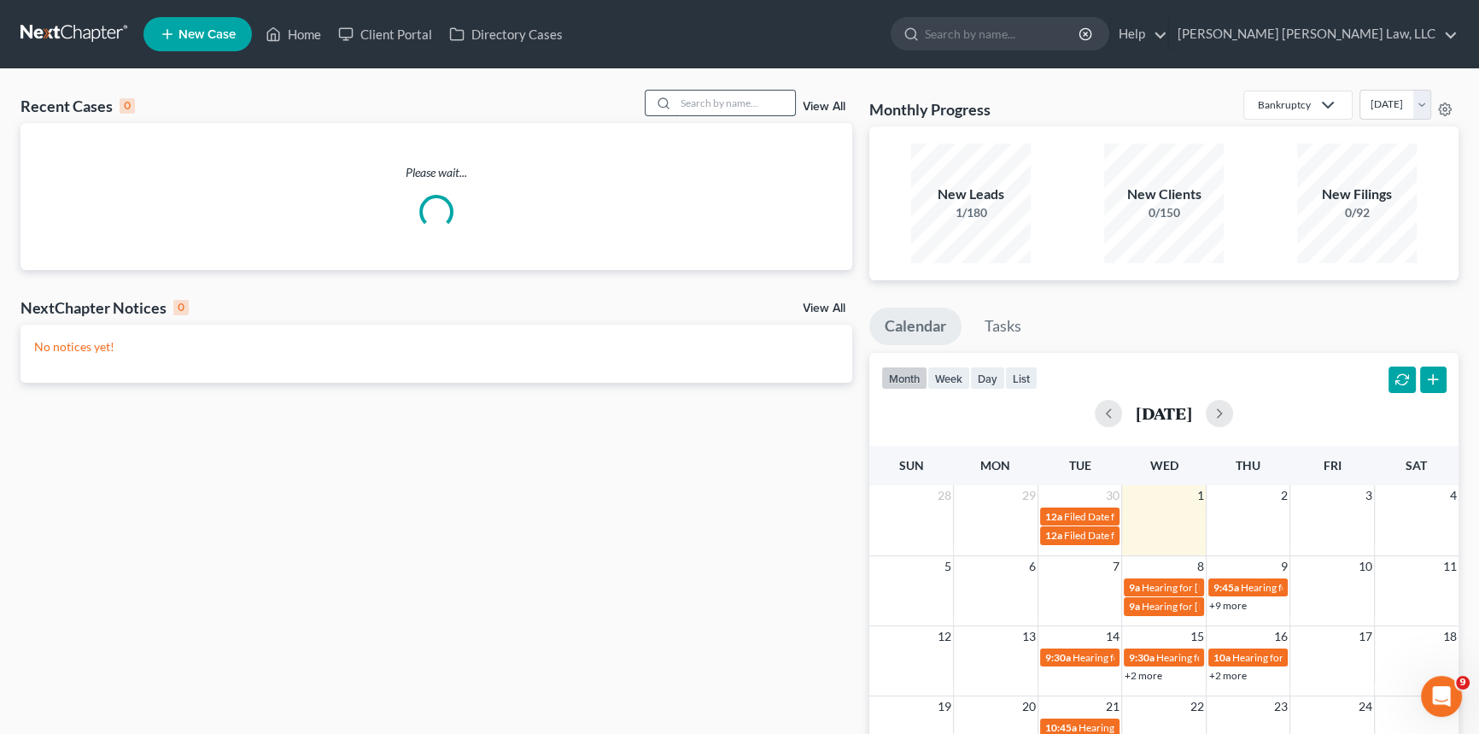
click at [677, 103] on input "search" at bounding box center [736, 103] width 120 height 25
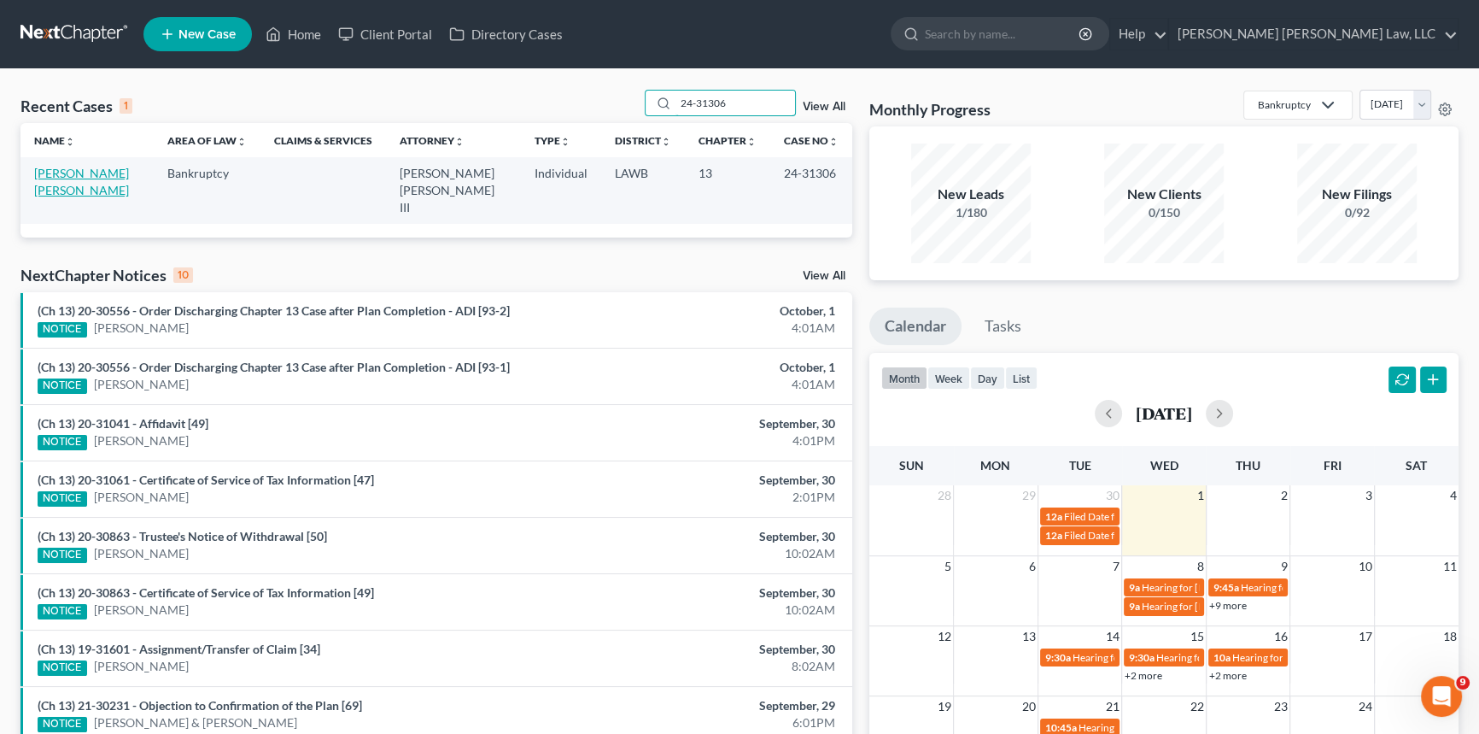
type input "24-31306"
click at [79, 174] on link "[PERSON_NAME] [PERSON_NAME]" at bounding box center [81, 182] width 95 height 32
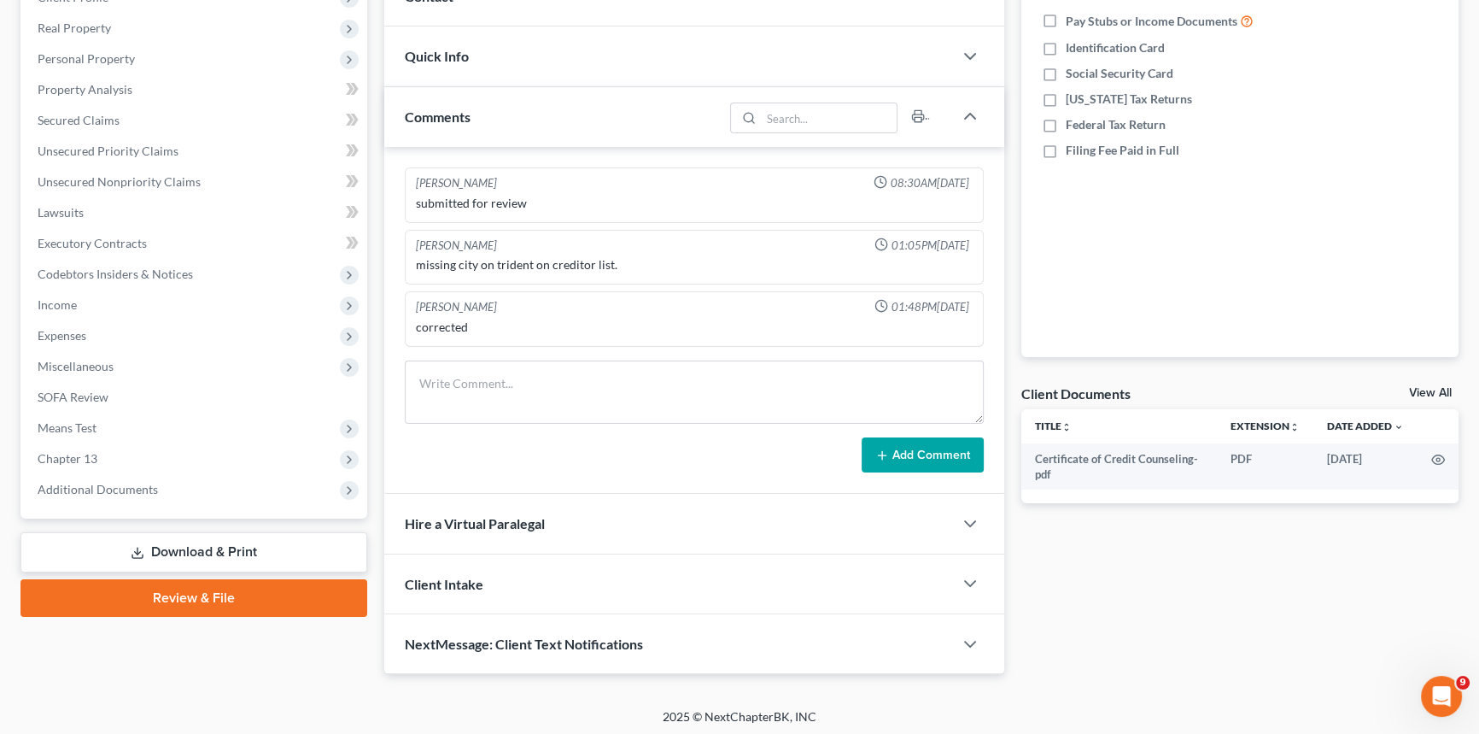
scroll to position [259, 0]
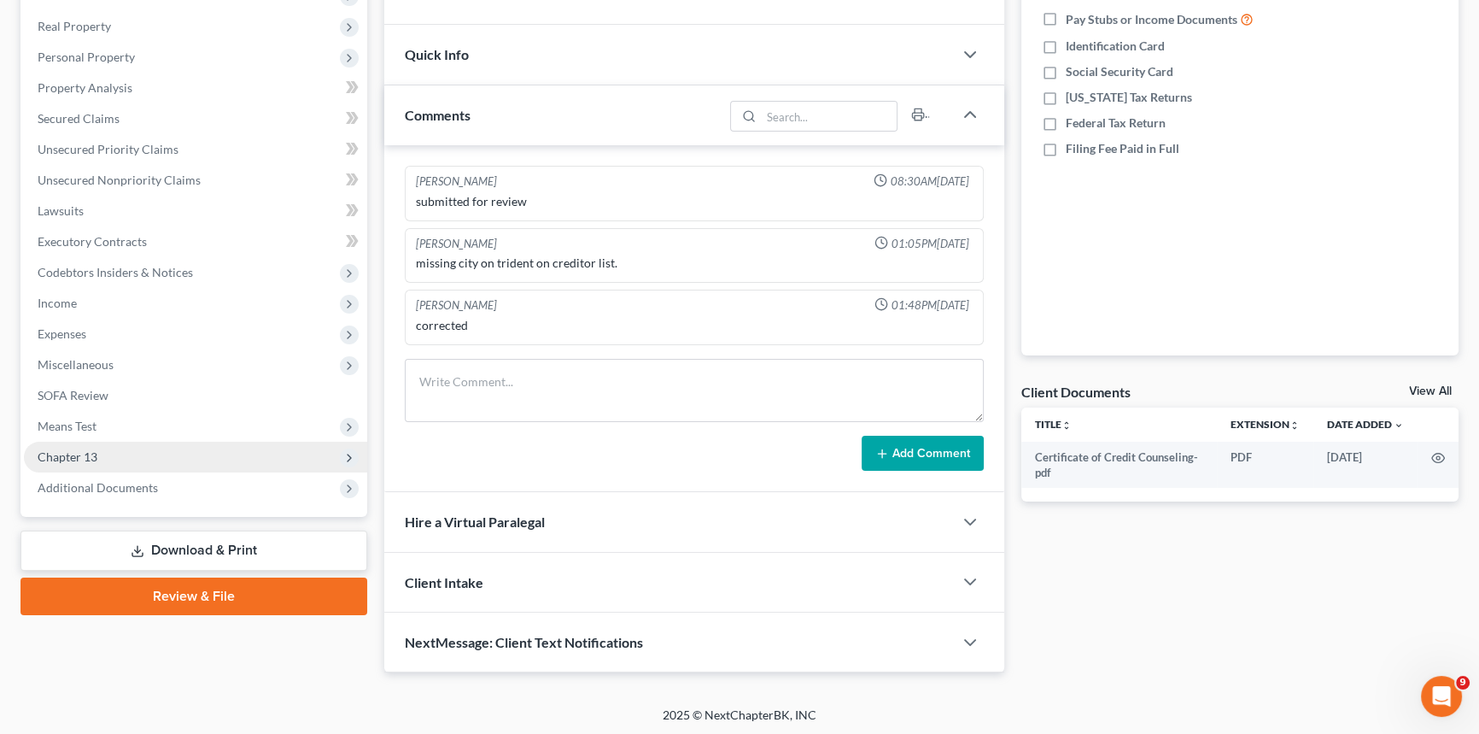
click at [155, 458] on span "Chapter 13" at bounding box center [195, 457] width 343 height 31
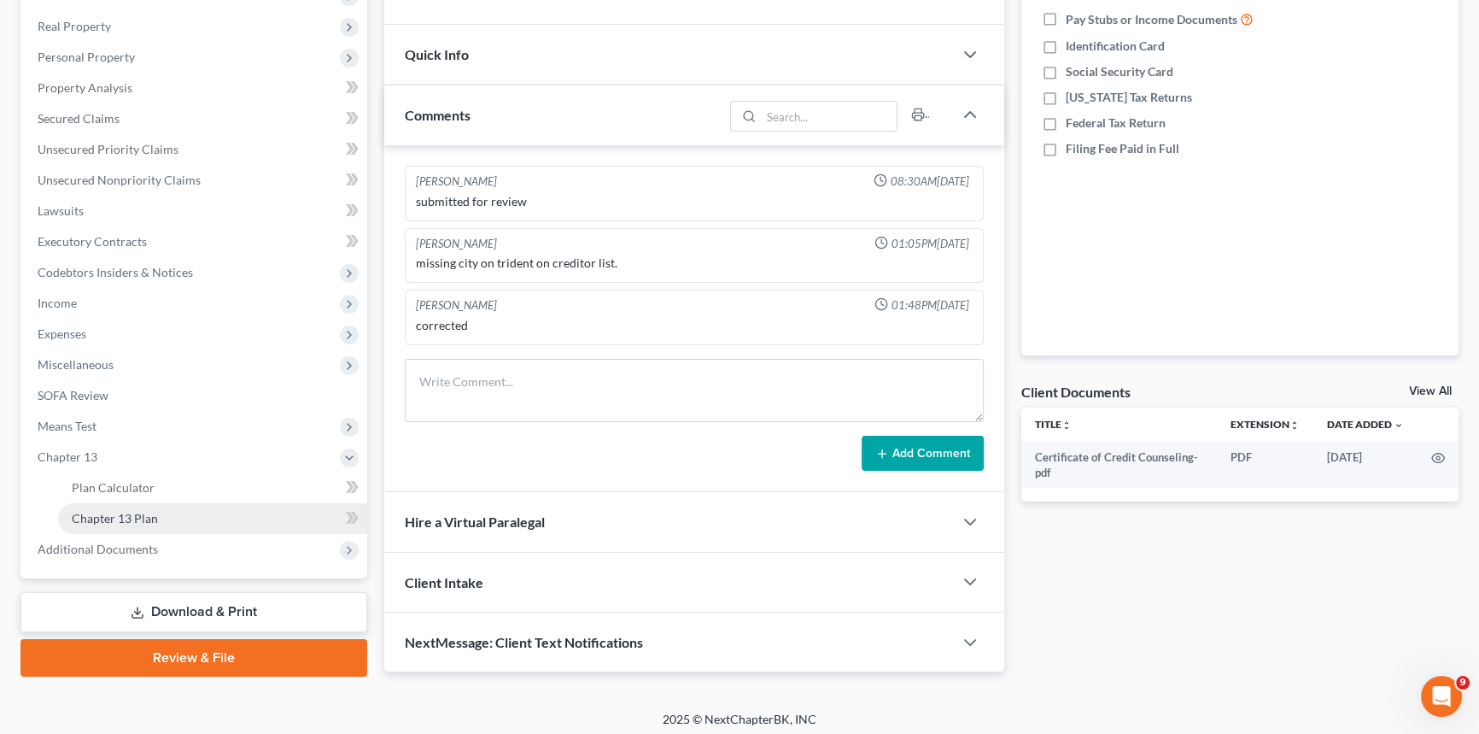
click at [148, 511] on span "Chapter 13 Plan" at bounding box center [115, 518] width 86 height 15
